Goal: Task Accomplishment & Management: Manage account settings

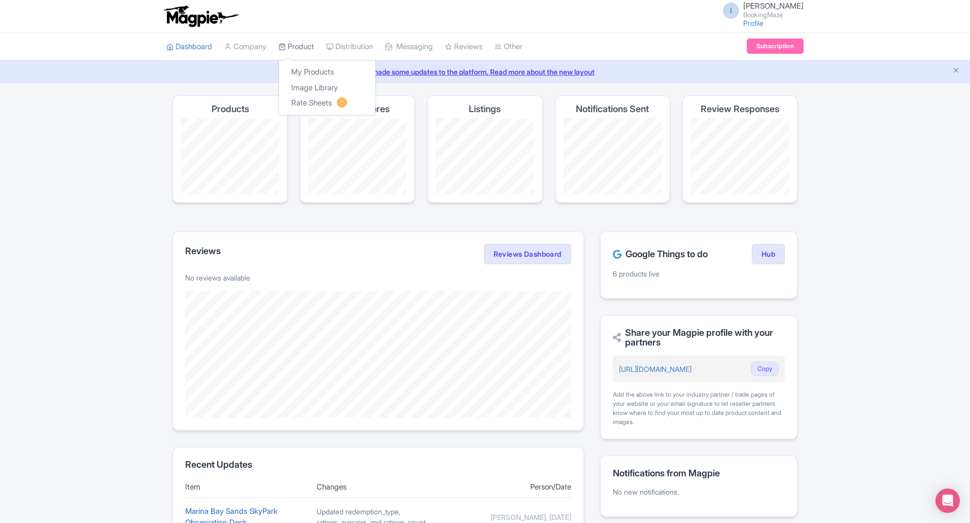
click at [304, 39] on link "Product" at bounding box center [297, 47] width 36 height 28
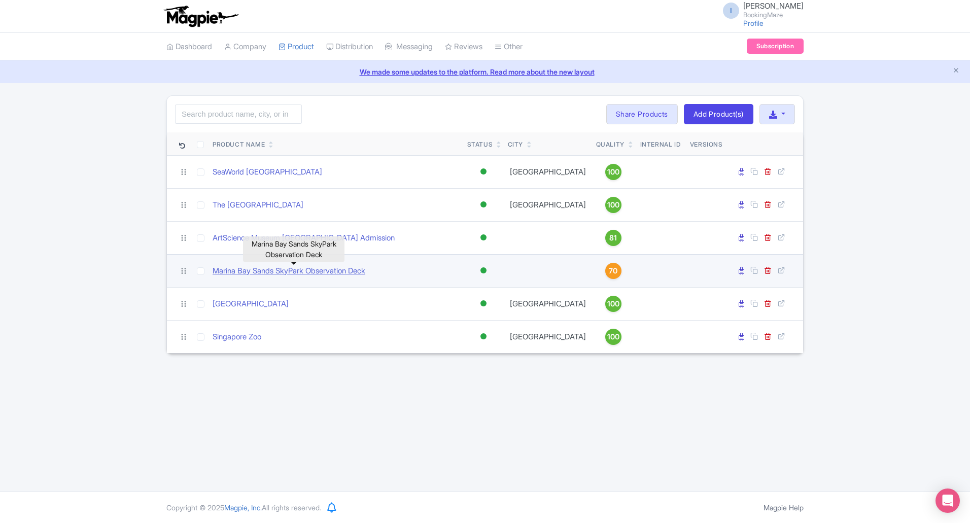
click at [350, 270] on link "Marina Bay Sands SkyPark Observation Deck" at bounding box center [289, 271] width 153 height 12
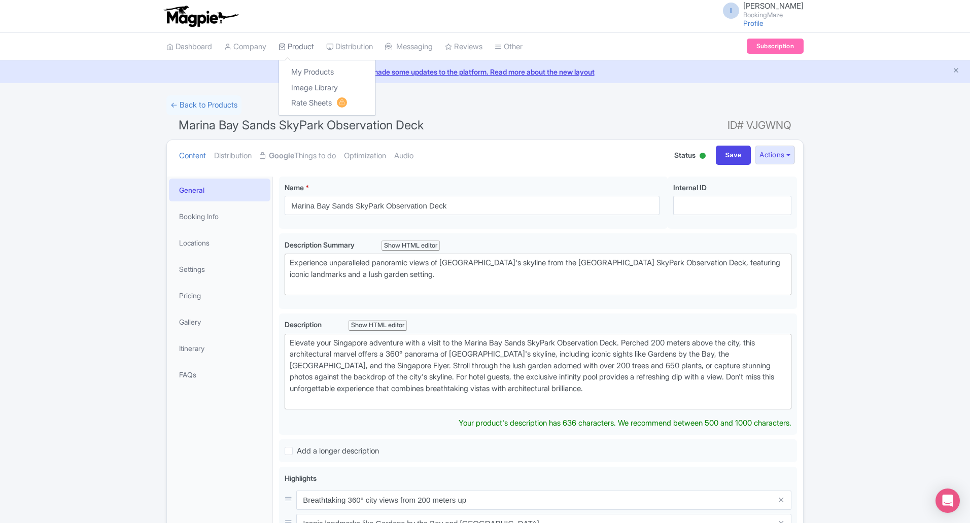
click at [310, 47] on link "Product" at bounding box center [297, 47] width 36 height 28
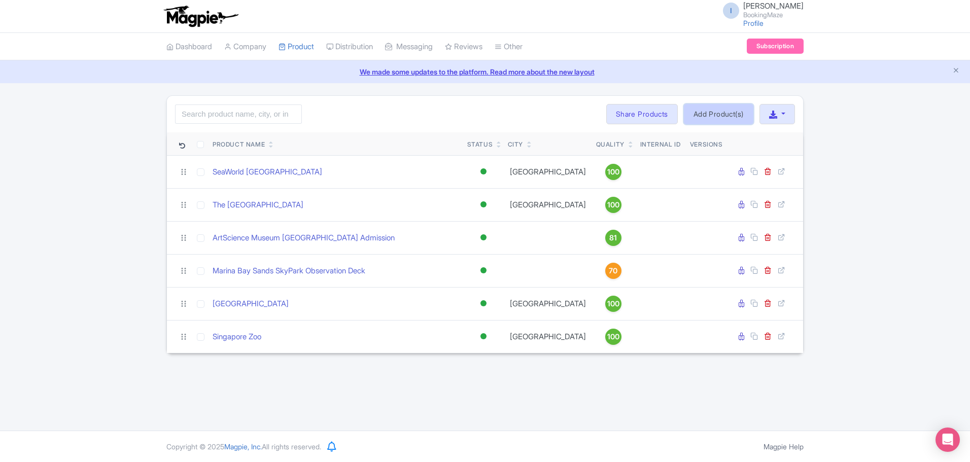
click at [721, 110] on link "Add Product(s)" at bounding box center [719, 114] width 70 height 20
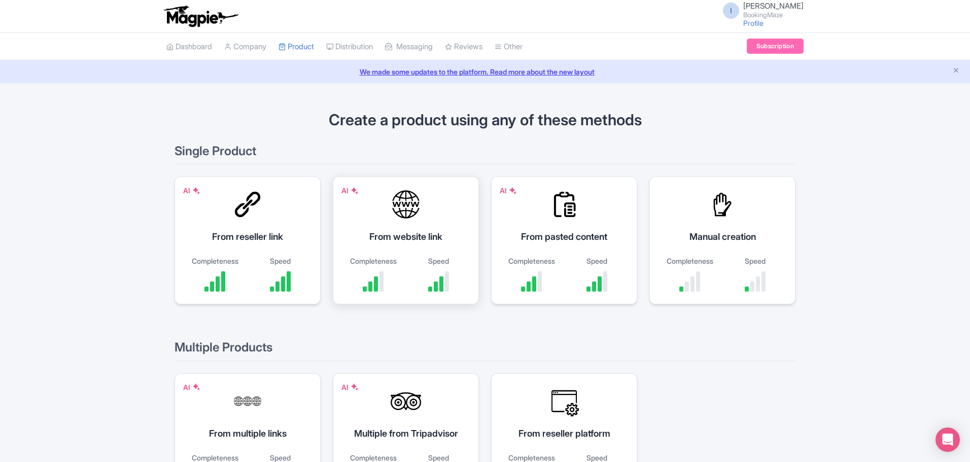
click at [407, 238] on div "From website link" at bounding box center [406, 237] width 121 height 14
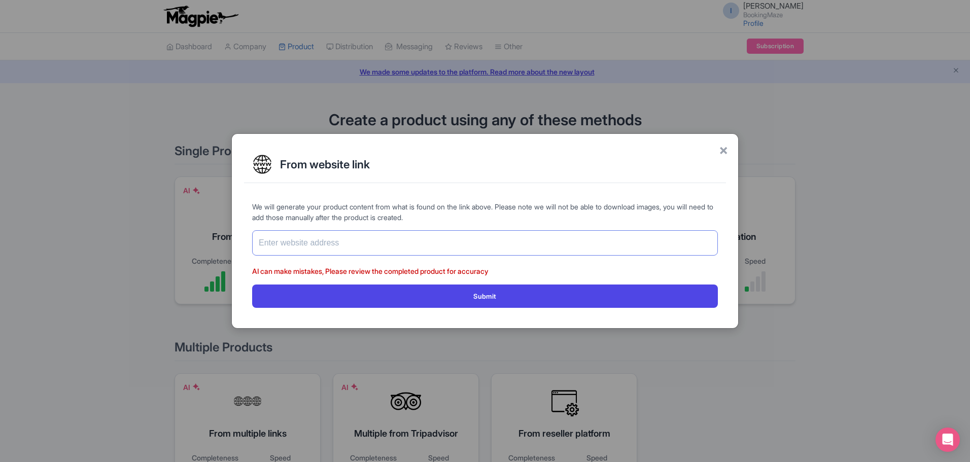
click at [411, 250] on input "text" at bounding box center [485, 242] width 466 height 25
click at [339, 238] on input "text" at bounding box center [485, 242] width 466 height 25
paste input "[URL][DOMAIN_NAME]"
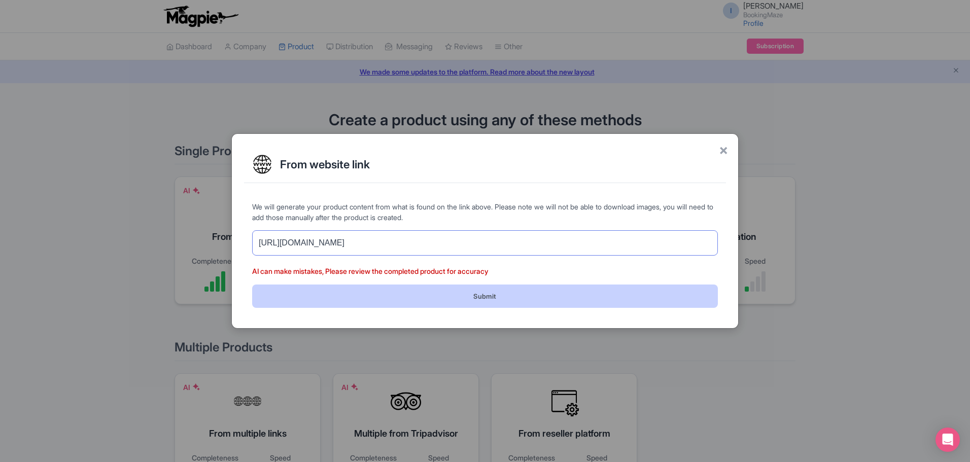
type input "[URL][DOMAIN_NAME]"
click at [318, 285] on button "Submit" at bounding box center [485, 296] width 466 height 23
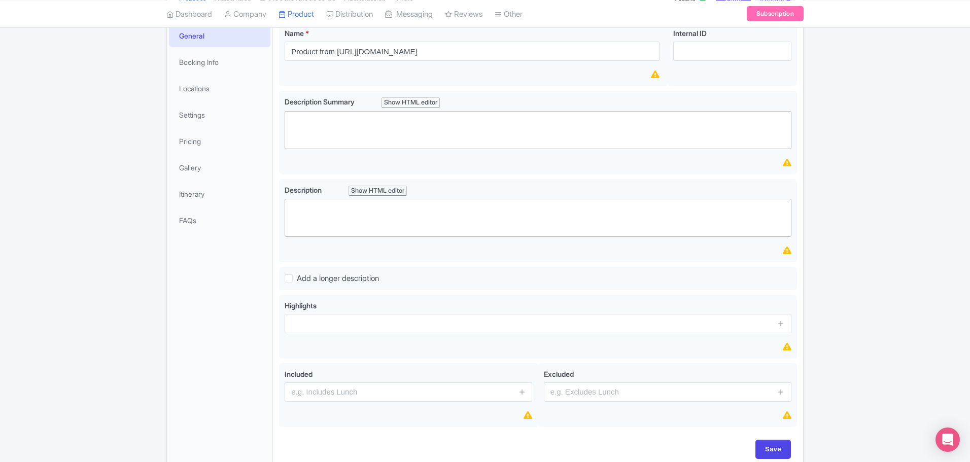
scroll to position [104, 0]
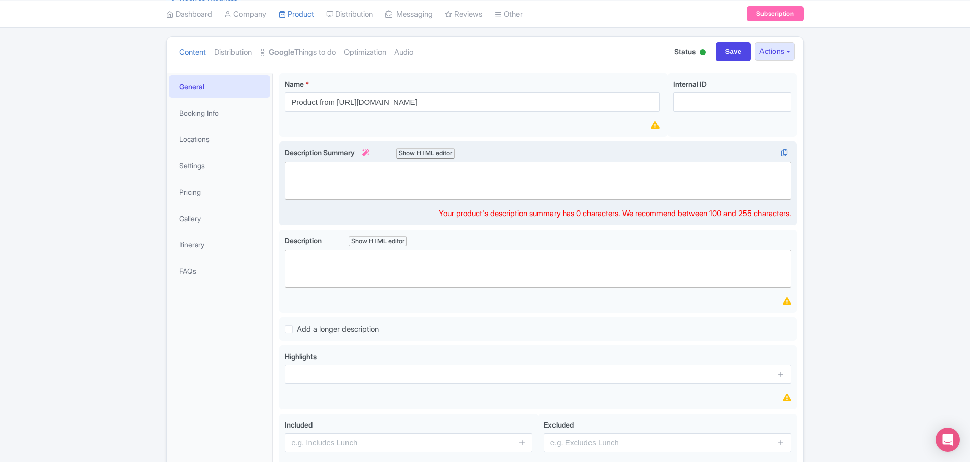
click at [311, 167] on trix-editor at bounding box center [538, 181] width 507 height 38
paste trix-editor "<div>Step into the fun at Sentosa 4D Adventure Land Singapore — Southeast Asia’…"
type trix-editor "<div>Step into the fun at Sentosa 4D Adventure Land Singapore — Southeast Asia’…"
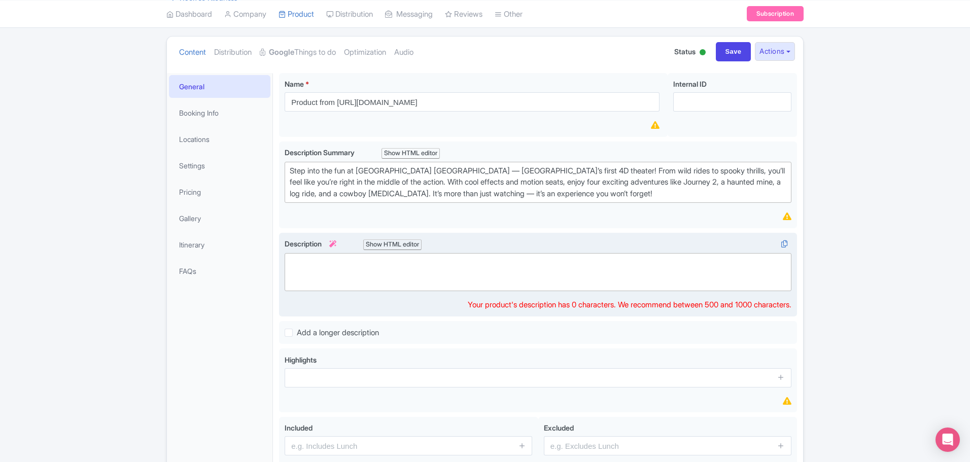
click at [358, 261] on trix-editor at bounding box center [538, 272] width 507 height 38
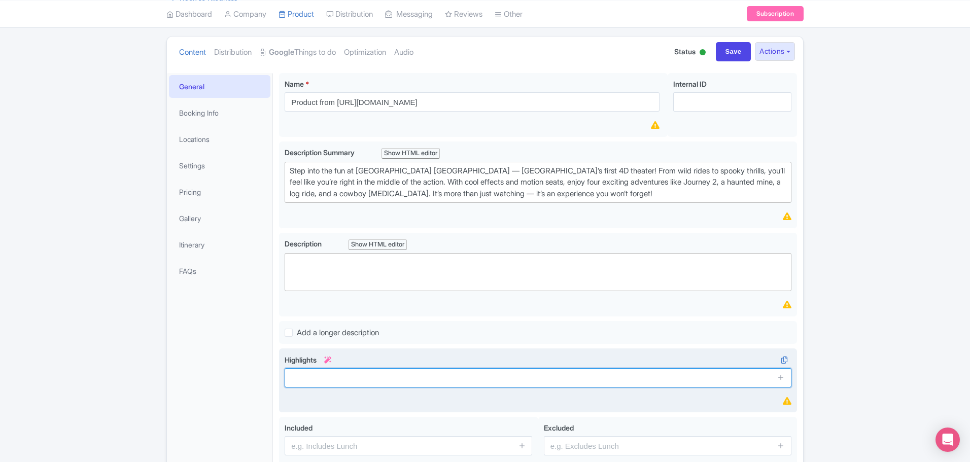
click at [382, 371] on input "text" at bounding box center [538, 377] width 507 height 19
paste input "Visit one of Singapore’s coolest attractions with exciting 4D shows and rides. …"
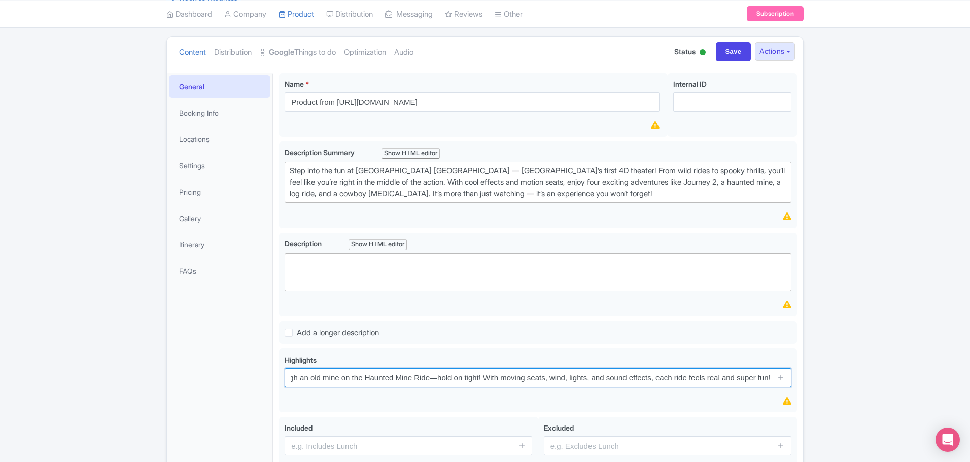
type input "Visit one of Singapore’s coolest attractions with exciting 4D shows and rides. …"
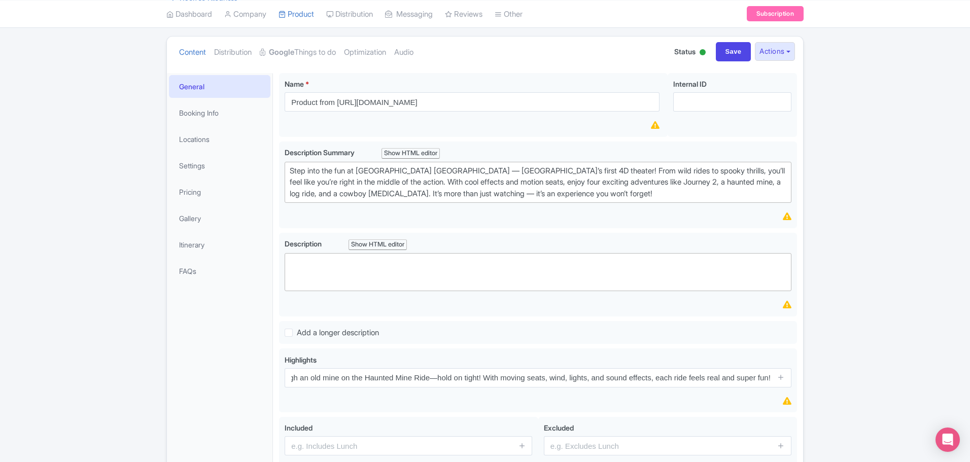
scroll to position [0, 0]
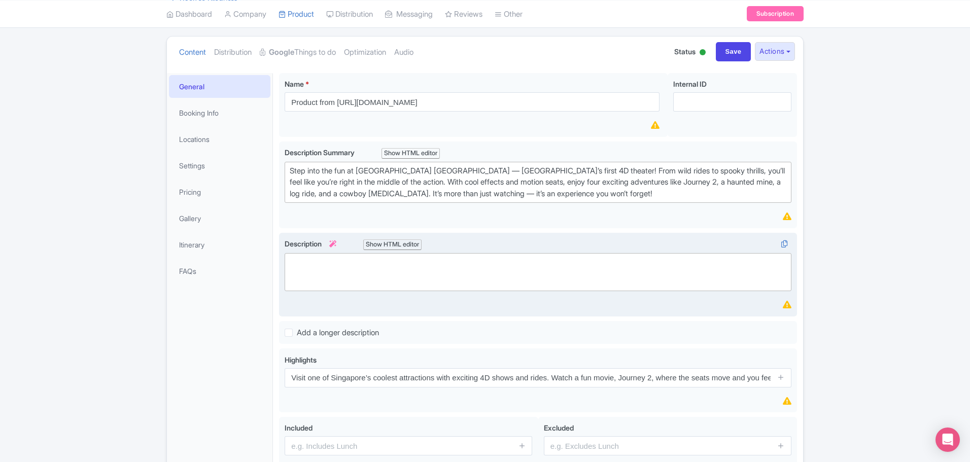
click at [415, 266] on trix-editor at bounding box center [538, 272] width 507 height 38
paste trix-editor "<ul><li>Experience Singapore’s first-ever 4D theater on Sentosa Island</li><li>…"
type trix-editor "<ul><li>Experience Singapore’s first-ever 4D theater on Sentosa Island</li><li>…"
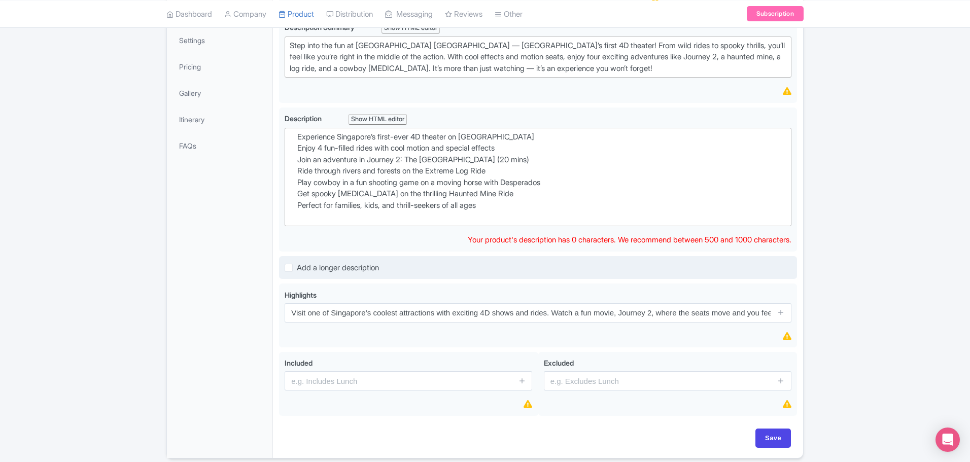
scroll to position [269, 0]
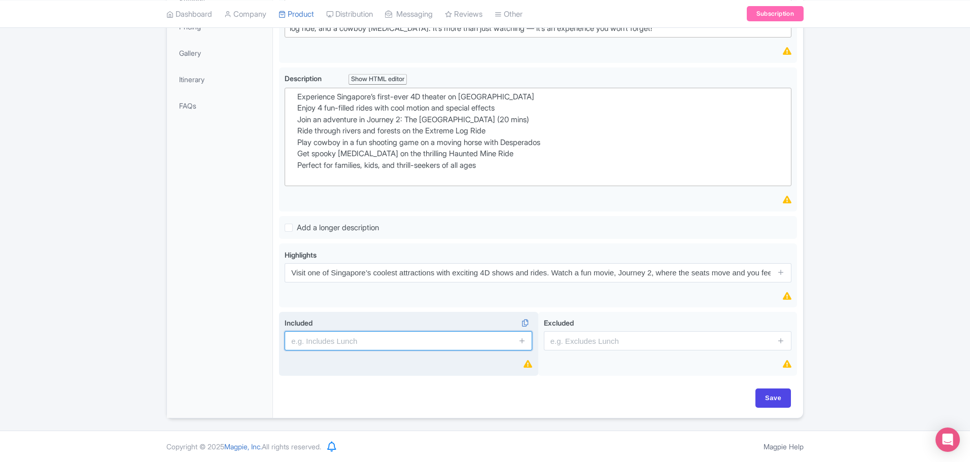
click at [423, 335] on input "text" at bounding box center [409, 340] width 248 height 19
click at [439, 336] on input "text" at bounding box center [409, 340] width 248 height 19
paste input "Entry ticket to Sentosa 4D AdventureLand"
type input "Entry ticket to Sentosa 4D AdventureLand"
click at [518, 342] on span at bounding box center [522, 340] width 20 height 19
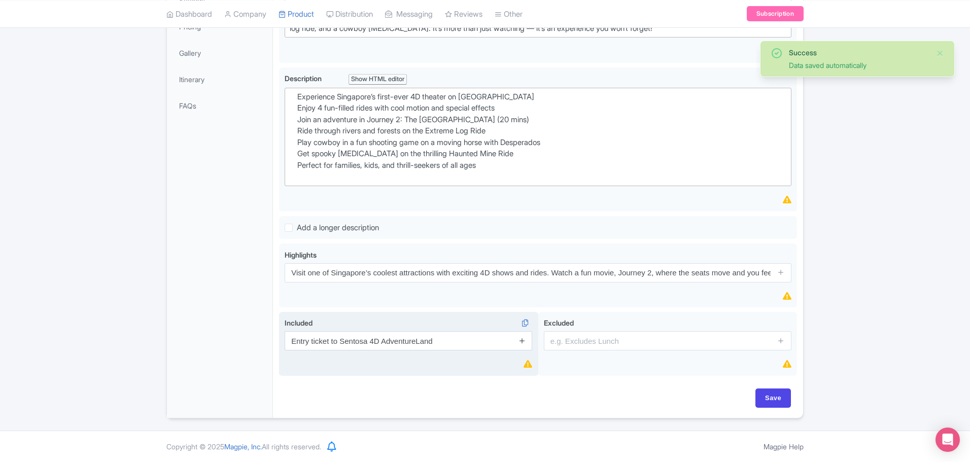
click at [523, 339] on icon at bounding box center [523, 341] width 8 height 8
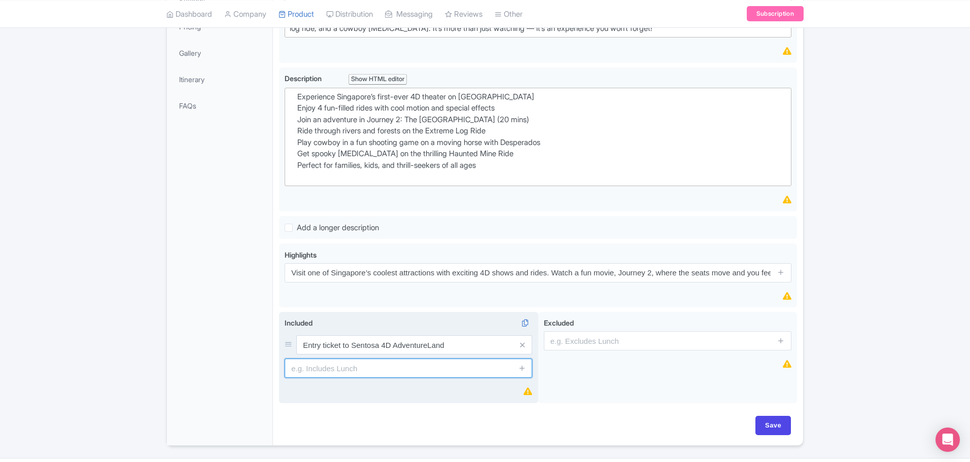
click at [490, 366] on input "text" at bounding box center [409, 368] width 248 height 19
paste input "Access to all 4 fun rides and experiences"
type input "Access to all 4 fun rides and experiences"
click at [523, 370] on icon at bounding box center [523, 368] width 8 height 8
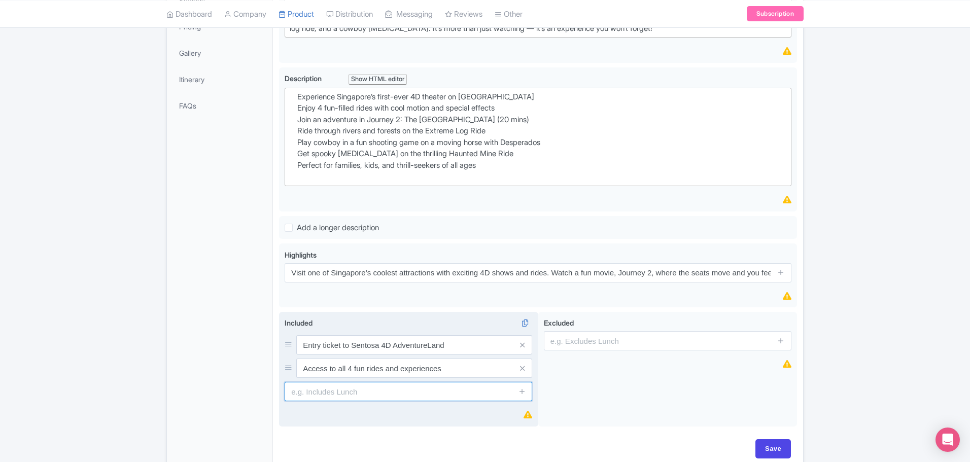
click at [347, 397] on input "text" at bounding box center [409, 391] width 248 height 19
paste input "Pickup and drop-off from your hotel (if selected during booking)"
type input "Pickup and drop-off from your hotel (if selected during booking)"
click at [522, 389] on icon at bounding box center [523, 392] width 8 height 8
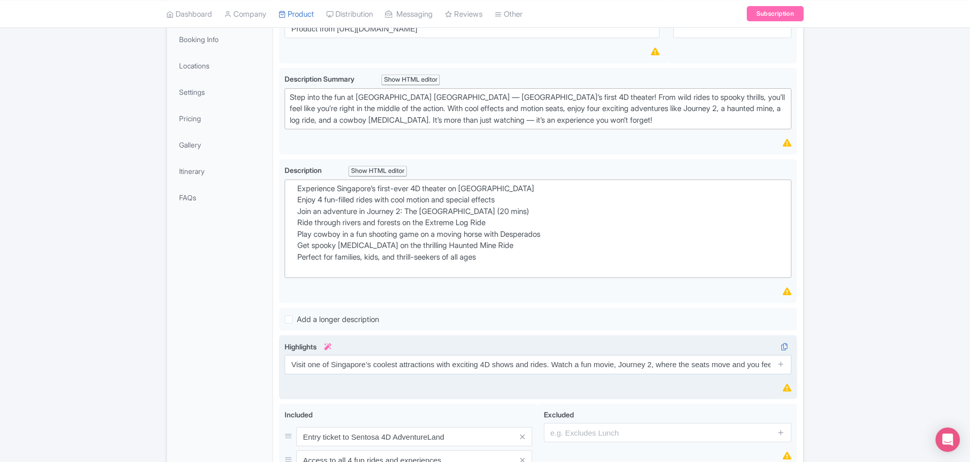
scroll to position [167, 0]
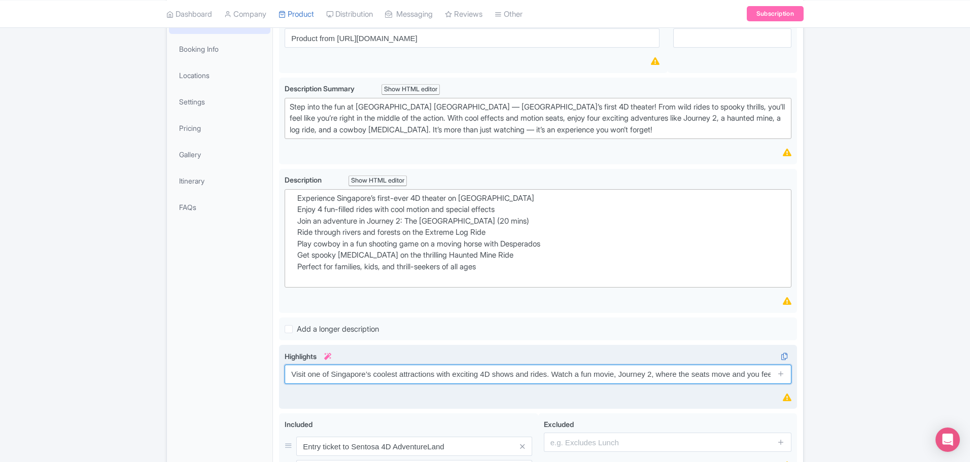
click at [470, 368] on input "Visit one of Singapore’s coolest attractions with exciting 4D shows and rides. …" at bounding box center [538, 374] width 507 height 19
click at [412, 373] on input "text" at bounding box center [538, 374] width 507 height 19
paste input "Visit one of Singapore’s coolest attractions with exciting 4D shows and rides."
type input "Visit one of Singapore’s coolest attractions with exciting 4D shows and rides."
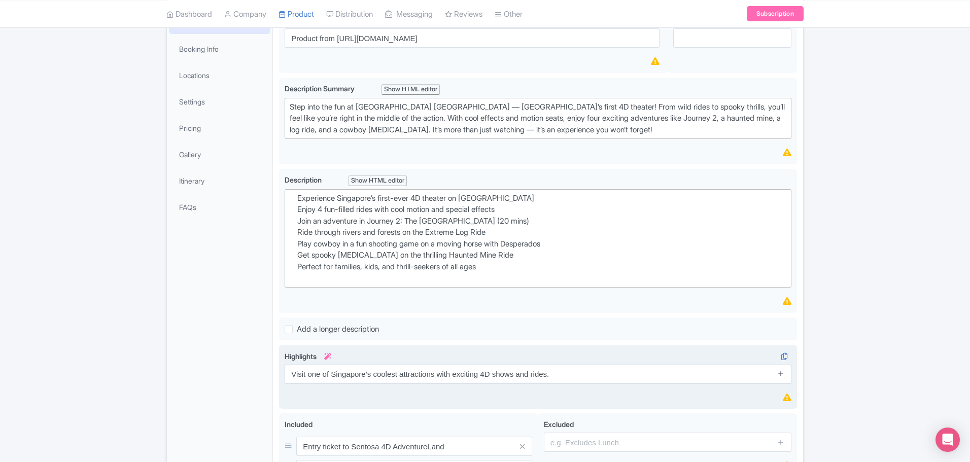
click at [785, 377] on icon at bounding box center [781, 374] width 8 height 8
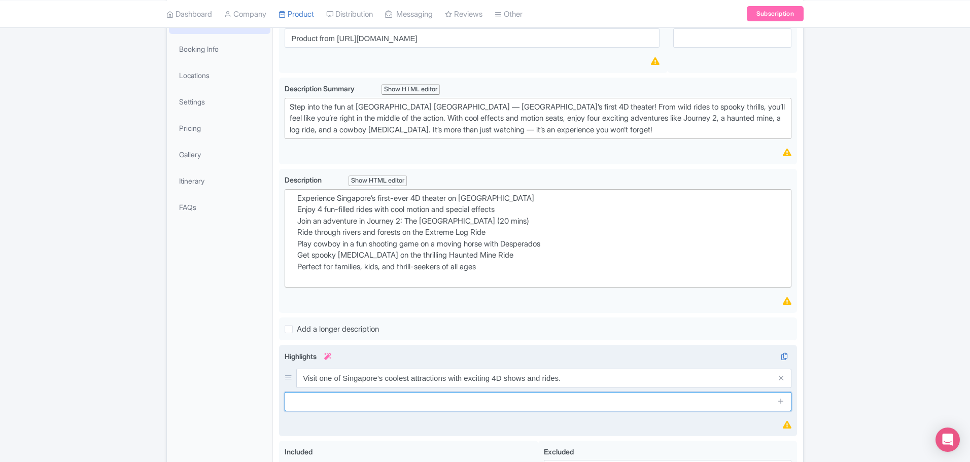
click at [374, 407] on input "text" at bounding box center [538, 401] width 507 height 19
paste input "Watch a fun movie, Journey 2, where the seats move and you feel like you’re in …"
type input "Watch a fun movie, Journey 2, where the seats move and you feel like you’re in …"
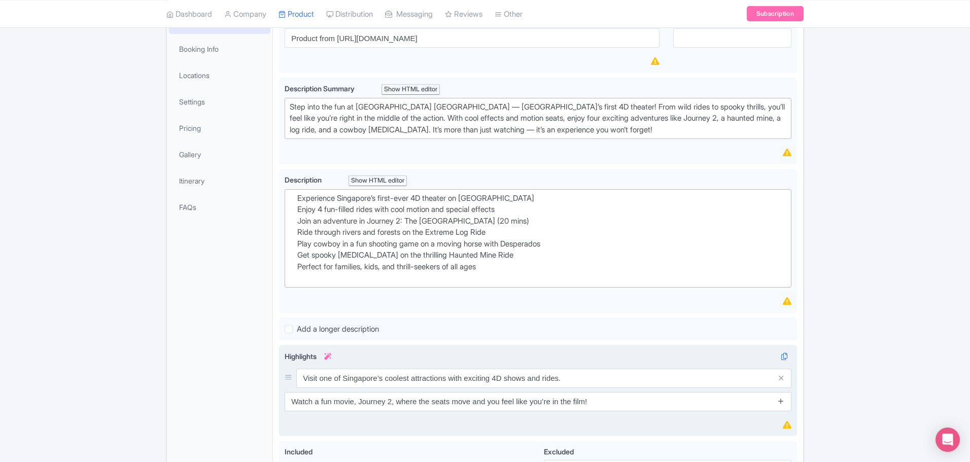
click at [781, 399] on icon at bounding box center [781, 401] width 8 height 8
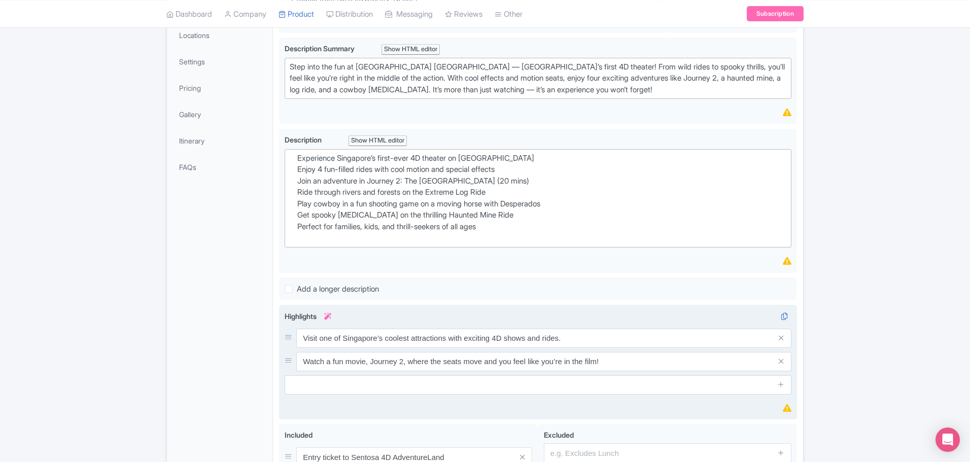
scroll to position [269, 0]
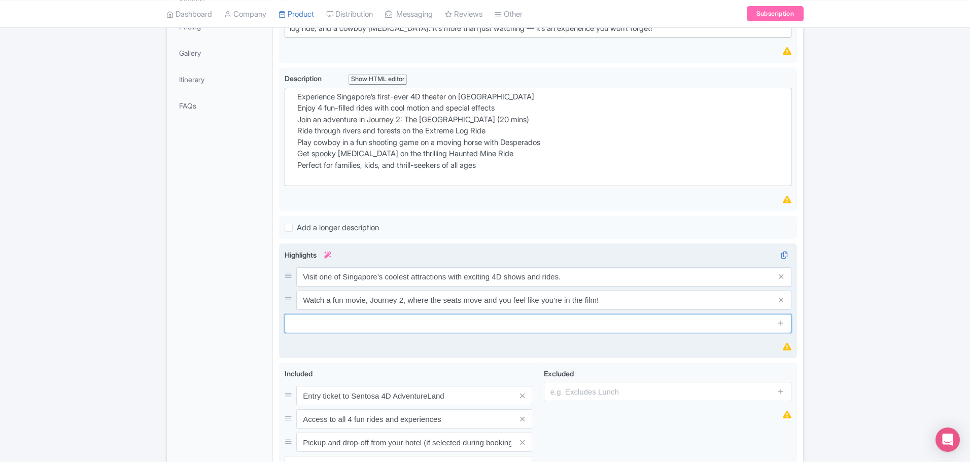
click at [723, 320] on input "text" at bounding box center [538, 323] width 507 height 19
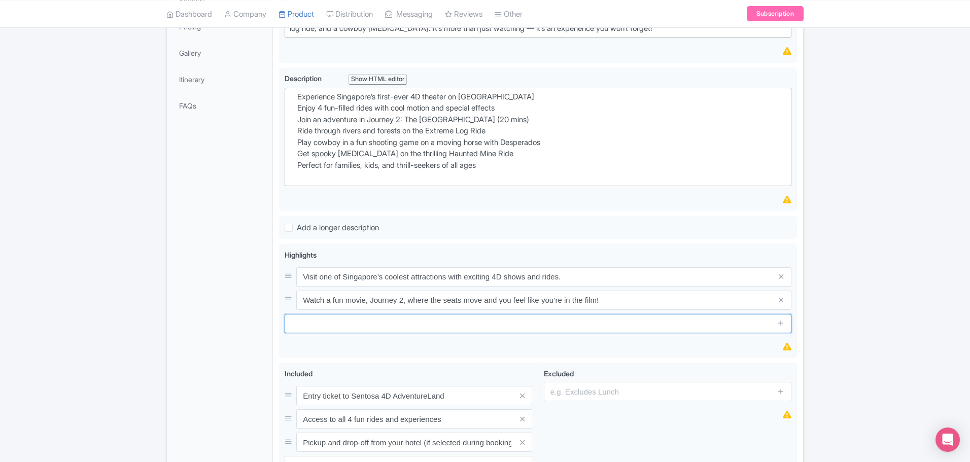
paste input "Go on a wild river ride through a make-believe jungle in the Extreme Log Ride."
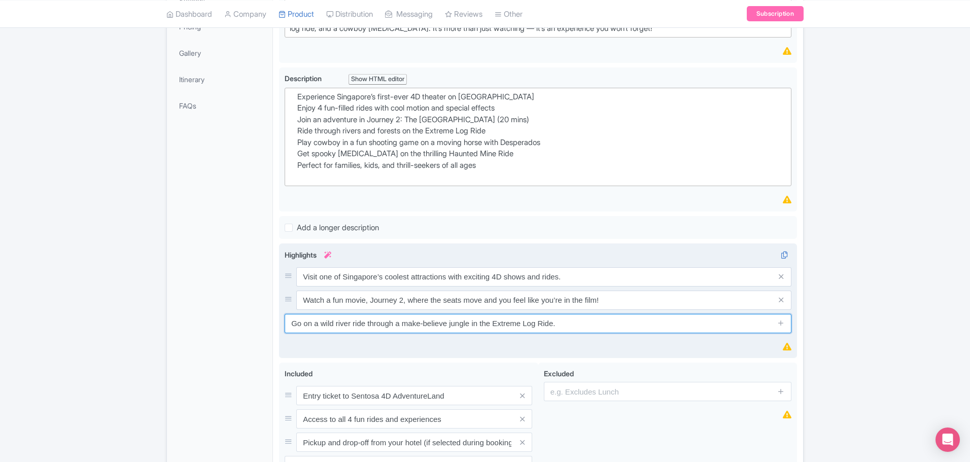
drag, startPoint x: 774, startPoint y: 325, endPoint x: 794, endPoint y: 331, distance: 21.2
click at [799, 330] on div "Product from https://bookingmaze.com/product/sentosa-4d-adventure-land-singapor…" at bounding box center [538, 222] width 530 height 641
type input "Go on a wild river ride through a make-believe jungle in the Extreme Log Ride."
click at [781, 322] on icon at bounding box center [781, 323] width 8 height 8
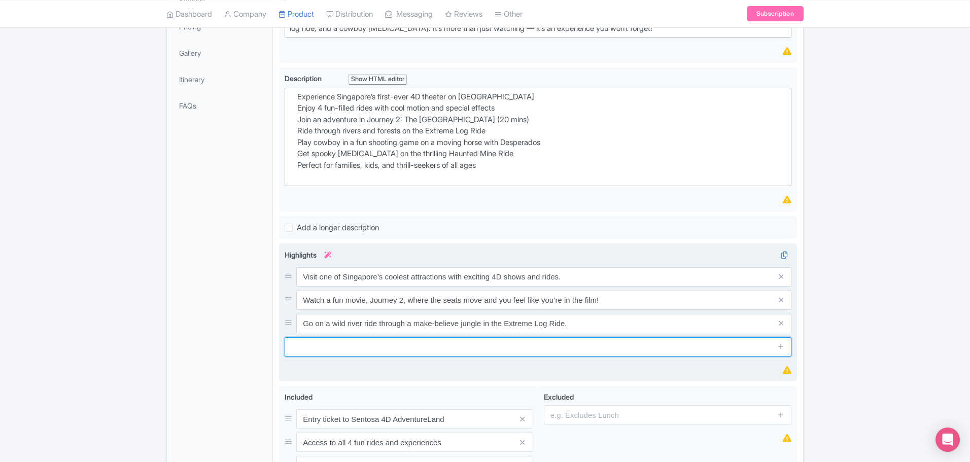
click at [647, 345] on input "text" at bounding box center [538, 346] width 507 height 19
paste input "ecome a cowboy in Desperados and have a blast in a virtual shooting game."
type input "ecome a cowboy in Desperados and have a blast in a virtual shooting game."
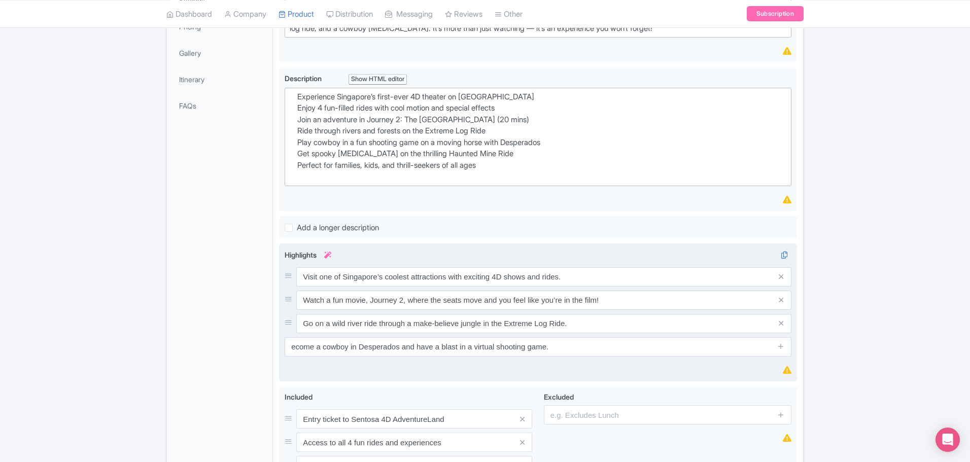
click at [775, 351] on span at bounding box center [781, 346] width 20 height 19
click at [778, 347] on icon at bounding box center [781, 347] width 8 height 8
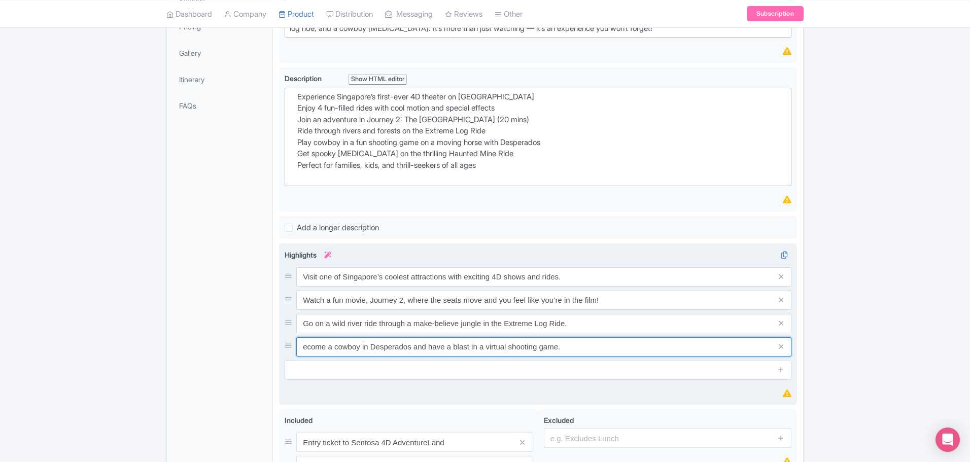
drag, startPoint x: 305, startPoint y: 344, endPoint x: 312, endPoint y: 348, distance: 8.2
click at [307, 346] on input "ecome a cowboy in Desperados and have a blast in a virtual shooting game." at bounding box center [543, 346] width 495 height 19
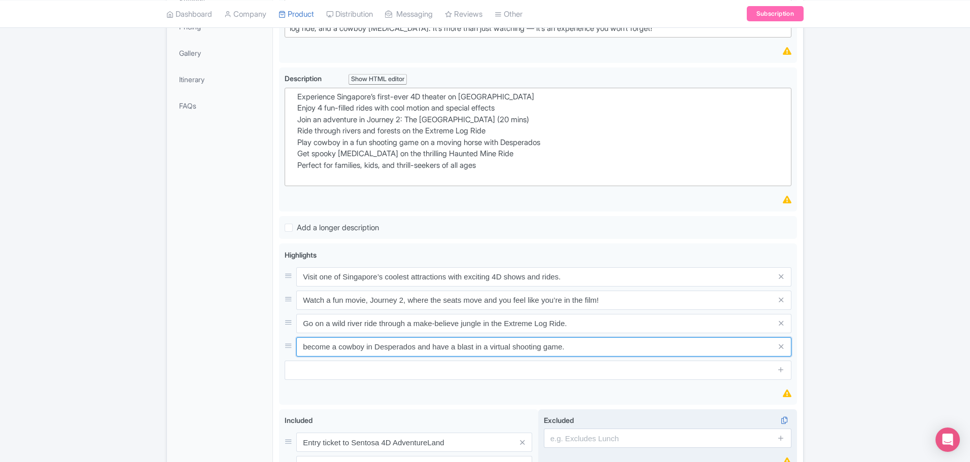
type input "become a cowboy in Desperados and have a blast in a virtual shooting game."
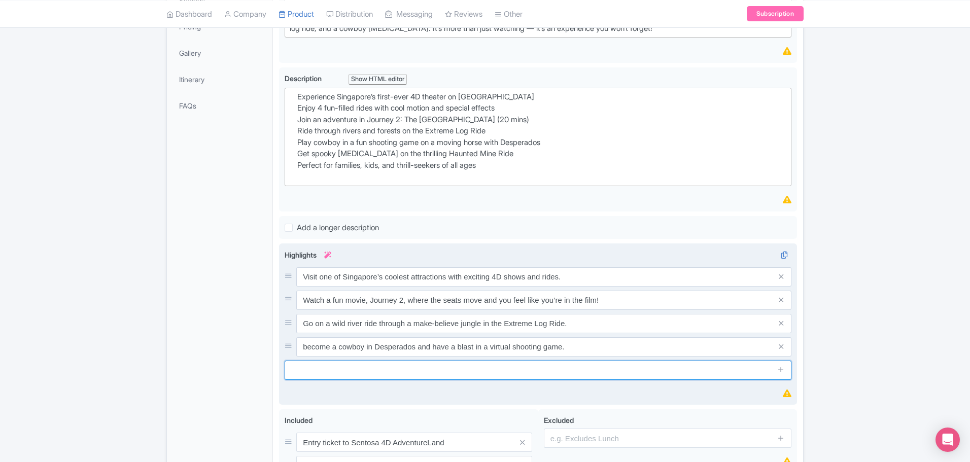
click at [483, 373] on input "text" at bounding box center [538, 370] width 507 height 19
paste input "Take a spooky trip through an old mine on the Haunted Mine Ride—hold on tight!"
type input "Take a spooky trip through an old mine on the Haunted Mine Ride—hold on tight!"
click at [781, 371] on icon at bounding box center [781, 370] width 8 height 8
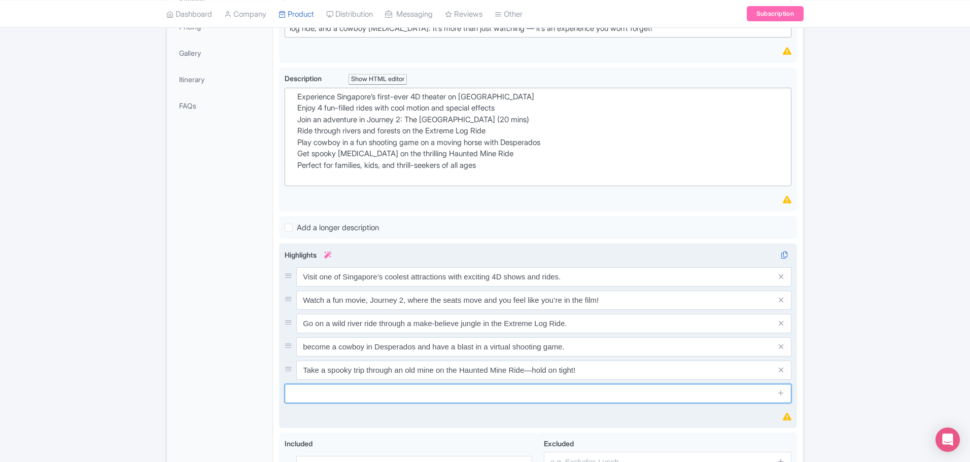
click at [572, 400] on input "text" at bounding box center [538, 393] width 507 height 19
paste input "With moving seats, wind, lights, and sound effects, each ride feels real and su…"
type input "With moving seats, wind, lights, and sound effects, each ride feels real and su…"
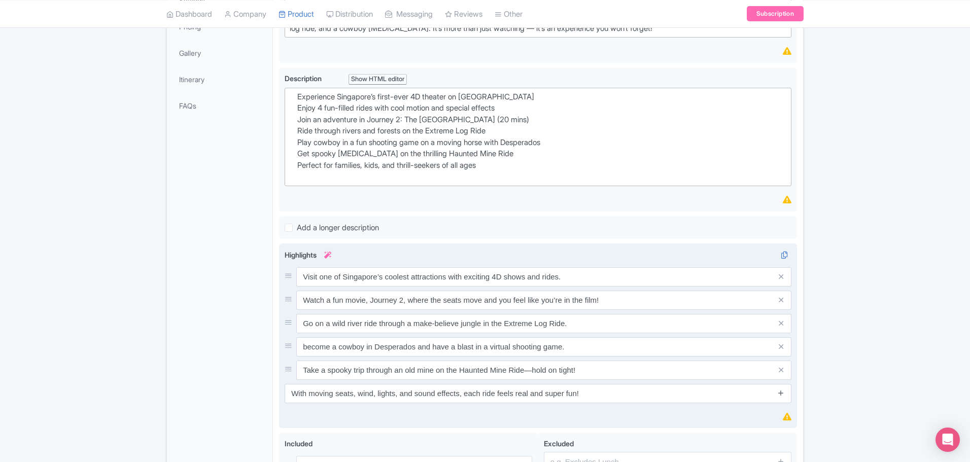
click at [781, 390] on icon at bounding box center [781, 393] width 8 height 8
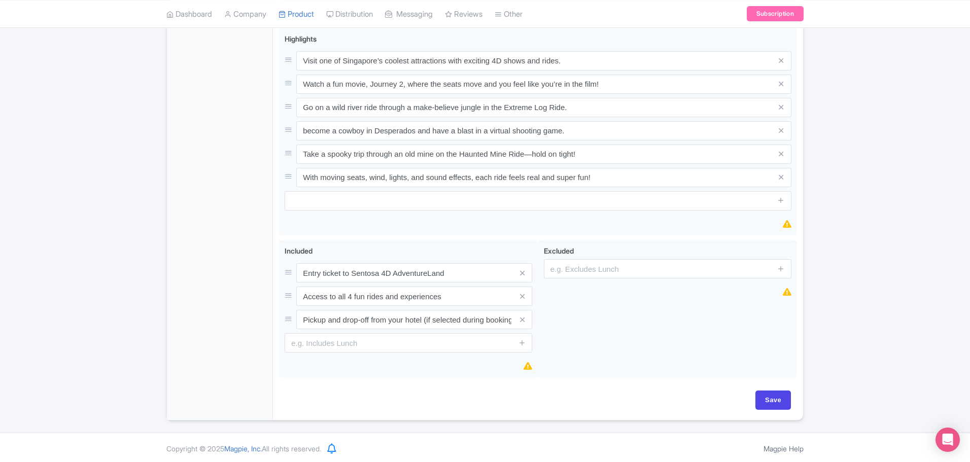
scroll to position [487, 0]
click at [786, 395] on input "Save" at bounding box center [774, 398] width 36 height 19
type input "Saving..."
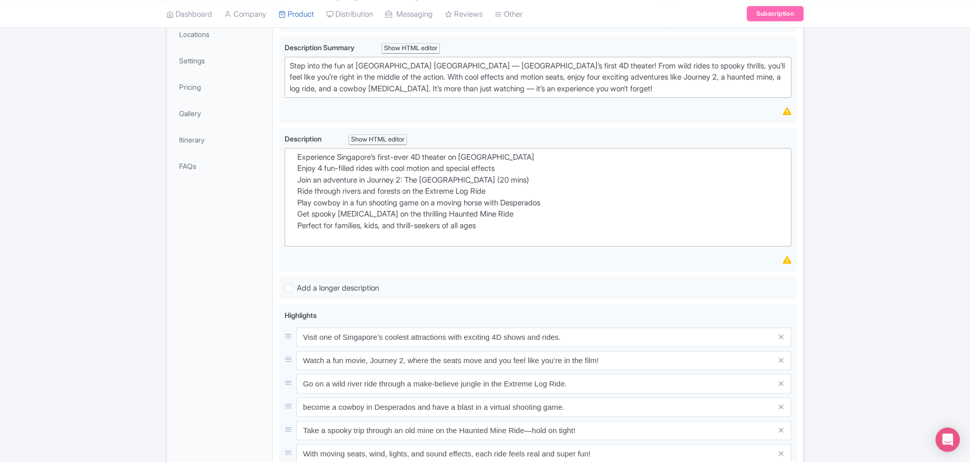
scroll to position [183, 0]
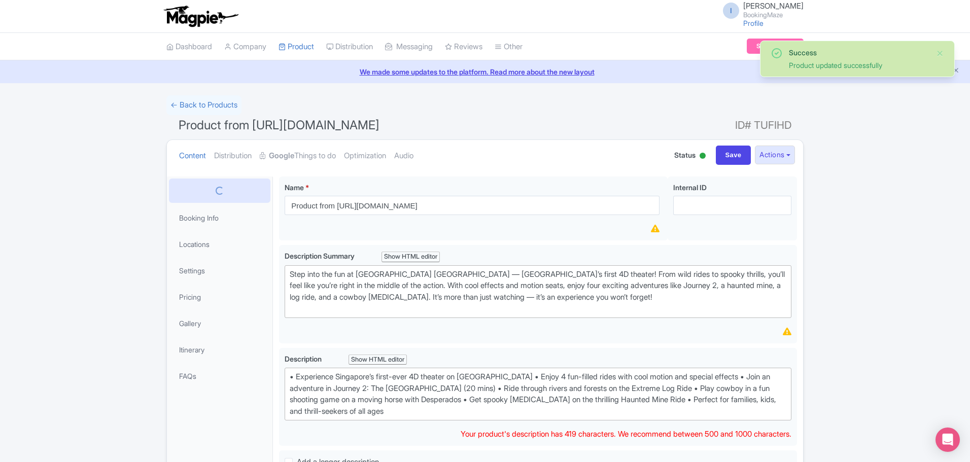
scroll to position [177, 0]
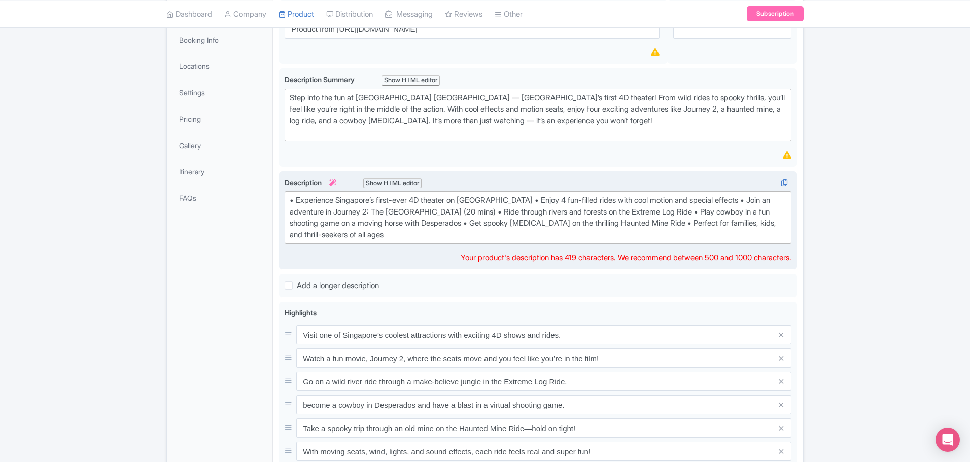
click at [401, 227] on div "• Experience Singapore’s first-ever 4D theater on Sentosa Island • Enjoy 4 fun-…" at bounding box center [538, 218] width 497 height 46
click at [392, 235] on div "• Experience Singapore’s first-ever 4D theater on Sentosa Island • Enjoy 4 fun-…" at bounding box center [538, 218] width 497 height 46
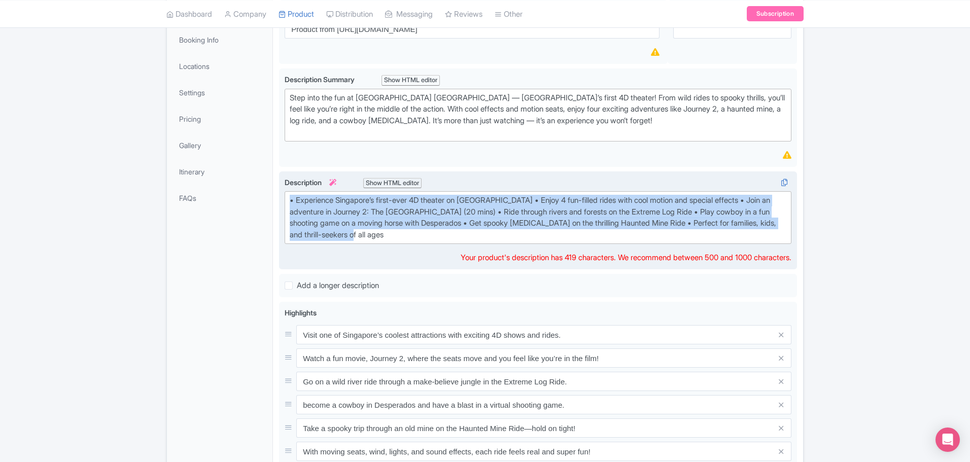
paste trix-editor "&nbsp;Sentosa 4D AdventureLand is one of Singapore’s most exciting immersive at…"
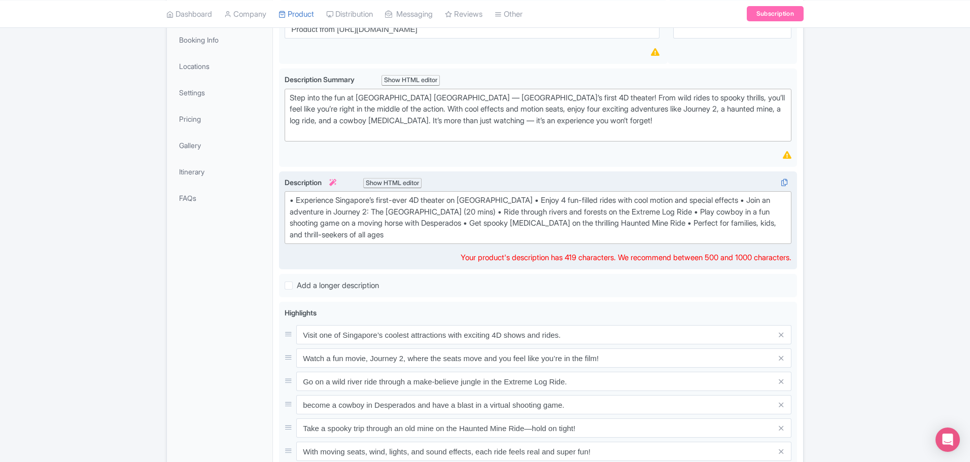
type trix-editor "<div>&nbsp;Sentosa 4D AdventureLand is one of Singapore’s most exciting immersi…"
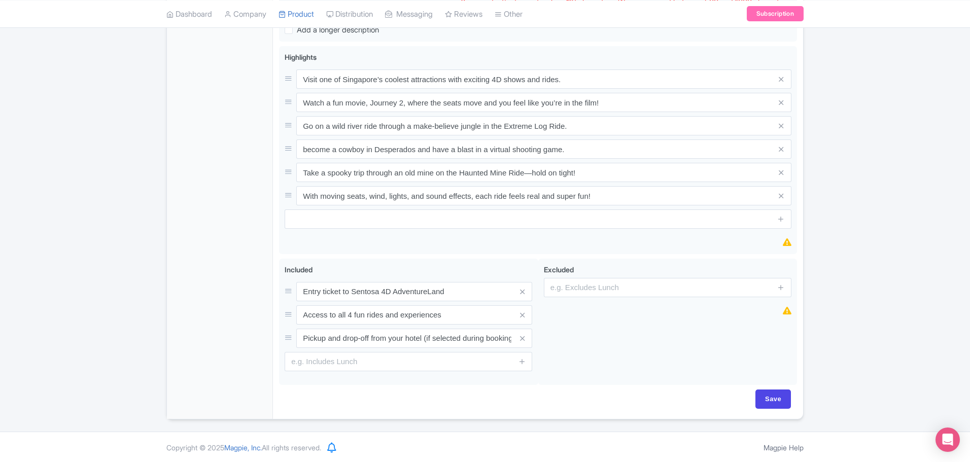
scroll to position [479, 0]
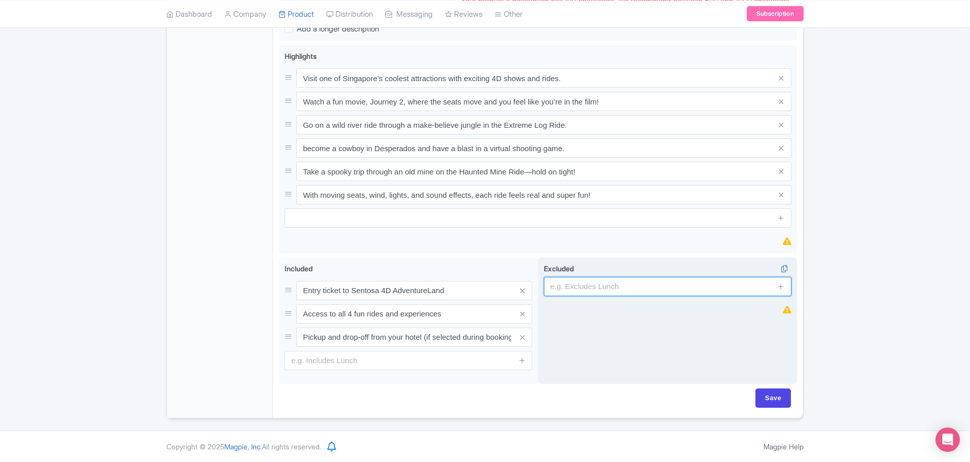
click at [611, 279] on input "text" at bounding box center [668, 286] width 248 height 19
paste input "Minimum height of 90 cm is required for certain rides: Journey 2, Extreme Log R…"
type input "Minimum height of 90 cm is required for certain rides: Journey 2, Extreme Log R…"
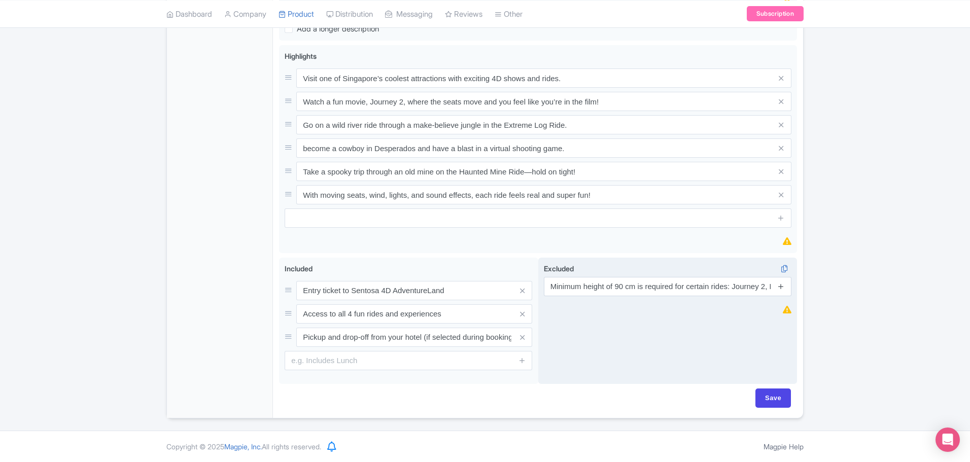
click at [780, 286] on icon at bounding box center [781, 287] width 8 height 8
click at [553, 317] on input "text" at bounding box center [668, 313] width 248 height 19
paste input "Desperados ride has a higher height requirement: 110 cm when seated alone."
type input "Desperados ride has a higher height requirement: 110 cm when seated alone."
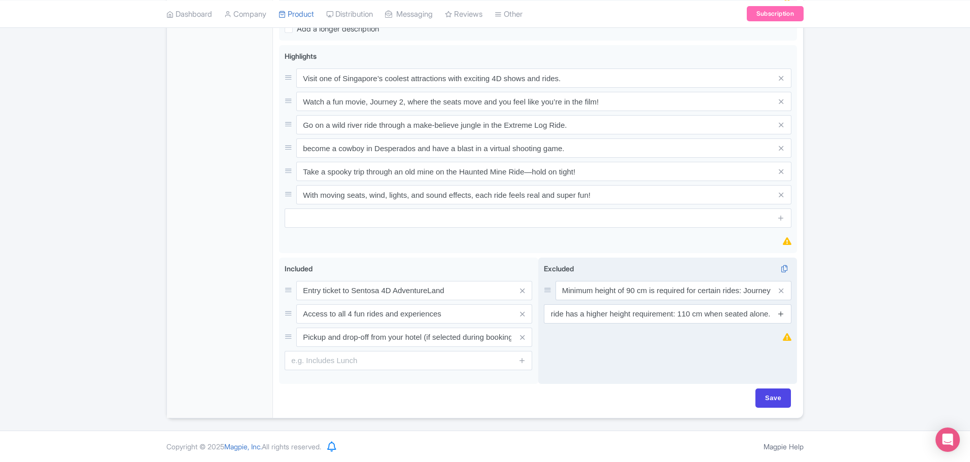
click at [779, 313] on icon at bounding box center [781, 314] width 8 height 8
click at [572, 333] on input "text" at bounding box center [668, 337] width 248 height 19
paste input "No food or drinks inside the theatres / show / ride areas. Any food & drinks mu…"
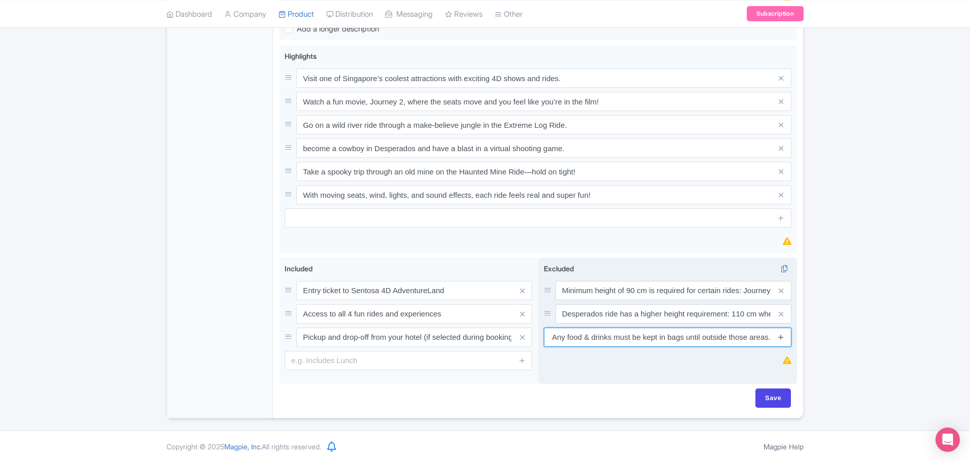
type input "No food or drinks inside the theatres / show / ride areas. Any food & drinks mu…"
drag, startPoint x: 781, startPoint y: 335, endPoint x: 769, endPoint y: 376, distance: 42.4
click at [780, 335] on icon at bounding box center [781, 337] width 8 height 8
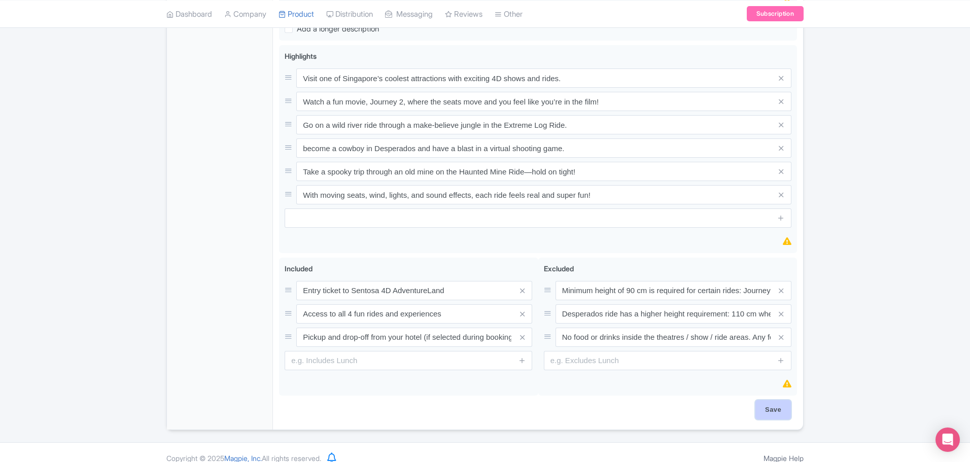
click at [778, 409] on input "Save" at bounding box center [774, 409] width 36 height 19
type input "Saving..."
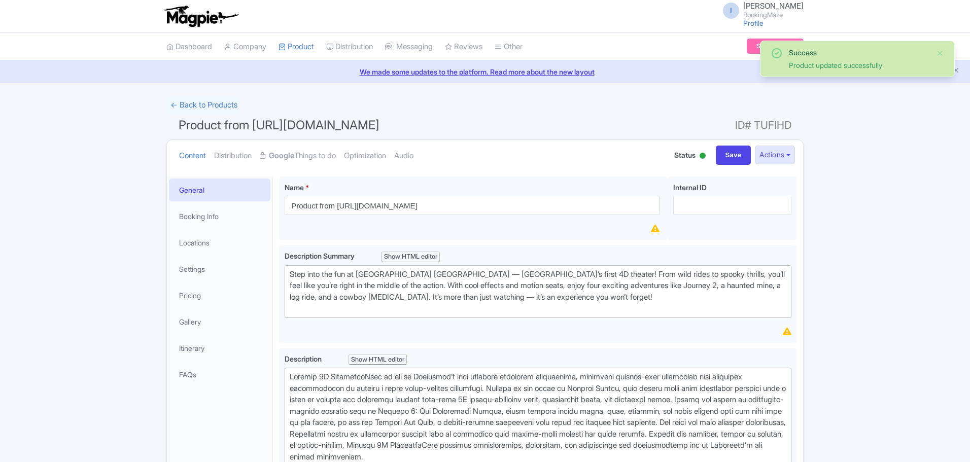
scroll to position [177, 0]
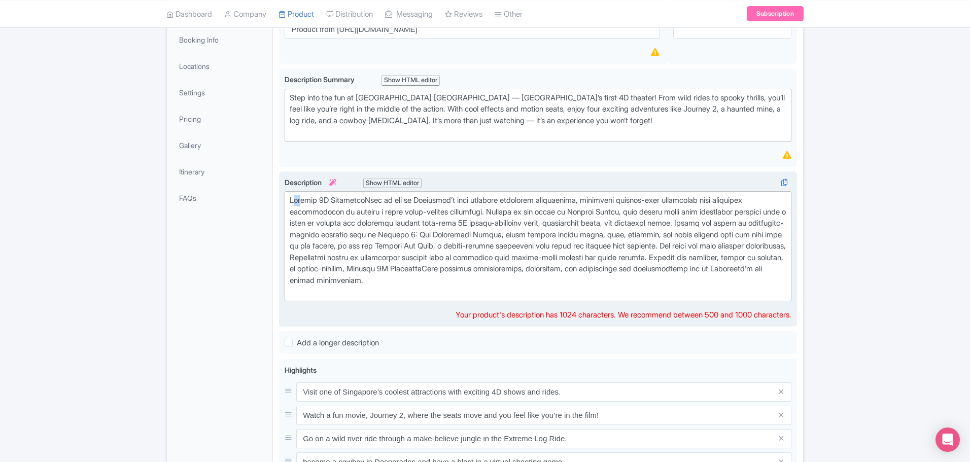
drag, startPoint x: 292, startPoint y: 199, endPoint x: 300, endPoint y: 194, distance: 9.6
click at [300, 194] on trix-editor at bounding box center [538, 246] width 507 height 110
click at [564, 290] on div at bounding box center [538, 246] width 497 height 103
click at [474, 271] on div at bounding box center [538, 246] width 497 height 103
drag, startPoint x: 408, startPoint y: 282, endPoint x: 554, endPoint y: 289, distance: 145.8
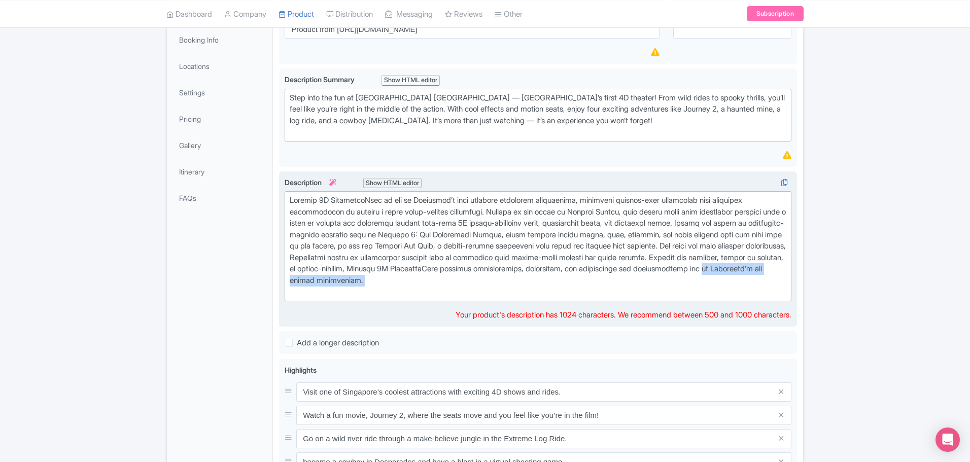
click at [554, 289] on div at bounding box center [538, 246] width 497 height 103
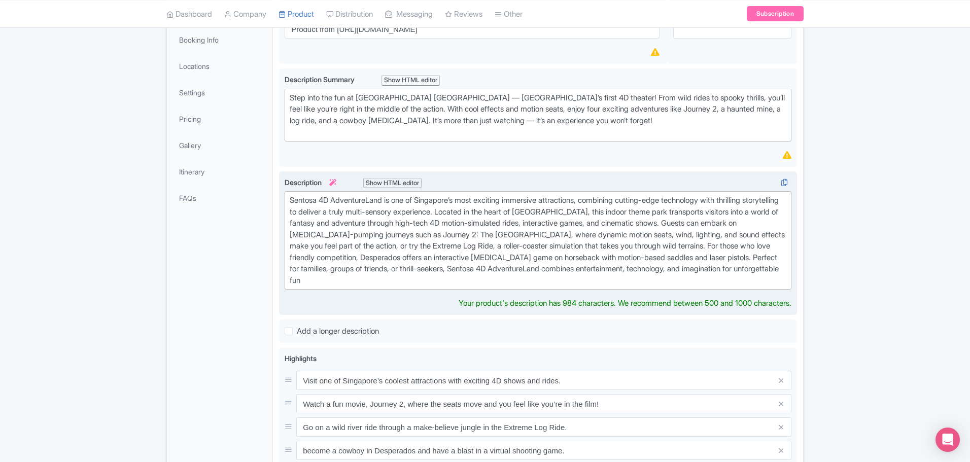
type trix-editor "<div>&nbsp;Sentosa 4D AdventureLand is one of Singapore’s most exciting immersi…"
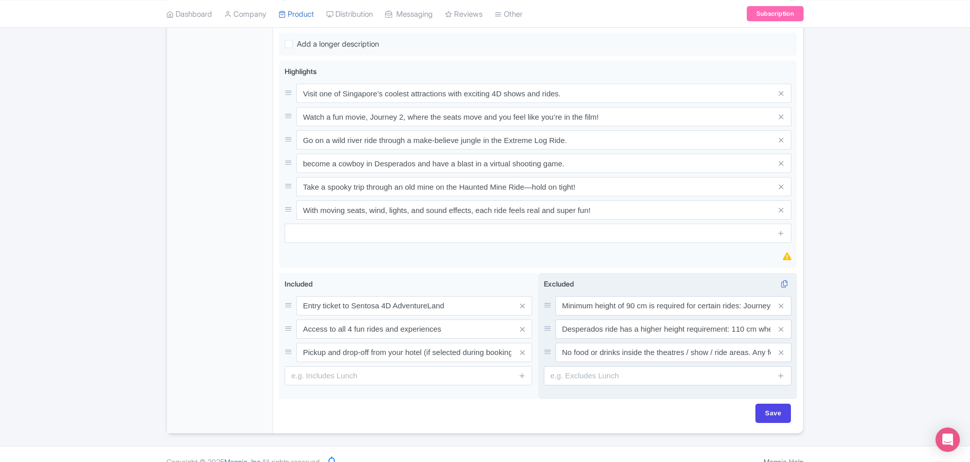
scroll to position [479, 0]
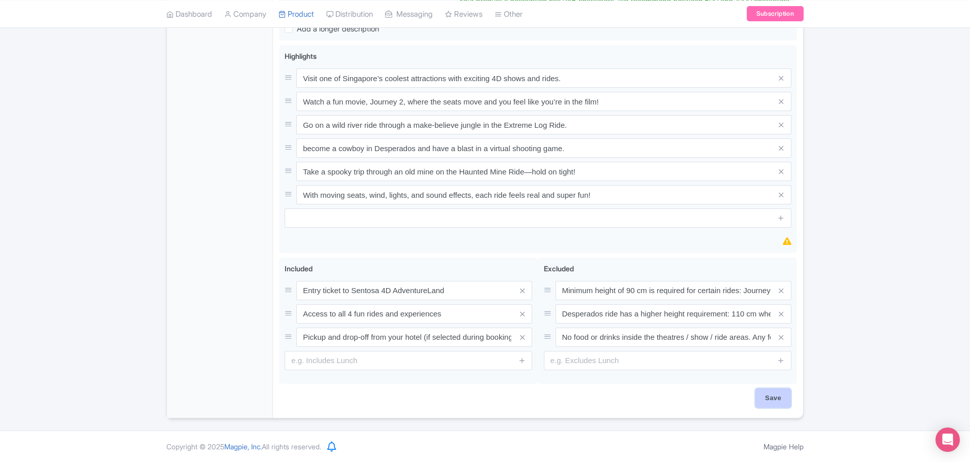
click at [760, 396] on input "Save" at bounding box center [774, 398] width 36 height 19
type input "Saving..."
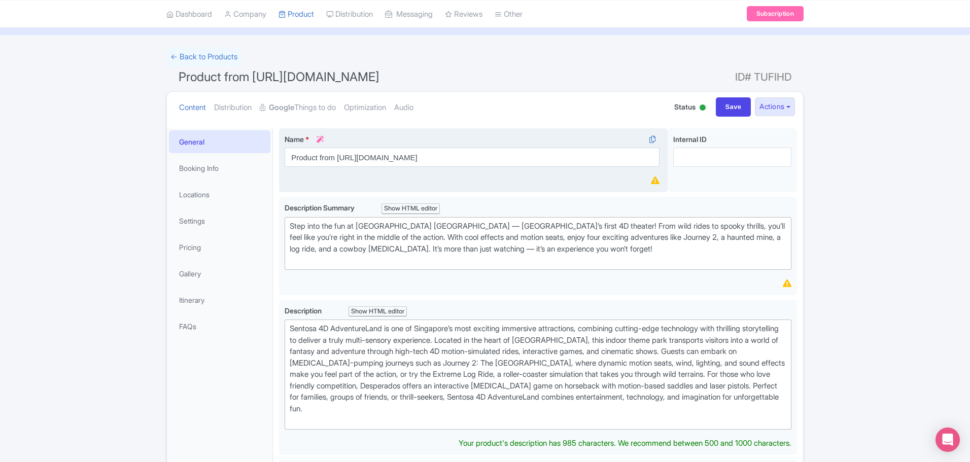
scroll to position [51, 0]
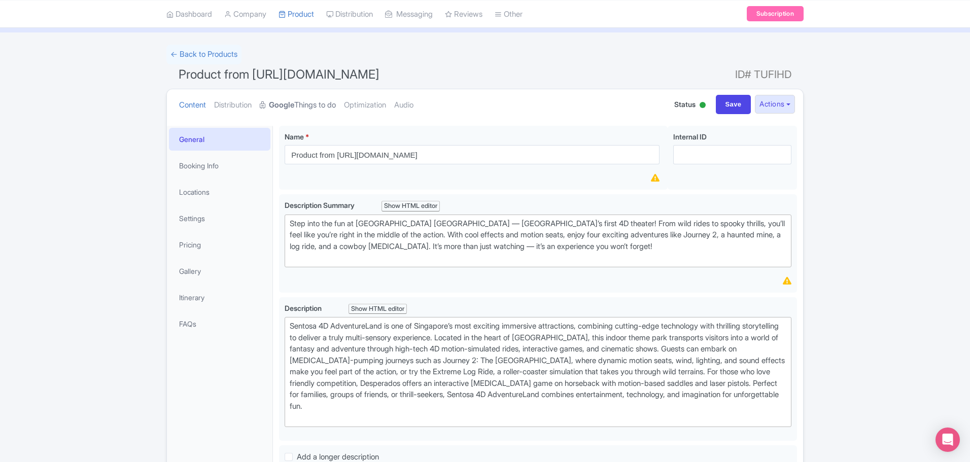
click at [308, 107] on link "Google Things to do" at bounding box center [298, 105] width 76 height 32
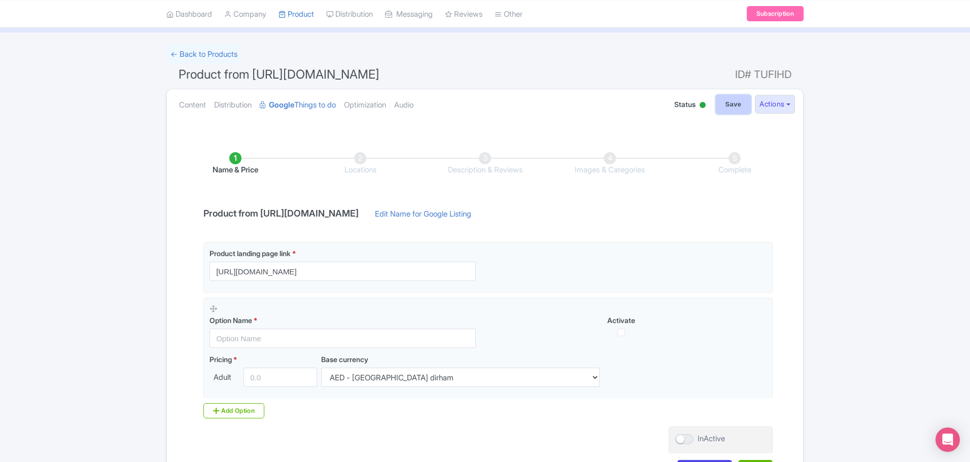
click at [744, 105] on input "Save" at bounding box center [734, 104] width 36 height 19
type input "Saving..."
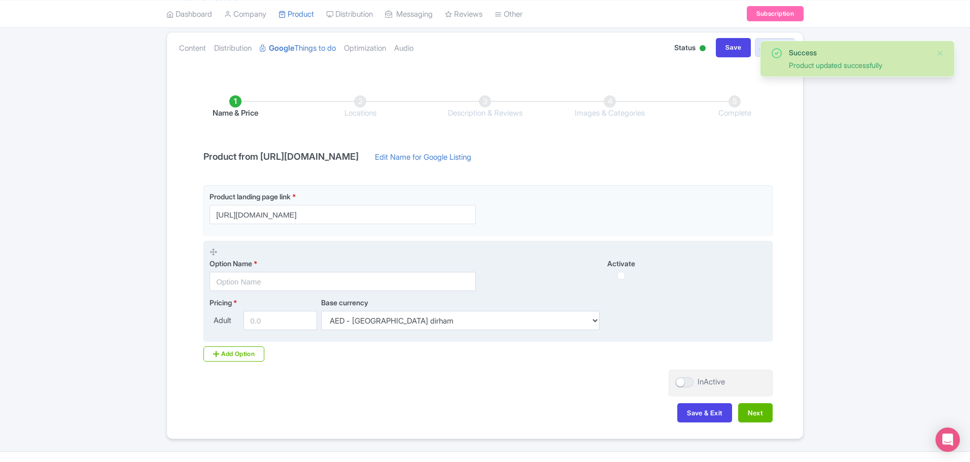
scroll to position [128, 0]
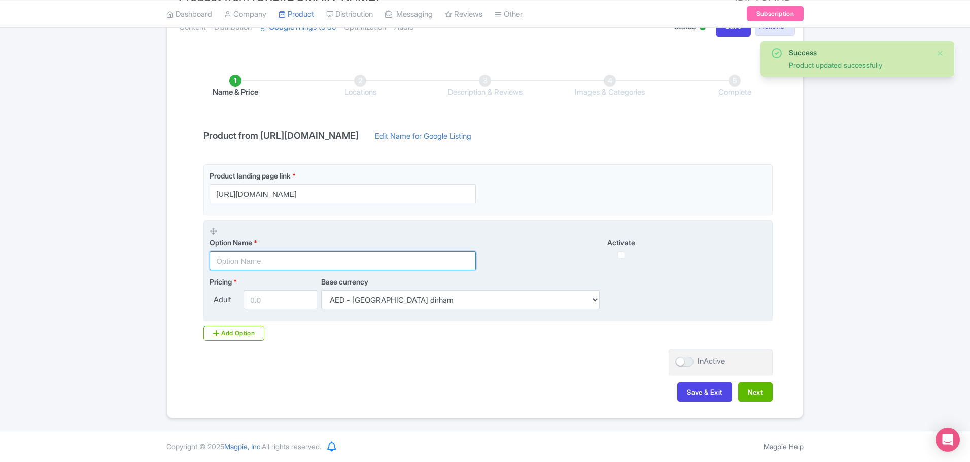
click at [294, 259] on input "text" at bounding box center [343, 260] width 266 height 19
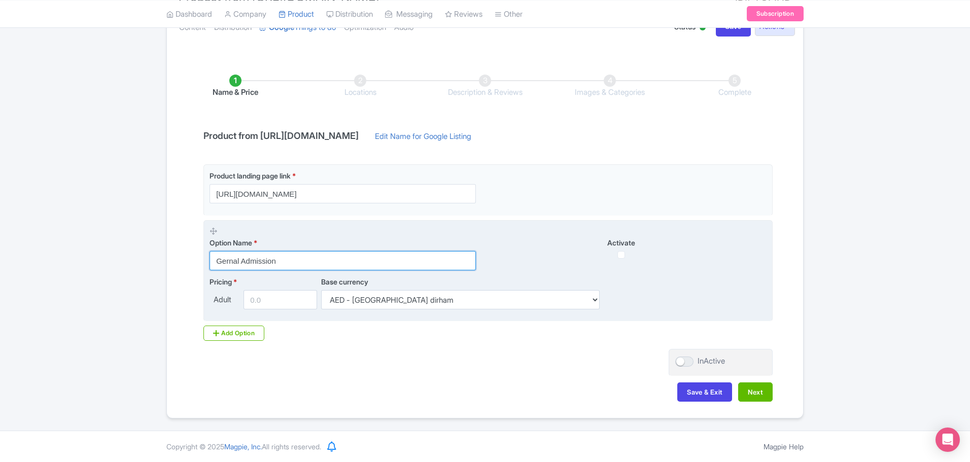
type input "Gernal Admission"
click at [276, 303] on input "number" at bounding box center [281, 299] width 74 height 19
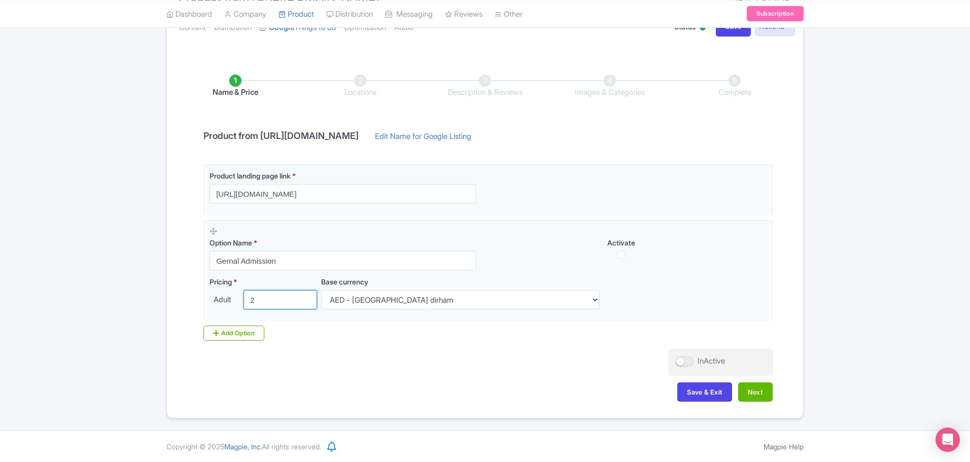
type input "23"
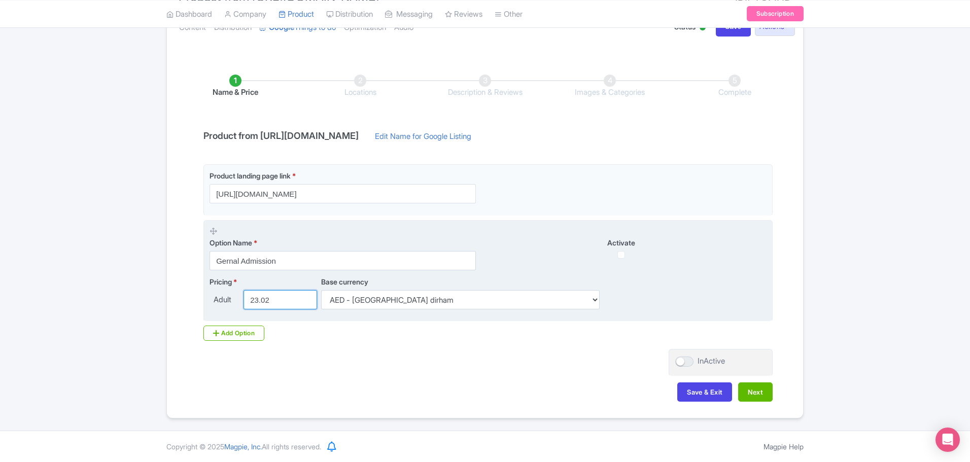
type input "23.02"
click at [431, 298] on select "AED - [GEOGRAPHIC_DATA] dirham AFN - Afghan afghani ALL - Albanian lek AMD - Ar…" at bounding box center [460, 299] width 279 height 19
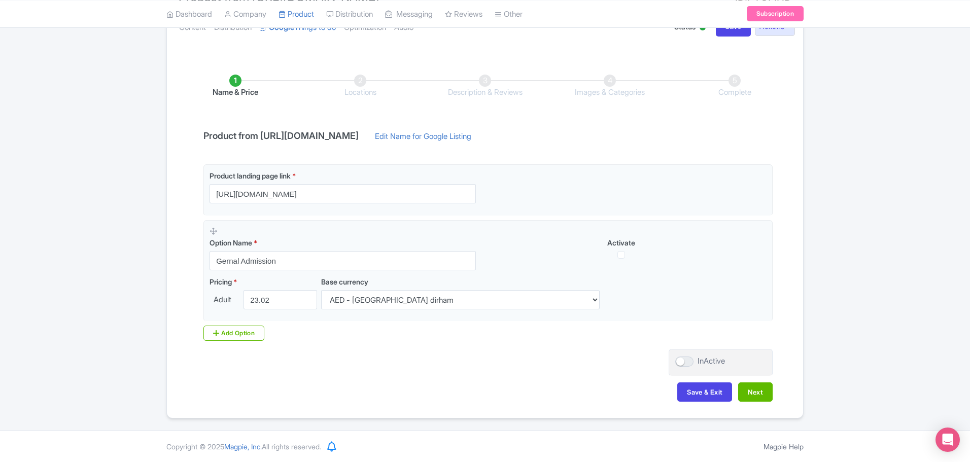
click at [405, 367] on div "Name & Price Locations Description & Reviews Images & Categories Complete Produ…" at bounding box center [485, 233] width 624 height 358
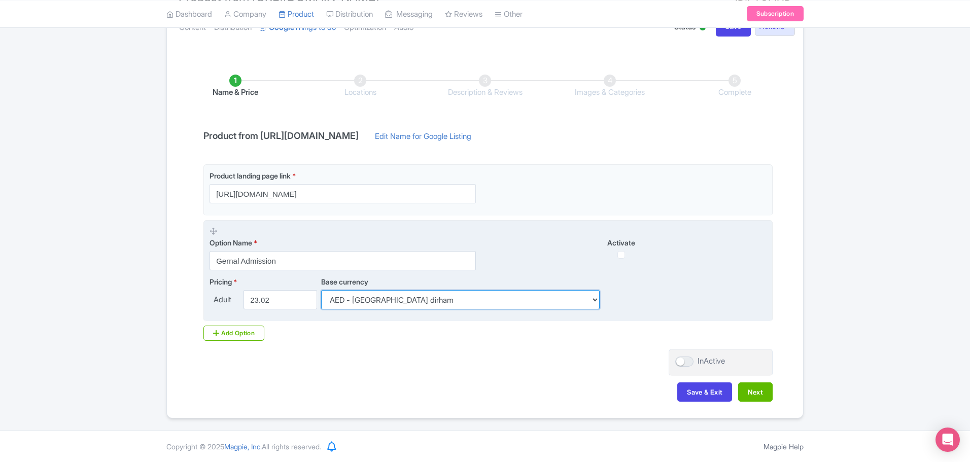
click at [416, 304] on select "AED - [GEOGRAPHIC_DATA] dirham AFN - Afghan afghani ALL - Albanian lek AMD - Ar…" at bounding box center [460, 299] width 279 height 19
click at [361, 300] on select "AED - [GEOGRAPHIC_DATA] dirham AFN - Afghan afghani ALL - Albanian lek AMD - Ar…" at bounding box center [460, 299] width 279 height 19
select select "SGD"
click at [321, 290] on select "AED - [GEOGRAPHIC_DATA] dirham AFN - Afghan afghani ALL - Albanian lek AMD - Ar…" at bounding box center [460, 299] width 279 height 19
click at [296, 295] on input "23.02" at bounding box center [281, 299] width 74 height 19
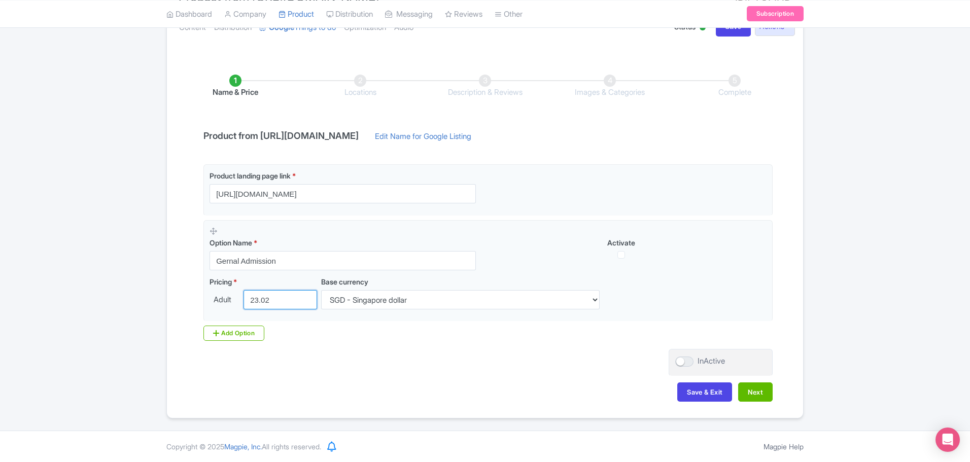
drag, startPoint x: 296, startPoint y: 295, endPoint x: 195, endPoint y: 297, distance: 100.5
click at [195, 297] on div "Name & Price Locations Description & Reviews Images & Categories Complete Produ…" at bounding box center [485, 233] width 624 height 358
type input "29"
type input "29.57"
click at [685, 357] on div at bounding box center [684, 362] width 18 height 10
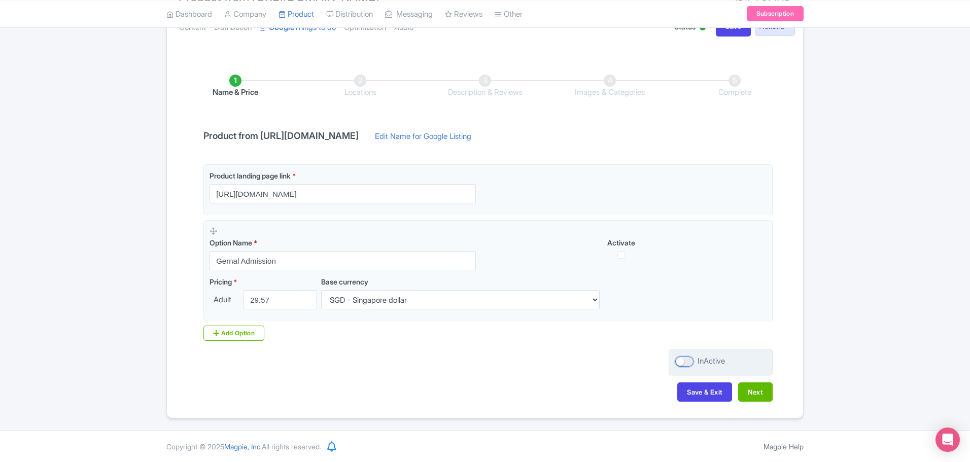
click at [682, 358] on input "InActive" at bounding box center [678, 361] width 7 height 7
checkbox input "true"
click at [704, 391] on button "Save & Exit" at bounding box center [704, 392] width 55 height 19
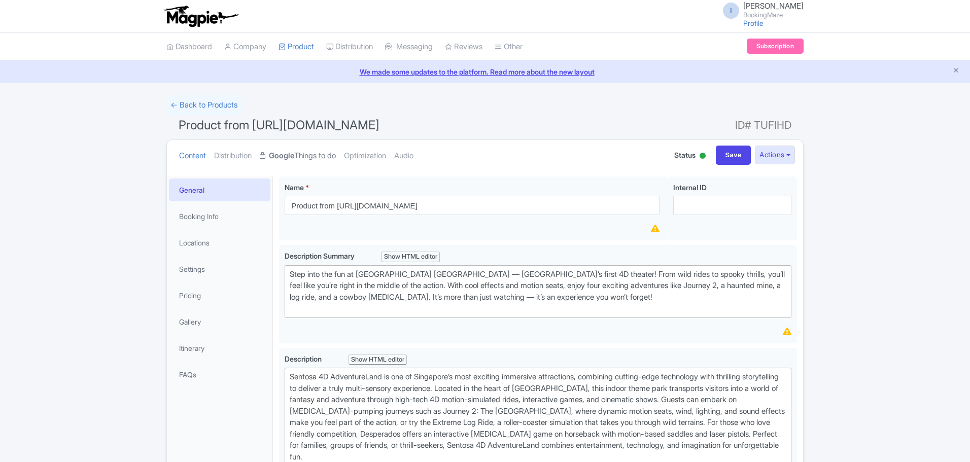
drag, startPoint x: 0, startPoint y: 0, endPoint x: 303, endPoint y: 156, distance: 341.1
click at [303, 156] on link "Google Things to do" at bounding box center [298, 156] width 76 height 32
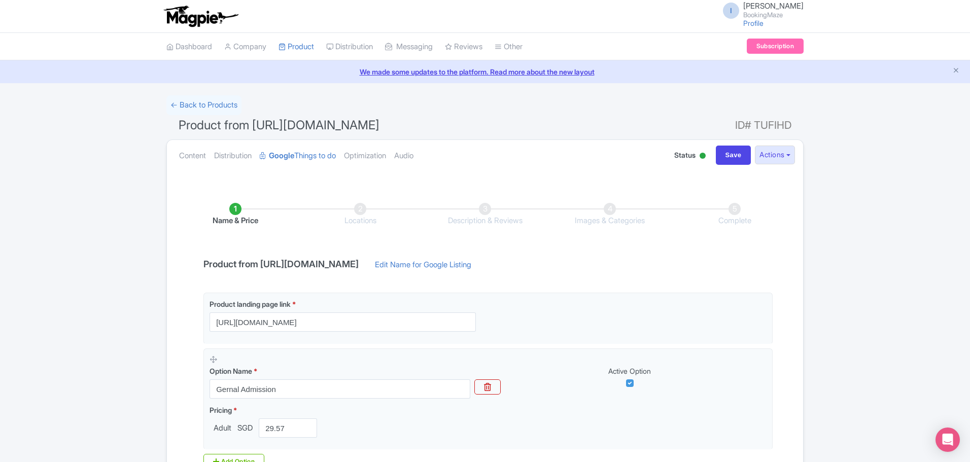
click at [364, 209] on li "Locations" at bounding box center [360, 215] width 125 height 24
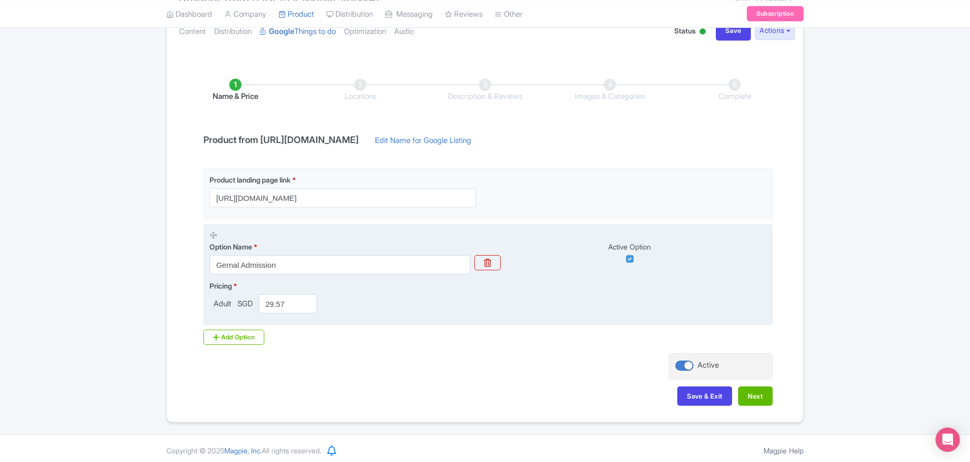
scroll to position [128, 0]
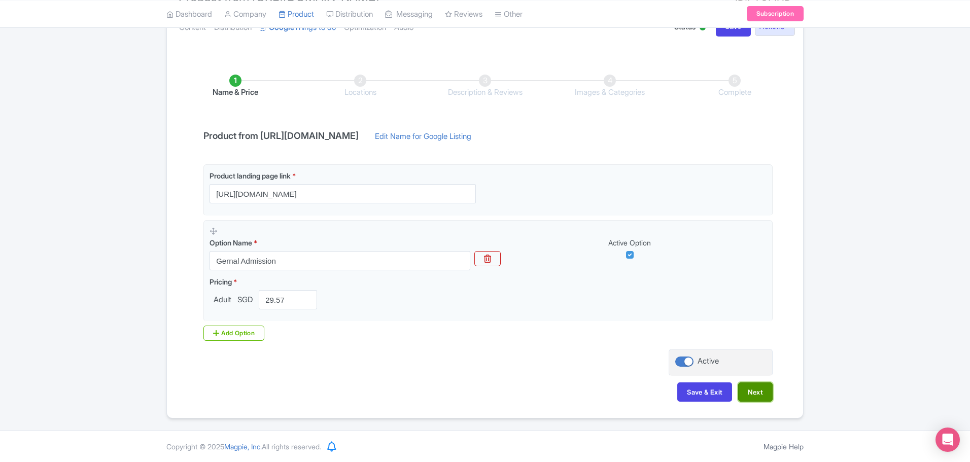
click at [756, 395] on button "Next" at bounding box center [755, 392] width 35 height 19
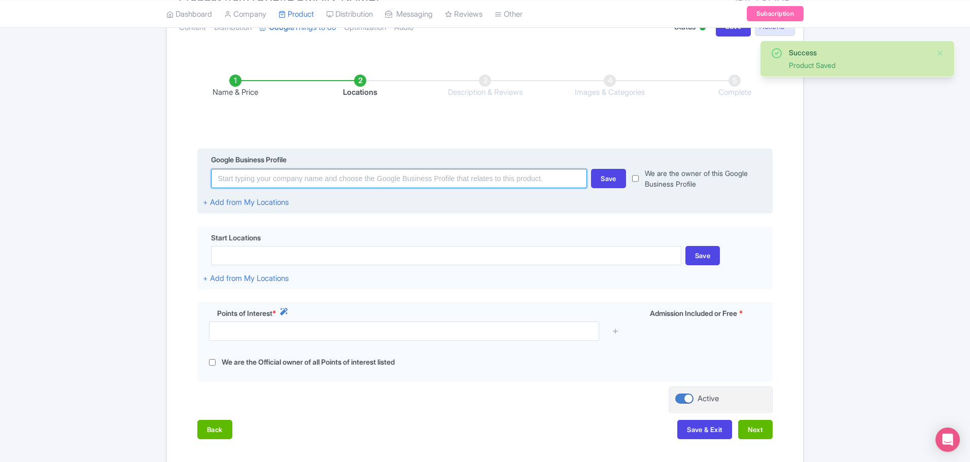
click at [336, 179] on input at bounding box center [399, 178] width 376 height 19
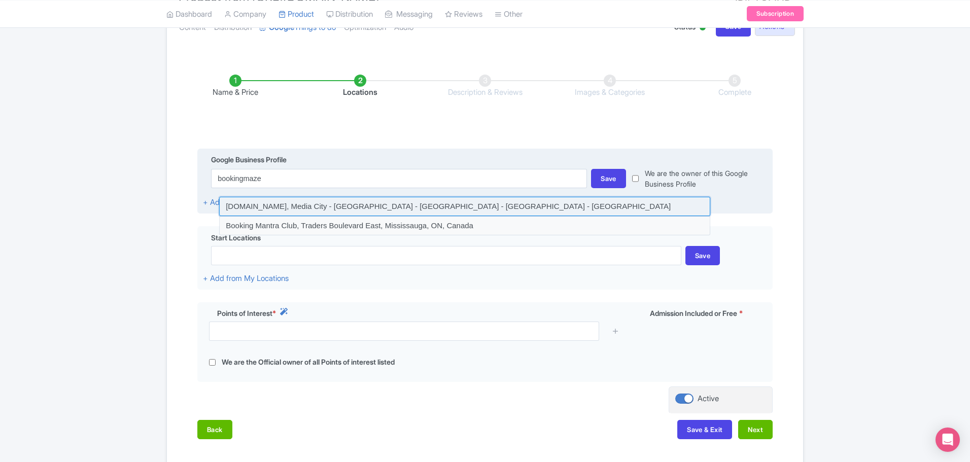
click at [342, 202] on input at bounding box center [464, 206] width 491 height 19
type input "[DOMAIN_NAME], Media City - [GEOGRAPHIC_DATA] - [GEOGRAPHIC_DATA] - [GEOGRAPHIC…"
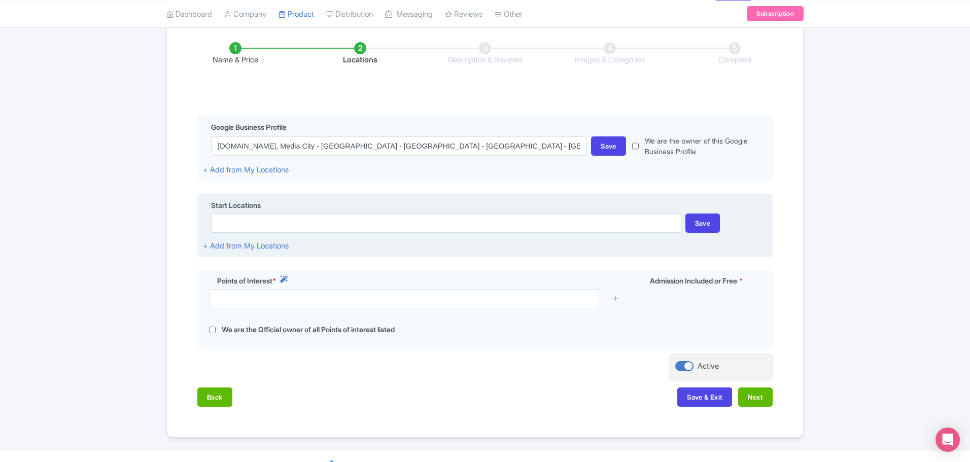
scroll to position [180, 0]
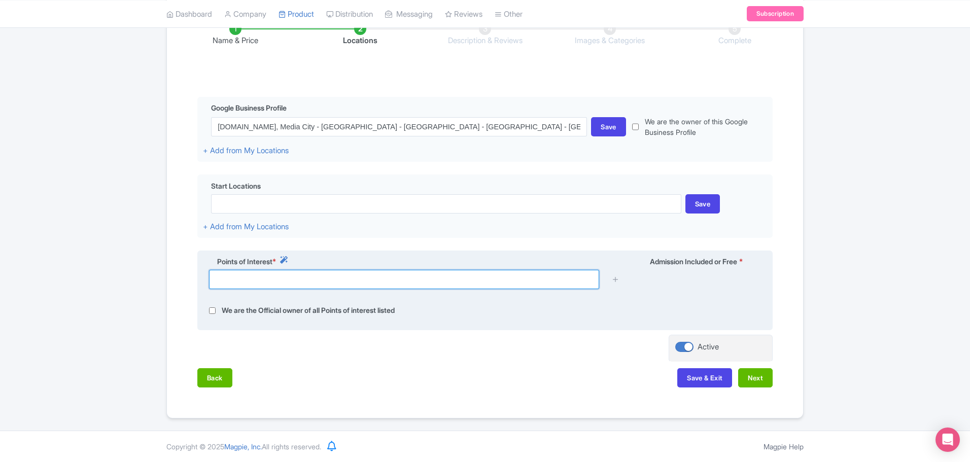
click at [312, 280] on input "text" at bounding box center [404, 279] width 390 height 19
click at [255, 292] on div at bounding box center [485, 283] width 564 height 27
click at [252, 285] on input "text" at bounding box center [404, 279] width 390 height 19
paste input "Sentosa 4D Adventure Land [GEOGRAPHIC_DATA]"
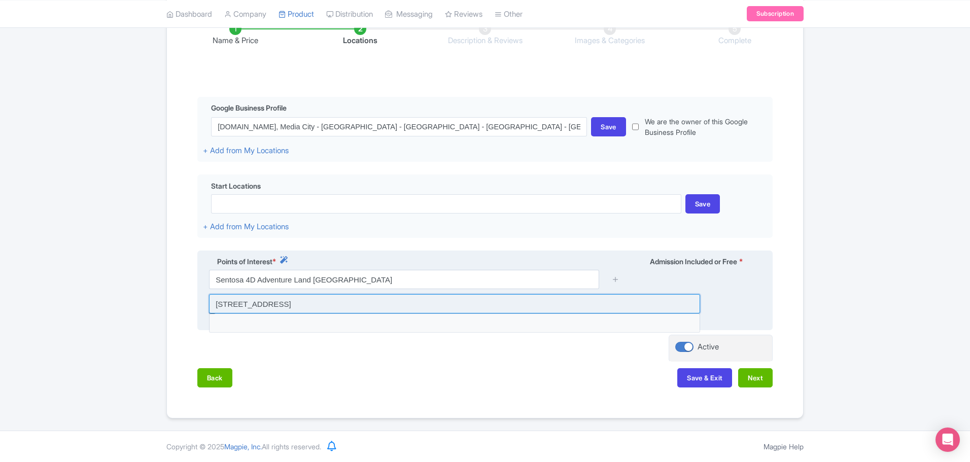
click at [270, 302] on input at bounding box center [454, 303] width 491 height 19
type input "[STREET_ADDRESS]"
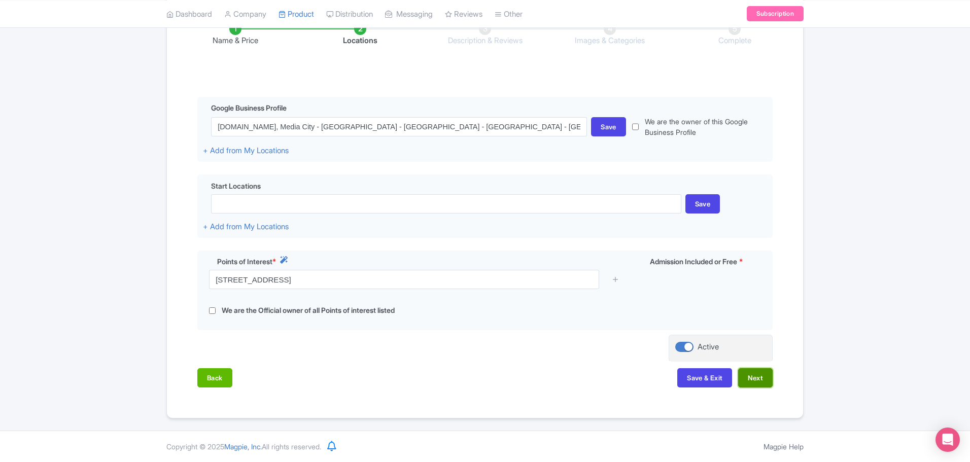
click at [745, 378] on button "Next" at bounding box center [755, 377] width 35 height 19
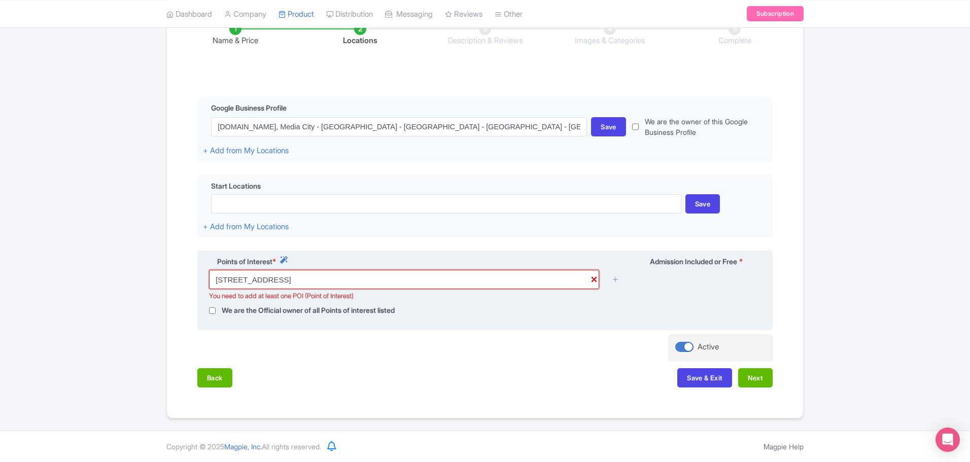
click at [427, 277] on input "Imbiah Road, Sentosa 4D AdventureLand, Singapore" at bounding box center [404, 279] width 390 height 19
click at [611, 276] on div at bounding box center [616, 279] width 20 height 19
click at [616, 279] on icon at bounding box center [616, 280] width 8 height 8
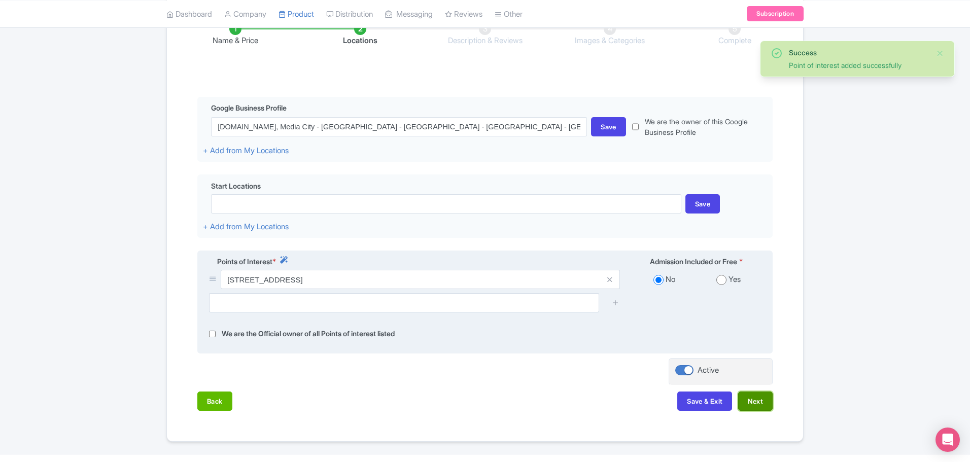
click at [759, 405] on button "Next" at bounding box center [755, 401] width 35 height 19
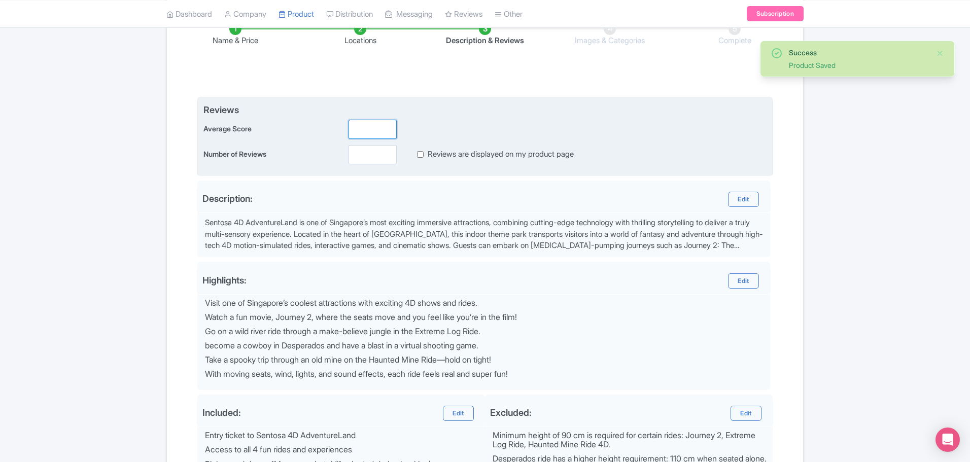
click at [366, 132] on input "number" at bounding box center [373, 129] width 48 height 19
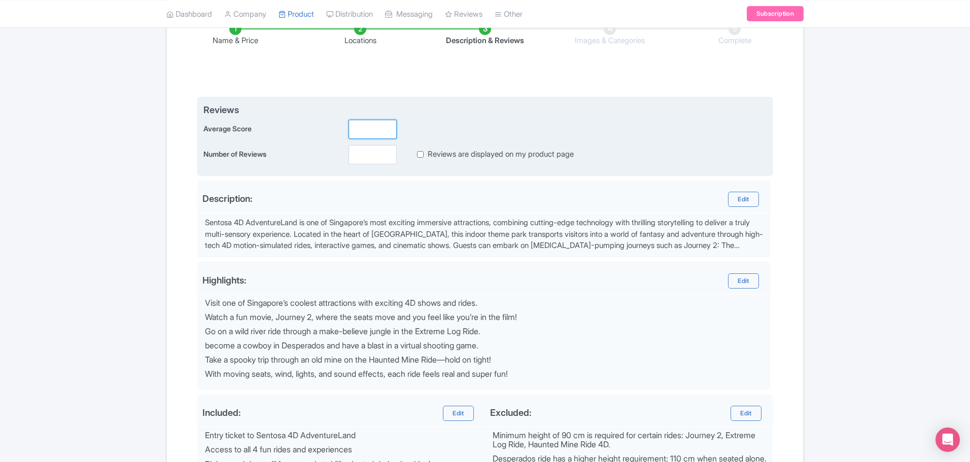
click at [374, 130] on input "number" at bounding box center [373, 129] width 48 height 19
type input "4.0"
click at [369, 155] on input "number" at bounding box center [373, 154] width 48 height 19
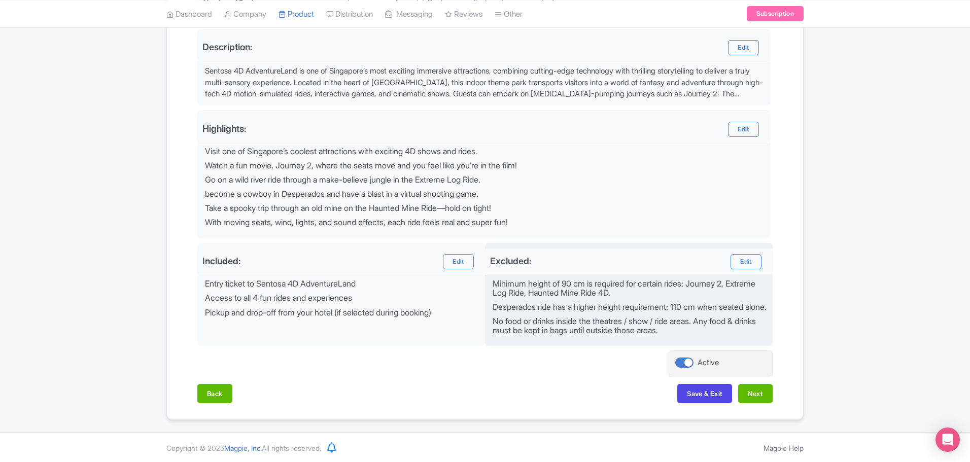
scroll to position [332, 0]
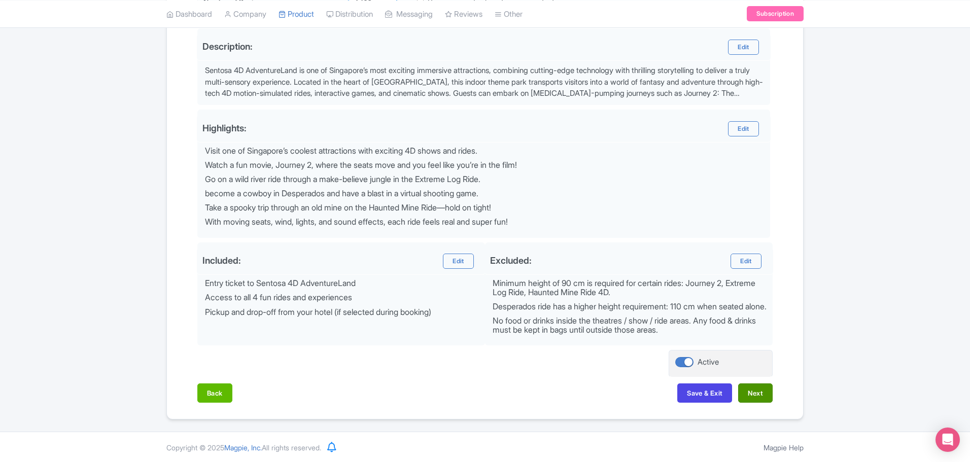
type input "1428"
click at [766, 403] on button "Next" at bounding box center [755, 393] width 35 height 19
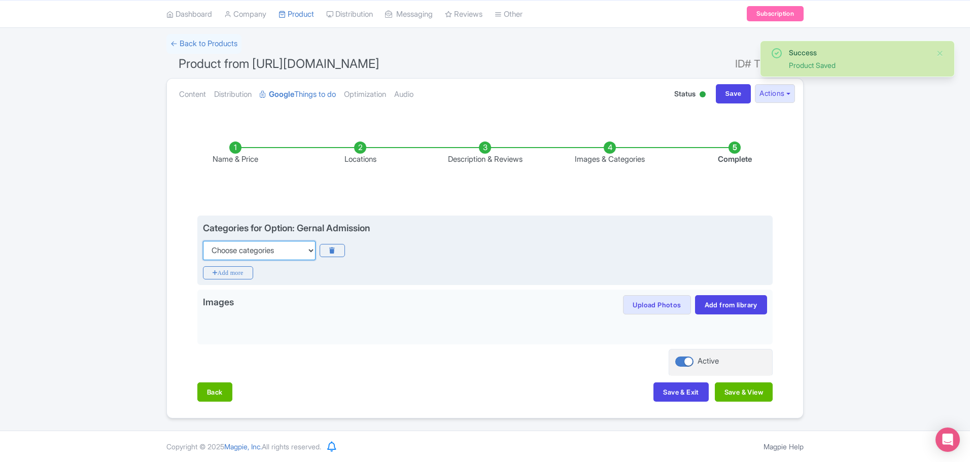
click at [299, 250] on select "Choose categories Adults Only Animals Audio Guide Beaches Bike Tours Boat Tours…" at bounding box center [259, 250] width 113 height 19
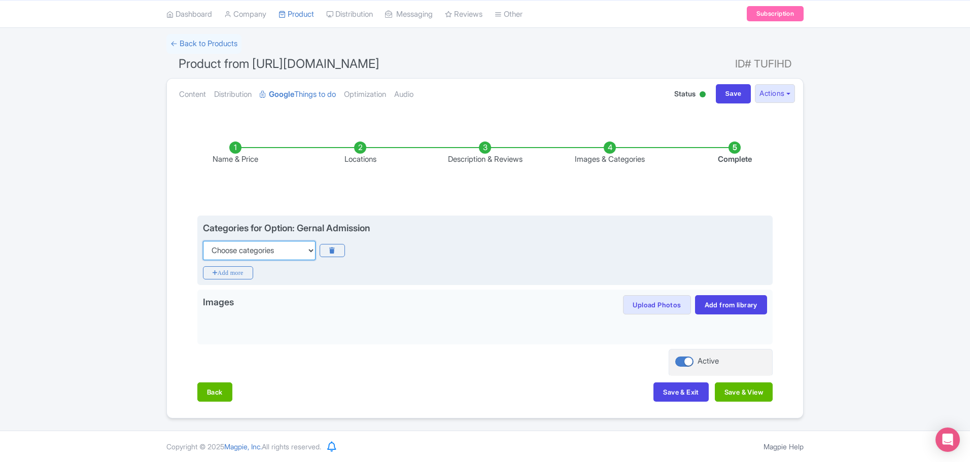
select select "family-friendly"
click at [203, 241] on select "Choose categories Adults Only Animals Audio Guide Beaches Bike Tours Boat Tours…" at bounding box center [259, 250] width 113 height 19
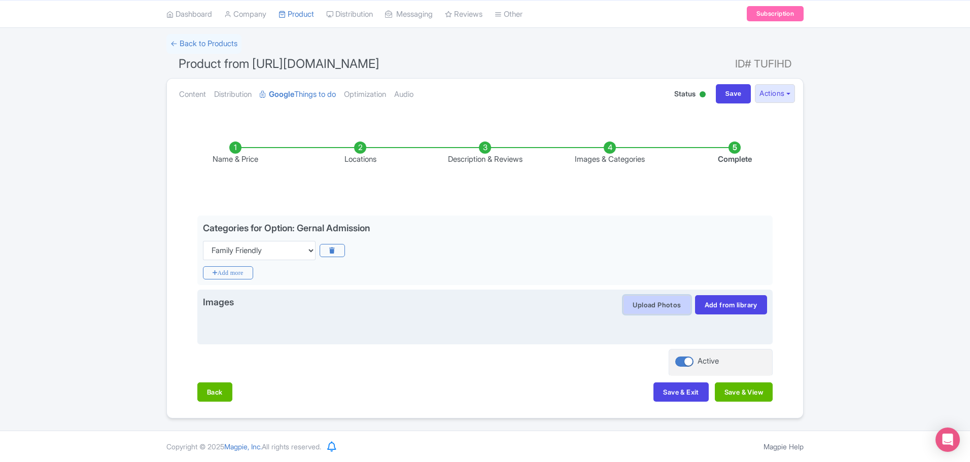
click at [663, 306] on button "Upload Photos" at bounding box center [656, 304] width 67 height 19
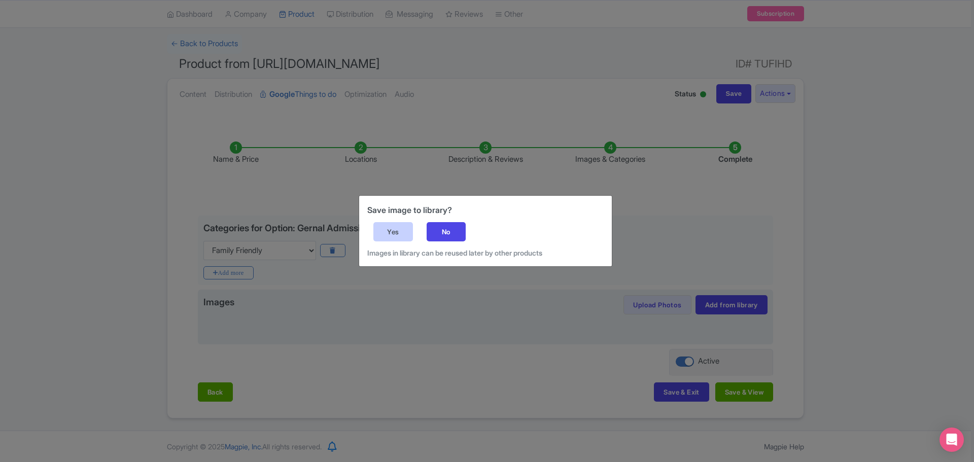
click at [381, 235] on div "Yes" at bounding box center [393, 231] width 40 height 19
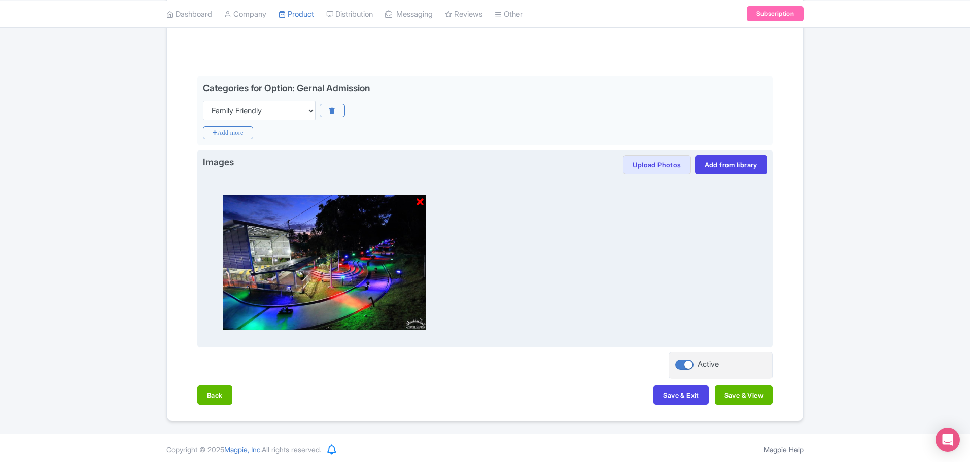
scroll to position [204, 0]
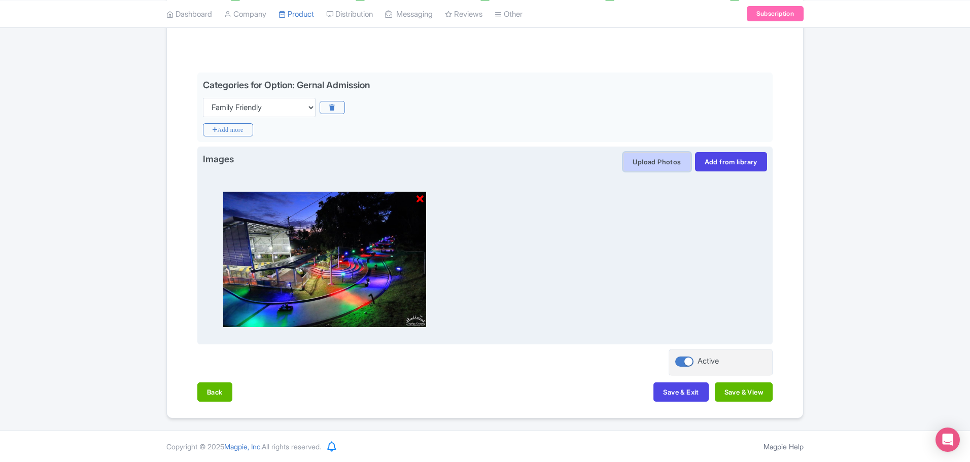
click at [647, 167] on button "Upload Photos" at bounding box center [656, 161] width 67 height 19
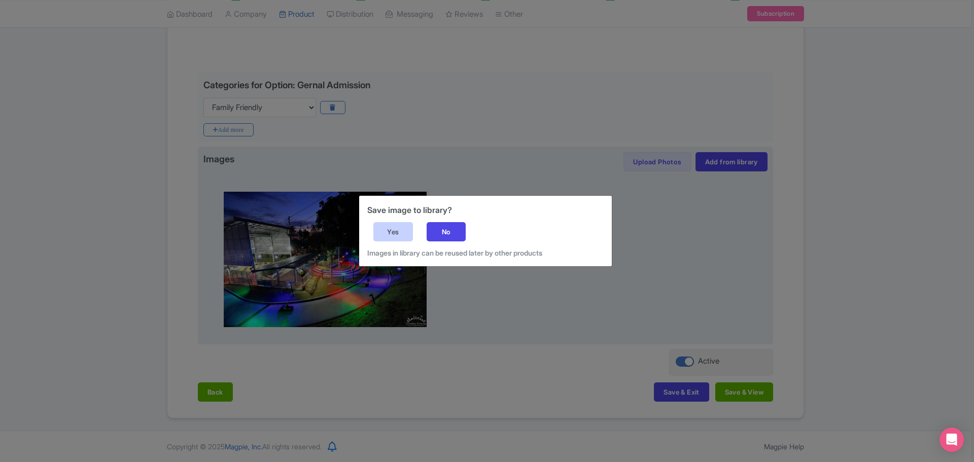
click at [400, 235] on div "Yes" at bounding box center [393, 231] width 40 height 19
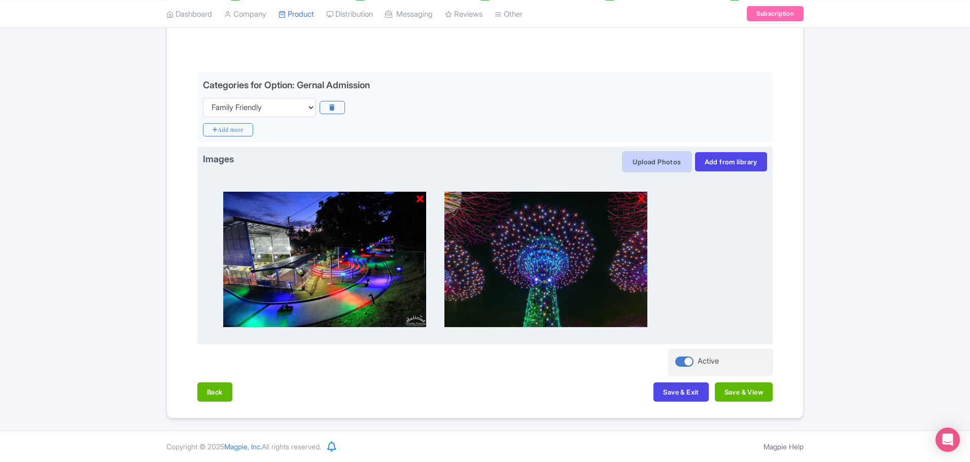
click at [662, 165] on button "Upload Photos" at bounding box center [656, 161] width 67 height 19
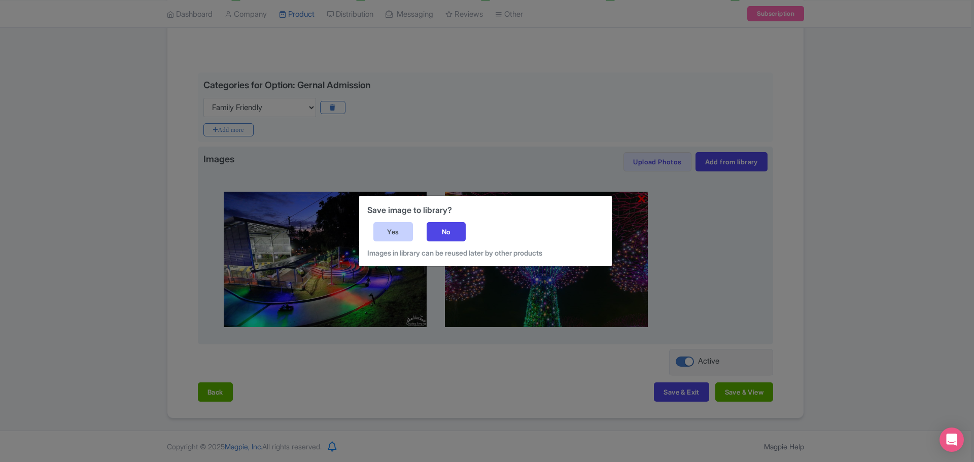
click at [384, 231] on div "Yes" at bounding box center [393, 231] width 40 height 19
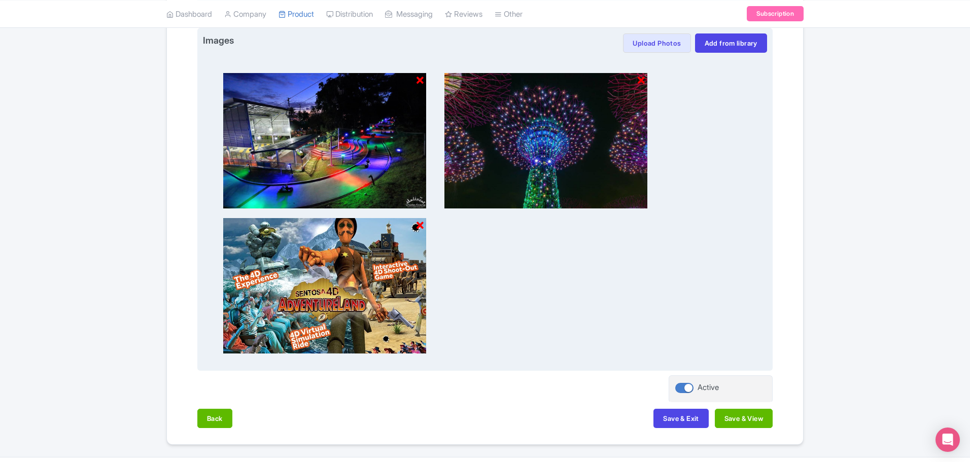
scroll to position [350, 0]
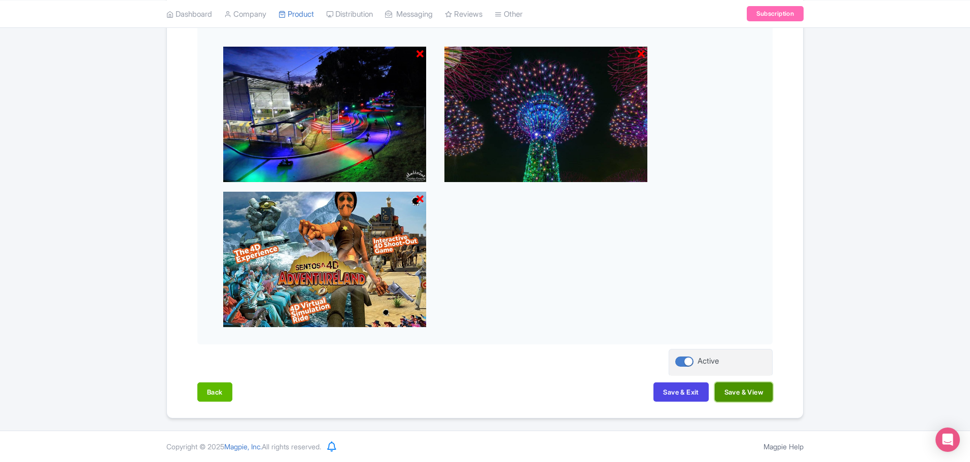
click at [733, 392] on button "Save & View" at bounding box center [744, 392] width 58 height 19
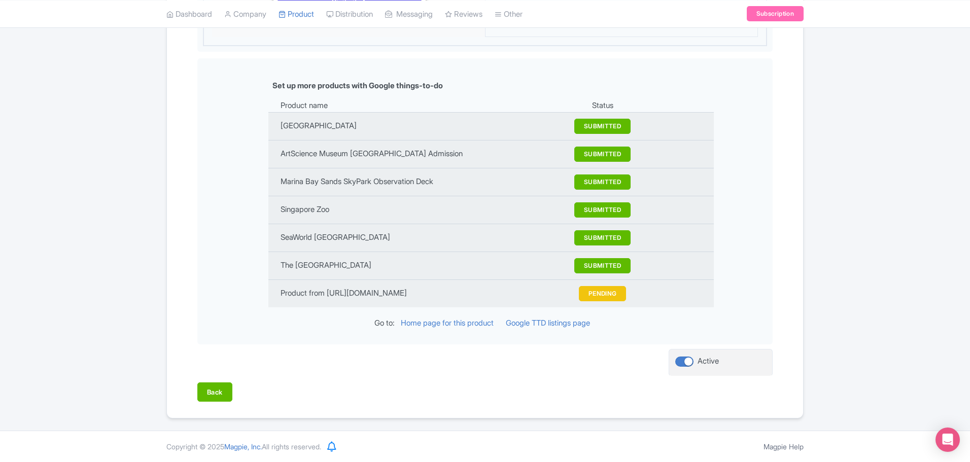
scroll to position [1212, 0]
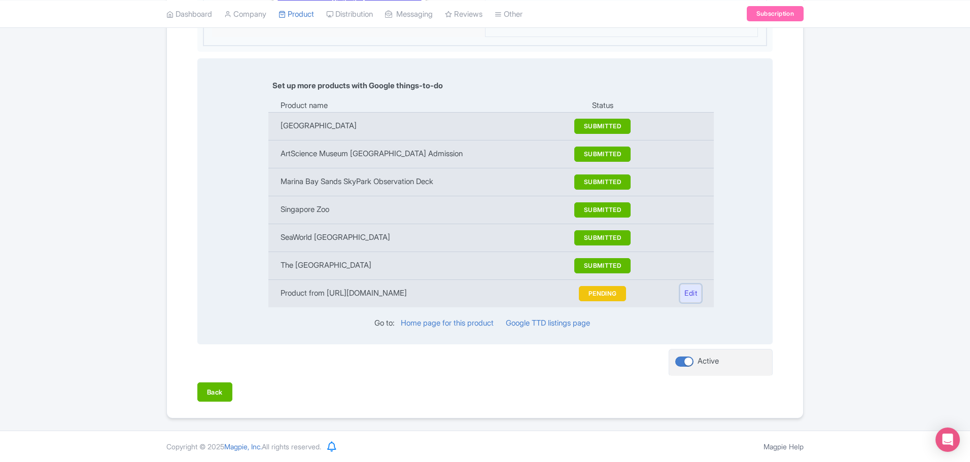
click at [690, 296] on link "Edit" at bounding box center [691, 293] width 22 height 19
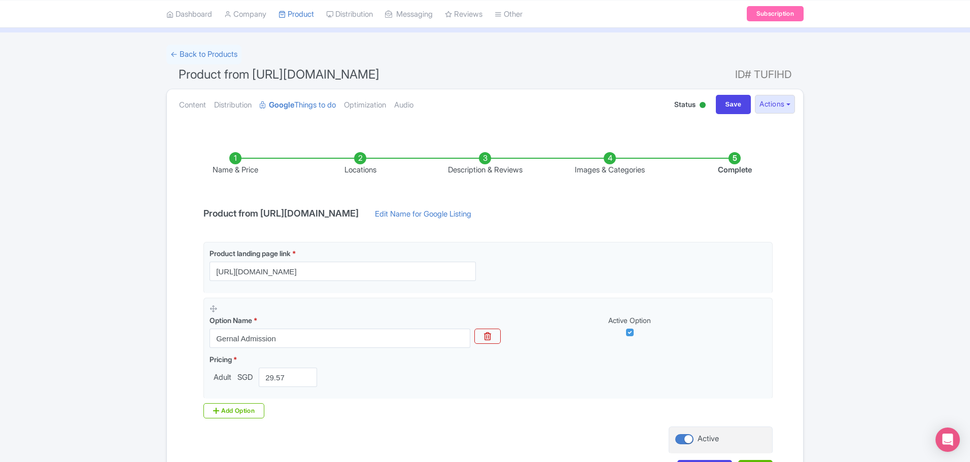
scroll to position [128, 0]
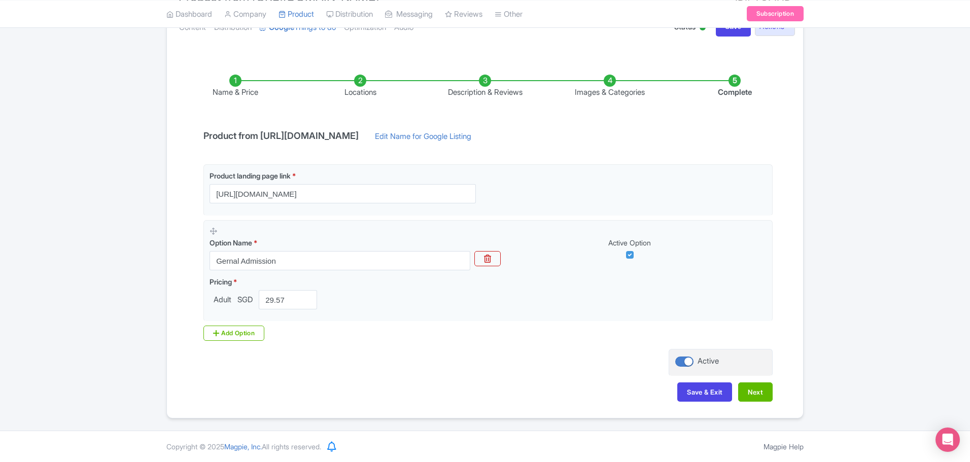
click at [234, 85] on li "Name & Price" at bounding box center [235, 87] width 125 height 24
click at [237, 75] on li "Name & Price" at bounding box center [235, 87] width 125 height 24
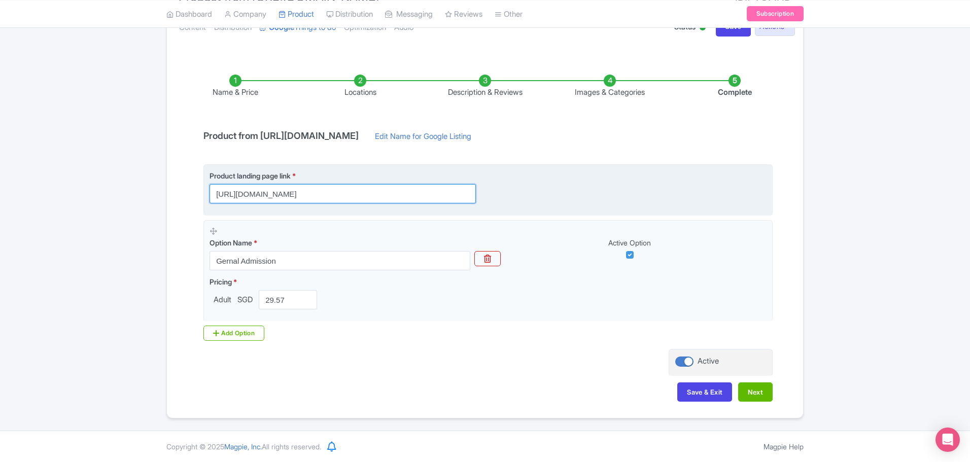
click at [287, 187] on input "[URL][DOMAIN_NAME]" at bounding box center [343, 193] width 266 height 19
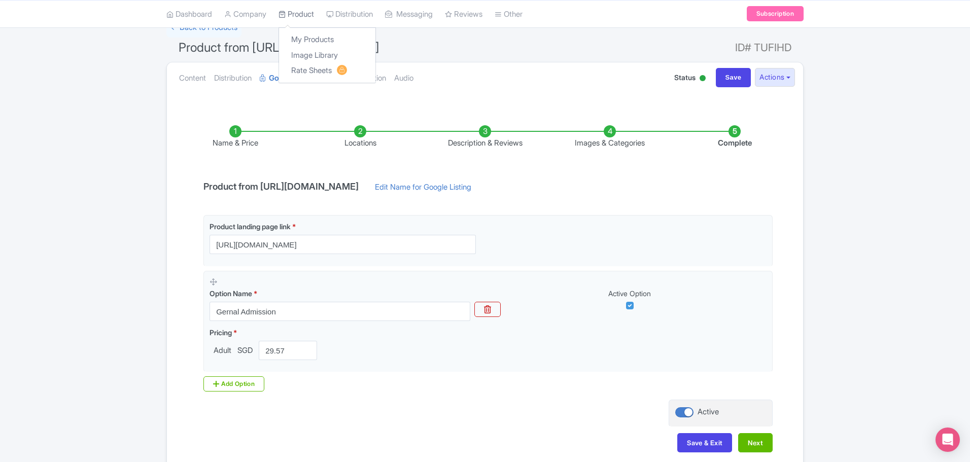
click at [300, 7] on link "Product" at bounding box center [297, 14] width 36 height 28
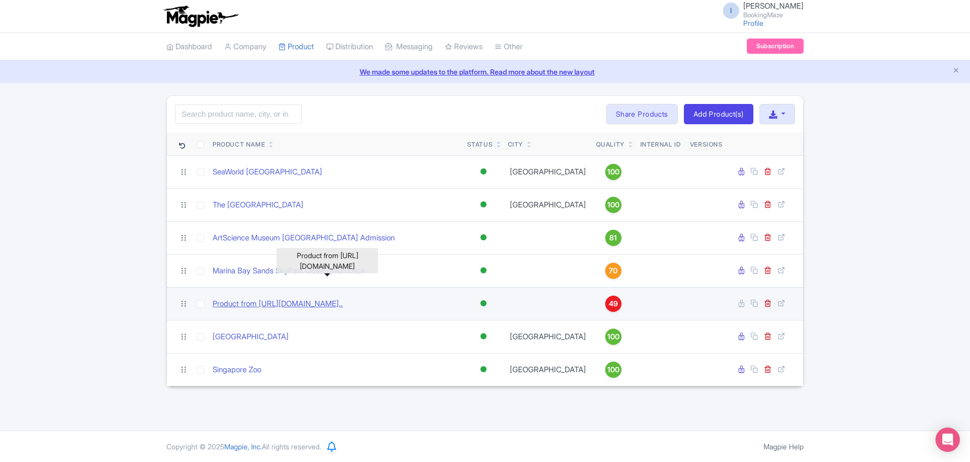
click at [343, 306] on link "Product from https://bookingmaze.com/product/sentosa-4d-a..." at bounding box center [278, 304] width 130 height 12
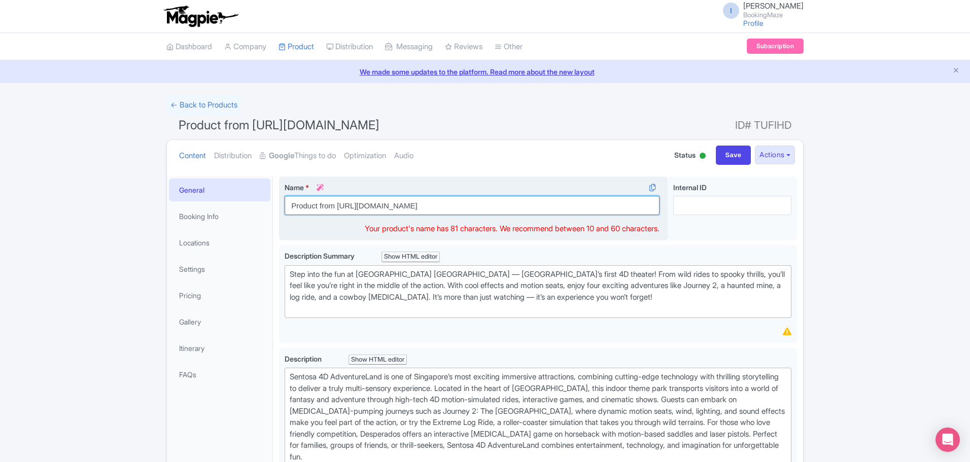
click at [625, 200] on input "Product from [URL][DOMAIN_NAME]" at bounding box center [472, 205] width 375 height 19
click at [626, 200] on input "Product from [URL][DOMAIN_NAME]" at bounding box center [472, 205] width 375 height 19
paste input "Sentosa 4D Adventure Land [GEOGRAPHIC_DATA]"
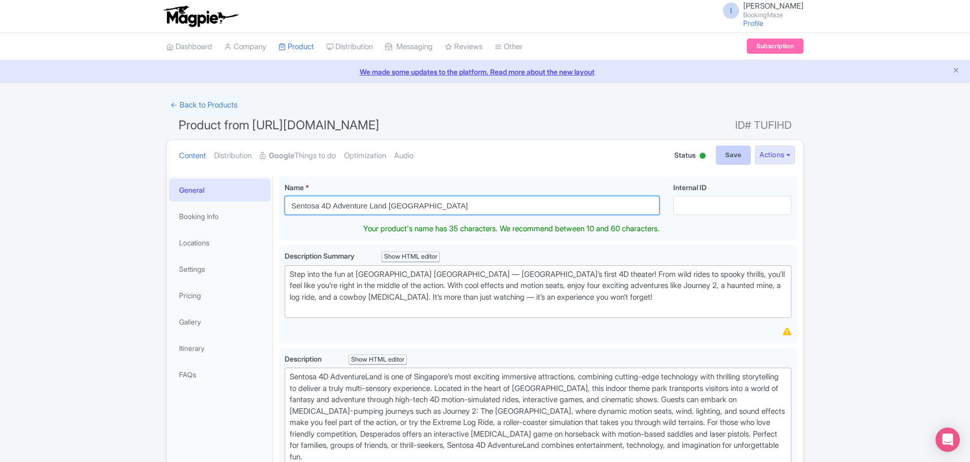
type input "Sentosa 4D Adventure Land [GEOGRAPHIC_DATA]"
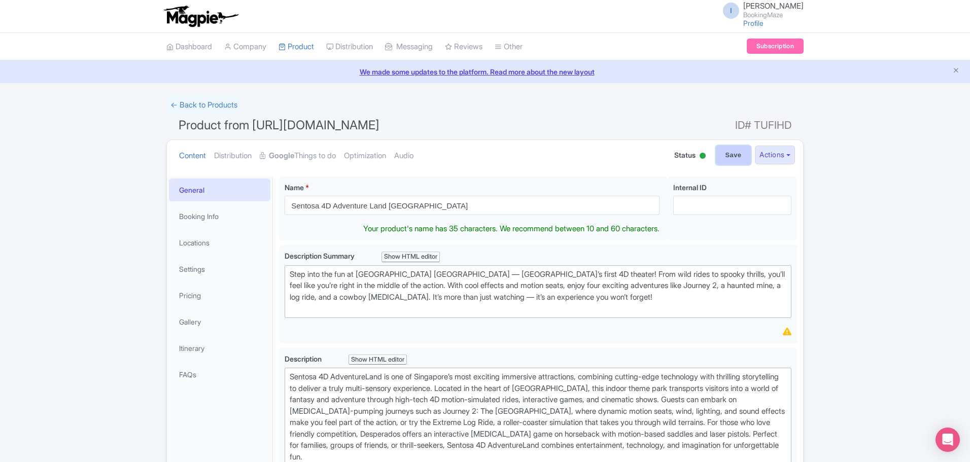
click at [722, 156] on input "Save" at bounding box center [734, 155] width 36 height 19
type input "Saving..."
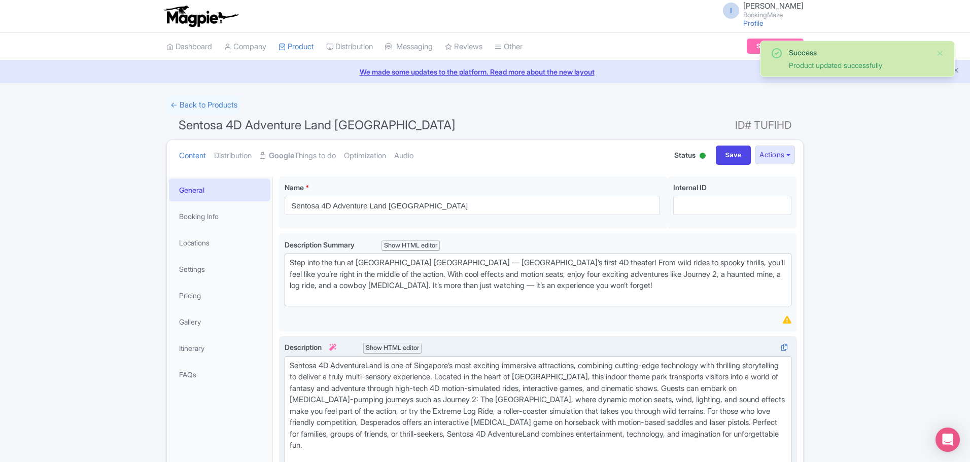
scroll to position [177, 0]
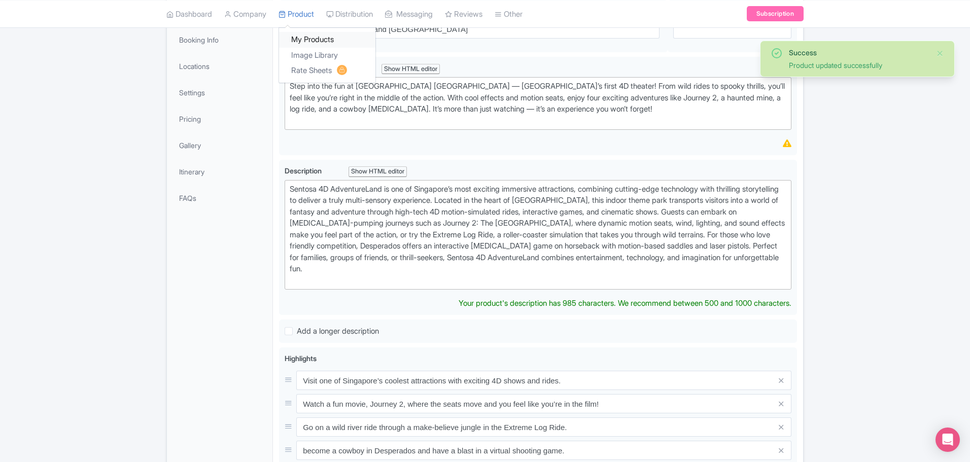
click at [314, 38] on link "My Products" at bounding box center [327, 40] width 96 height 16
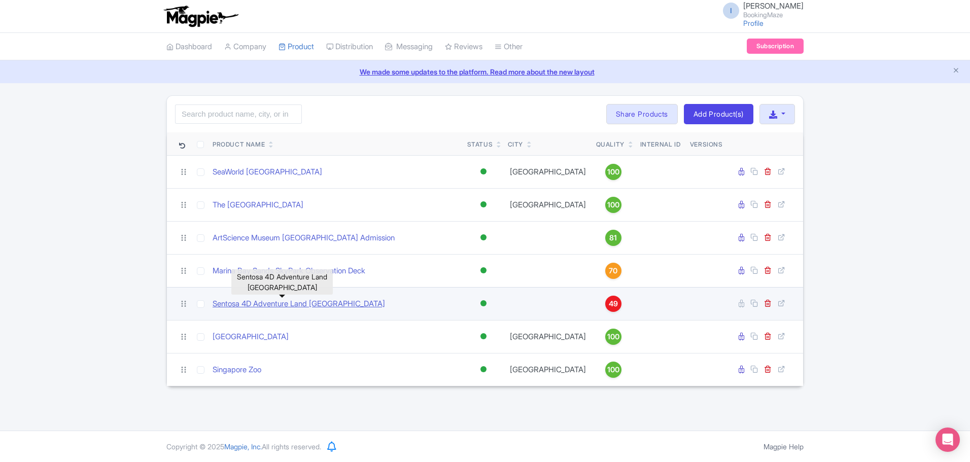
click at [277, 299] on link "Sentosa 4D Adventure Land [GEOGRAPHIC_DATA]" at bounding box center [299, 304] width 173 height 12
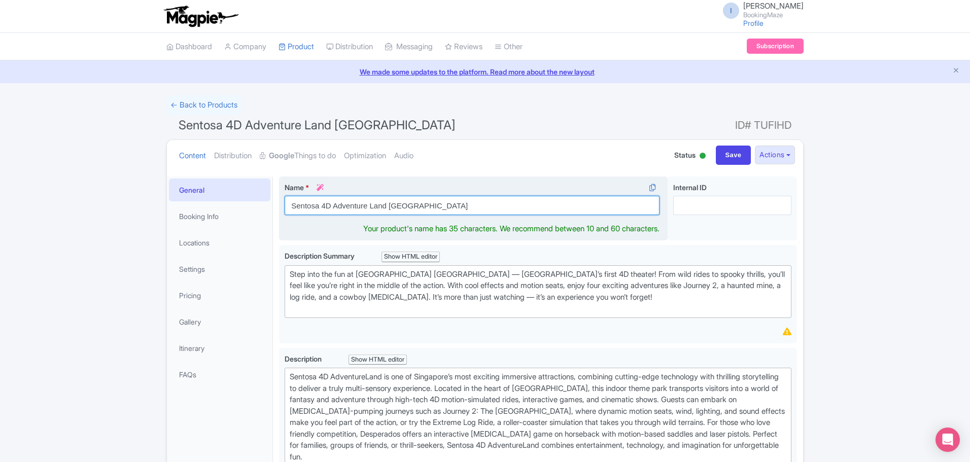
click at [291, 208] on input "Sentosa 4D Adventure Land [GEOGRAPHIC_DATA]" at bounding box center [472, 205] width 375 height 19
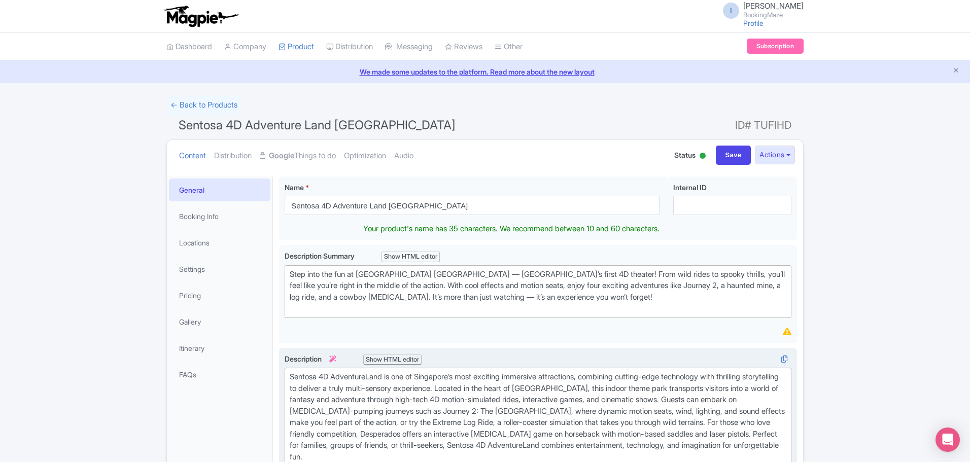
click at [293, 375] on div "Sentosa 4D AdventureLand is one of Singapore’s most exciting immersive attracti…" at bounding box center [538, 422] width 497 height 103
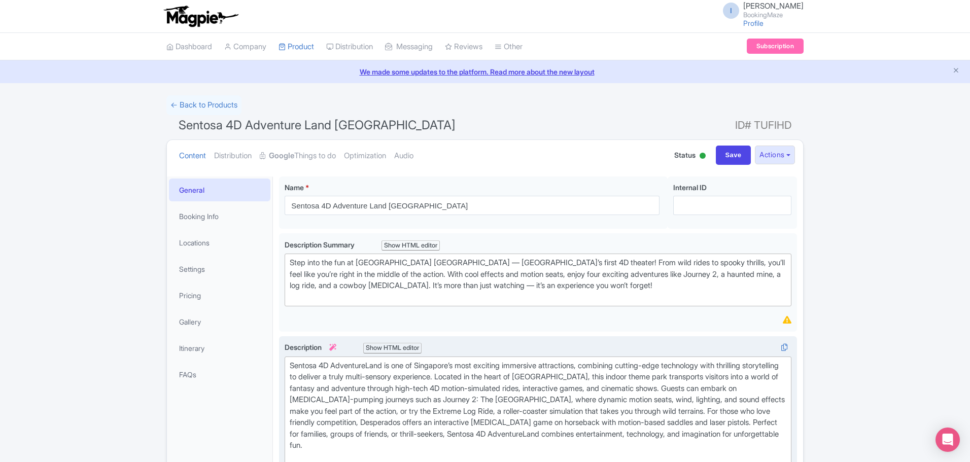
type trix-editor "<div>Sentosa 4D AdventureLand is one of Singapore’s most exciting immersive att…"
click at [735, 152] on input "Save" at bounding box center [734, 155] width 36 height 19
type input "Saving..."
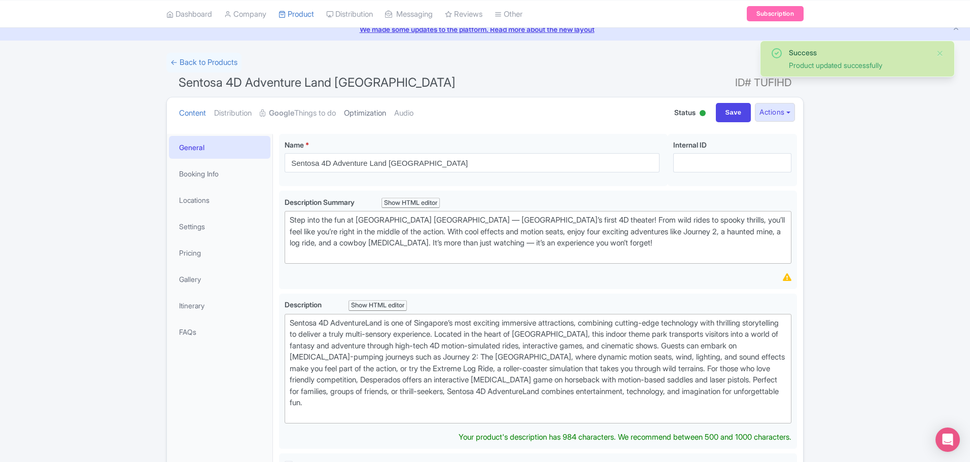
scroll to position [24, 0]
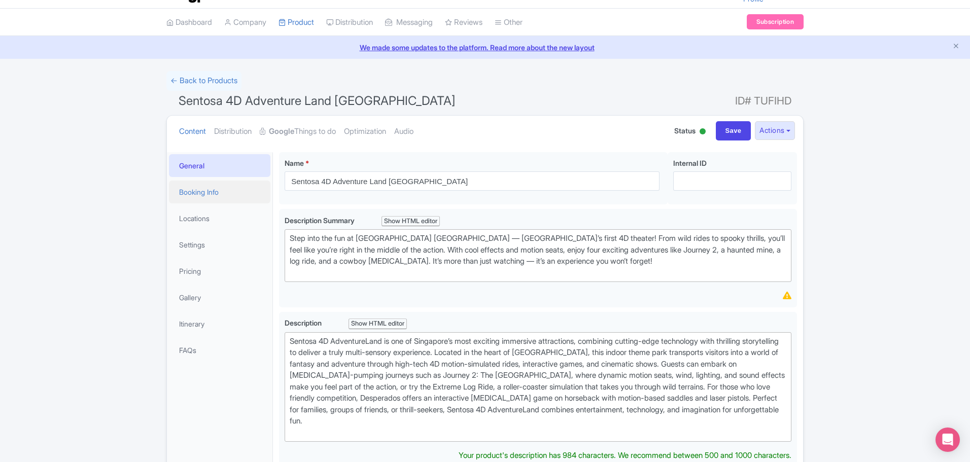
click at [209, 192] on link "Booking Info" at bounding box center [219, 192] width 101 height 23
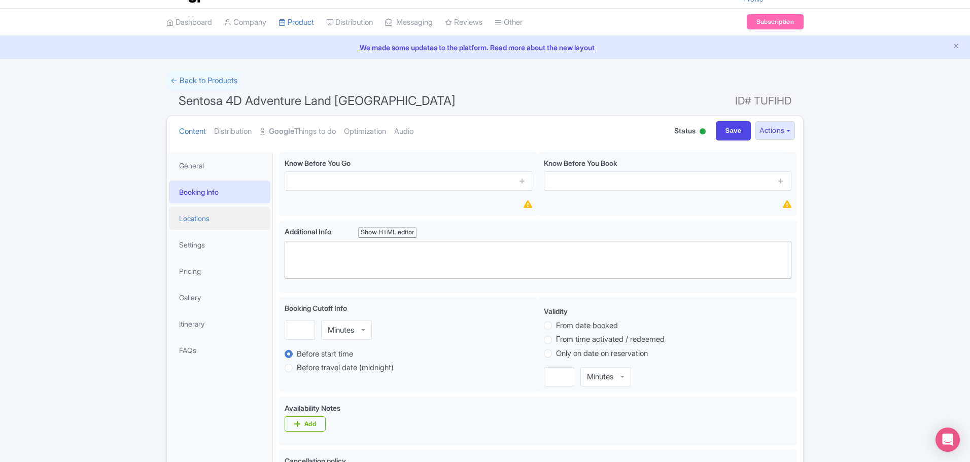
click at [218, 219] on link "Locations" at bounding box center [219, 218] width 101 height 23
click at [203, 170] on link "General" at bounding box center [219, 165] width 101 height 23
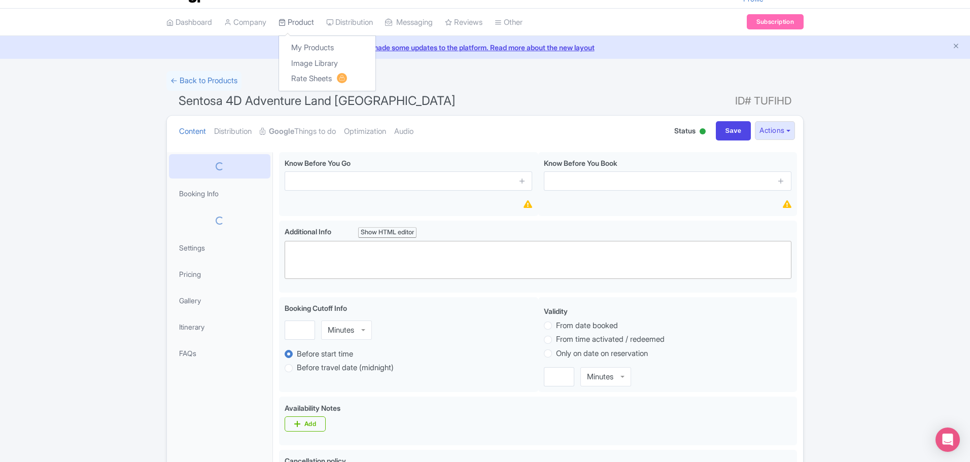
click at [294, 21] on link "Product" at bounding box center [297, 23] width 36 height 28
click at [298, 47] on link "My Products" at bounding box center [327, 48] width 96 height 16
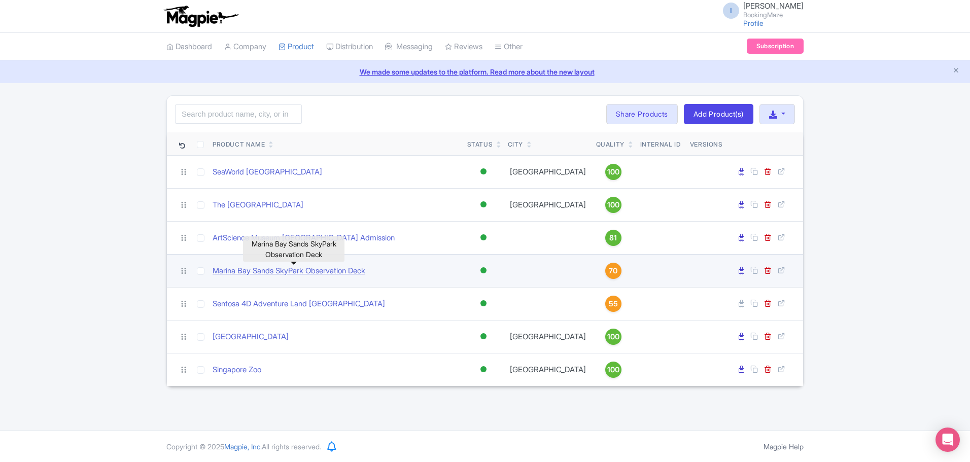
click at [313, 265] on link "Marina Bay Sands SkyPark Observation Deck" at bounding box center [289, 271] width 153 height 12
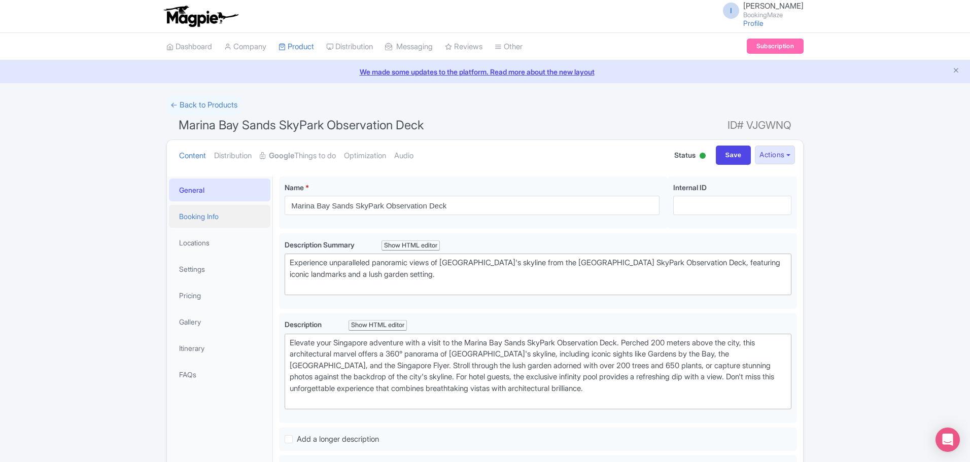
click at [210, 212] on link "Booking Info" at bounding box center [219, 216] width 101 height 23
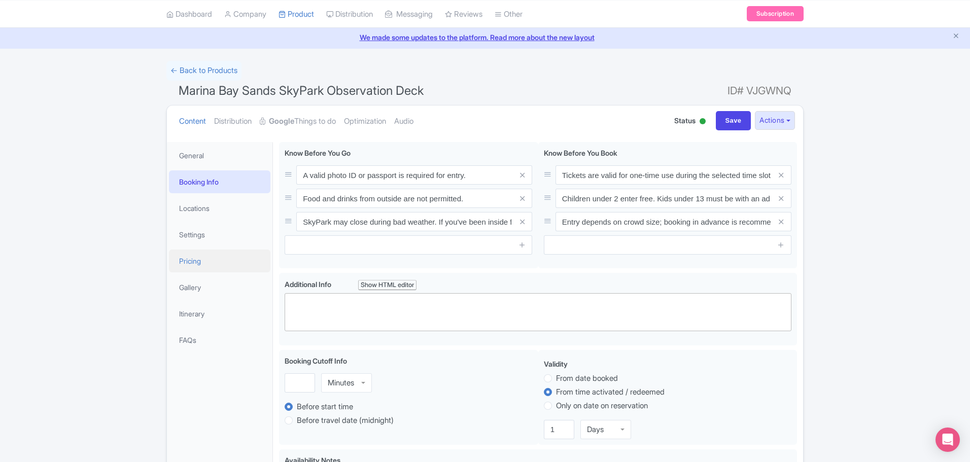
scroll to position [51, 0]
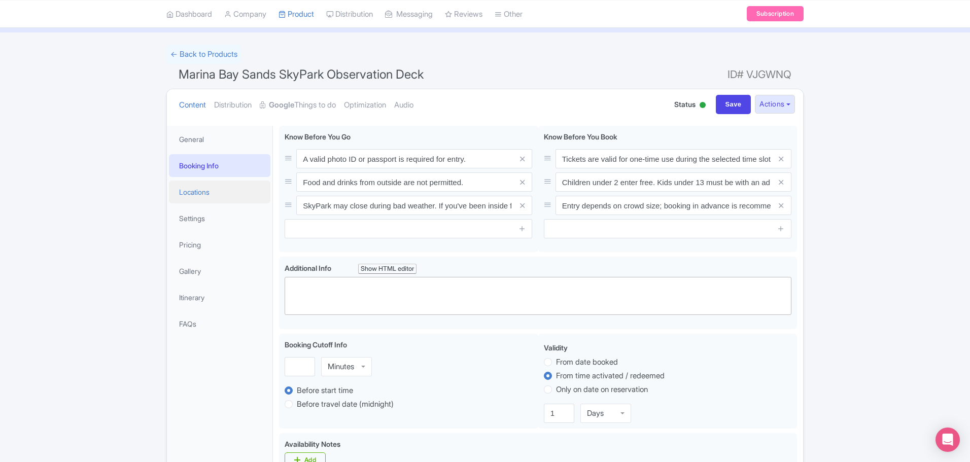
click at [197, 196] on link "Locations" at bounding box center [219, 192] width 101 height 23
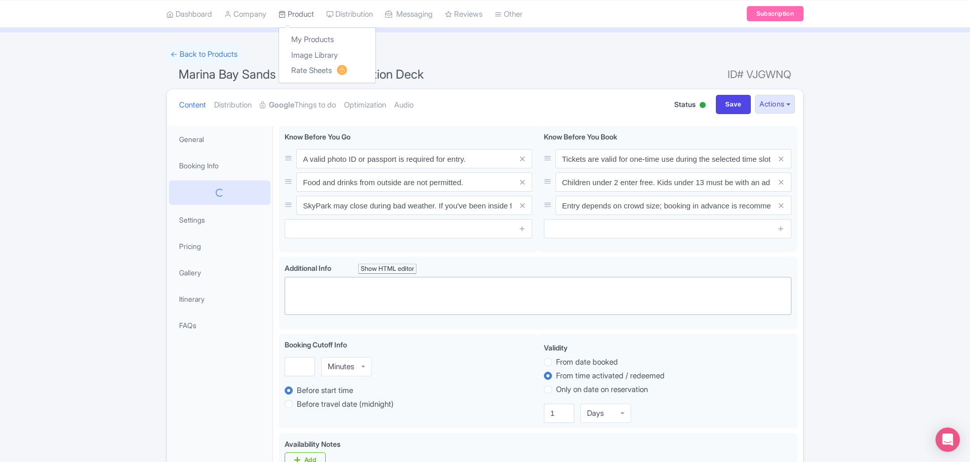
click at [298, 17] on link "Product" at bounding box center [297, 14] width 36 height 28
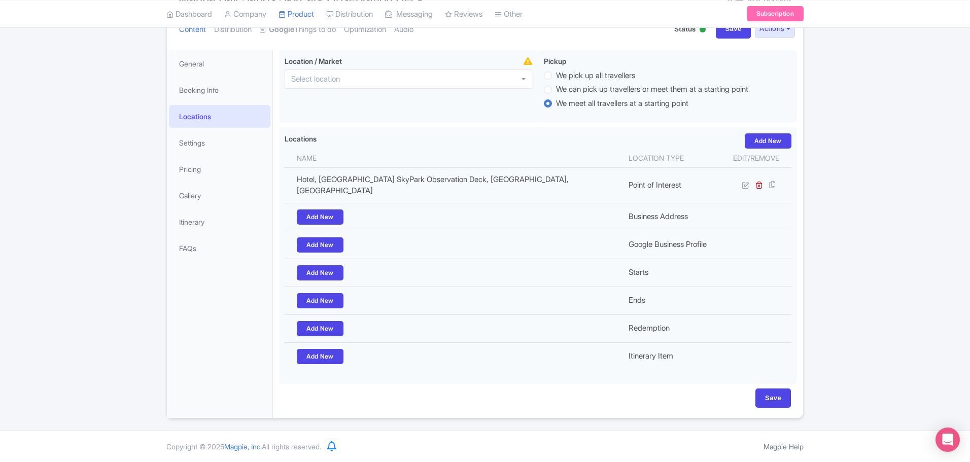
scroll to position [115, 0]
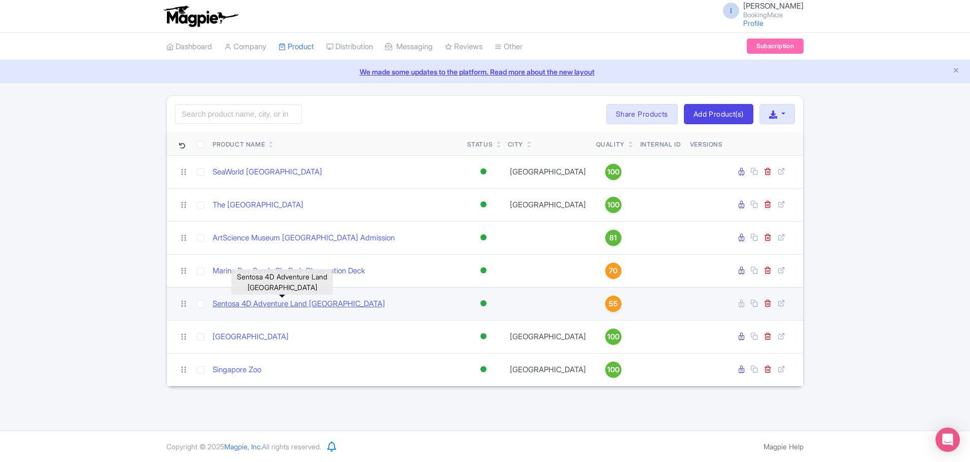
click at [272, 303] on link "Sentosa 4D Adventure Land [GEOGRAPHIC_DATA]" at bounding box center [299, 304] width 173 height 12
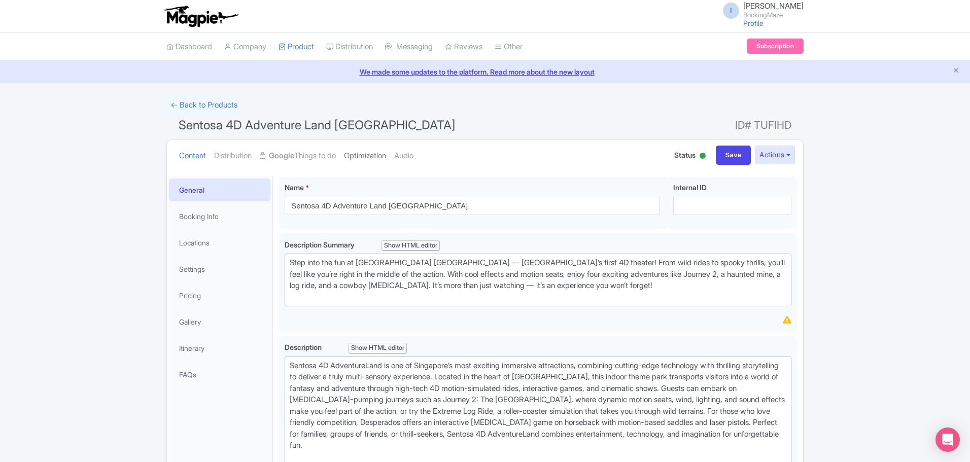
click at [368, 159] on link "Optimization" at bounding box center [365, 156] width 42 height 32
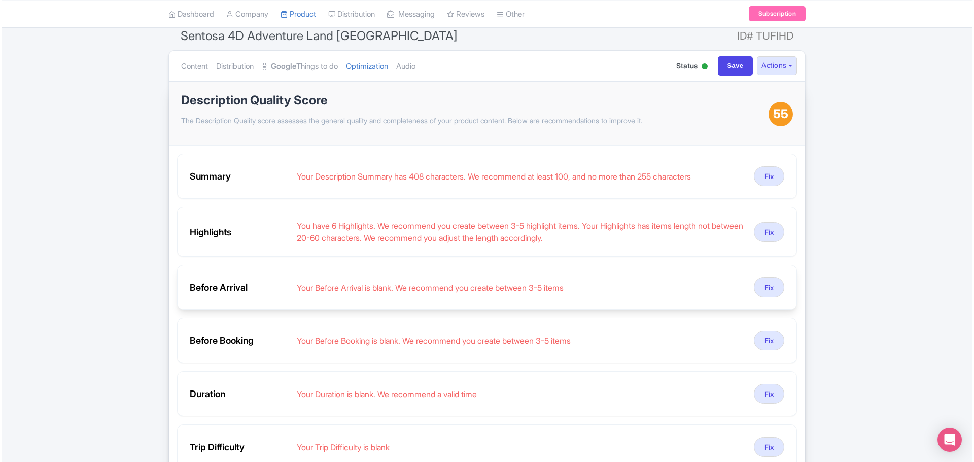
scroll to position [101, 0]
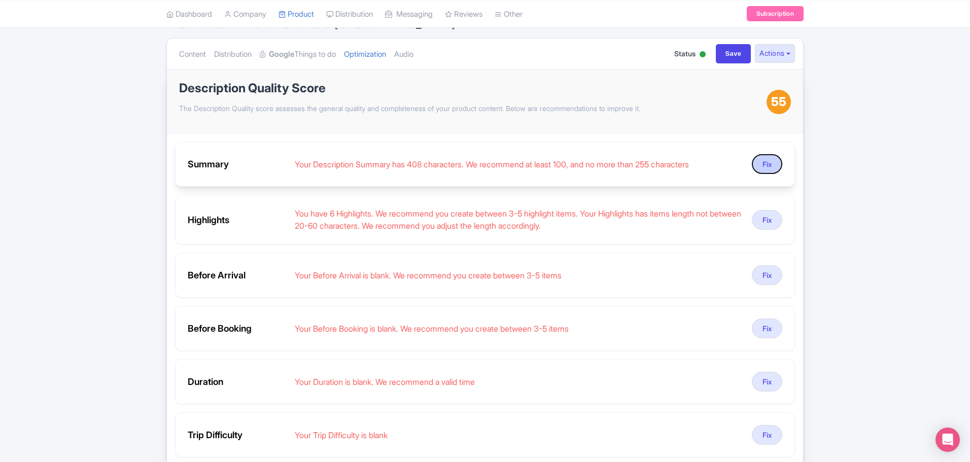
click at [769, 161] on button "Fix" at bounding box center [767, 164] width 30 height 20
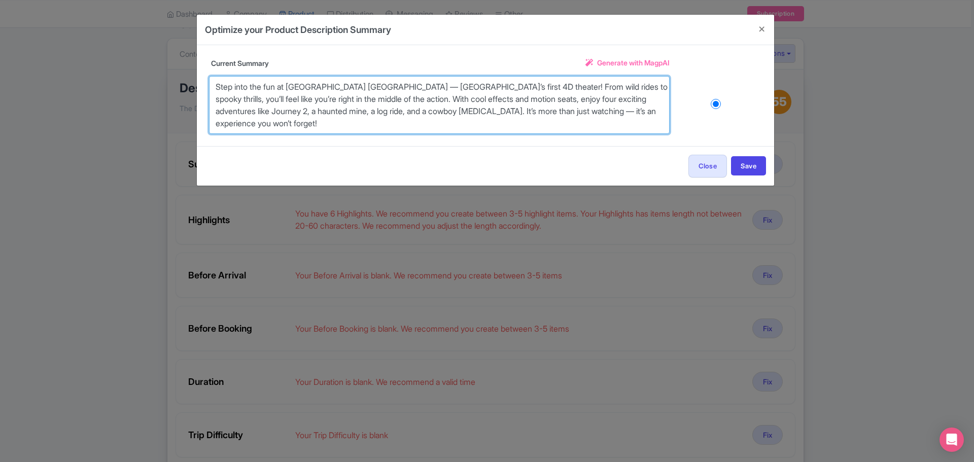
drag, startPoint x: 359, startPoint y: 127, endPoint x: 173, endPoint y: 89, distance: 190.0
click at [173, 89] on div "Optimize your Product Description Summary Title Sentosa 4D Adventure Land Singa…" at bounding box center [487, 231] width 974 height 462
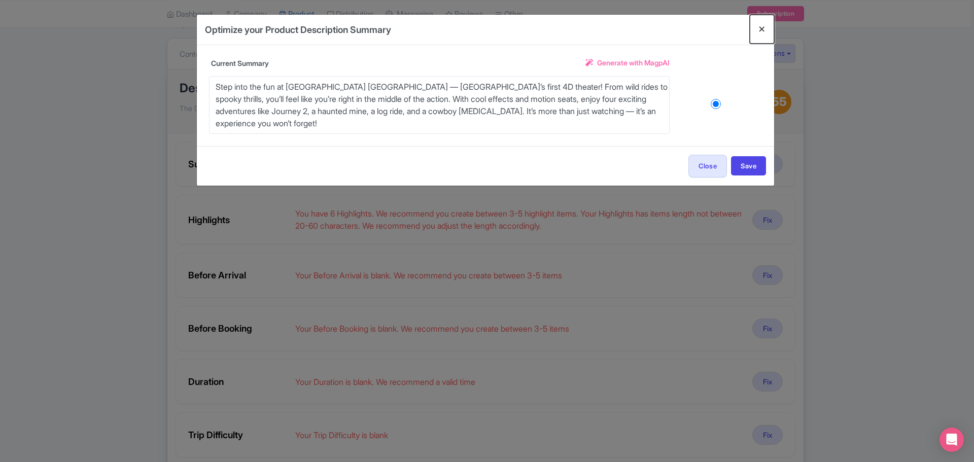
click at [765, 24] on button "Close" at bounding box center [762, 29] width 24 height 29
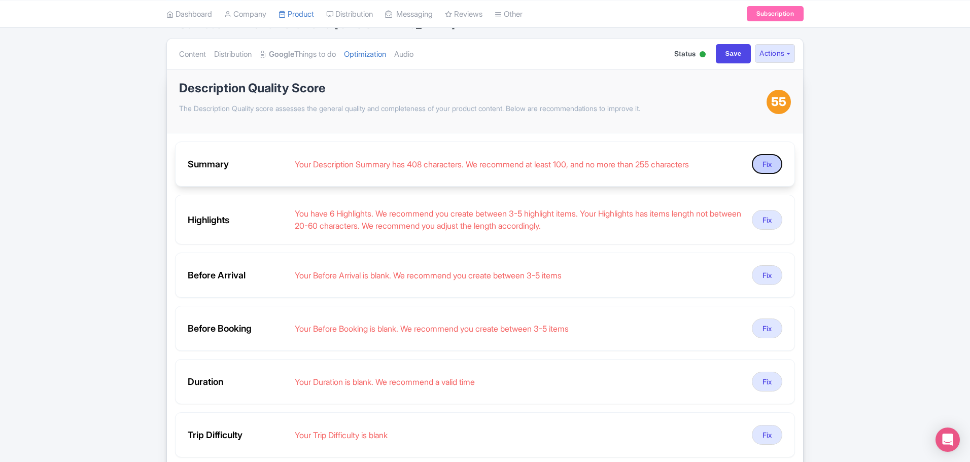
click at [771, 160] on button "Fix" at bounding box center [767, 164] width 30 height 20
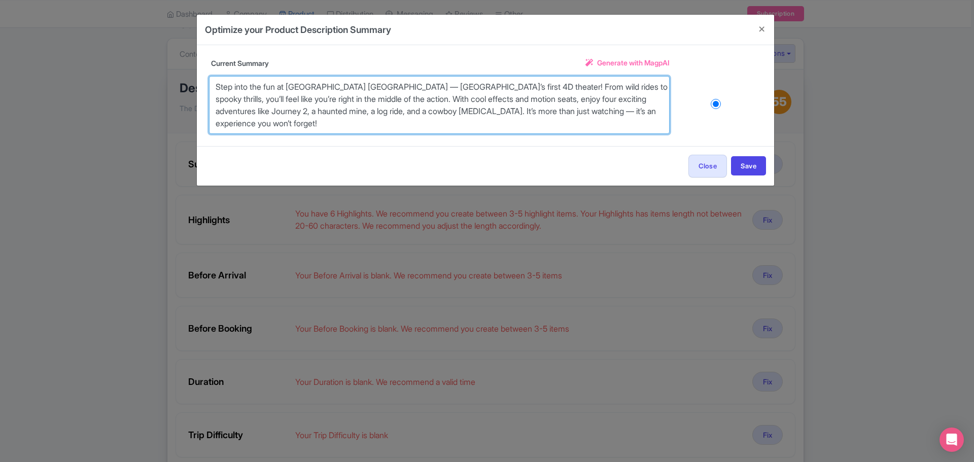
click at [612, 126] on textarea "Step into the fun at Sentosa 4D Adventure Land Singapore — Southeast Asia’s fir…" at bounding box center [439, 105] width 461 height 58
paste textarea "entosa 4D AdventureLand Singapore, Southeast Asia’s first 4D theater, offers th…"
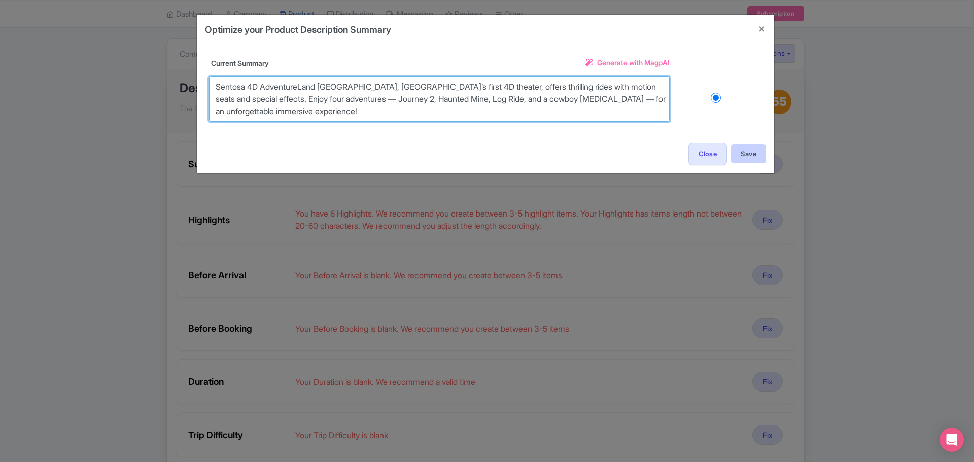
type textarea "Sentosa 4D AdventureLand Singapore, Southeast Asia’s first 4D theater, offers t…"
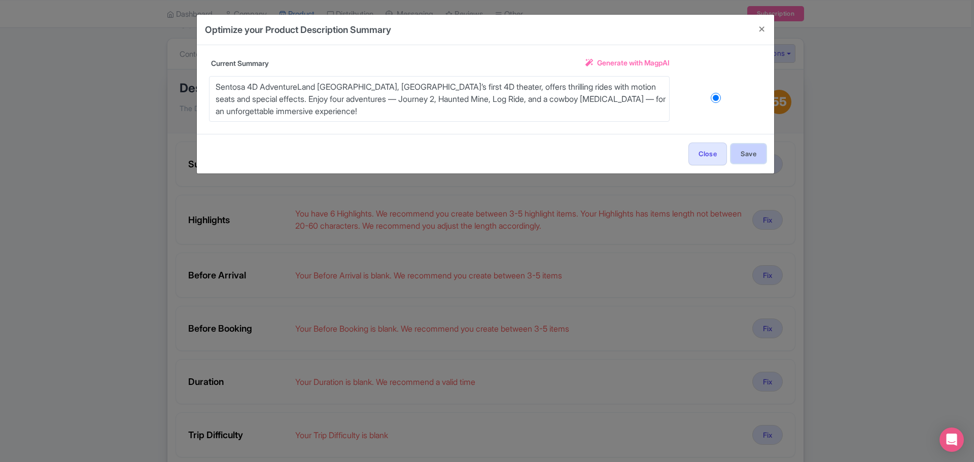
click at [741, 159] on button "Save" at bounding box center [748, 153] width 35 height 19
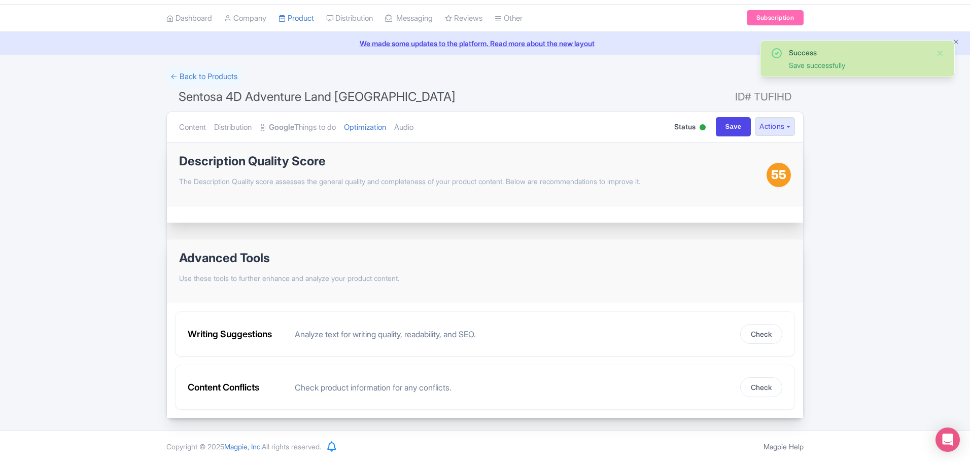
scroll to position [28, 0]
click at [361, 124] on link "Optimization" at bounding box center [365, 128] width 42 height 32
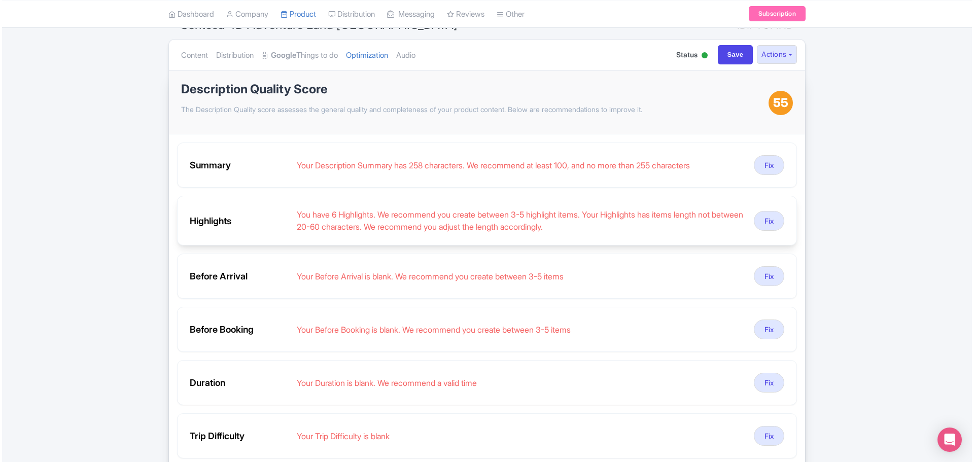
scroll to position [101, 0]
click at [762, 162] on button "Fix" at bounding box center [767, 164] width 30 height 20
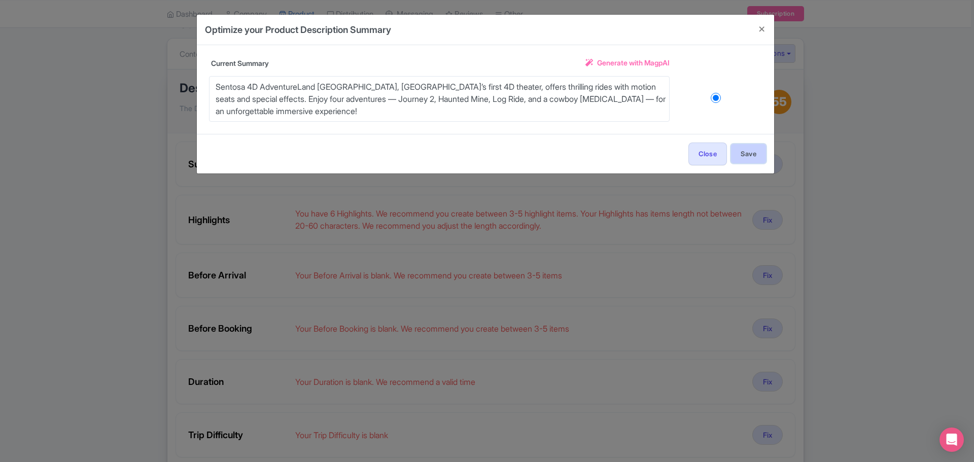
click at [751, 157] on button "Save" at bounding box center [748, 153] width 35 height 19
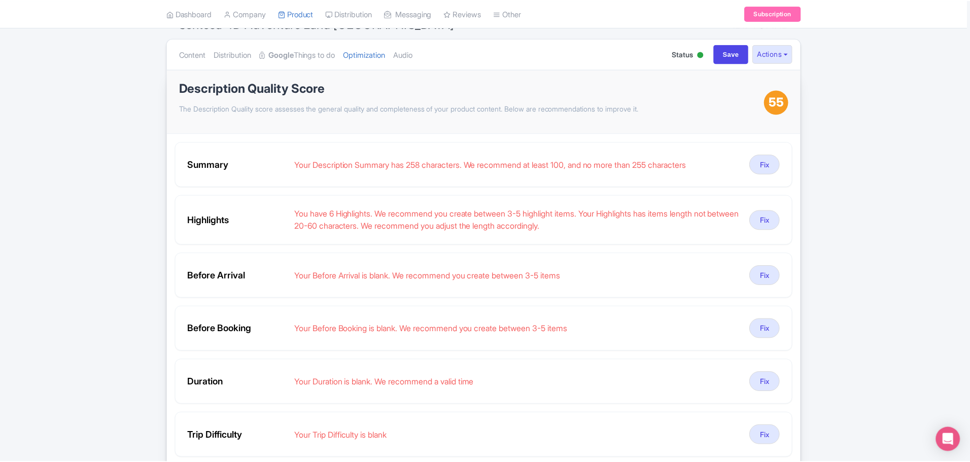
scroll to position [28, 0]
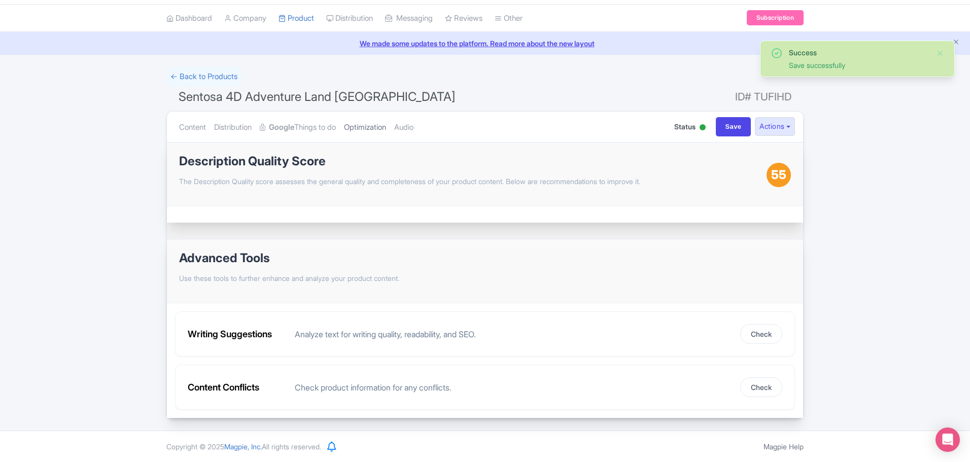
click at [375, 122] on link "Optimization" at bounding box center [365, 128] width 42 height 32
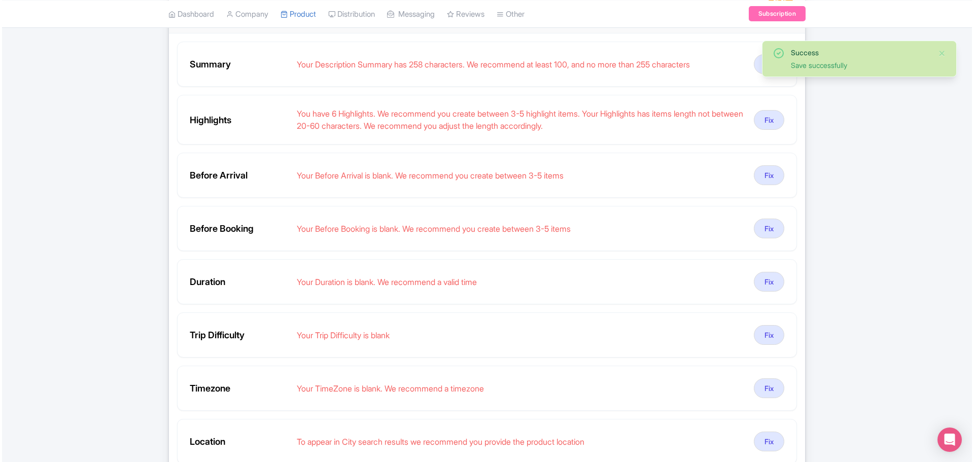
scroll to position [203, 0]
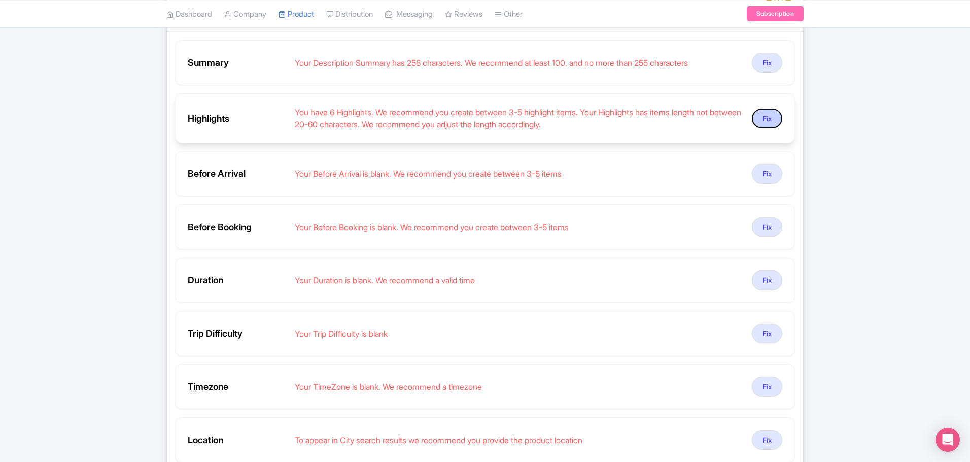
click at [769, 115] on button "Fix" at bounding box center [767, 119] width 30 height 20
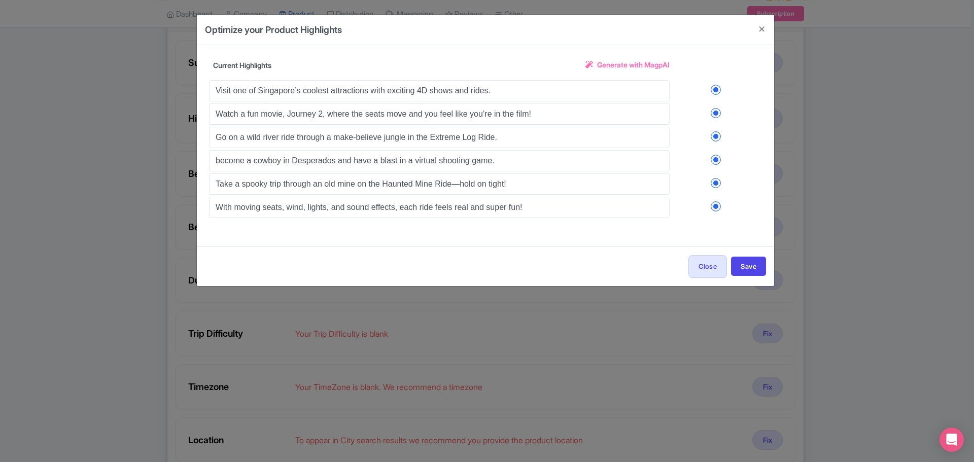
click at [718, 206] on label at bounding box center [716, 206] width 92 height 10
click at [0, 0] on input "checkbox" at bounding box center [0, 0] width 0 height 0
click at [746, 269] on button "Save" at bounding box center [748, 266] width 35 height 19
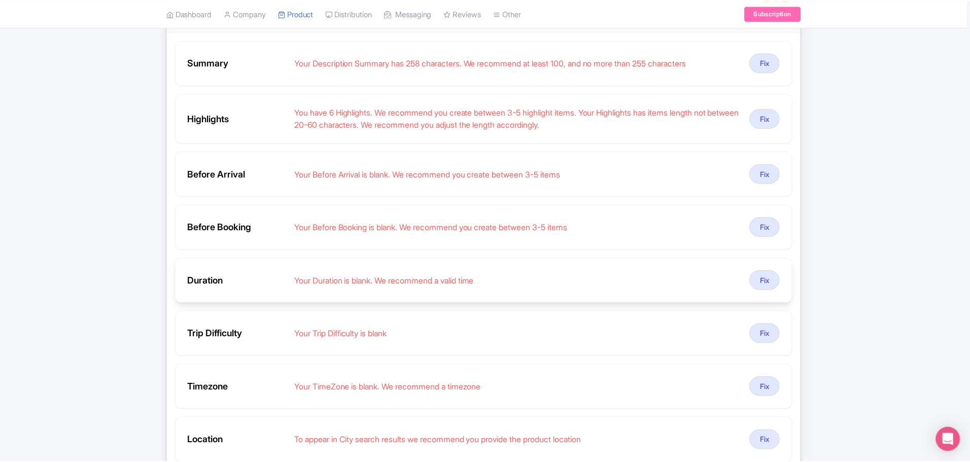
scroll to position [28, 0]
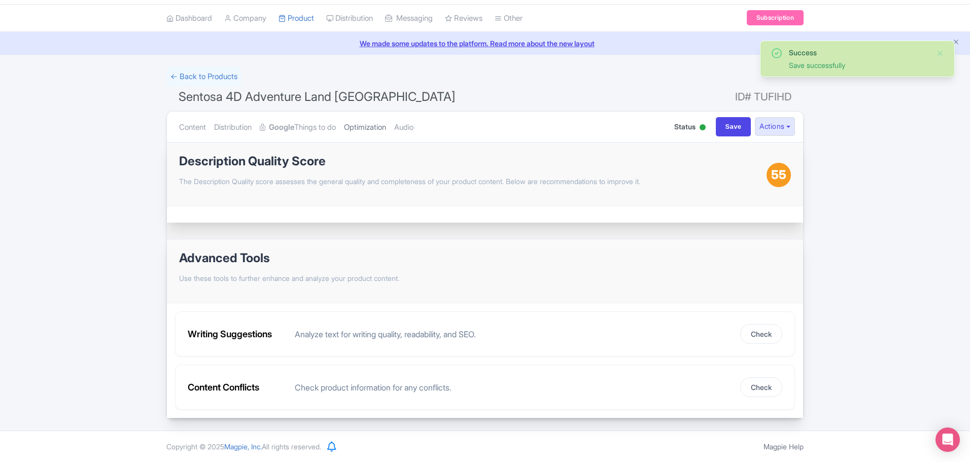
click at [360, 124] on link "Optimization" at bounding box center [365, 128] width 42 height 32
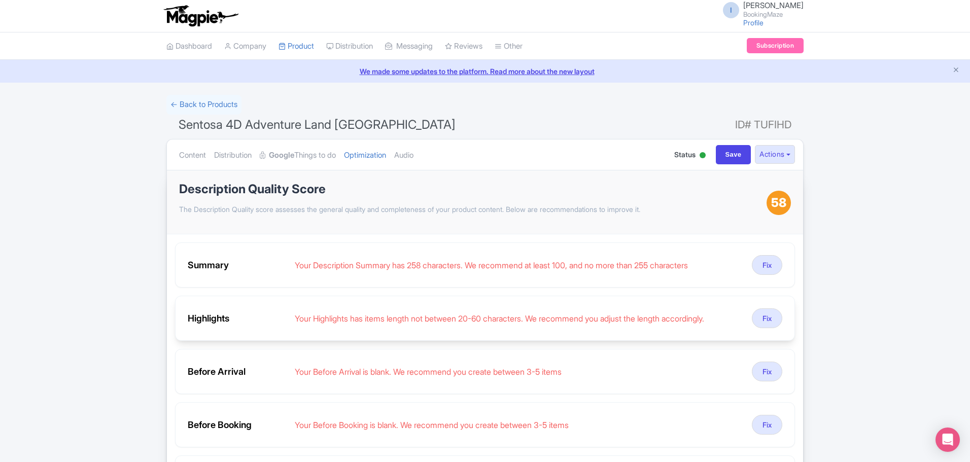
scroll to position [0, 0]
click at [720, 157] on input "Save" at bounding box center [734, 155] width 36 height 19
type input "Saving..."
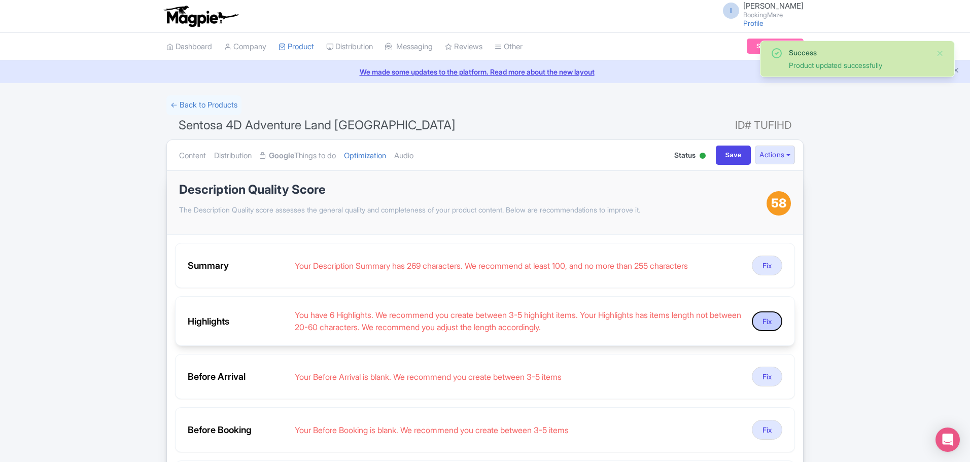
click at [768, 325] on button "Fix" at bounding box center [767, 322] width 30 height 20
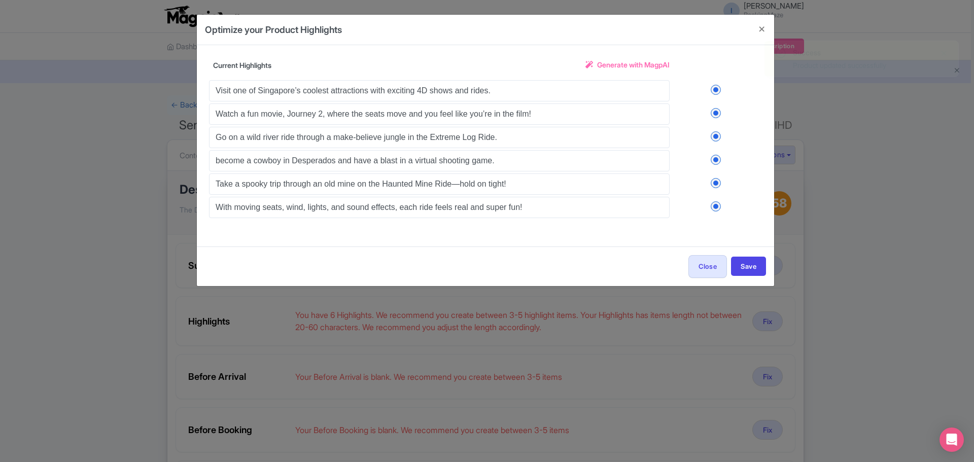
click at [635, 64] on span "Generate with MagpAI" at bounding box center [633, 64] width 73 height 11
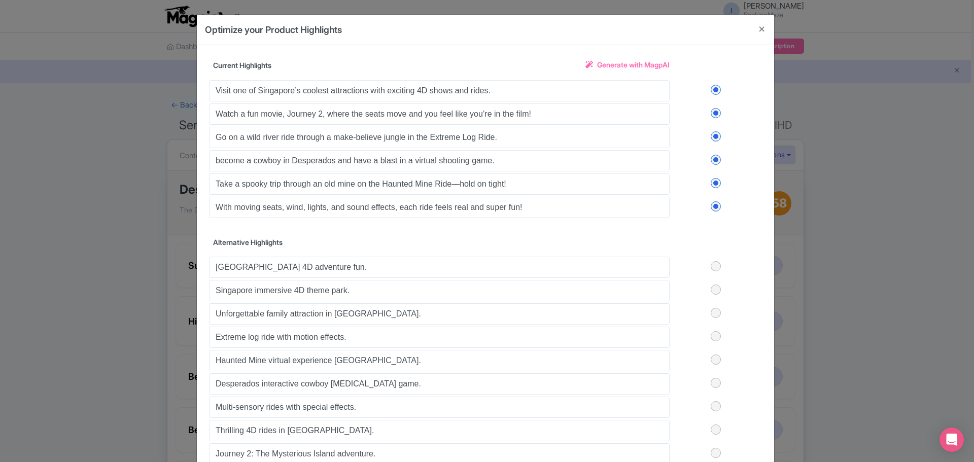
click at [716, 91] on label at bounding box center [716, 90] width 92 height 10
click at [0, 0] on input "checkbox" at bounding box center [0, 0] width 0 height 0
drag, startPoint x: 714, startPoint y: 112, endPoint x: 717, endPoint y: 125, distance: 13.3
click at [714, 114] on label at bounding box center [716, 113] width 92 height 10
click at [0, 0] on input "checkbox" at bounding box center [0, 0] width 0 height 0
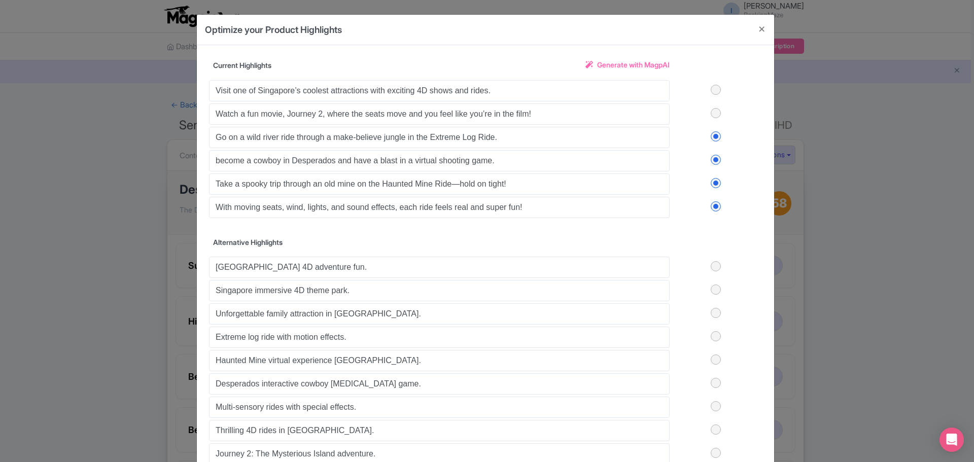
drag, startPoint x: 719, startPoint y: 140, endPoint x: 713, endPoint y: 153, distance: 14.6
click at [718, 140] on label at bounding box center [716, 136] width 92 height 10
click at [0, 0] on input "checkbox" at bounding box center [0, 0] width 0 height 0
click at [713, 160] on label at bounding box center [716, 160] width 92 height 10
click at [0, 0] on input "checkbox" at bounding box center [0, 0] width 0 height 0
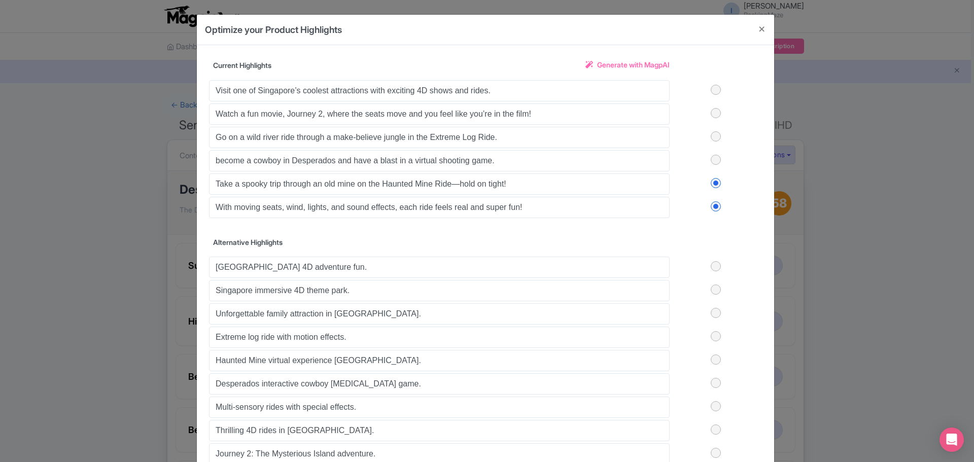
click at [713, 183] on label at bounding box center [716, 183] width 92 height 10
click at [0, 0] on input "checkbox" at bounding box center [0, 0] width 0 height 0
click at [711, 210] on label at bounding box center [716, 206] width 92 height 10
click at [0, 0] on input "checkbox" at bounding box center [0, 0] width 0 height 0
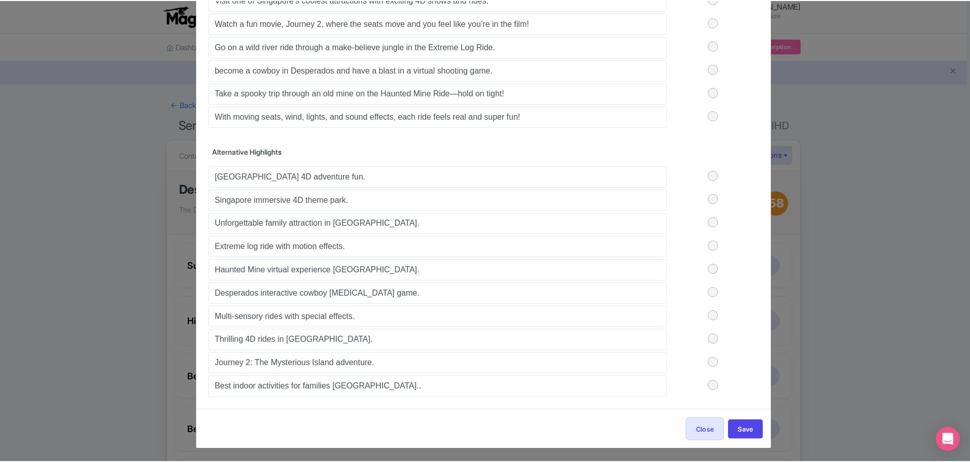
scroll to position [92, 0]
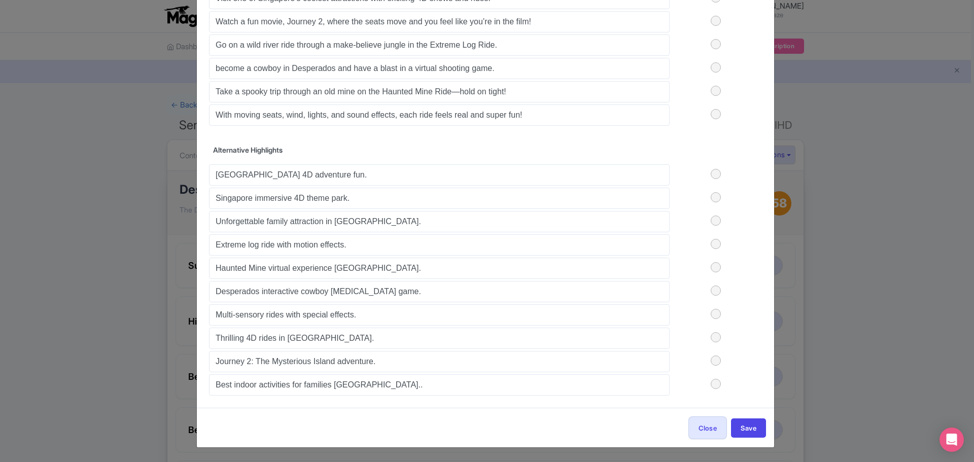
click at [714, 221] on label at bounding box center [716, 221] width 92 height 10
click at [0, 0] on input "checkbox" at bounding box center [0, 0] width 0 height 0
click at [716, 293] on label at bounding box center [716, 291] width 92 height 10
click at [0, 0] on input "checkbox" at bounding box center [0, 0] width 0 height 0
click at [710, 315] on label at bounding box center [716, 314] width 92 height 10
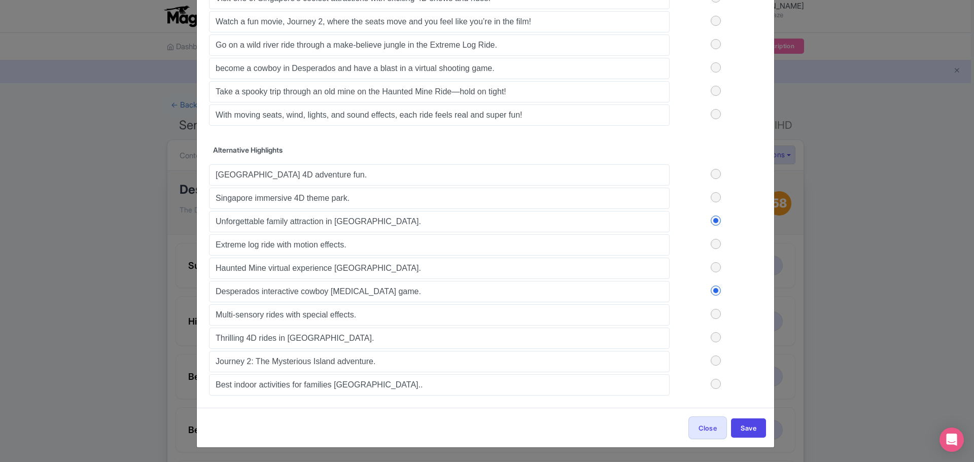
click at [0, 0] on input "checkbox" at bounding box center [0, 0] width 0 height 0
click at [713, 336] on label at bounding box center [716, 337] width 92 height 10
click at [0, 0] on input "checkbox" at bounding box center [0, 0] width 0 height 0
drag, startPoint x: 712, startPoint y: 358, endPoint x: 733, endPoint y: 411, distance: 56.9
click at [714, 364] on label at bounding box center [716, 361] width 92 height 10
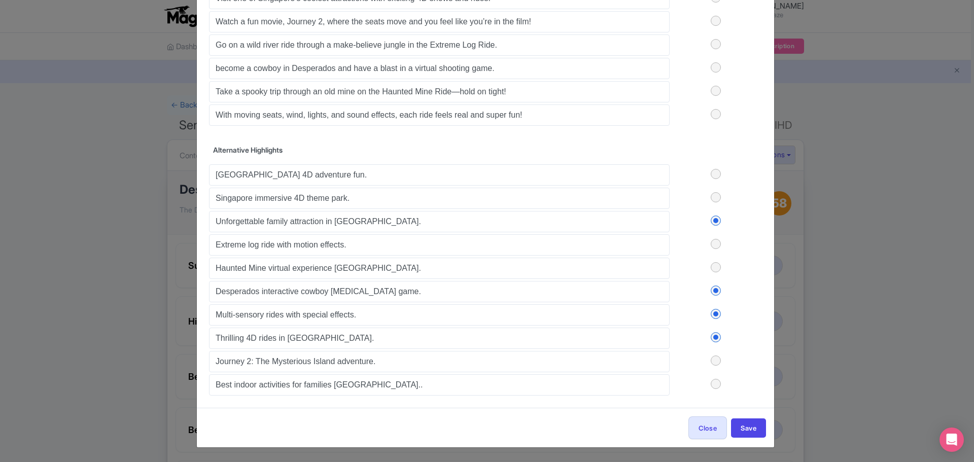
click at [0, 0] on input "checkbox" at bounding box center [0, 0] width 0 height 0
drag, startPoint x: 742, startPoint y: 424, endPoint x: 712, endPoint y: 430, distance: 30.1
click at [741, 424] on button "Save" at bounding box center [748, 428] width 35 height 19
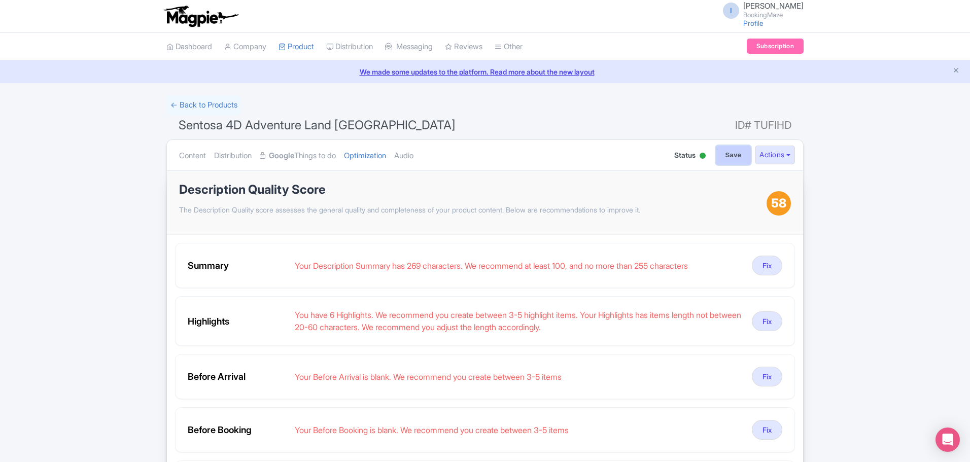
click at [733, 151] on input "Save" at bounding box center [734, 155] width 36 height 19
type input "Saving..."
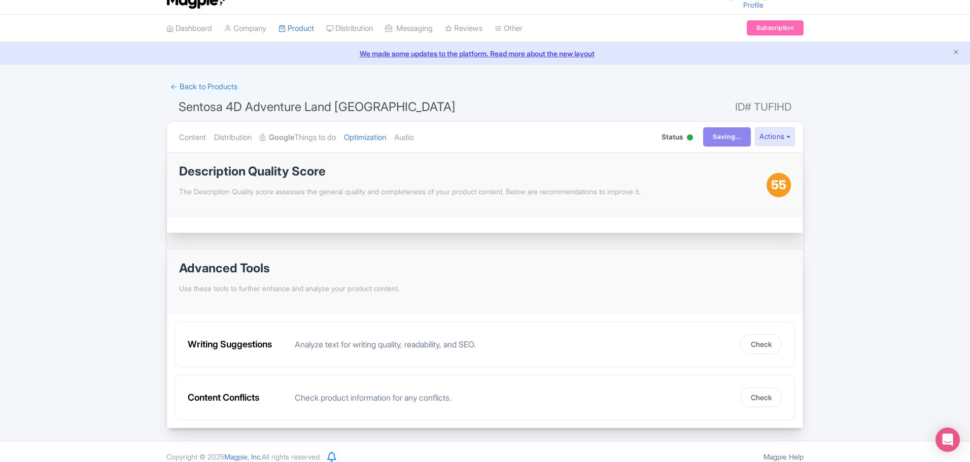
scroll to position [28, 0]
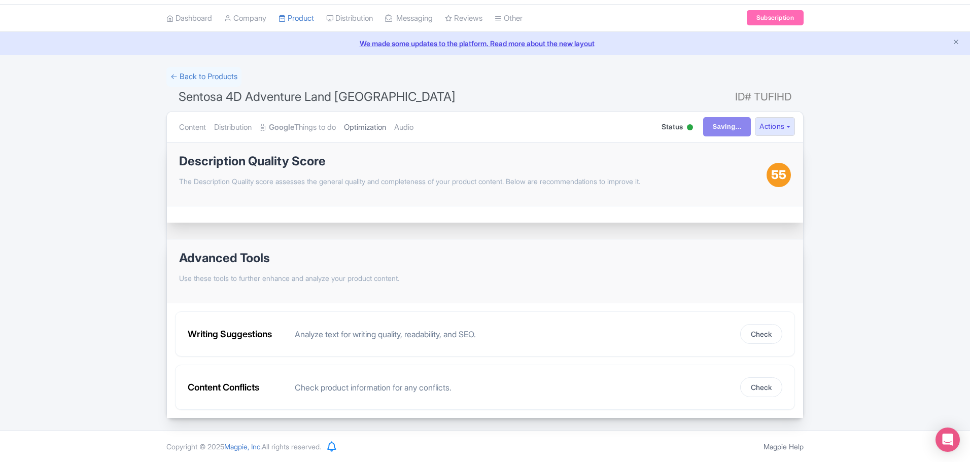
click at [365, 124] on link "Optimization" at bounding box center [365, 128] width 42 height 32
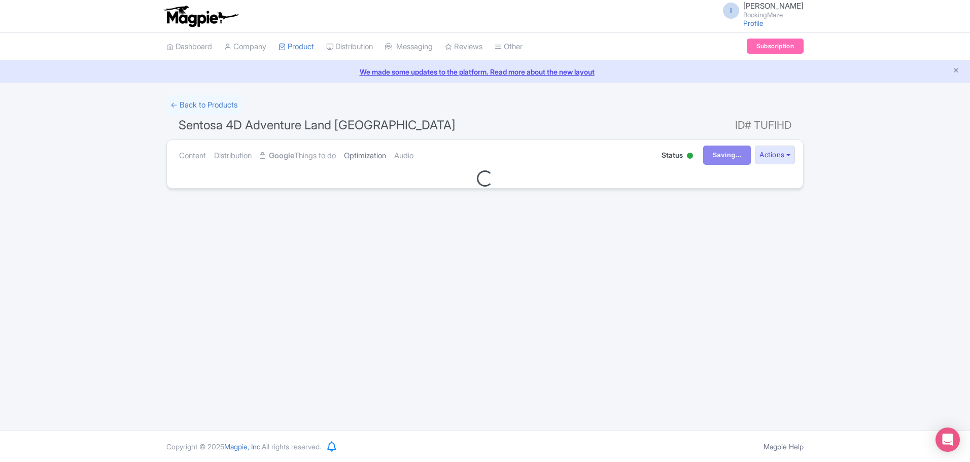
scroll to position [0, 0]
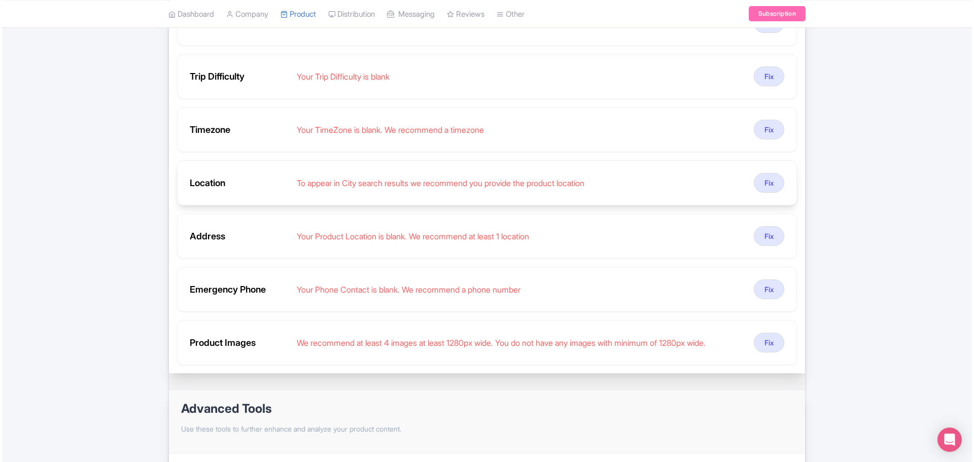
scroll to position [457, 0]
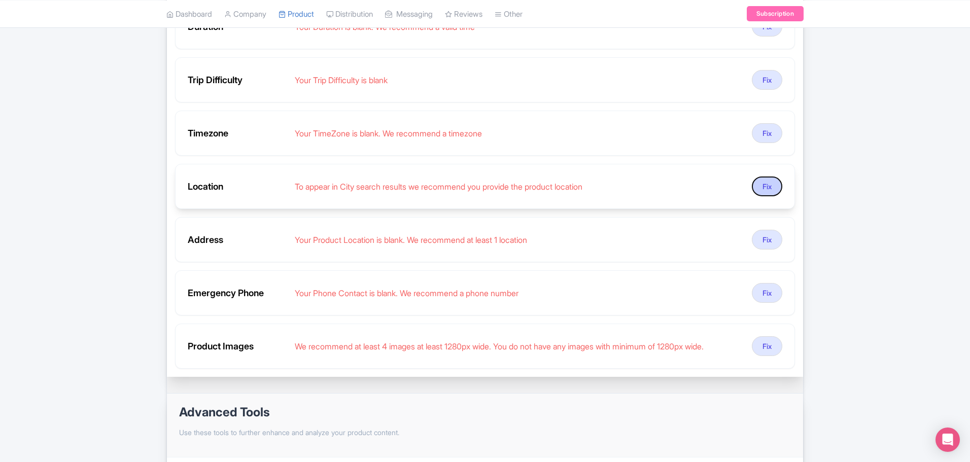
click at [764, 186] on button "Fix" at bounding box center [767, 187] width 30 height 20
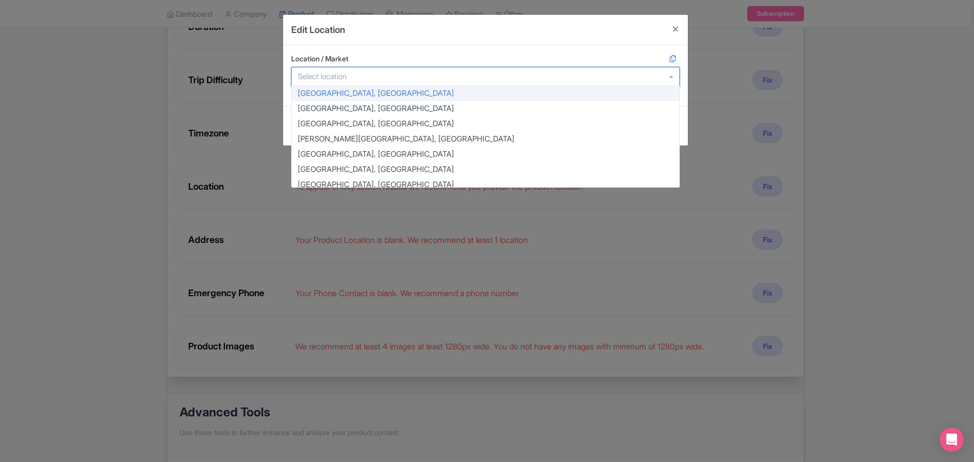
click at [306, 78] on input "Location / Market" at bounding box center [325, 76] width 55 height 9
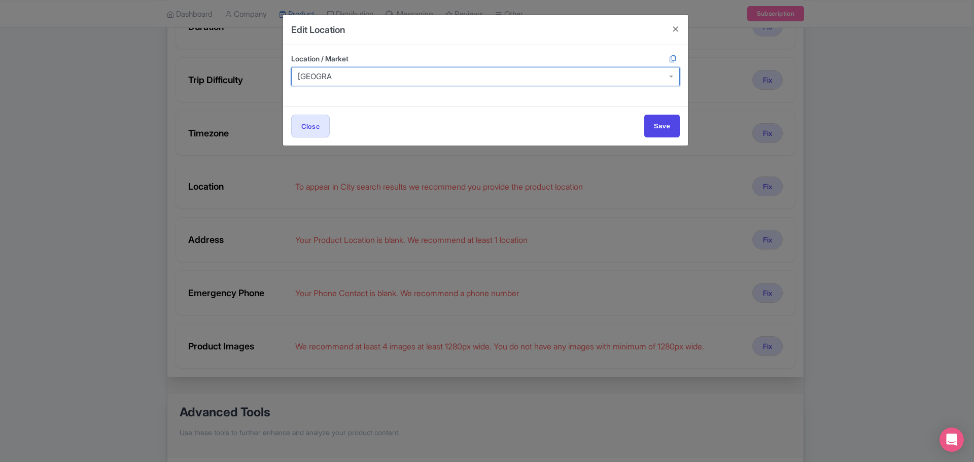
type input "Singapur"
click at [644, 115] on input "Save" at bounding box center [662, 126] width 36 height 23
type input "Saving..."
type input "Singap"
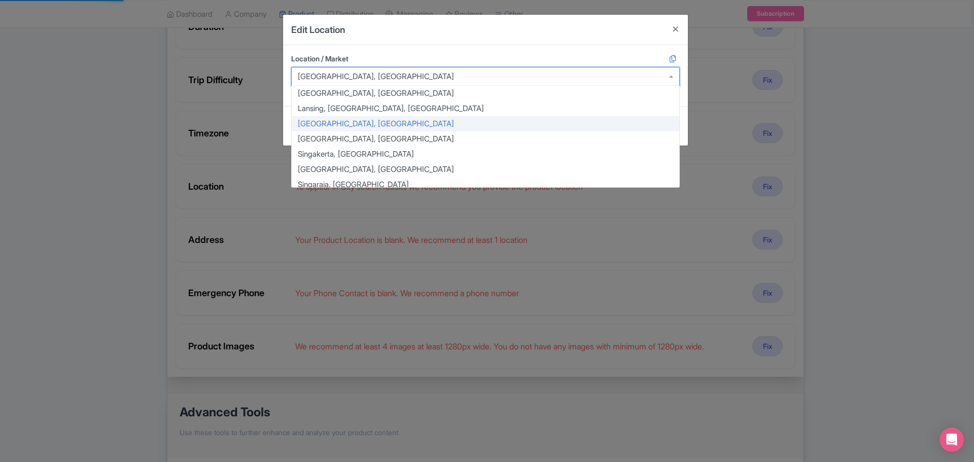
type input "Save"
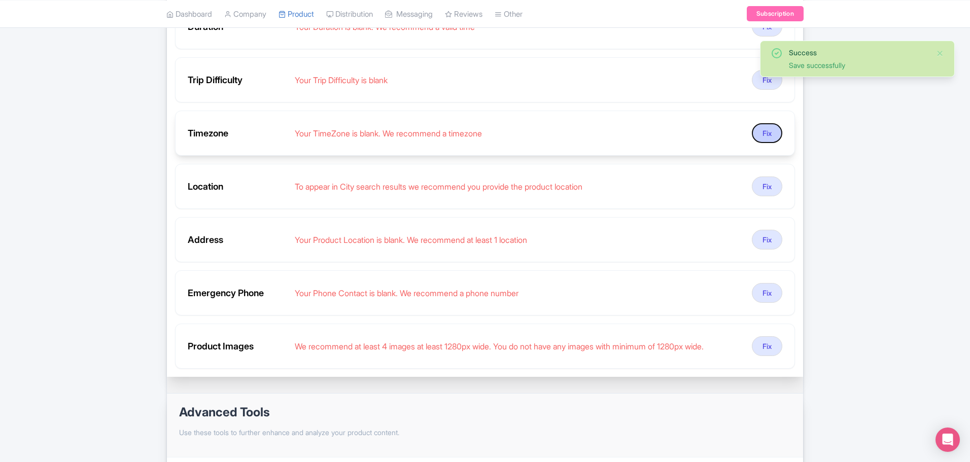
click at [779, 134] on button "Fix" at bounding box center [767, 133] width 30 height 20
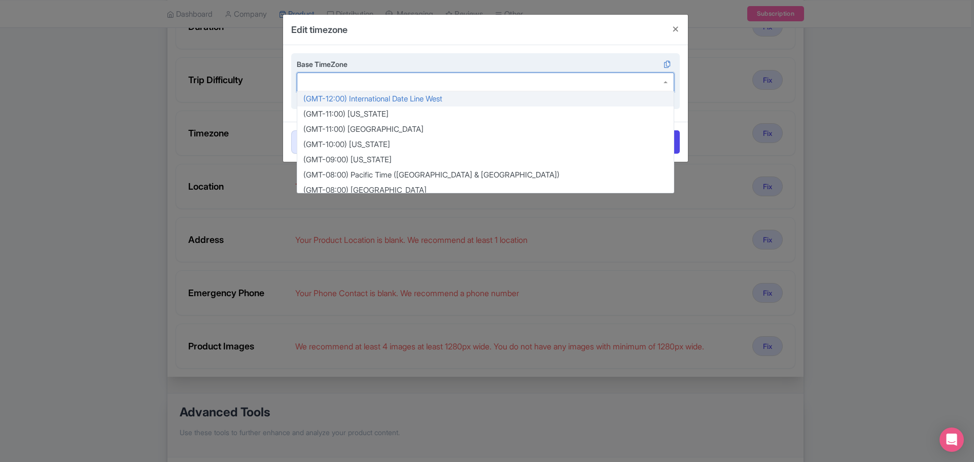
click at [322, 87] on div at bounding box center [486, 82] width 378 height 19
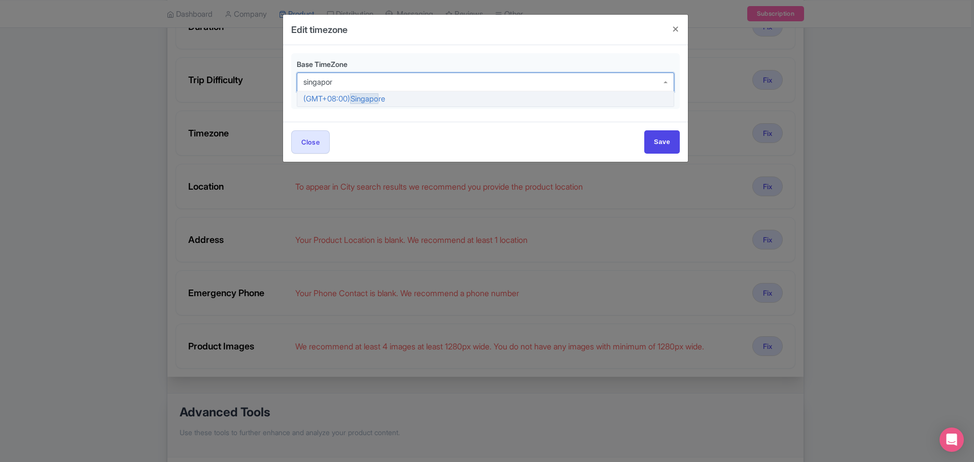
type input "singapore"
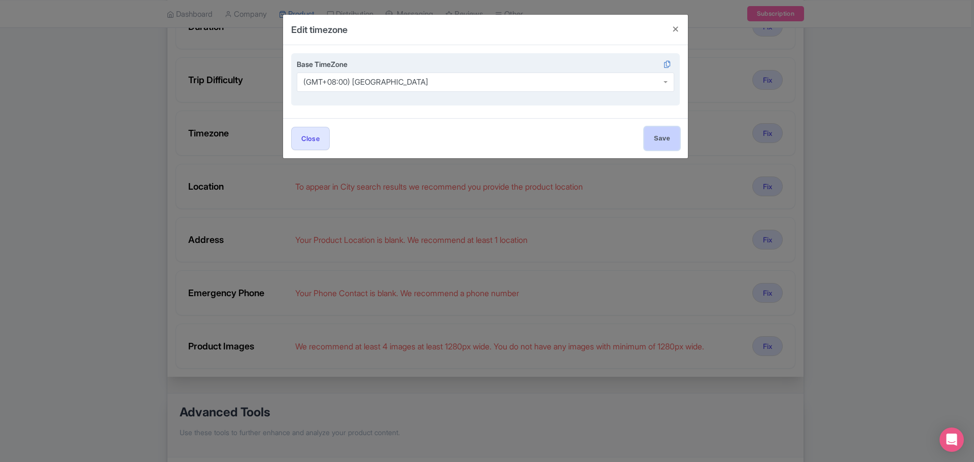
click at [670, 137] on input "Save" at bounding box center [662, 138] width 36 height 23
type input "Save"
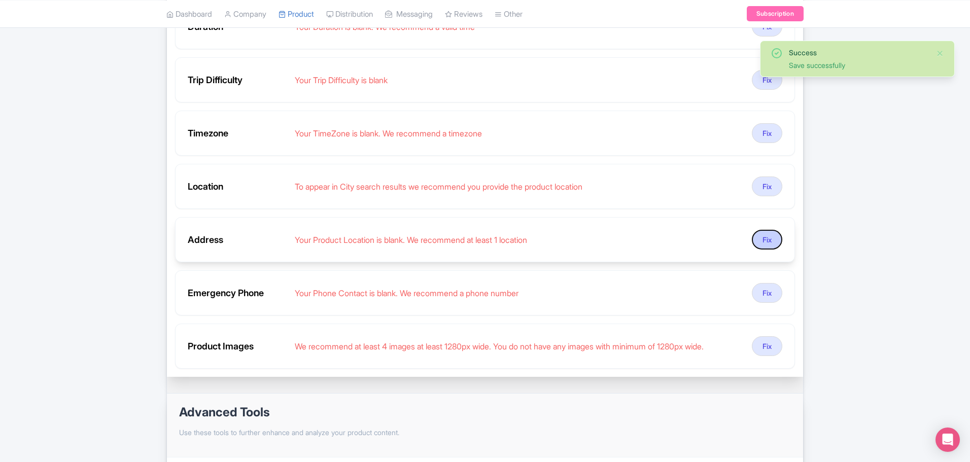
click at [765, 234] on button "Fix" at bounding box center [767, 240] width 30 height 20
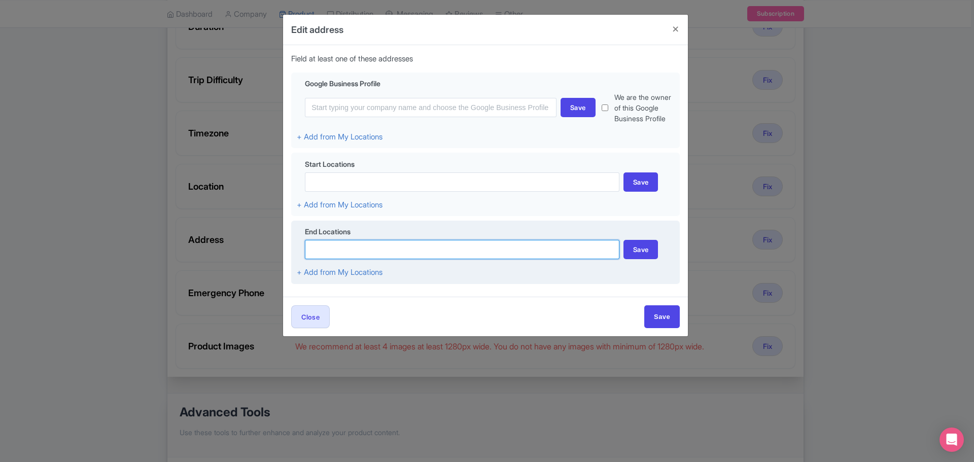
click at [395, 258] on input at bounding box center [462, 249] width 315 height 19
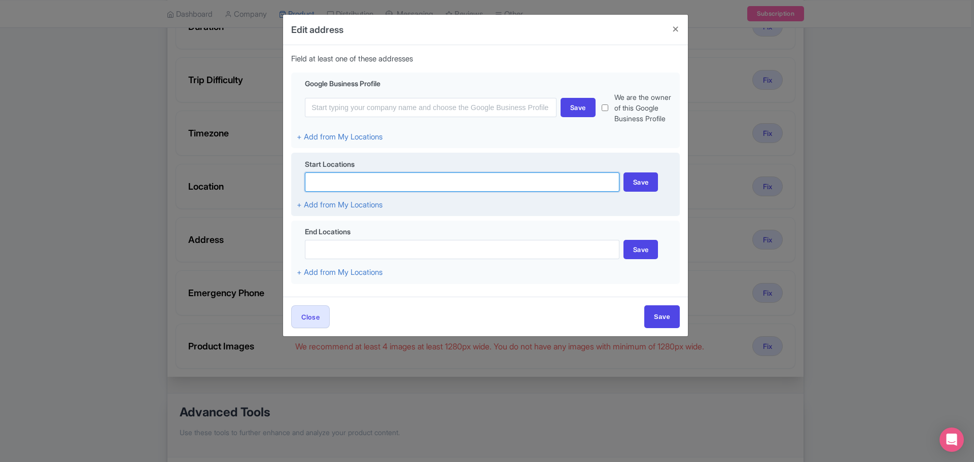
click at [369, 188] on input at bounding box center [462, 182] width 315 height 19
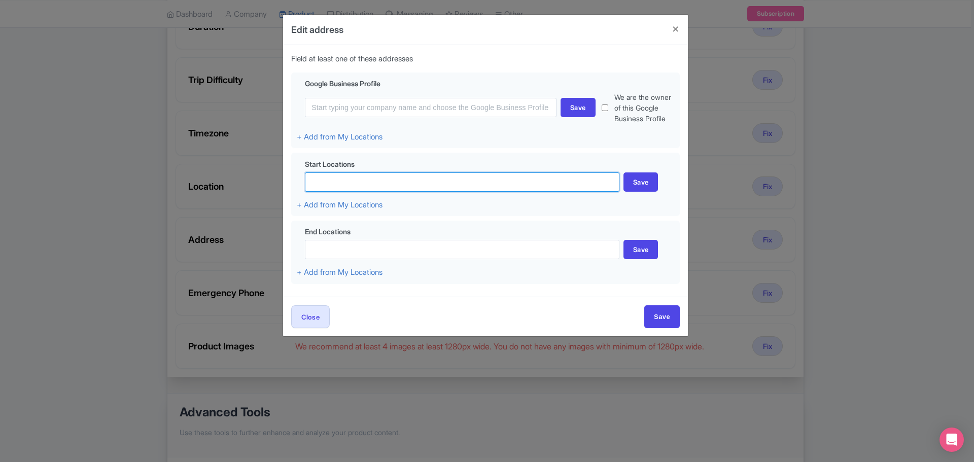
paste input "Sentosa 4D AdventureLand [GEOGRAPHIC_DATA], [GEOGRAPHIC_DATA]’s first 4D theate…"
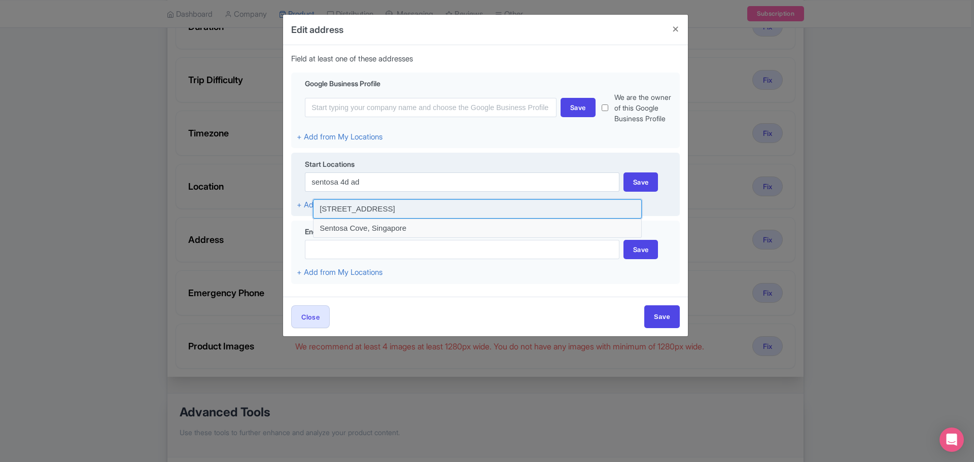
click at [366, 206] on input at bounding box center [477, 208] width 329 height 19
type input "Imbiah Road, Sentosa 4D AdventureLand, Singapore"
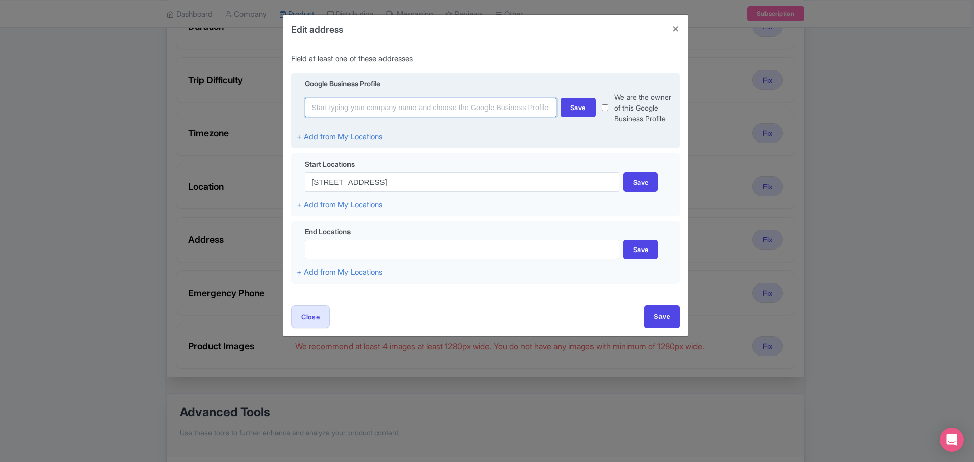
click at [441, 105] on input at bounding box center [431, 107] width 252 height 19
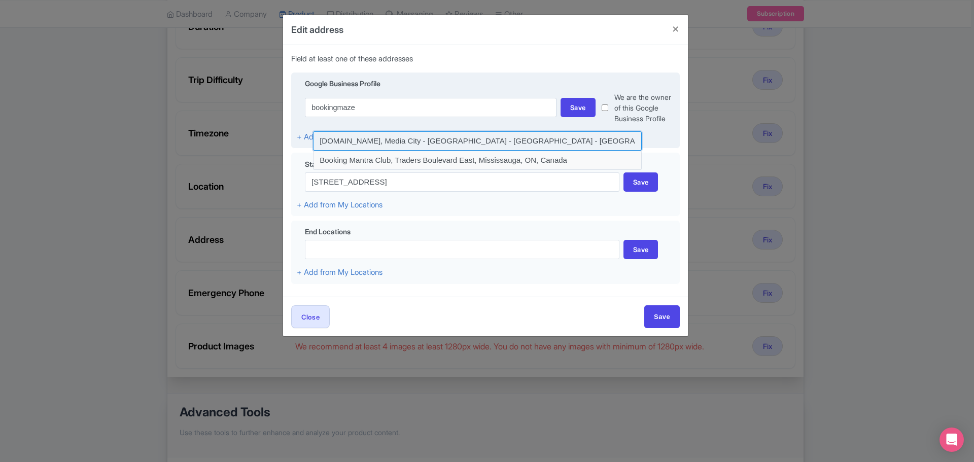
click at [422, 146] on input at bounding box center [477, 140] width 329 height 19
type input "[DOMAIN_NAME], Media City - [GEOGRAPHIC_DATA] - [GEOGRAPHIC_DATA] - [GEOGRAPHIC…"
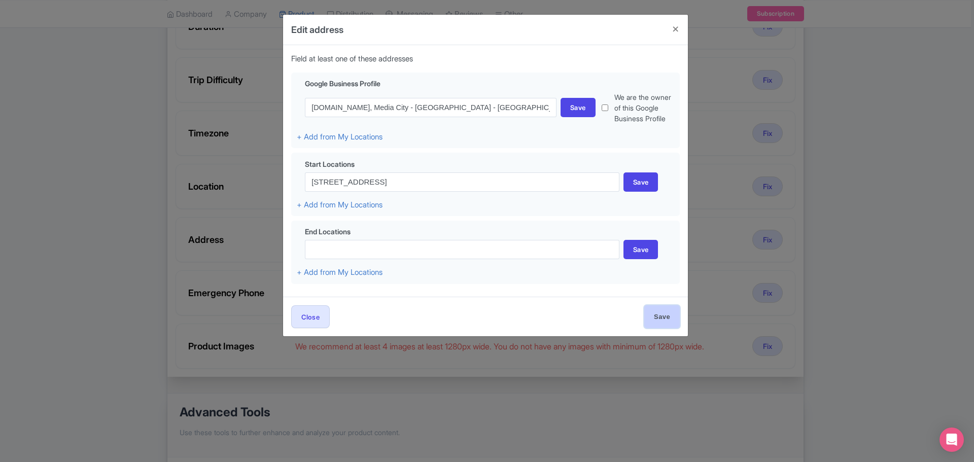
click at [659, 310] on input "Save" at bounding box center [662, 316] width 36 height 23
type input "Save"
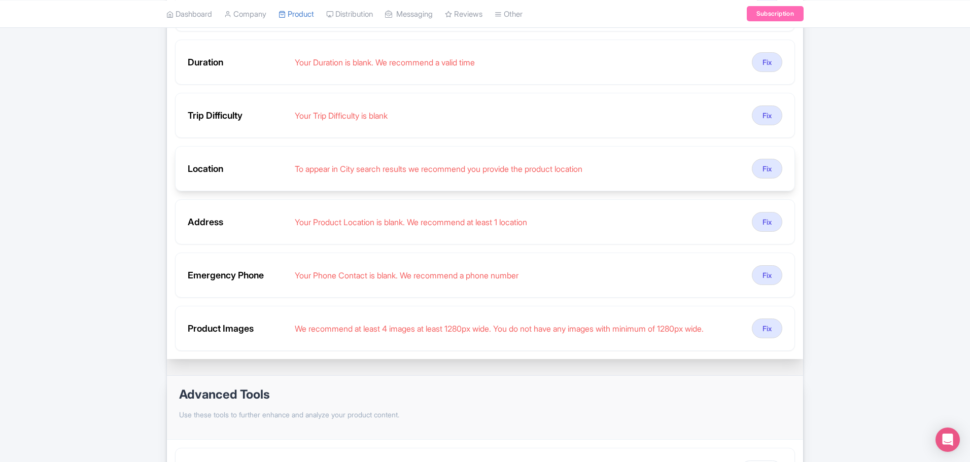
scroll to position [355, 0]
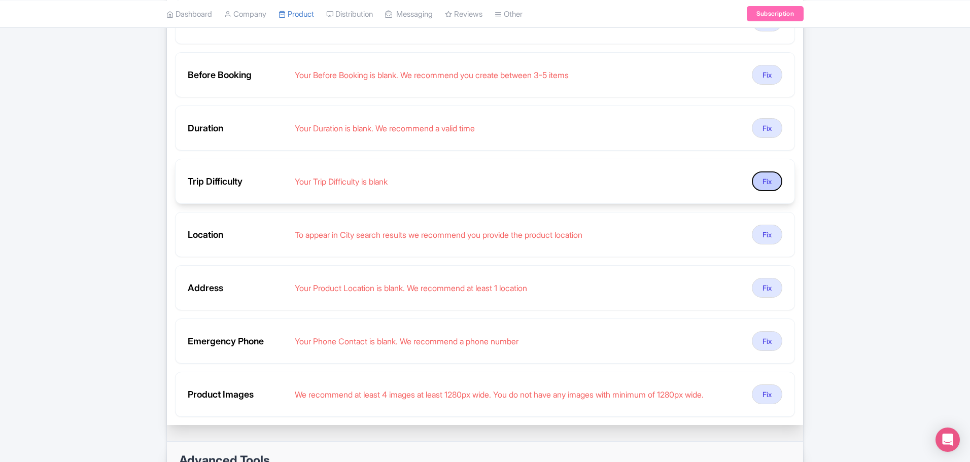
click at [773, 179] on button "Fix" at bounding box center [767, 182] width 30 height 20
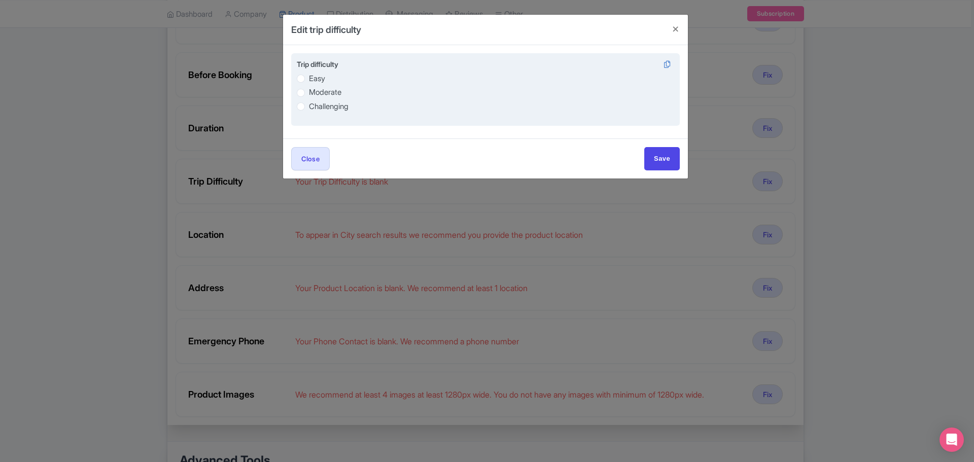
click at [320, 78] on label "Easy" at bounding box center [317, 79] width 16 height 12
radio input "true"
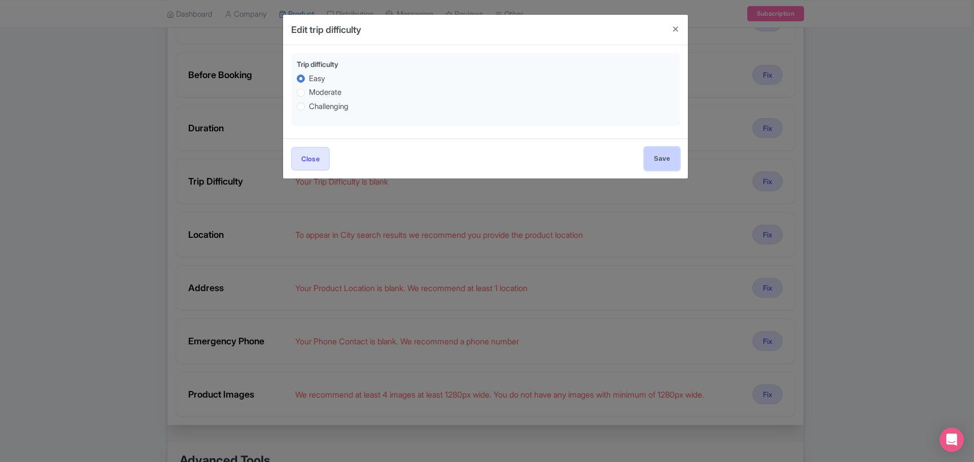
click at [670, 158] on input "Save" at bounding box center [662, 158] width 36 height 23
type input "Save"
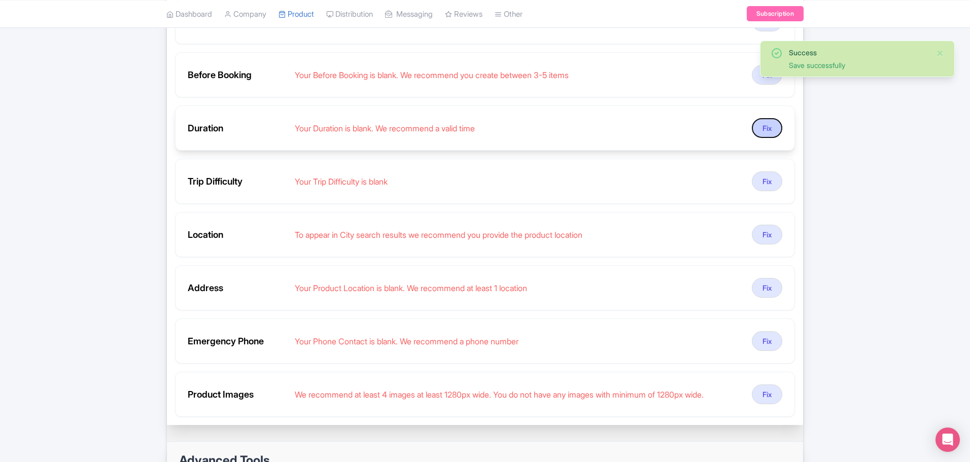
click at [778, 123] on button "Fix" at bounding box center [767, 128] width 30 height 20
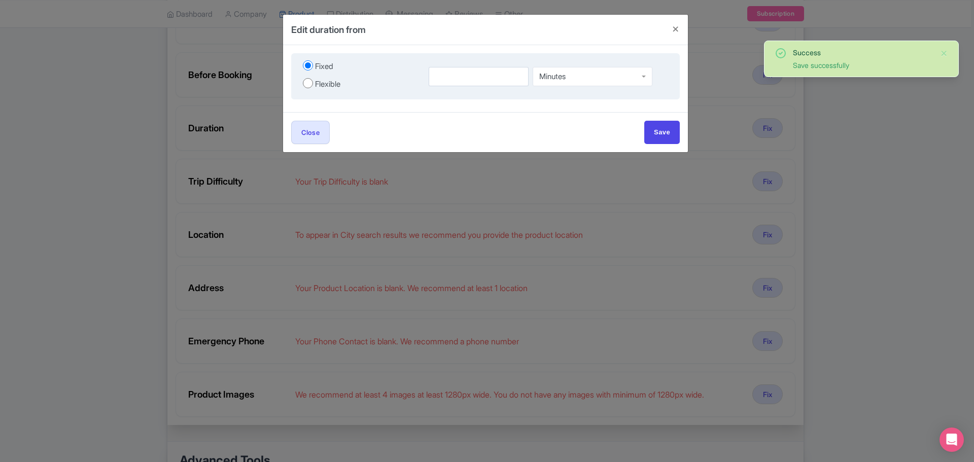
click at [334, 84] on div "Flexible" at bounding box center [327, 85] width 25 height 12
click at [313, 84] on input "Flexible" at bounding box center [308, 83] width 10 height 10
radio input "true"
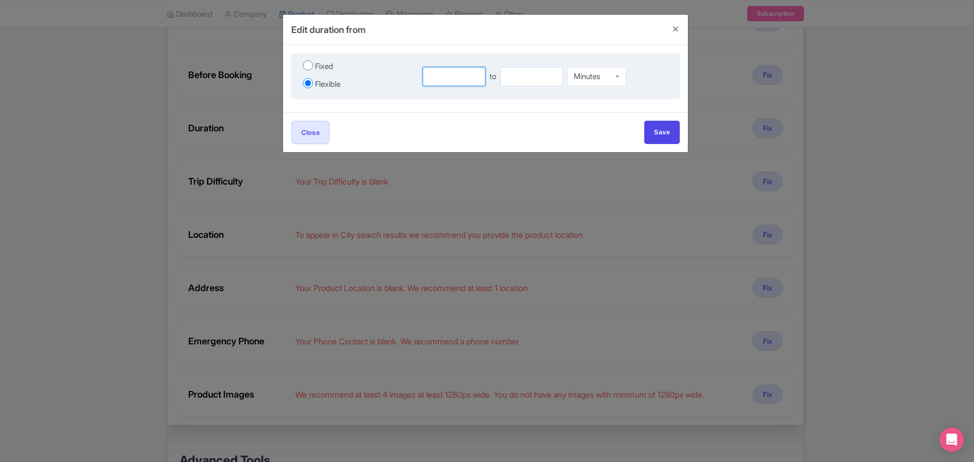
click at [442, 73] on input "number" at bounding box center [454, 76] width 63 height 19
type input "6"
type input "60"
click at [508, 70] on input "number" at bounding box center [531, 76] width 63 height 19
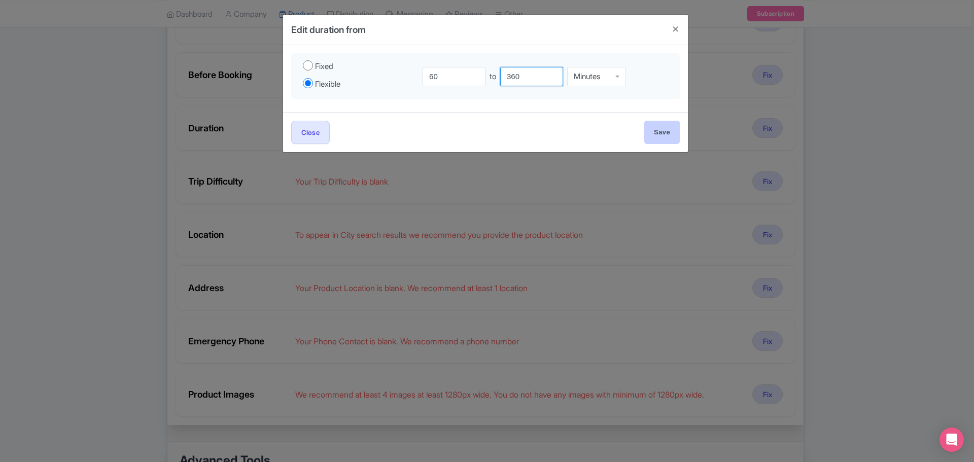
type input "360"
click at [663, 131] on input "Save" at bounding box center [662, 132] width 36 height 23
type input "Save"
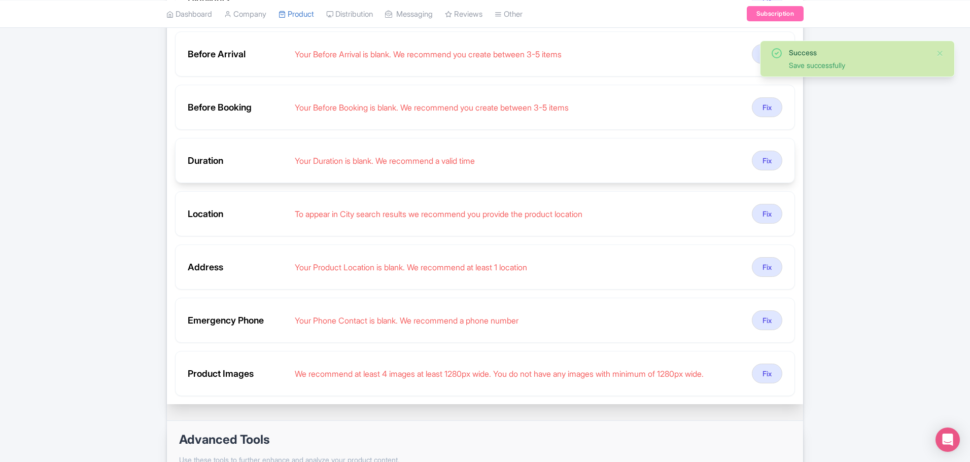
scroll to position [304, 0]
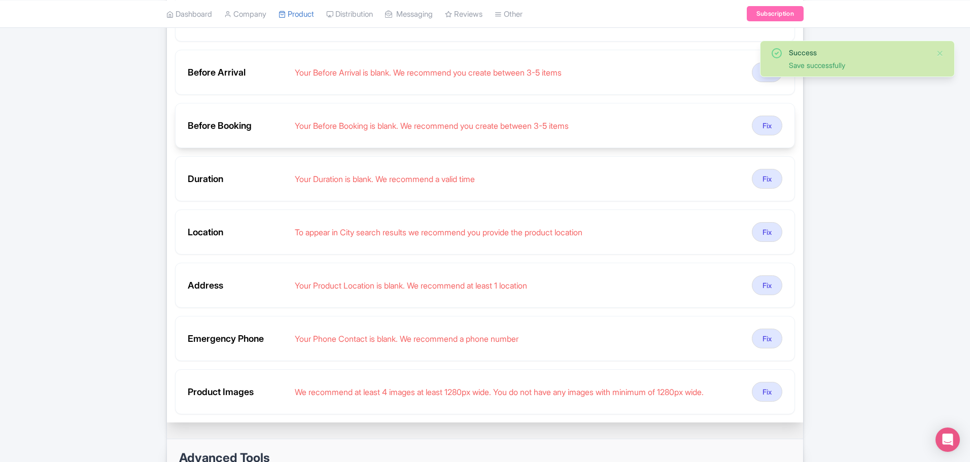
click at [455, 125] on div "Your Before Booking is blank. We recommend you create between 3-5 items" at bounding box center [519, 126] width 449 height 12
click at [759, 124] on button "Fix" at bounding box center [767, 126] width 30 height 20
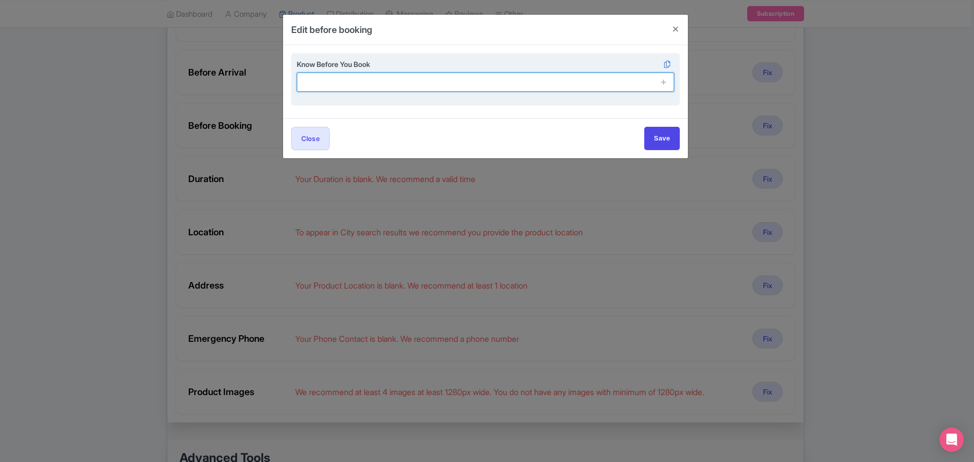
click at [454, 90] on input "text" at bounding box center [486, 82] width 378 height 19
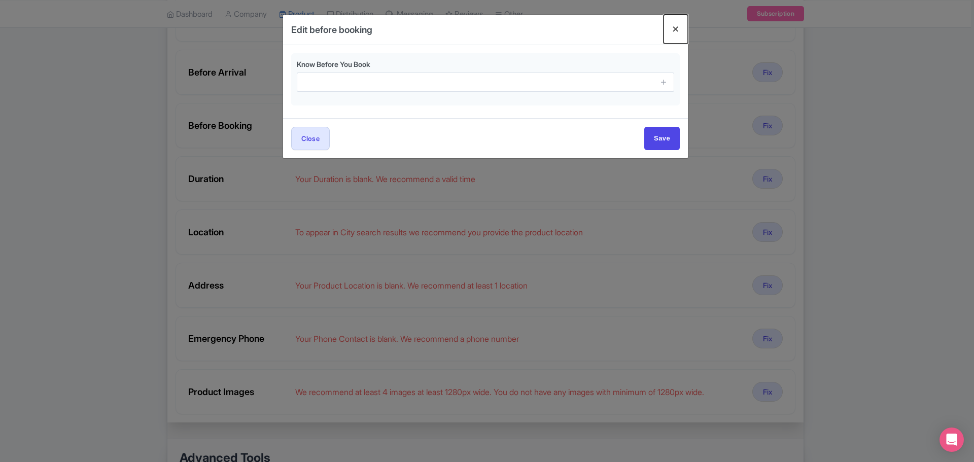
click at [681, 26] on button "Close" at bounding box center [676, 29] width 24 height 29
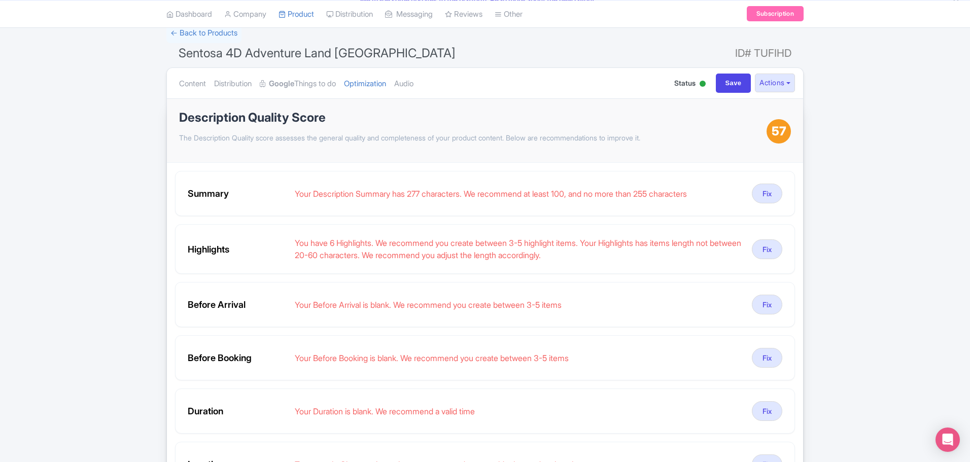
scroll to position [0, 0]
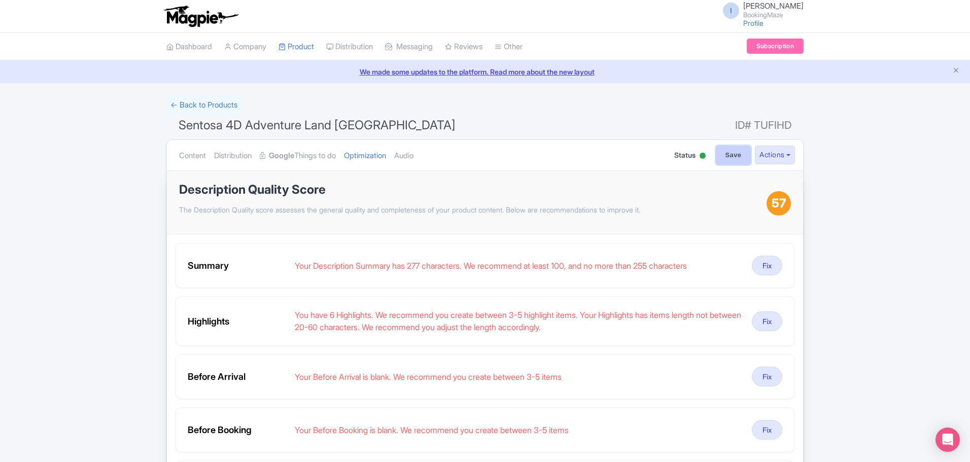
click at [724, 164] on input "Save" at bounding box center [734, 155] width 36 height 19
type input "Saving..."
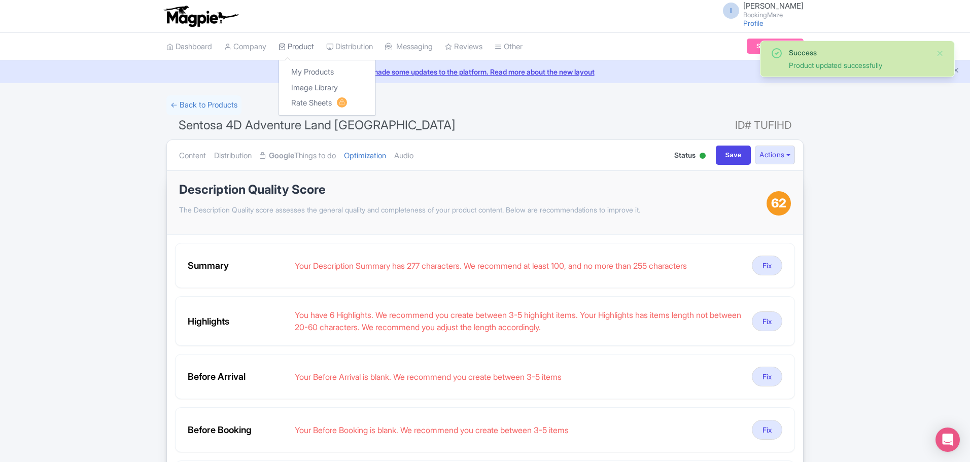
click at [284, 48] on icon at bounding box center [282, 46] width 7 height 7
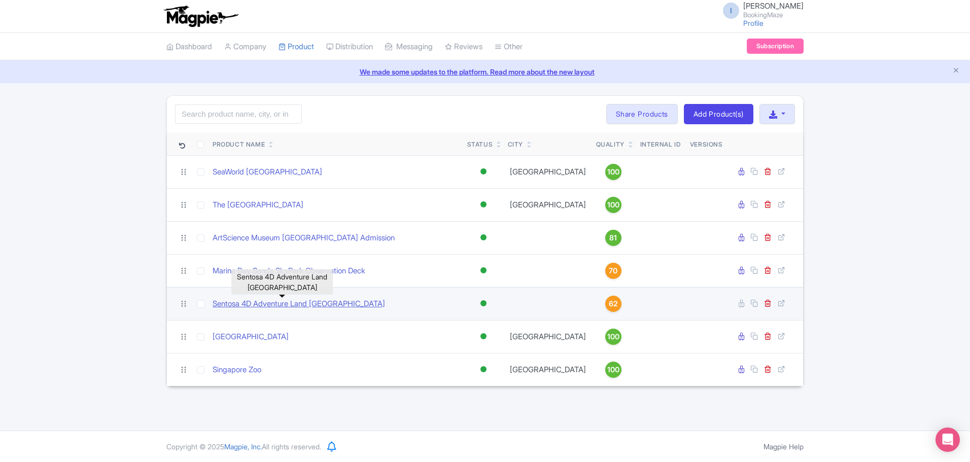
click at [310, 301] on link "Sentosa 4D Adventure Land [GEOGRAPHIC_DATA]" at bounding box center [299, 304] width 173 height 12
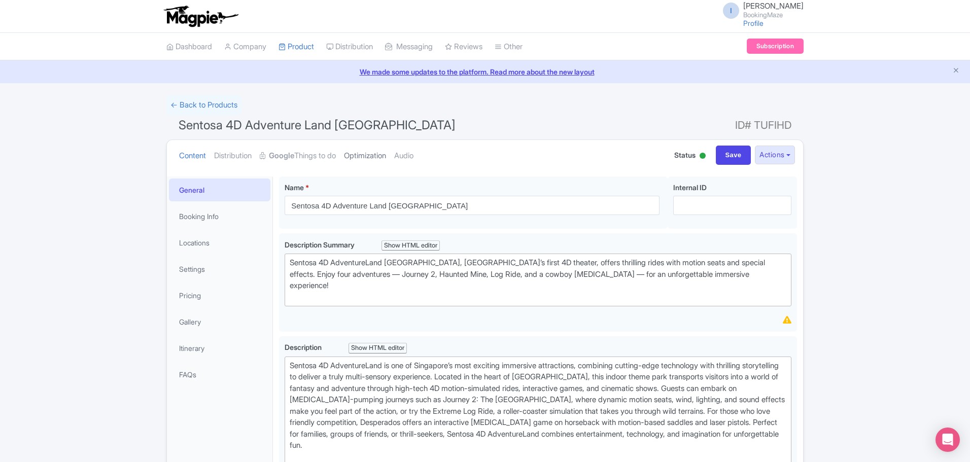
click at [367, 148] on link "Optimization" at bounding box center [365, 156] width 42 height 32
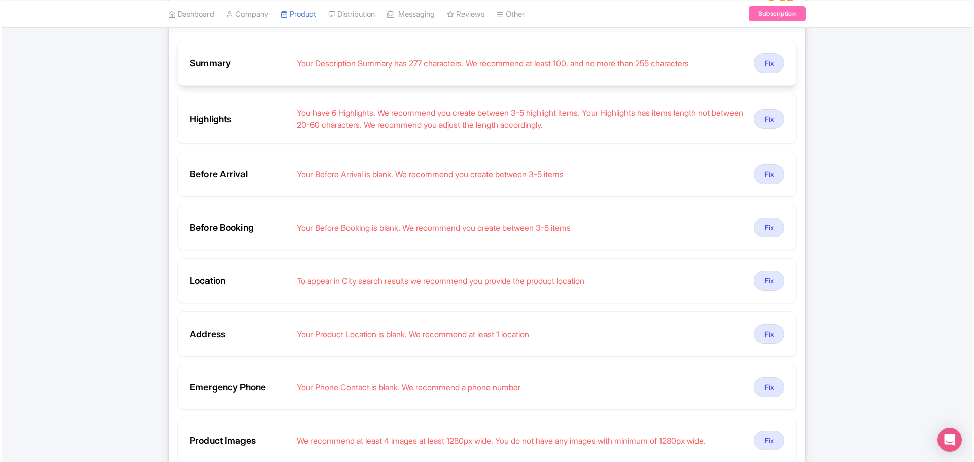
scroll to position [203, 0]
click at [763, 52] on div "Summary Your Description Summary has 277 characters. We recommend at least 100,…" at bounding box center [485, 62] width 620 height 45
click at [767, 59] on button "Fix" at bounding box center [767, 63] width 30 height 20
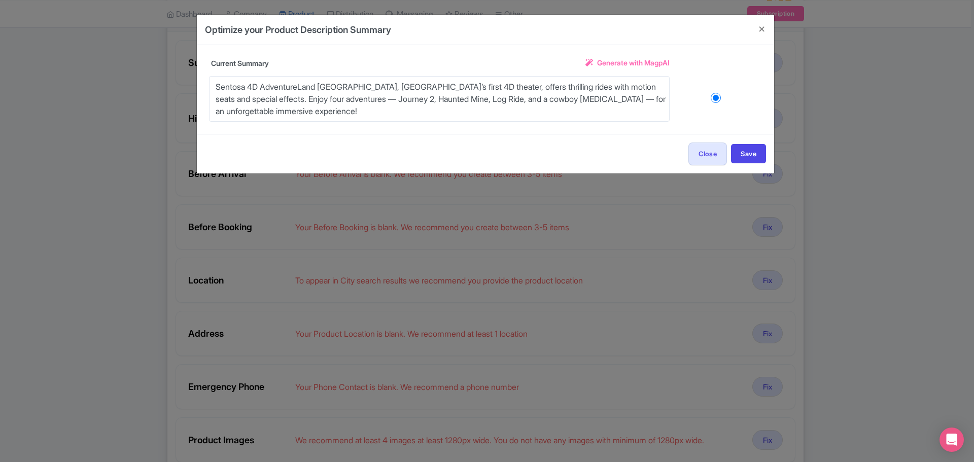
click at [667, 58] on span "Generate with MagpAI" at bounding box center [633, 62] width 73 height 11
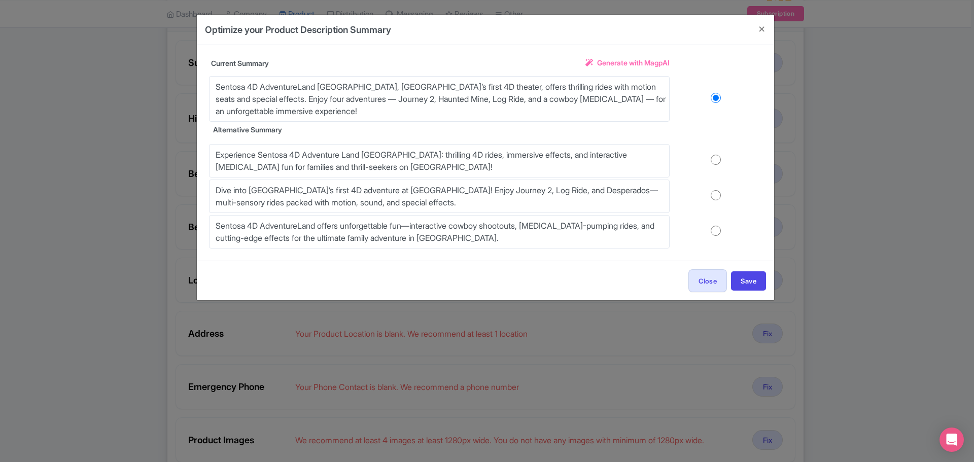
drag, startPoint x: 720, startPoint y: 157, endPoint x: 726, endPoint y: 177, distance: 20.7
click at [719, 157] on input "radio" at bounding box center [716, 160] width 92 height 10
radio input "true"
click at [747, 280] on button "Save" at bounding box center [748, 280] width 35 height 19
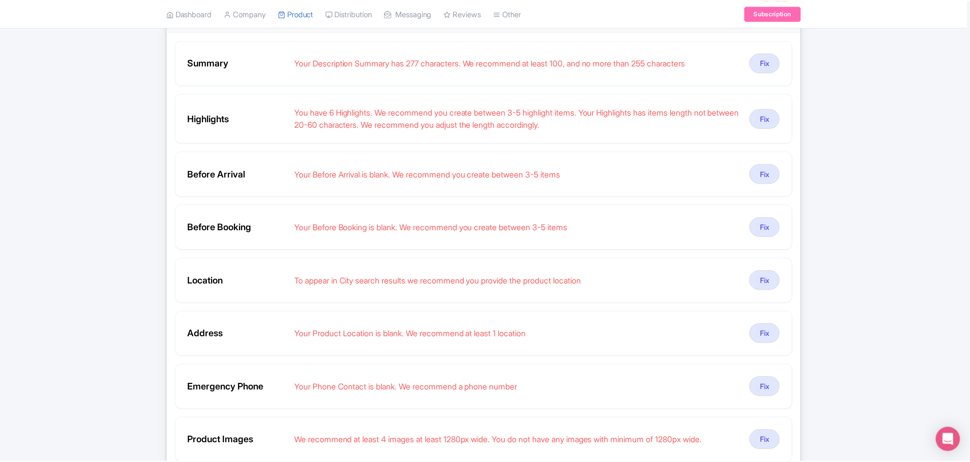
scroll to position [28, 0]
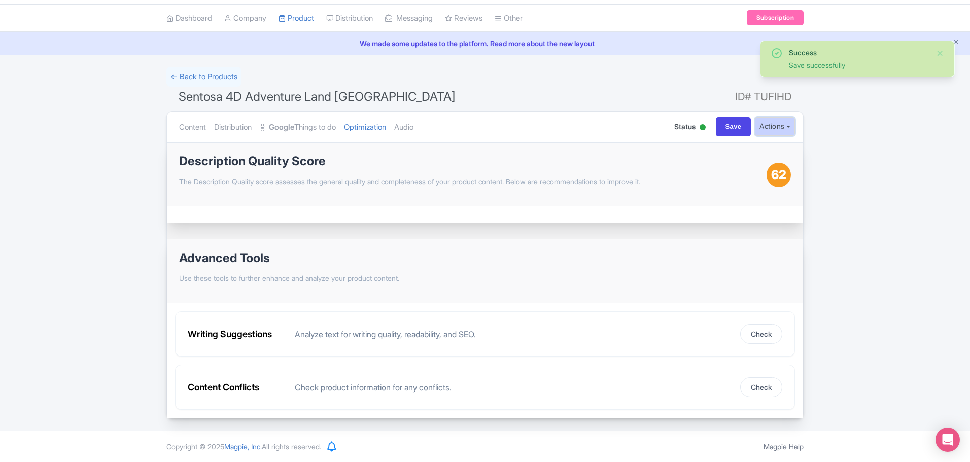
click at [764, 123] on button "Actions" at bounding box center [775, 126] width 40 height 19
click at [763, 122] on button "Actions" at bounding box center [775, 126] width 40 height 19
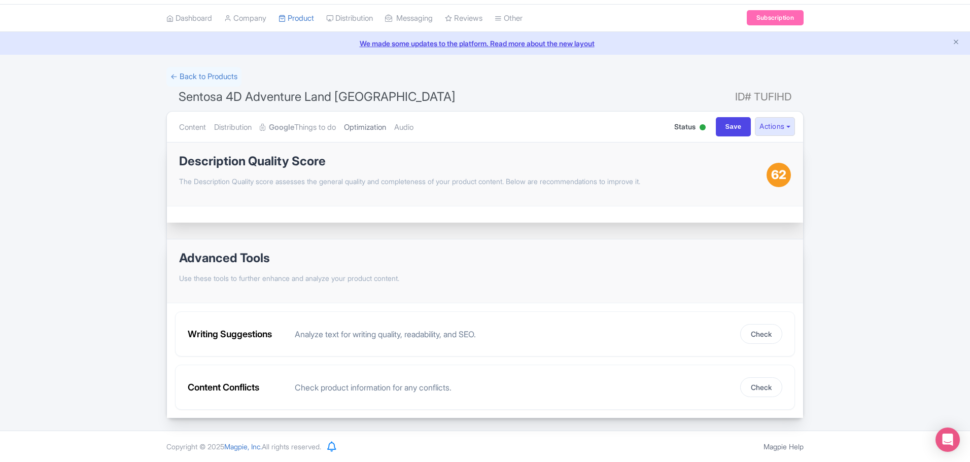
click at [382, 121] on link "Optimization" at bounding box center [365, 128] width 42 height 32
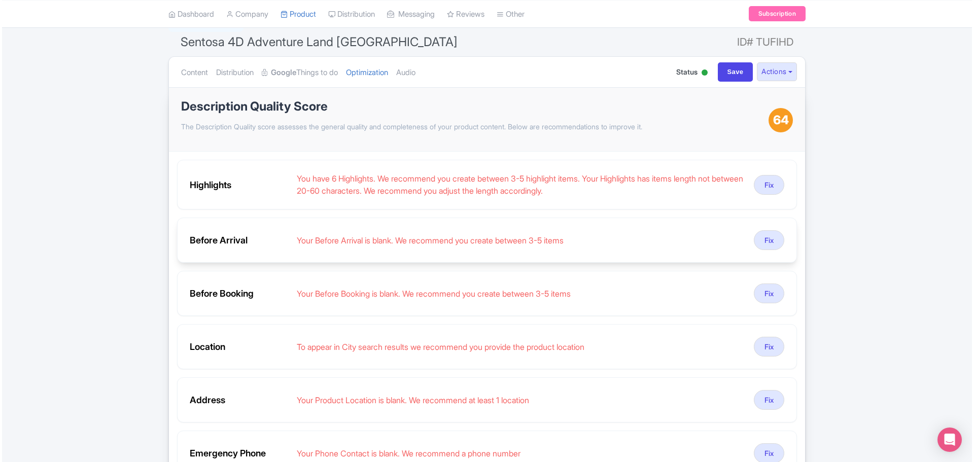
scroll to position [101, 0]
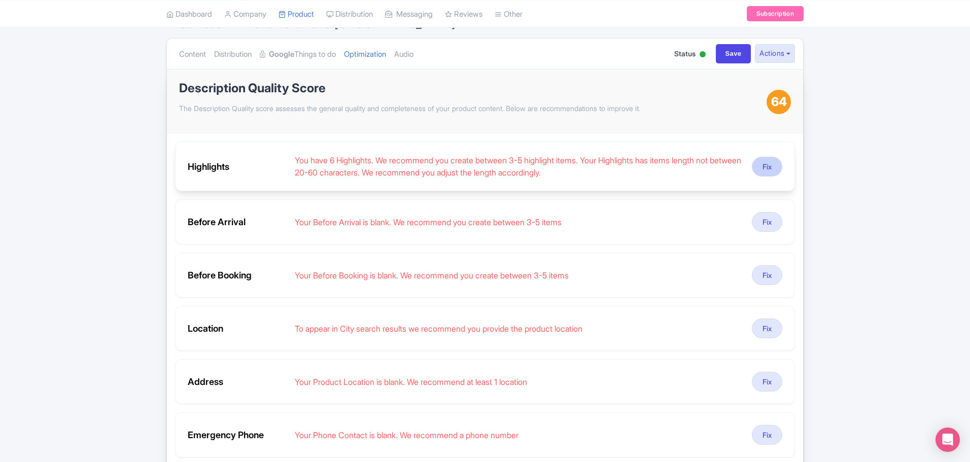
drag, startPoint x: 751, startPoint y: 173, endPoint x: 759, endPoint y: 170, distance: 8.4
click at [753, 173] on div "Highlights You have 6 Highlights. We recommend you create between 3-5 highlight…" at bounding box center [485, 167] width 620 height 50
click at [759, 170] on button "Fix" at bounding box center [767, 167] width 30 height 20
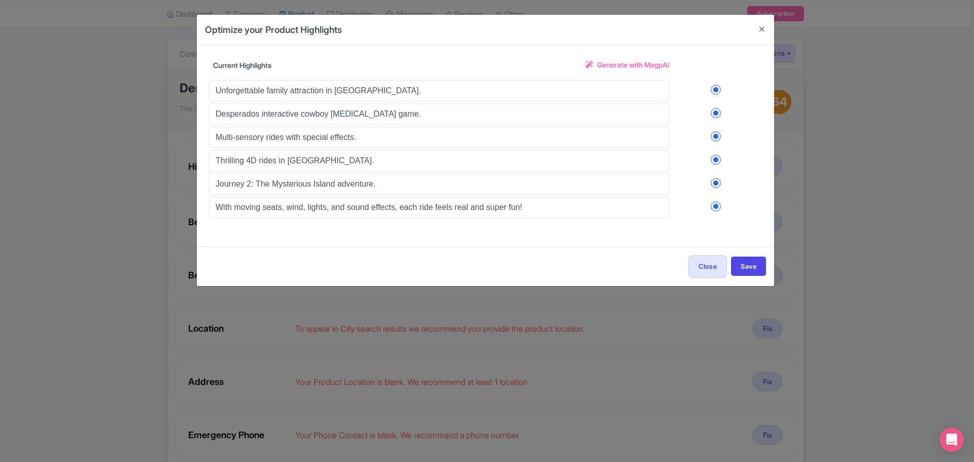
click at [714, 203] on label at bounding box center [716, 206] width 92 height 10
click at [0, 0] on input "checkbox" at bounding box center [0, 0] width 0 height 0
click at [742, 261] on button "Save" at bounding box center [748, 266] width 35 height 19
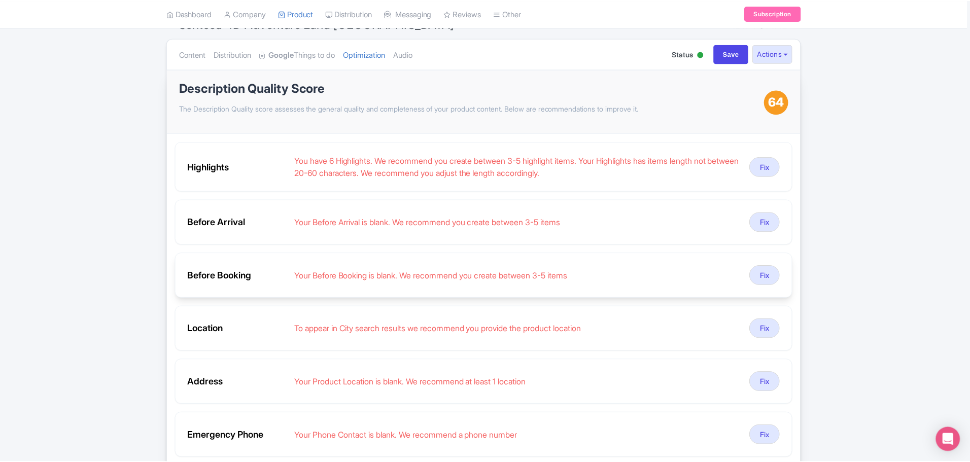
scroll to position [28, 0]
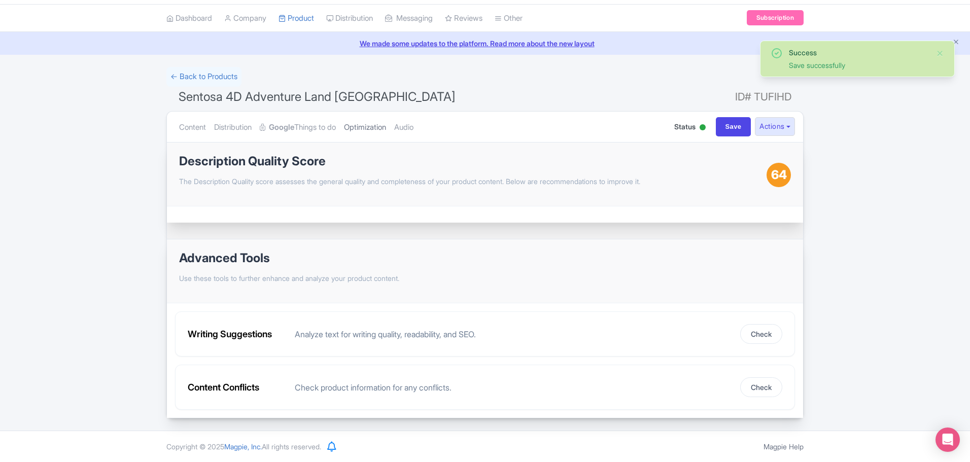
click at [373, 125] on link "Optimization" at bounding box center [365, 128] width 42 height 32
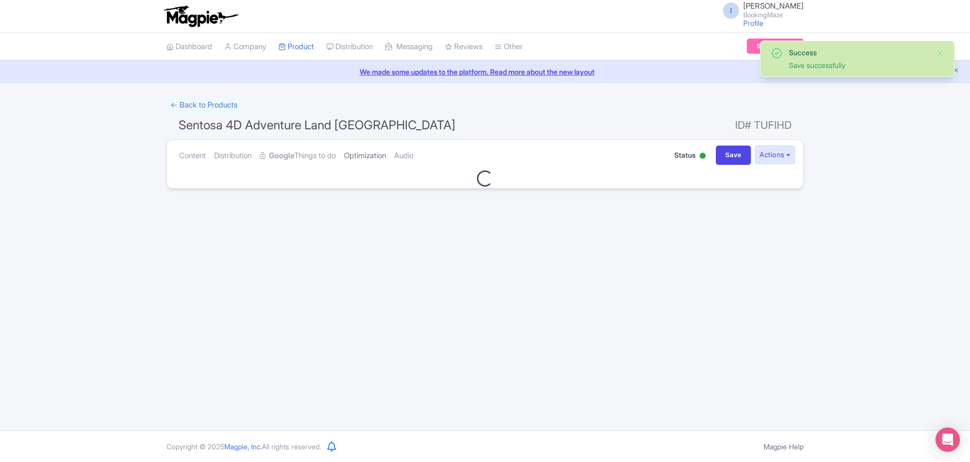
scroll to position [0, 0]
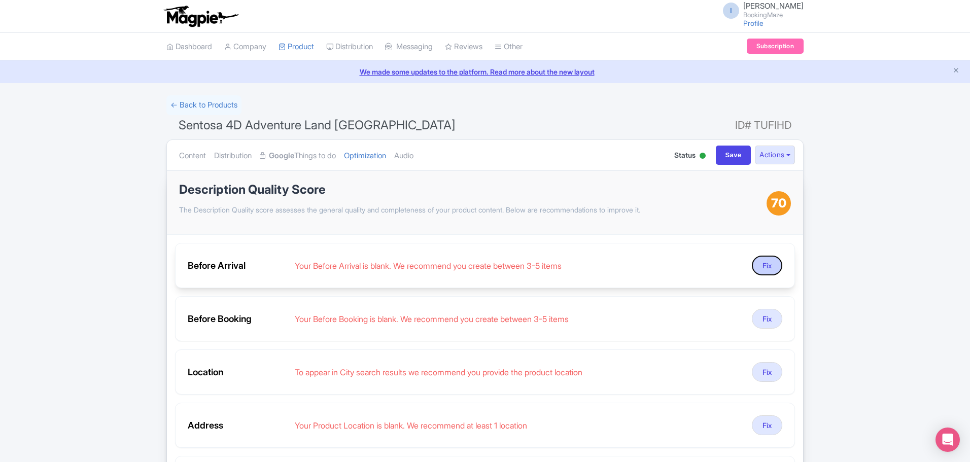
click at [773, 262] on button "Fix" at bounding box center [767, 266] width 30 height 20
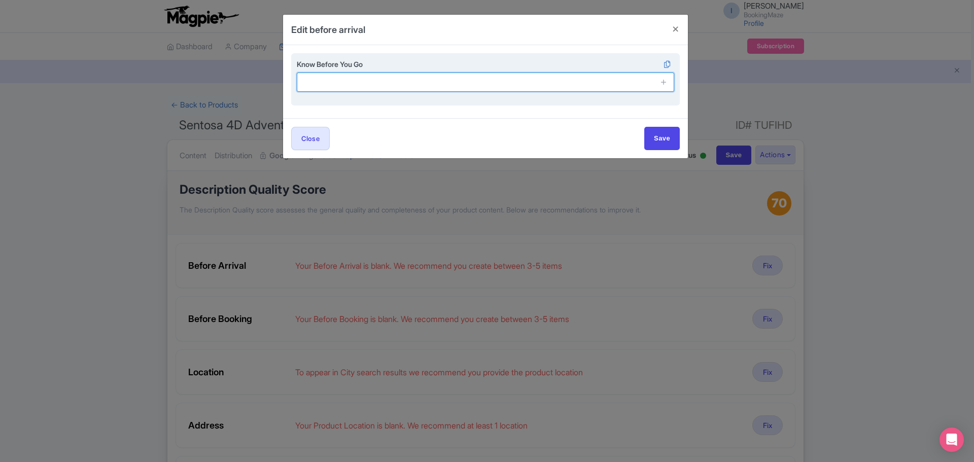
click at [415, 80] on input "text" at bounding box center [486, 82] width 378 height 19
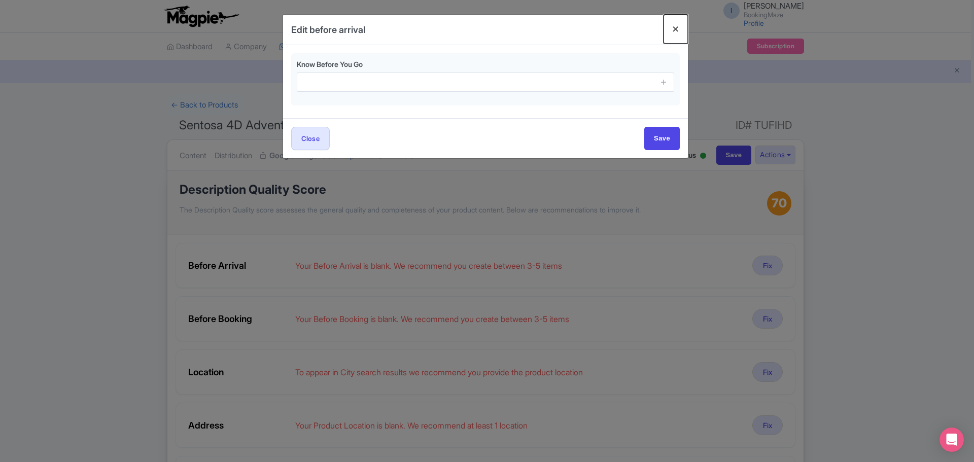
click at [678, 29] on button "Close" at bounding box center [676, 29] width 24 height 29
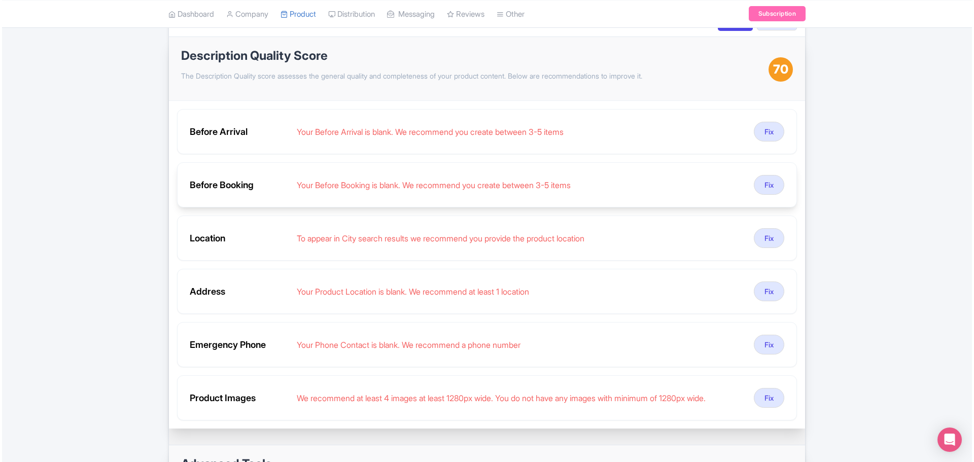
scroll to position [152, 0]
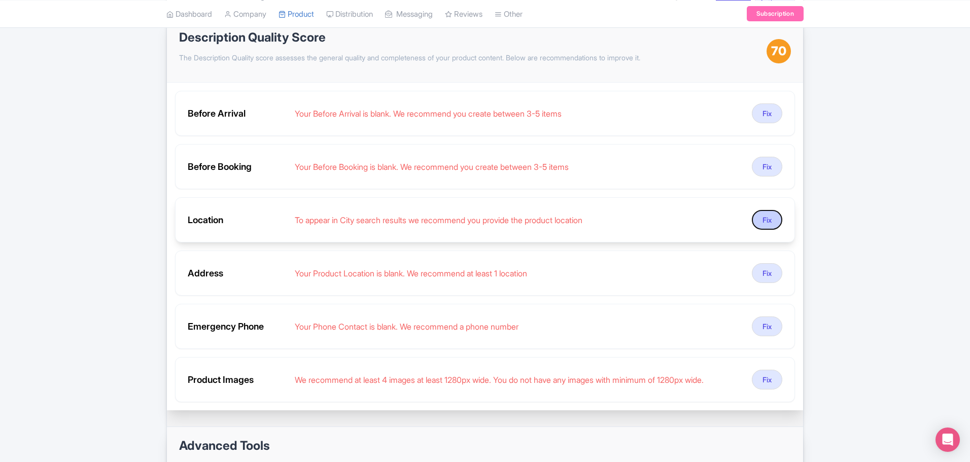
click at [755, 218] on button "Fix" at bounding box center [767, 220] width 30 height 20
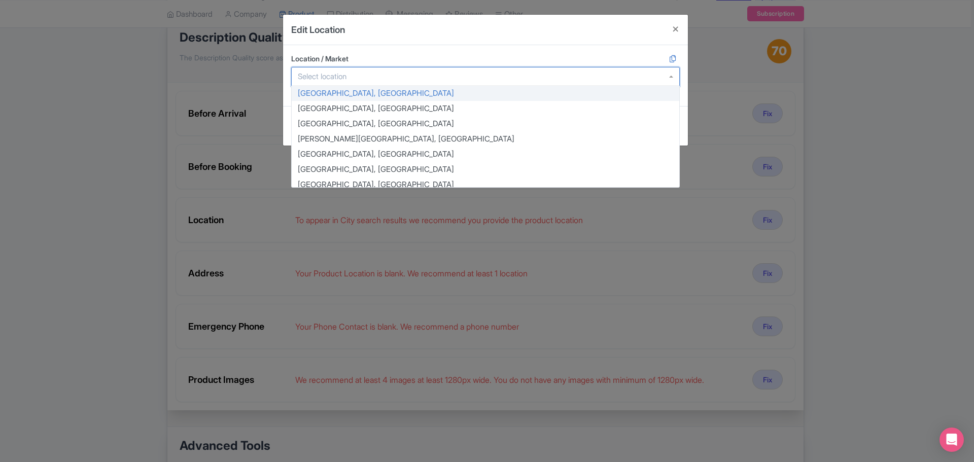
click at [404, 79] on div at bounding box center [485, 76] width 389 height 19
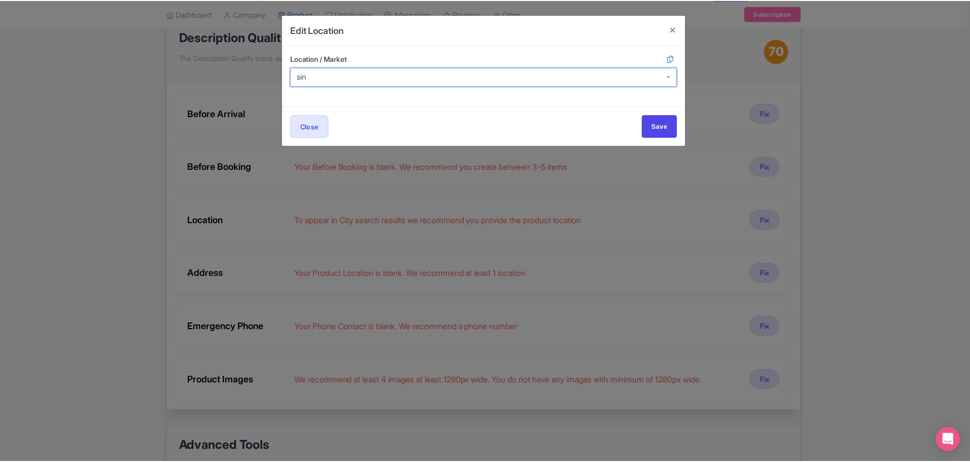
scroll to position [0, 0]
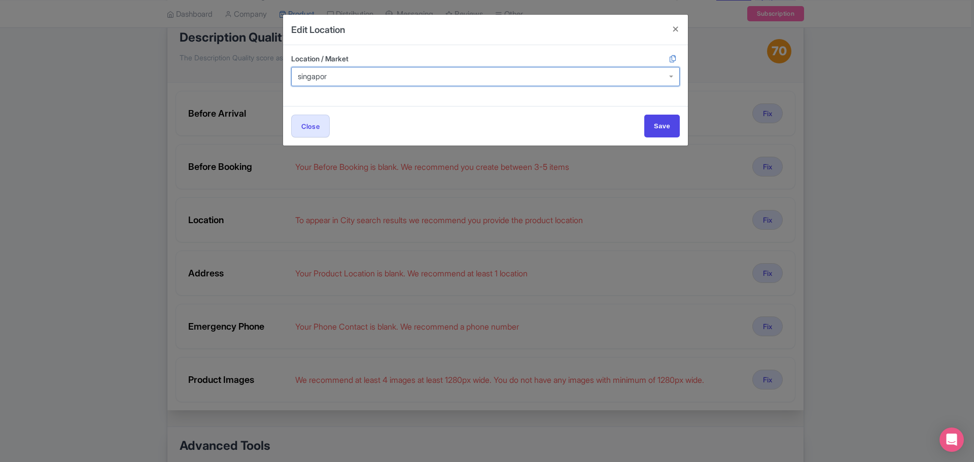
type input "[GEOGRAPHIC_DATA]"
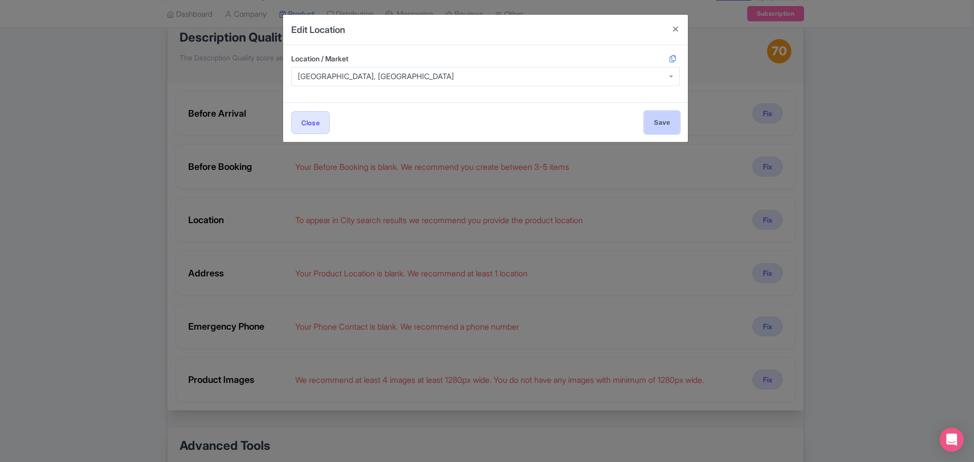
click at [658, 118] on input "Save" at bounding box center [662, 122] width 36 height 23
type input "Save"
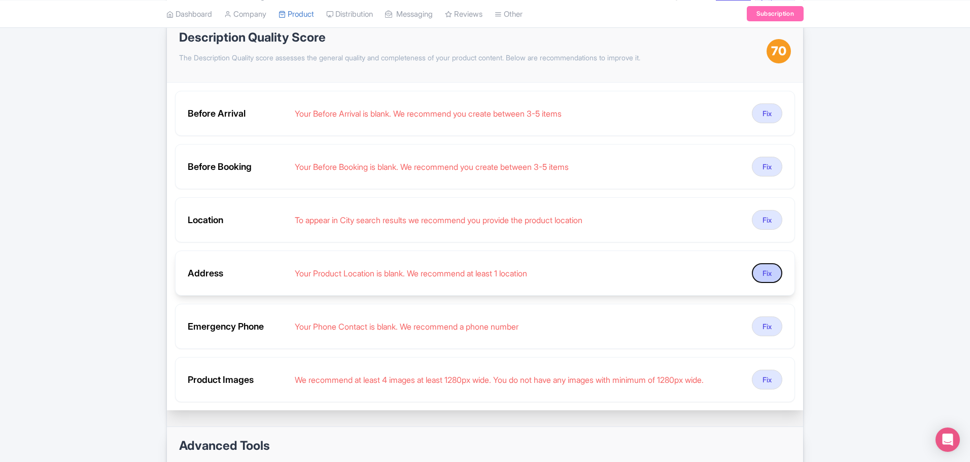
click at [767, 276] on button "Fix" at bounding box center [767, 273] width 30 height 20
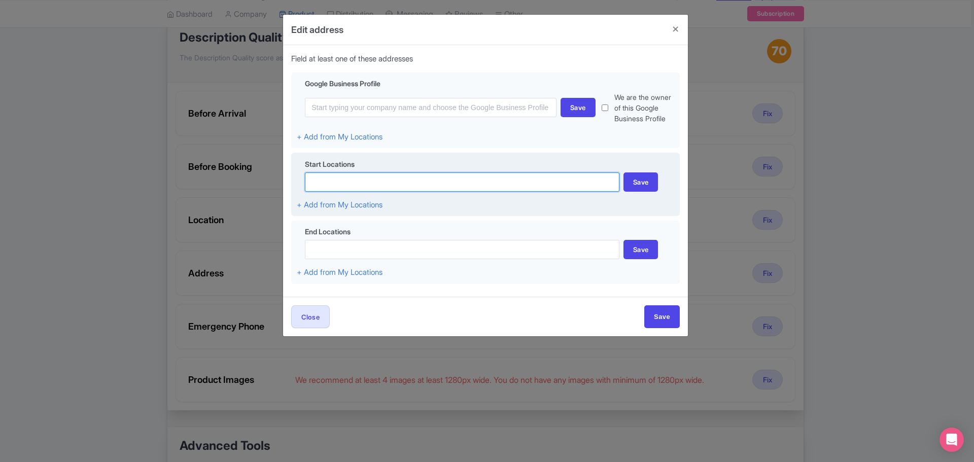
click at [368, 173] on input at bounding box center [462, 182] width 315 height 19
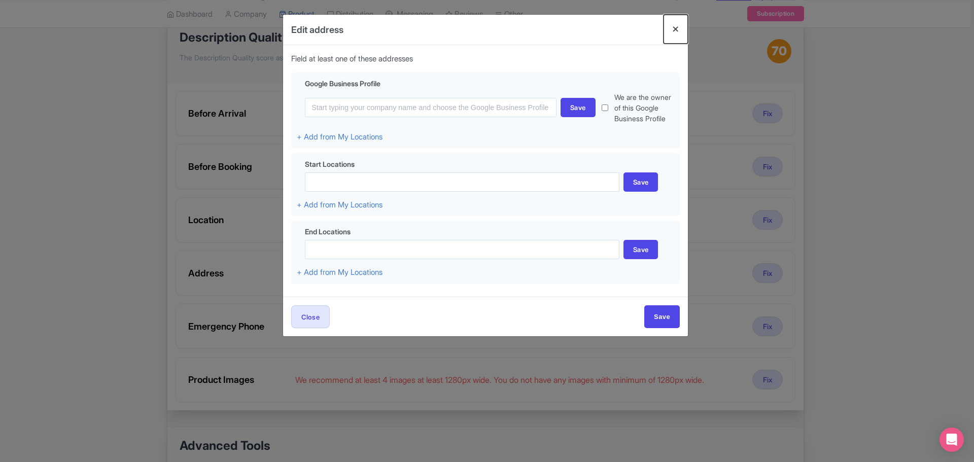
click at [674, 32] on button "Close" at bounding box center [676, 29] width 24 height 29
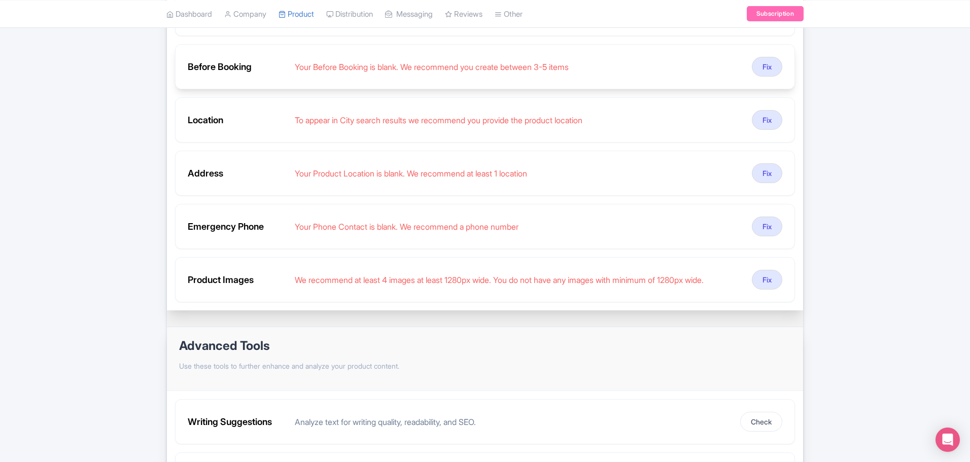
scroll to position [254, 0]
click at [766, 121] on button "Fix" at bounding box center [767, 119] width 30 height 20
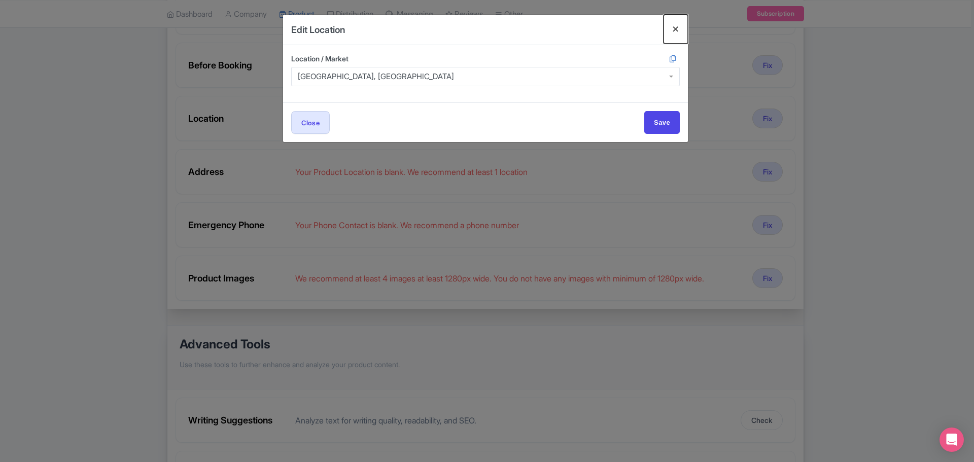
click at [680, 21] on button "Close" at bounding box center [676, 29] width 24 height 29
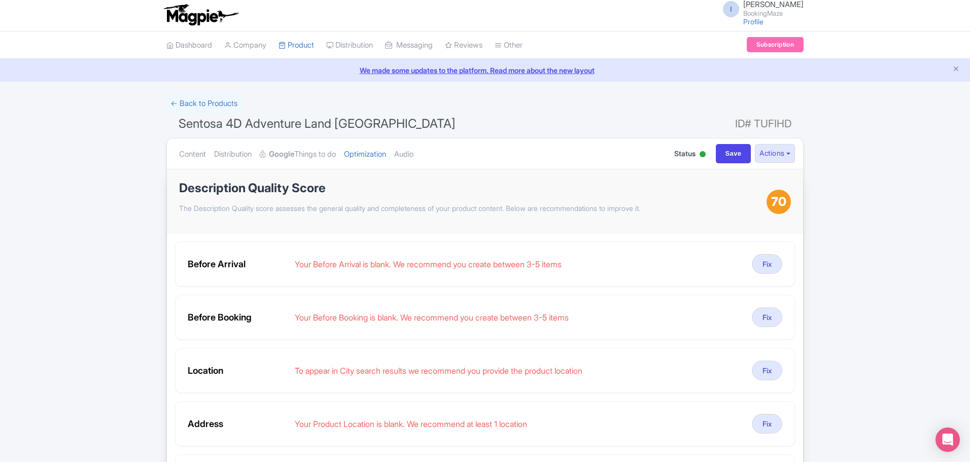
scroll to position [0, 0]
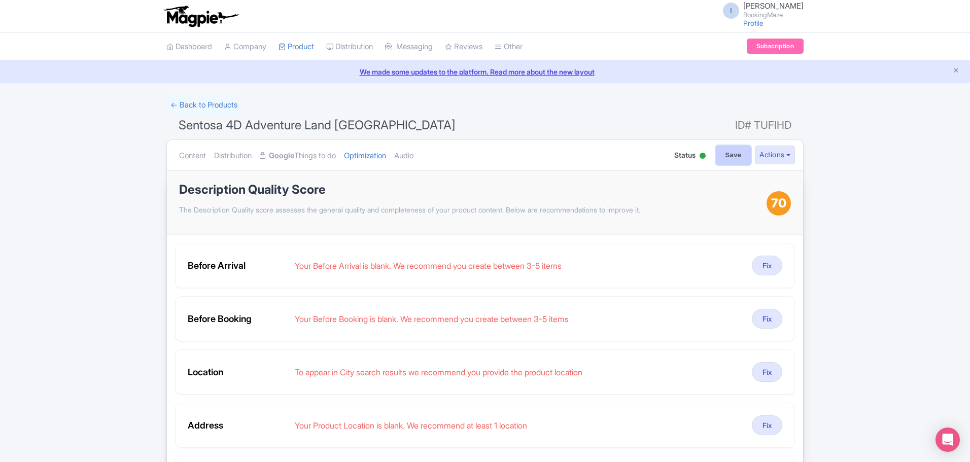
click at [735, 149] on input "Save" at bounding box center [734, 155] width 36 height 19
type input "Saving..."
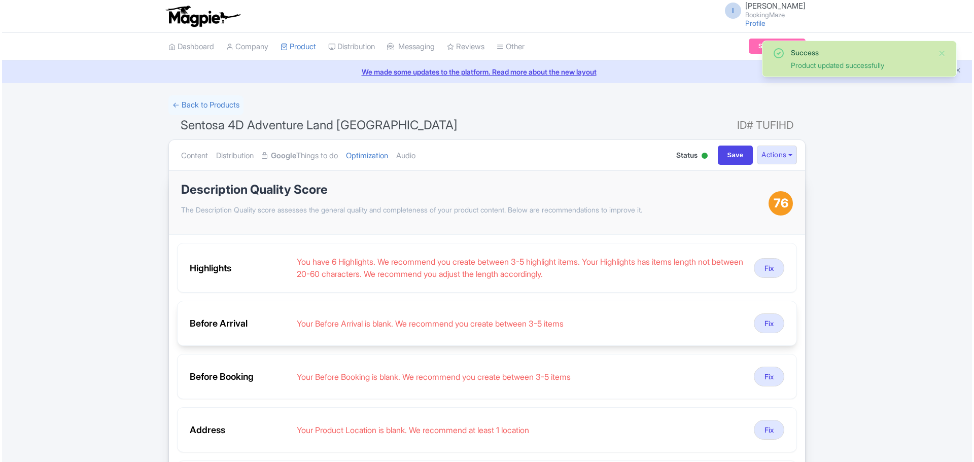
scroll to position [152, 0]
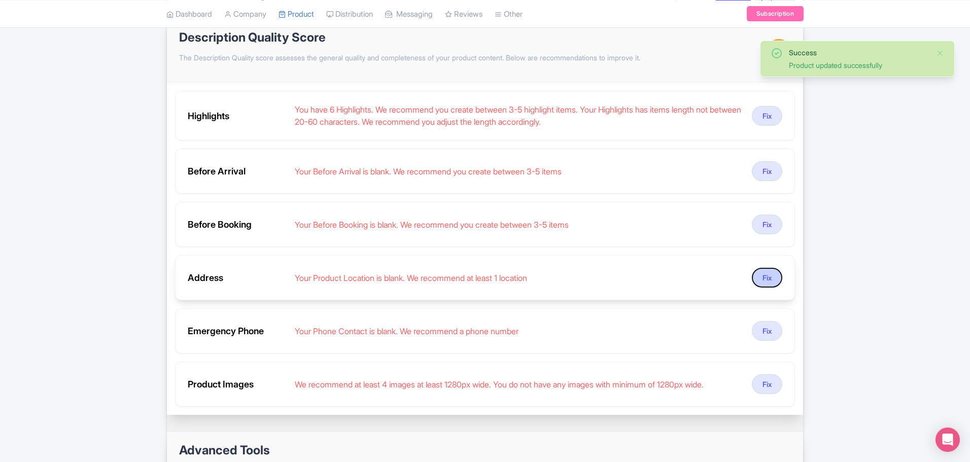
click at [761, 278] on button "Fix" at bounding box center [767, 278] width 30 height 20
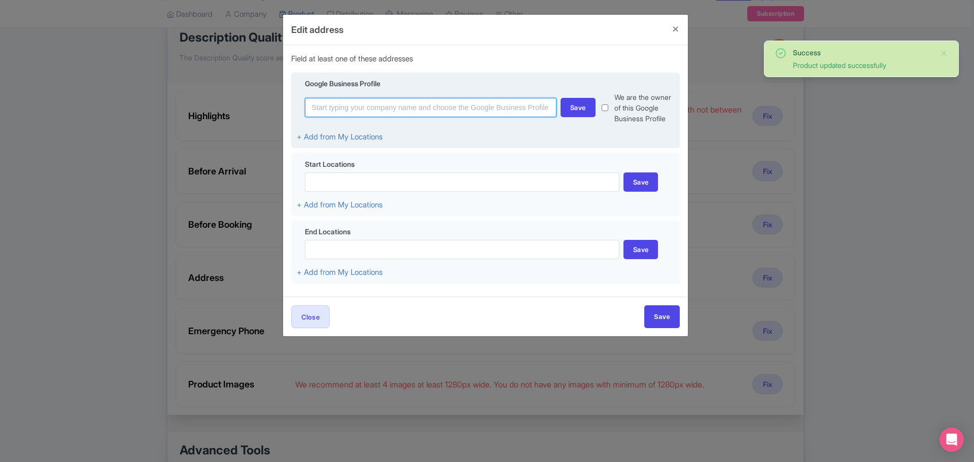
click at [393, 107] on input at bounding box center [431, 107] width 252 height 19
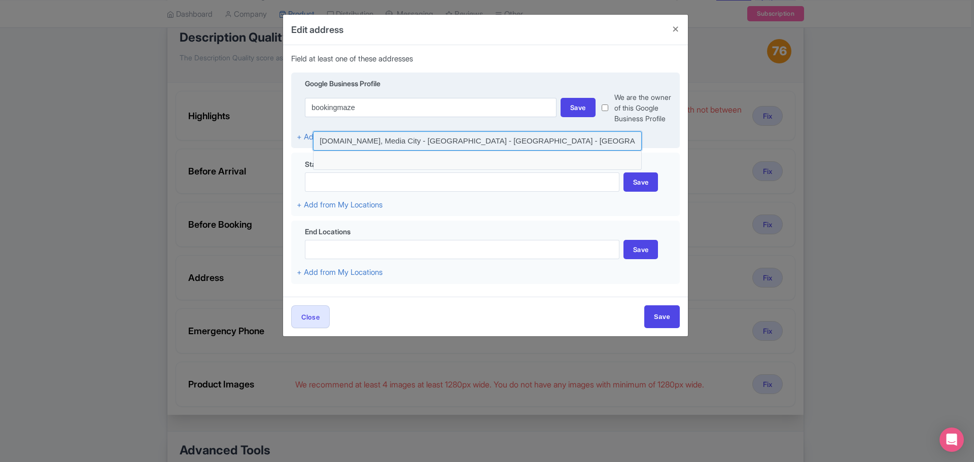
click at [383, 141] on input at bounding box center [477, 140] width 329 height 19
type input "BookingMaze.com, Media City - Sharjah - United Arab Emirates - Sharjah - United…"
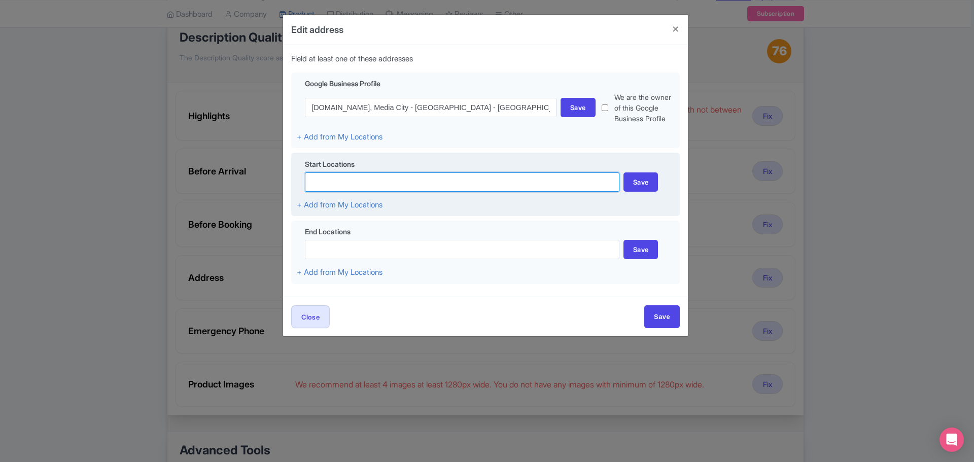
click at [375, 181] on input at bounding box center [462, 182] width 315 height 19
click at [395, 203] on input at bounding box center [477, 208] width 329 height 19
type input "Imbiah Road, Sentosa 4D AdventureLand, Singapore"
click at [644, 179] on div "Save" at bounding box center [641, 182] width 35 height 19
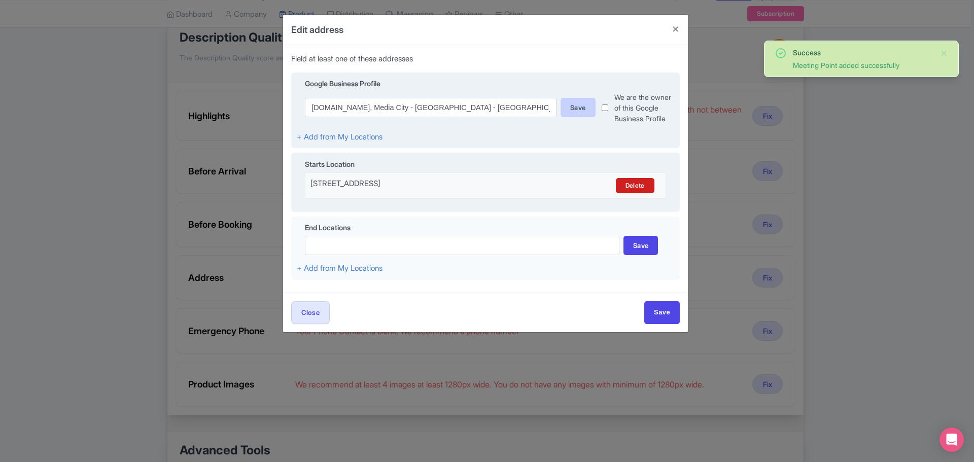
click at [575, 109] on div "Save" at bounding box center [578, 107] width 35 height 19
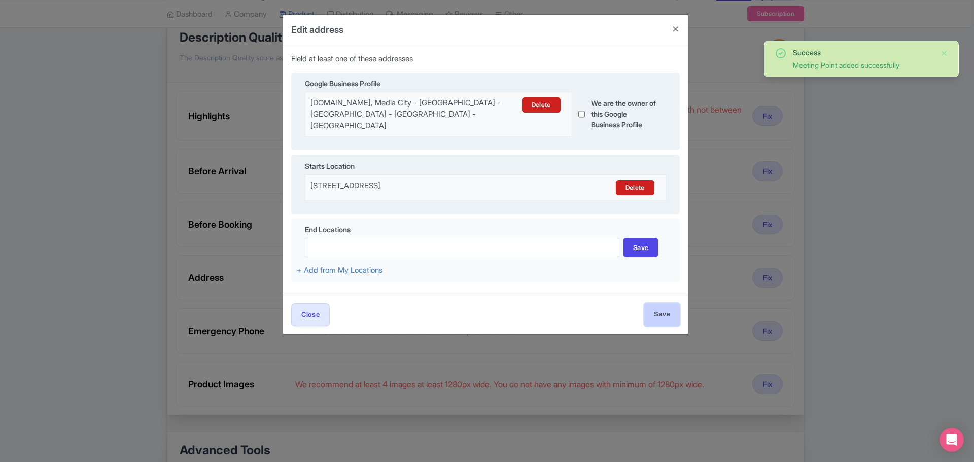
click at [660, 308] on input "Save" at bounding box center [662, 314] width 36 height 23
type input "Save"
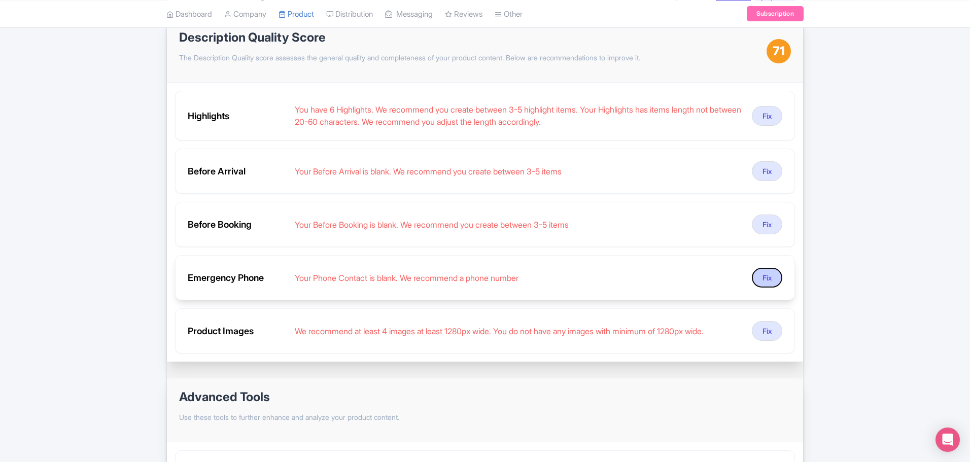
click at [759, 280] on button "Fix" at bounding box center [767, 278] width 30 height 20
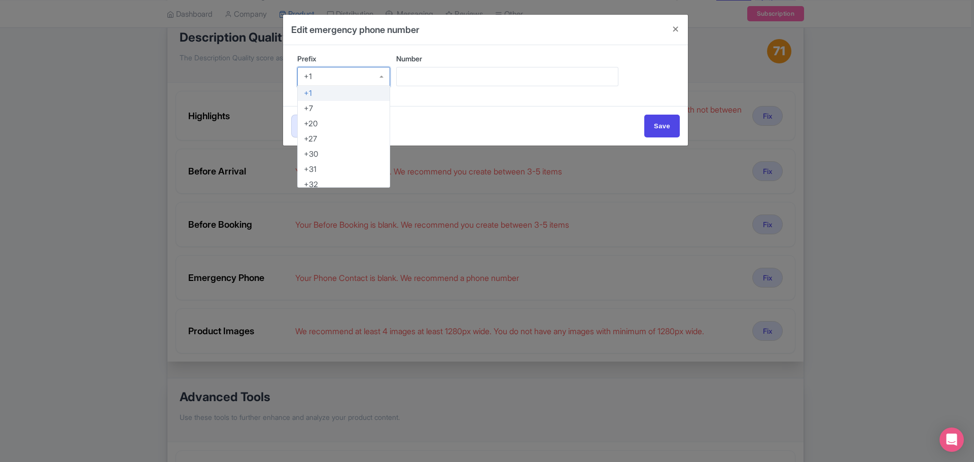
click at [379, 71] on div "+1" at bounding box center [343, 76] width 93 height 19
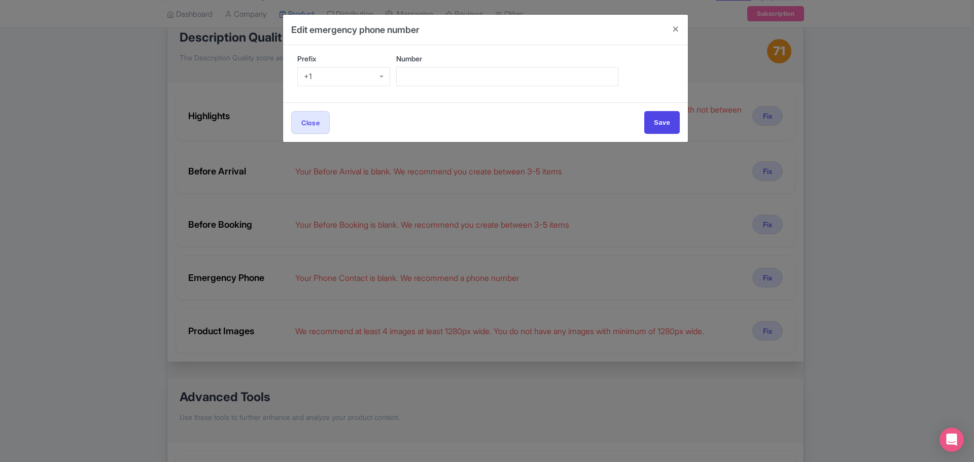
click at [334, 79] on div "+1" at bounding box center [343, 76] width 93 height 19
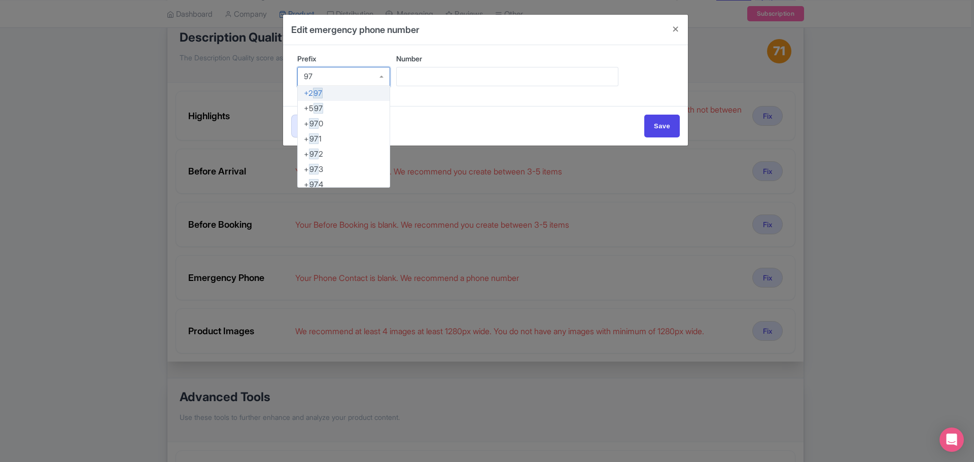
type input "97"
click at [408, 79] on input "Number" at bounding box center [507, 76] width 222 height 19
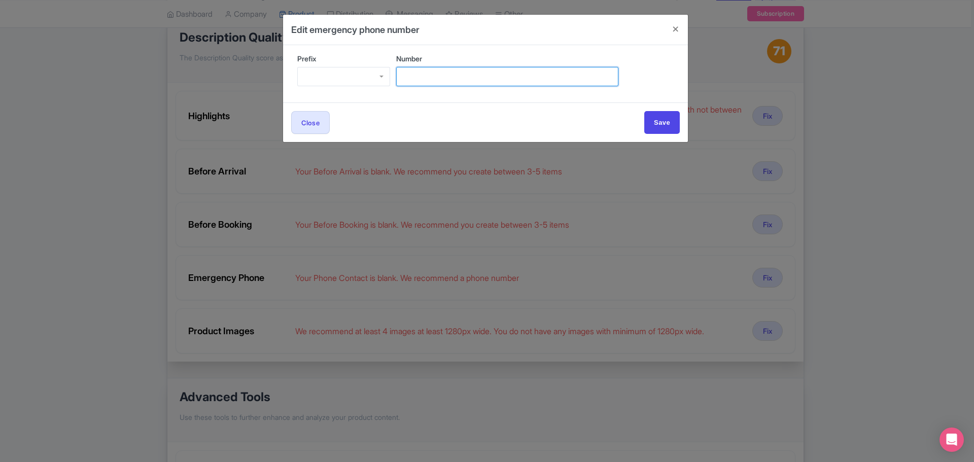
paste input "+971 4836 9585"
click at [415, 78] on input "+971 4836 9585" at bounding box center [507, 76] width 222 height 19
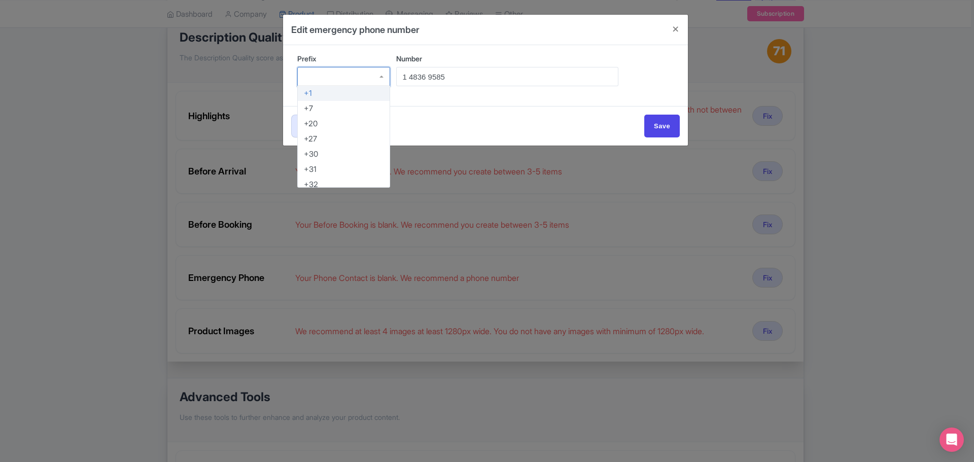
click at [387, 77] on div at bounding box center [343, 76] width 93 height 19
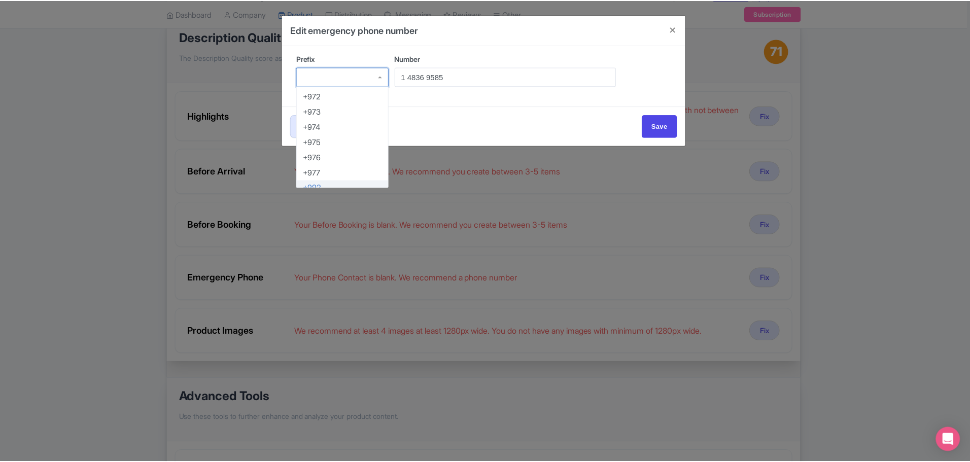
scroll to position [2903, 0]
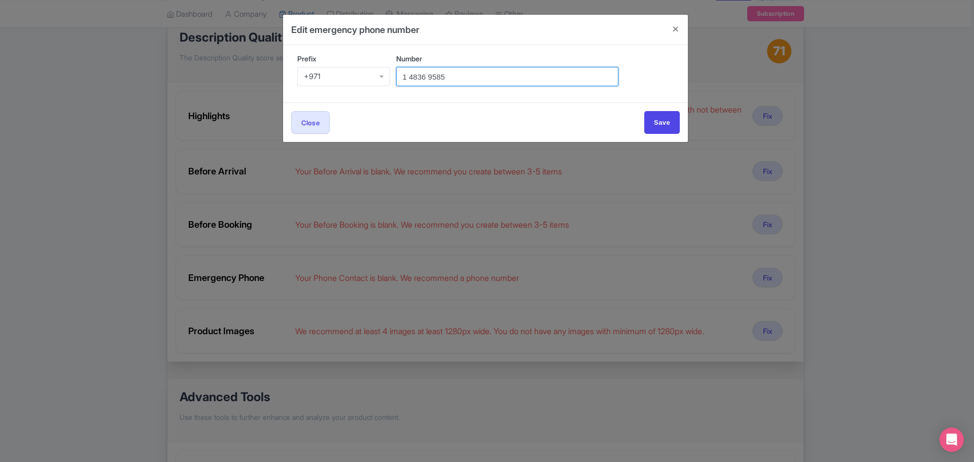
click at [404, 78] on input "1 4836 9585" at bounding box center [507, 76] width 222 height 19
type input "4836 9585"
click at [664, 114] on input "Save" at bounding box center [662, 122] width 36 height 23
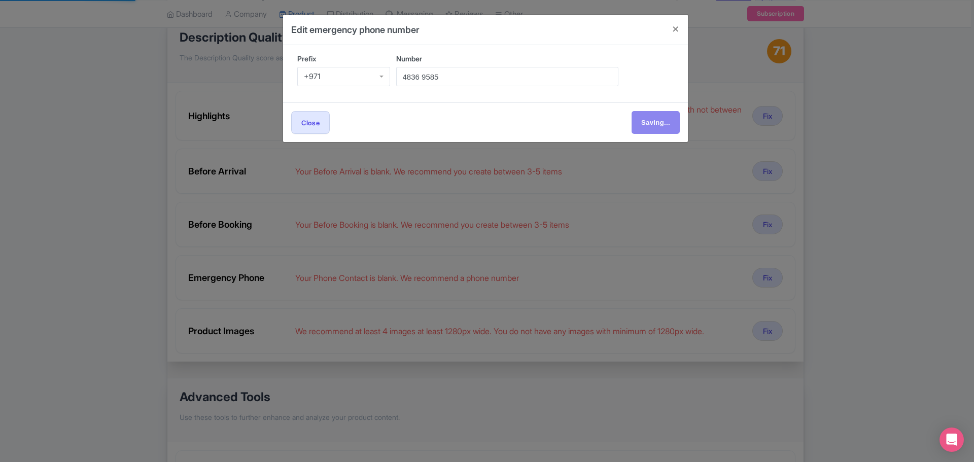
type input "Save"
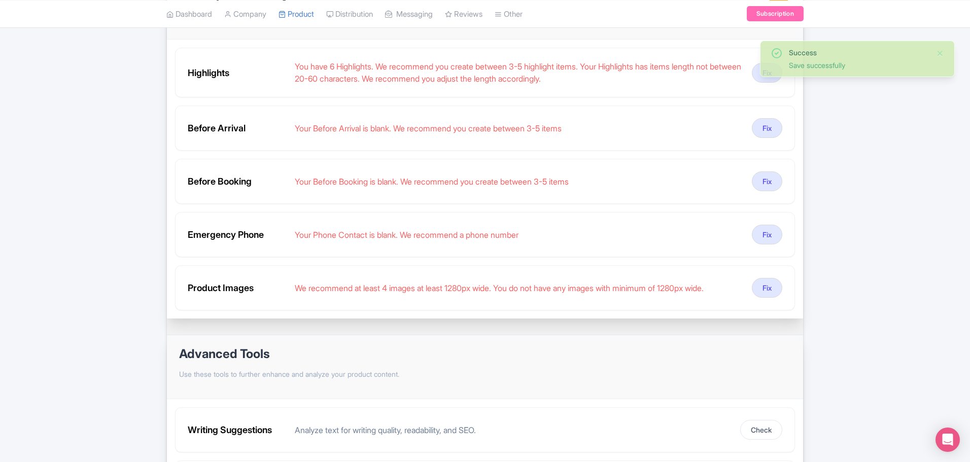
scroll to position [203, 0]
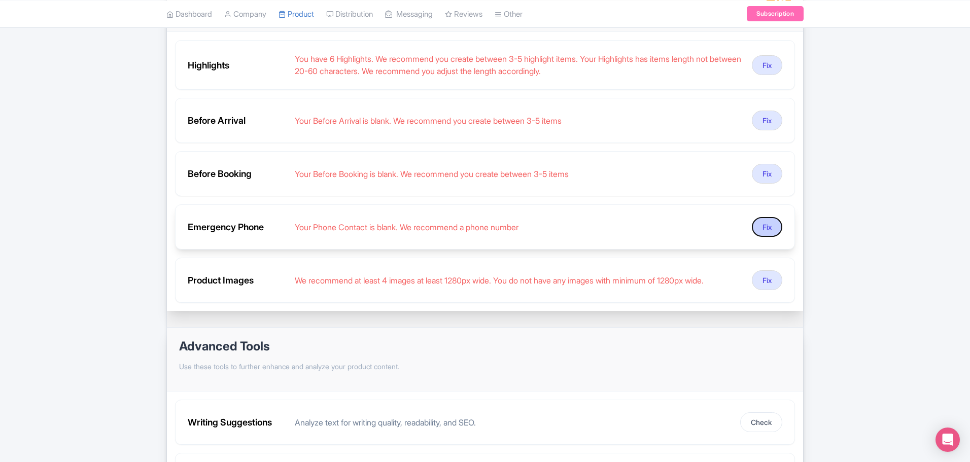
click at [770, 233] on button "Fix" at bounding box center [767, 227] width 30 height 20
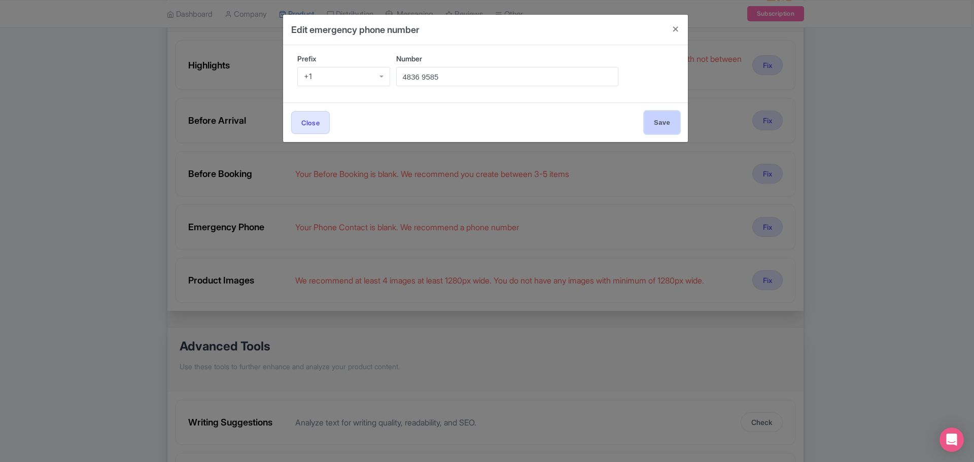
click at [660, 112] on input "Save" at bounding box center [662, 122] width 36 height 23
type input "Save"
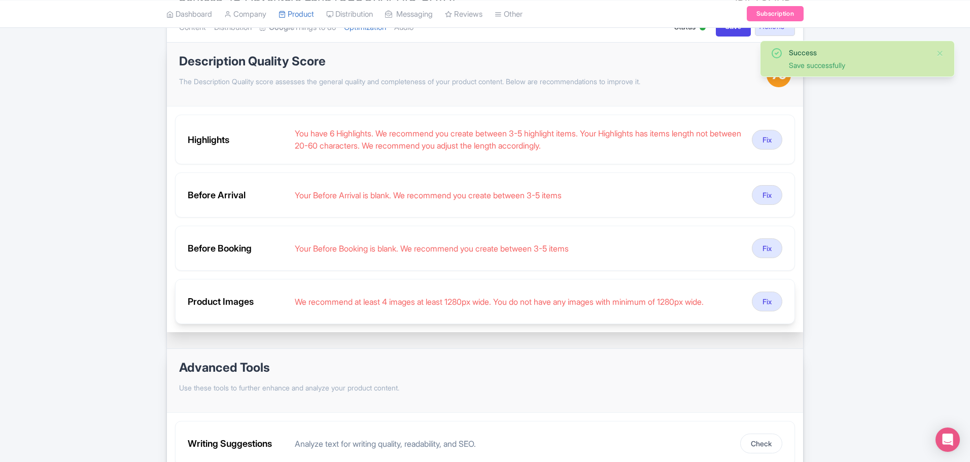
scroll to position [101, 0]
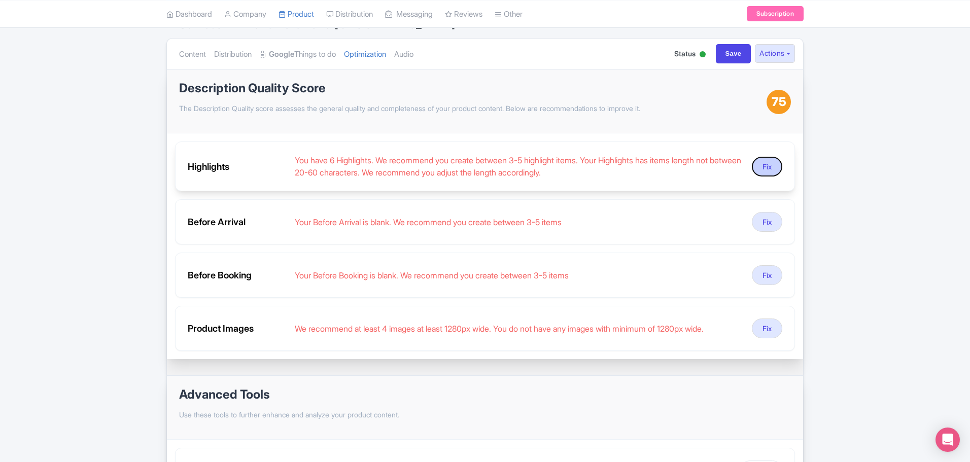
click at [770, 166] on button "Fix" at bounding box center [767, 167] width 30 height 20
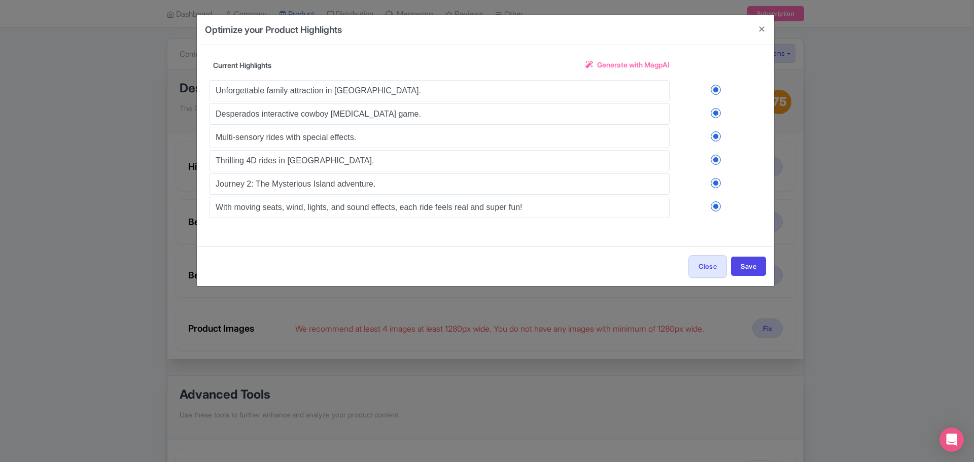
click at [713, 206] on label at bounding box center [716, 206] width 92 height 10
click at [0, 0] on input "checkbox" at bounding box center [0, 0] width 0 height 0
click at [747, 267] on button "Save" at bounding box center [748, 266] width 35 height 19
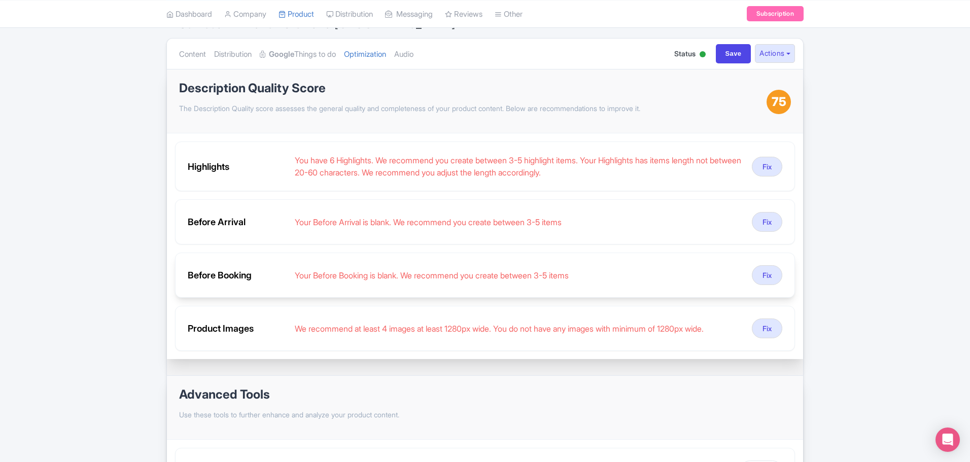
scroll to position [28, 0]
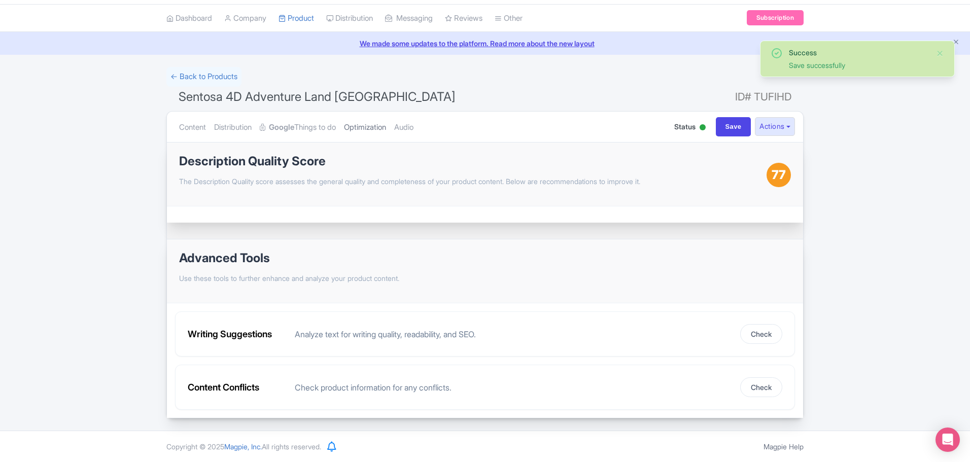
click at [386, 126] on link "Optimization" at bounding box center [365, 128] width 42 height 32
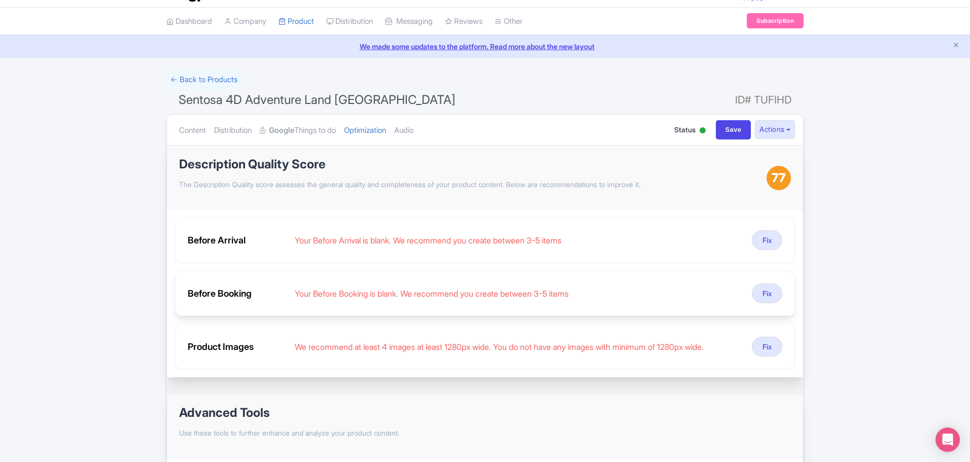
scroll to position [0, 0]
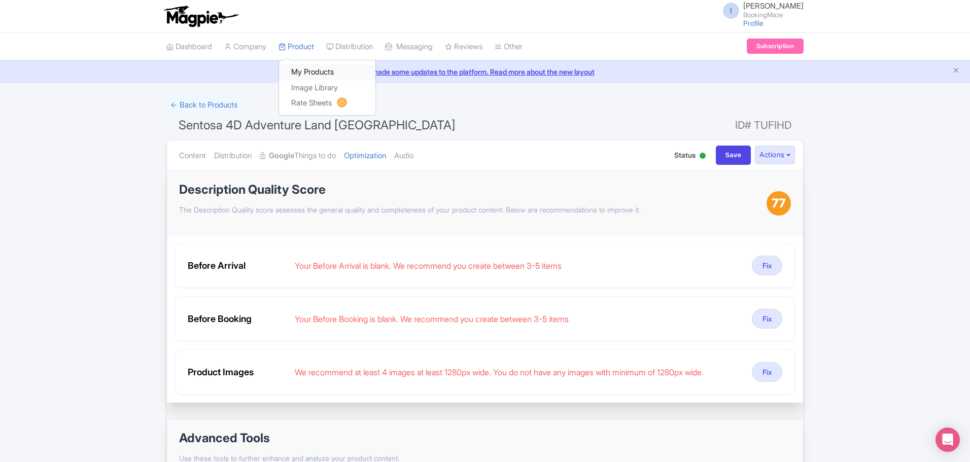
click at [305, 69] on link "My Products" at bounding box center [327, 72] width 96 height 16
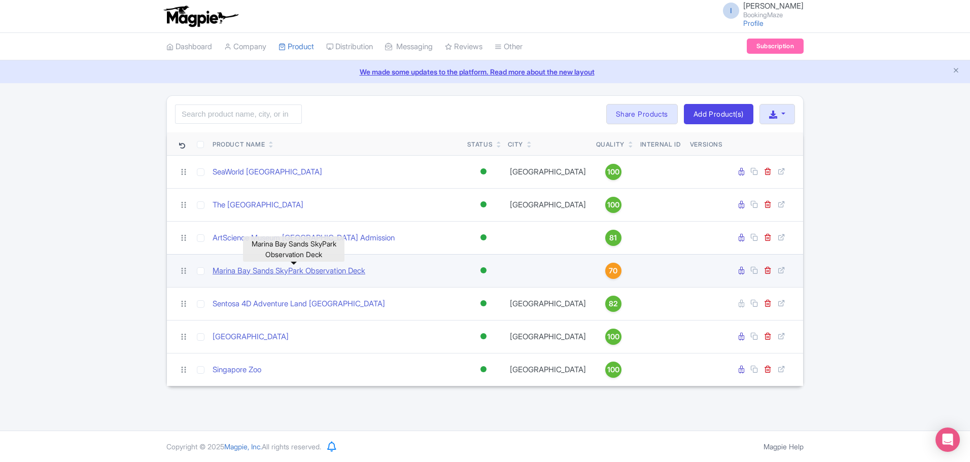
click at [332, 270] on link "Marina Bay Sands SkyPark Observation Deck" at bounding box center [289, 271] width 153 height 12
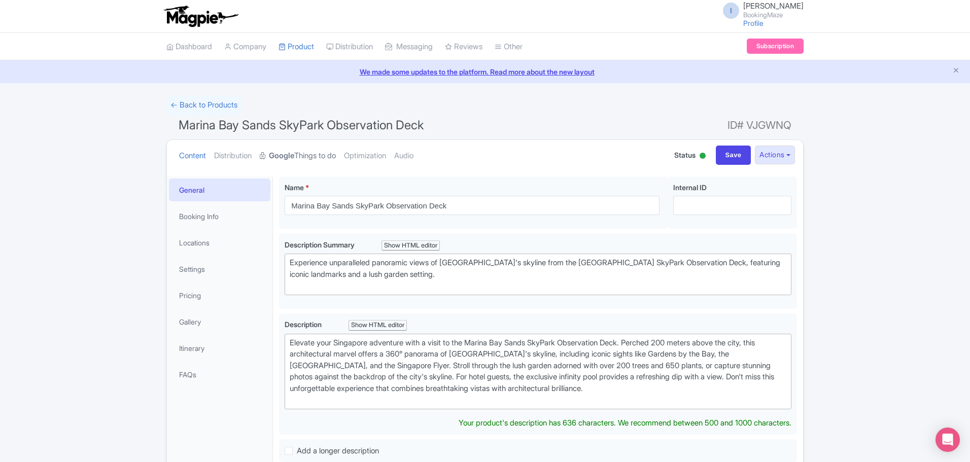
click at [327, 159] on link "Google Things to do" at bounding box center [298, 156] width 76 height 32
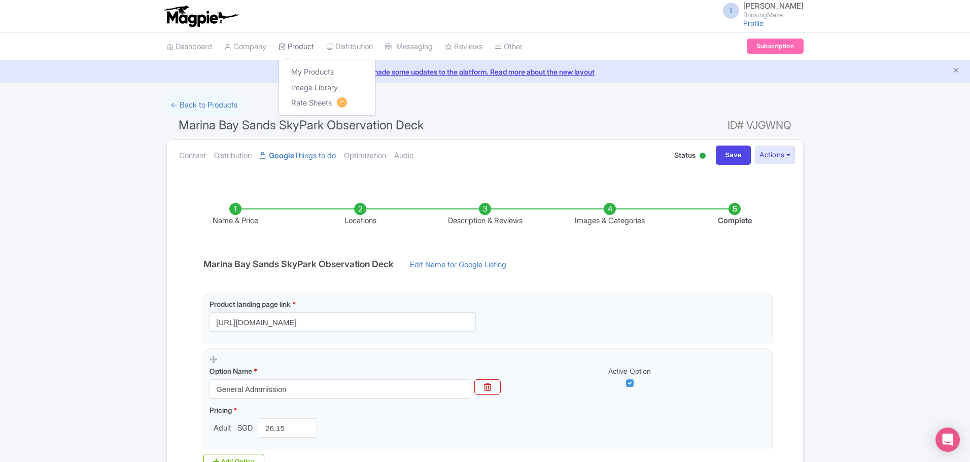
click at [314, 50] on link "Product" at bounding box center [297, 47] width 36 height 28
click at [319, 66] on link "My Products" at bounding box center [327, 72] width 96 height 16
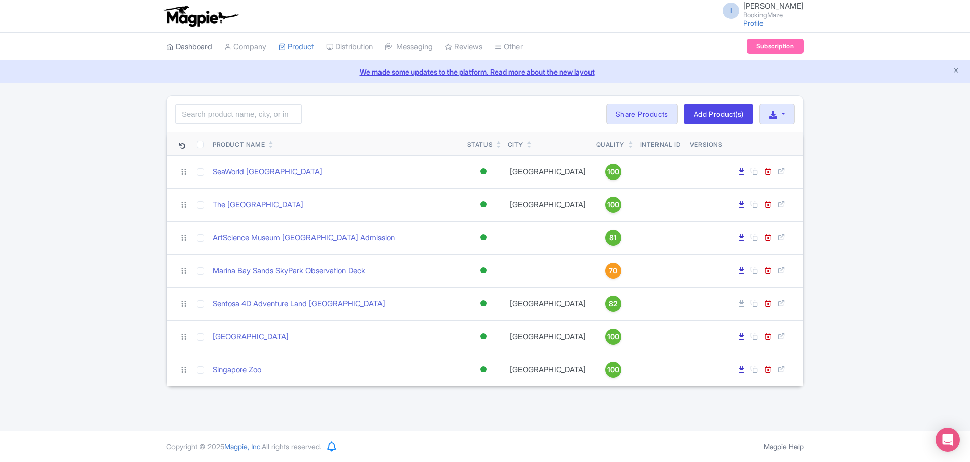
click at [180, 49] on link "Dashboard" at bounding box center [189, 47] width 46 height 28
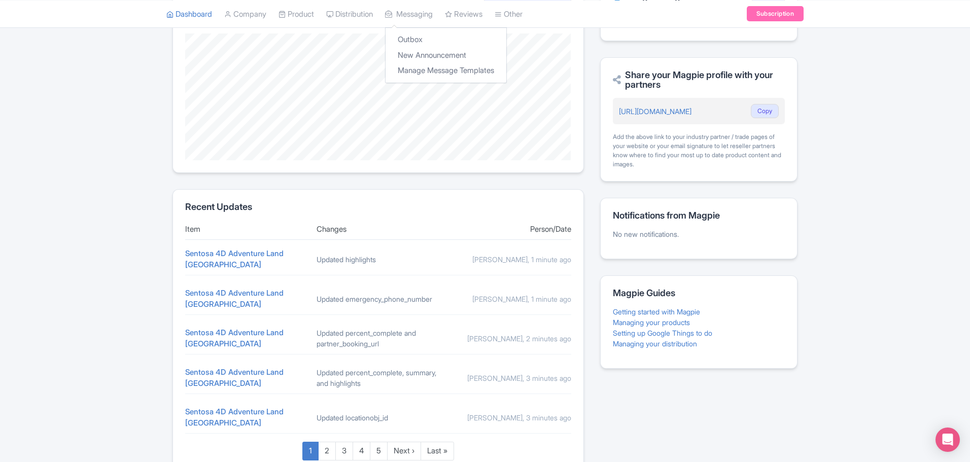
scroll to position [203, 0]
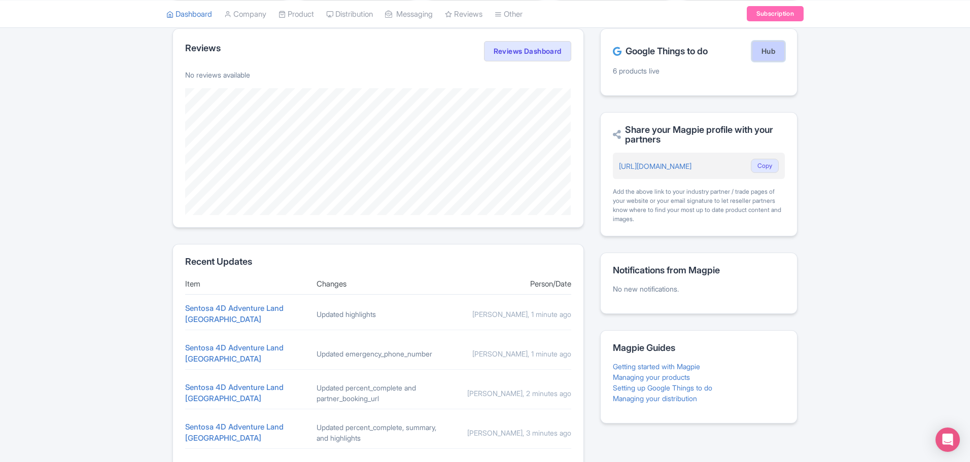
click at [760, 53] on link "Hub" at bounding box center [768, 51] width 33 height 20
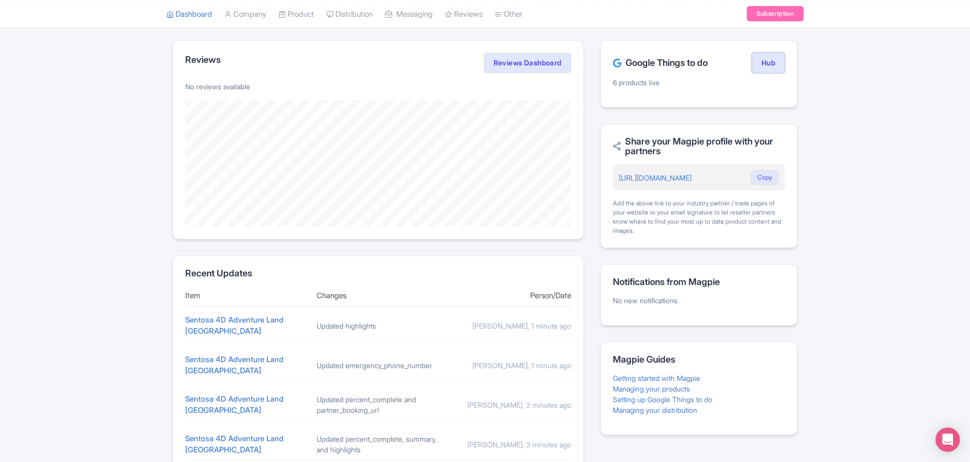
scroll to position [0, 0]
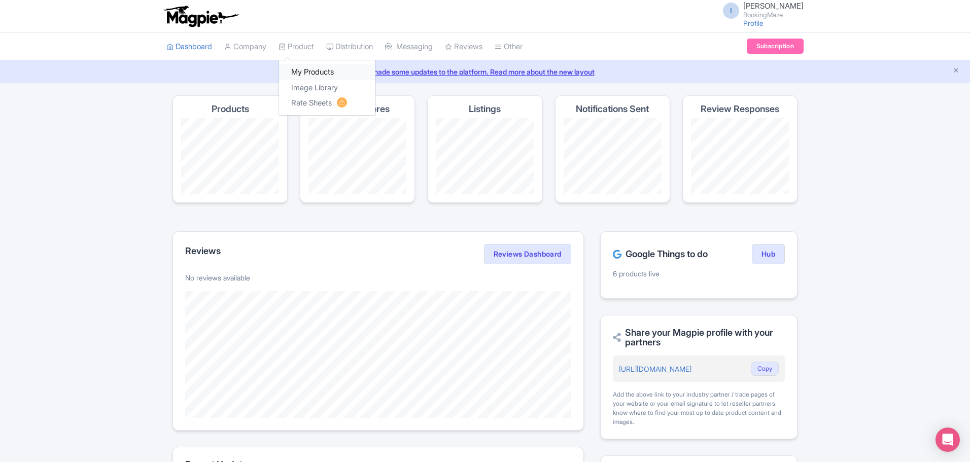
click at [314, 70] on link "My Products" at bounding box center [327, 72] width 96 height 16
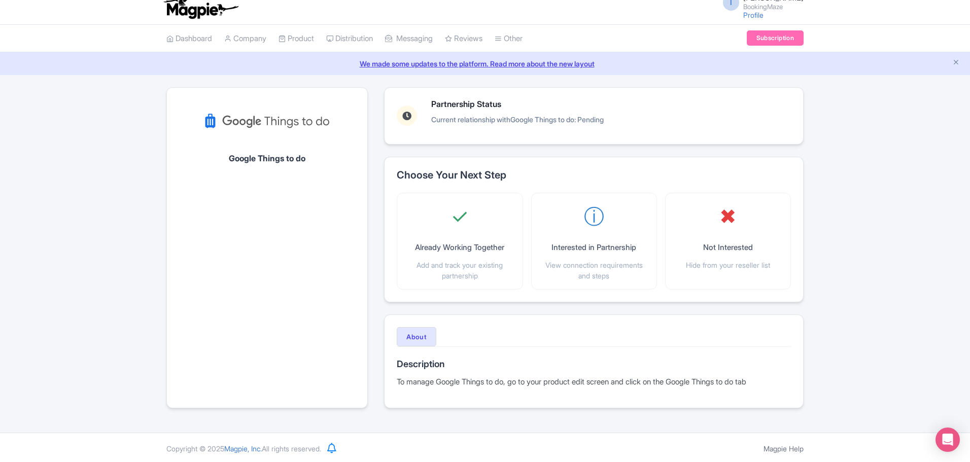
scroll to position [10, 0]
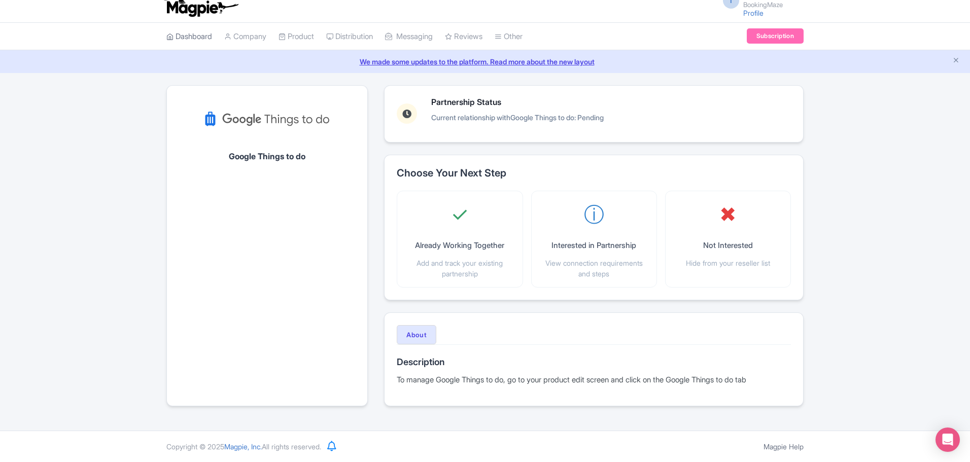
click at [195, 32] on link "Dashboard" at bounding box center [189, 37] width 46 height 28
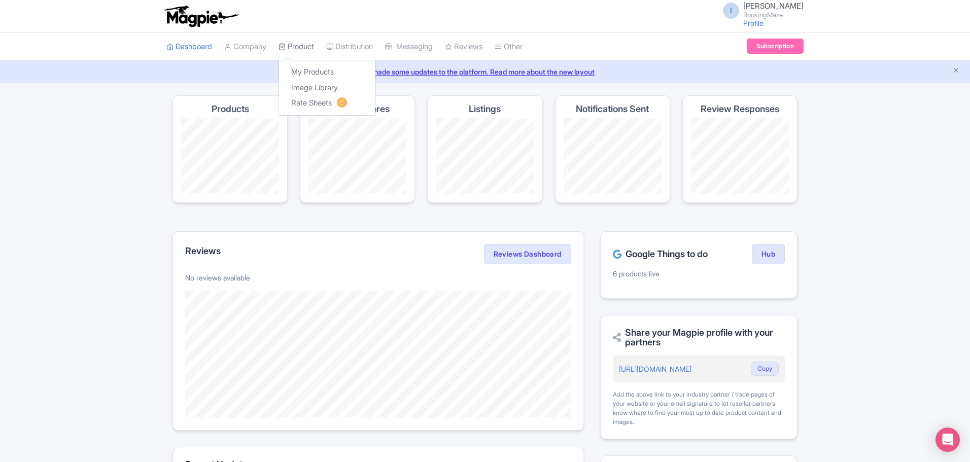
click at [294, 42] on link "Product" at bounding box center [297, 47] width 36 height 28
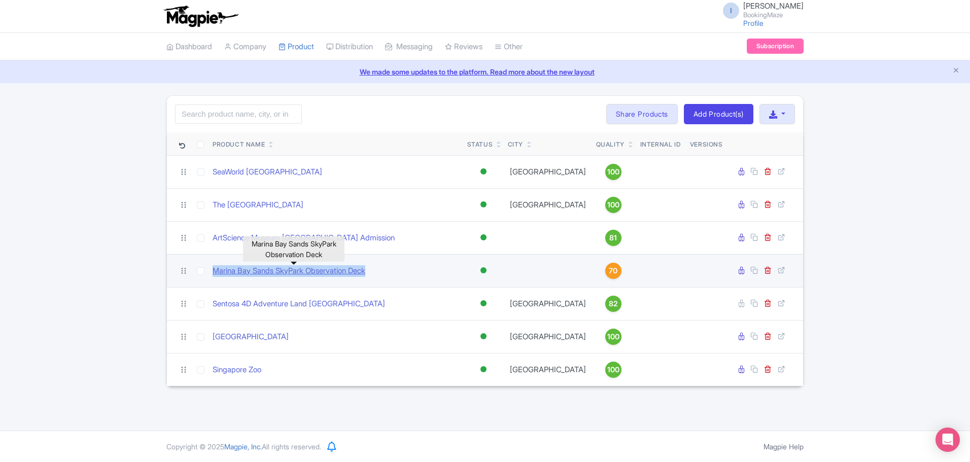
drag, startPoint x: 386, startPoint y: 275, endPoint x: 214, endPoint y: 270, distance: 172.6
click at [214, 270] on div "Marina Bay Sands SkyPark Observation Deck" at bounding box center [336, 271] width 247 height 12
click at [301, 271] on link "Marina Bay Sands SkyPark Observation Deck" at bounding box center [289, 271] width 153 height 12
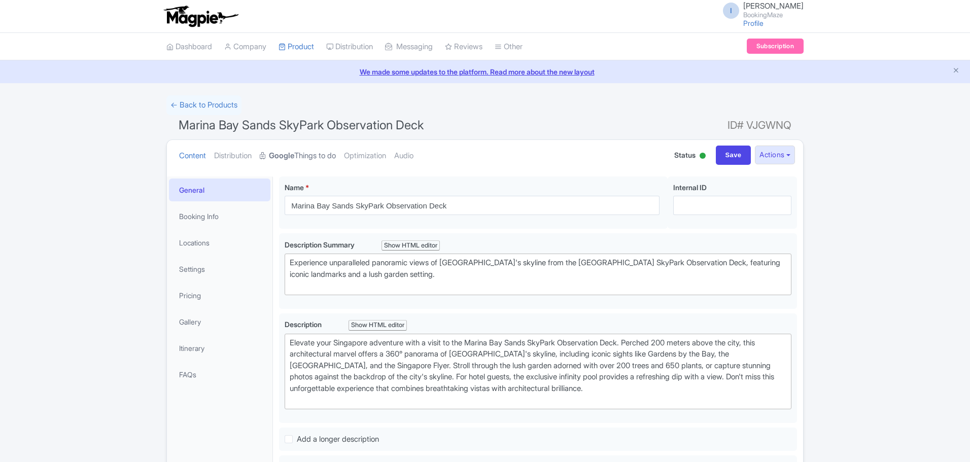
click at [311, 149] on link "Google Things to do" at bounding box center [298, 156] width 76 height 32
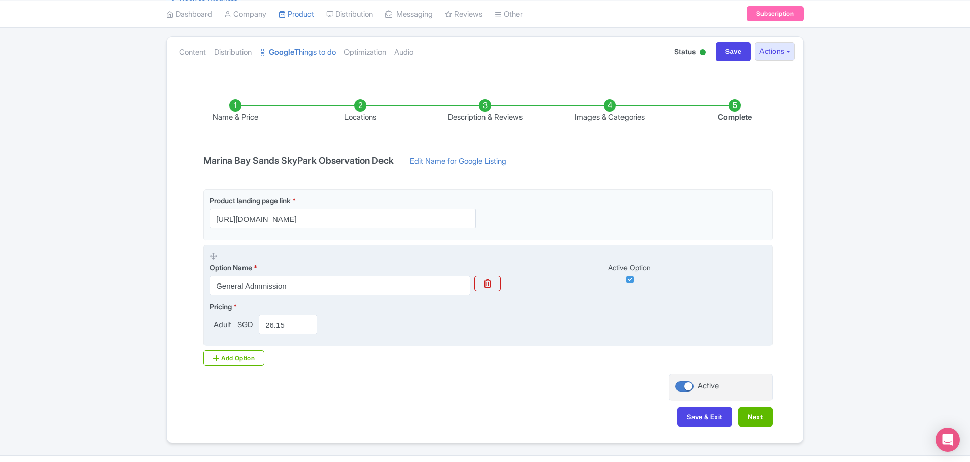
scroll to position [128, 0]
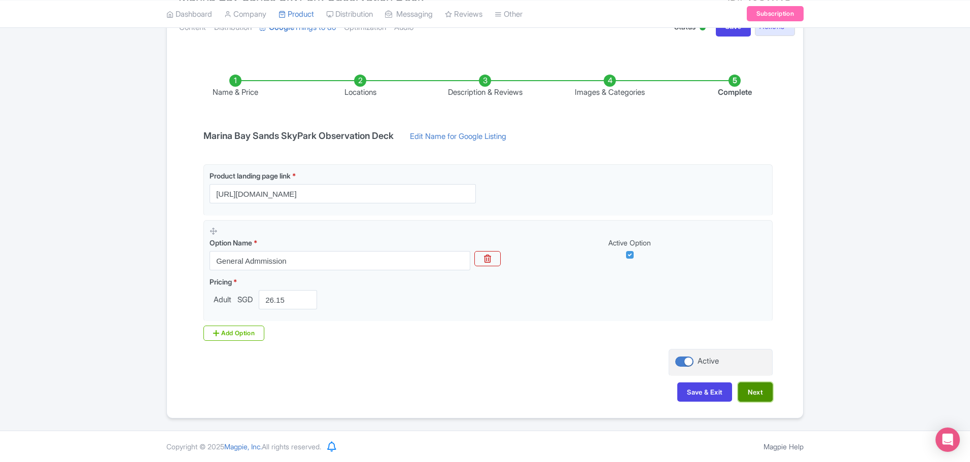
click at [758, 387] on button "Next" at bounding box center [755, 392] width 35 height 19
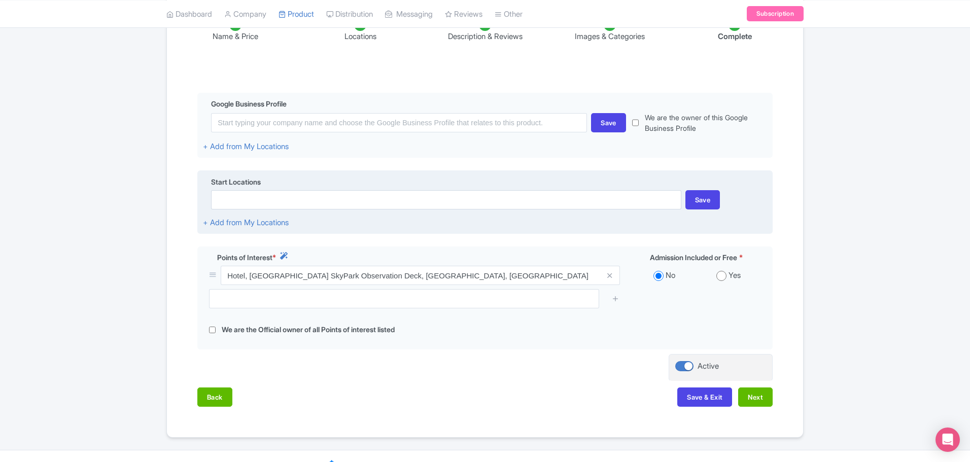
scroll to position [203, 0]
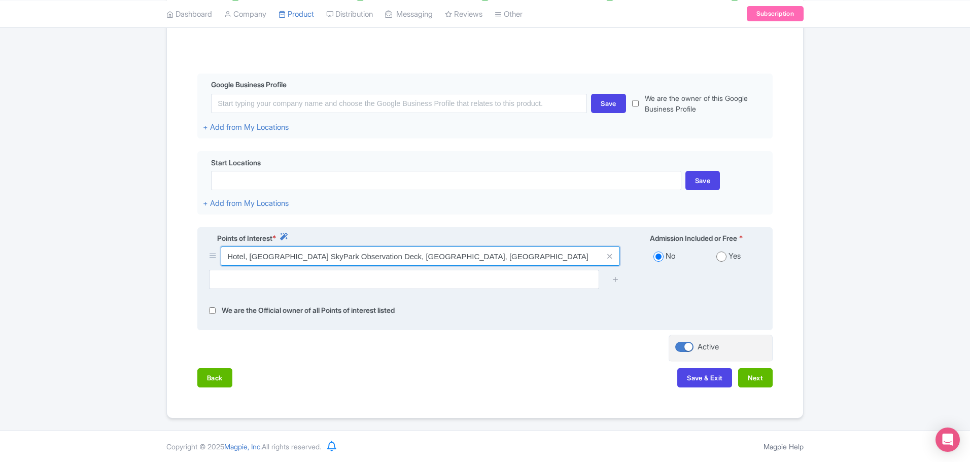
drag, startPoint x: 252, startPoint y: 257, endPoint x: 407, endPoint y: 254, distance: 154.8
click at [407, 254] on input "Hotel, Marina Bay Sands SkyPark Observation Deck, Level 56, Singapore" at bounding box center [420, 256] width 399 height 19
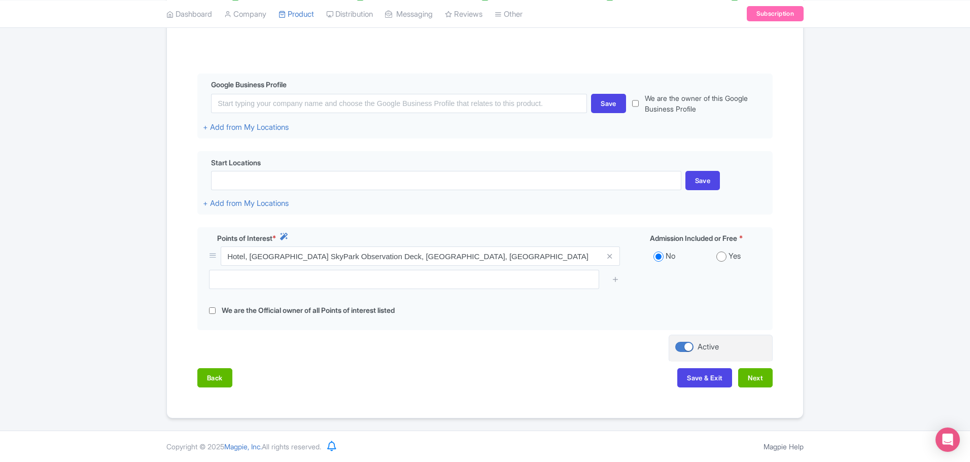
click at [445, 351] on div "Name & Price Locations Description & Reviews Images & Categories Complete Edit …" at bounding box center [485, 188] width 624 height 419
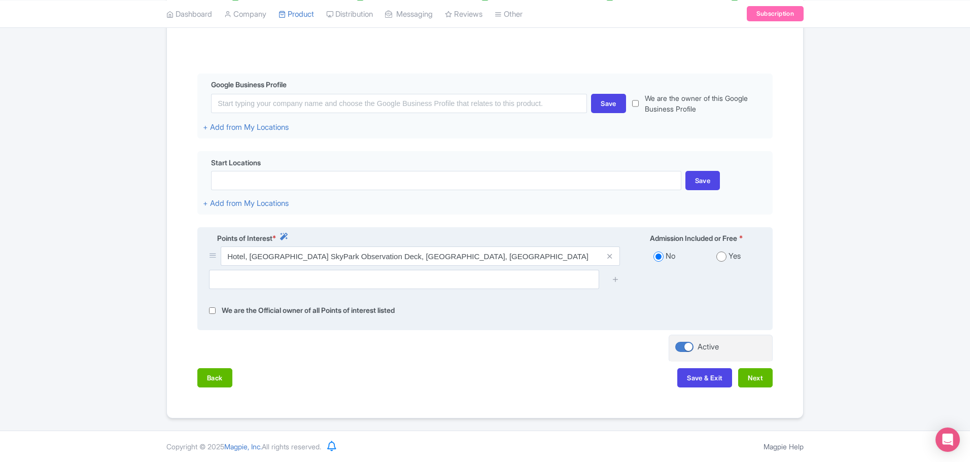
click at [719, 259] on input "radio" at bounding box center [722, 257] width 10 height 10
radio input "true"
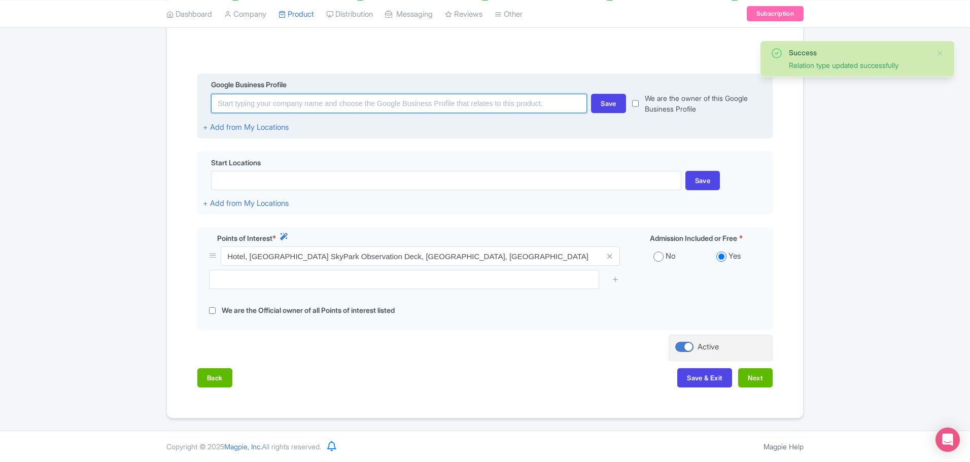
click at [386, 106] on input at bounding box center [399, 103] width 376 height 19
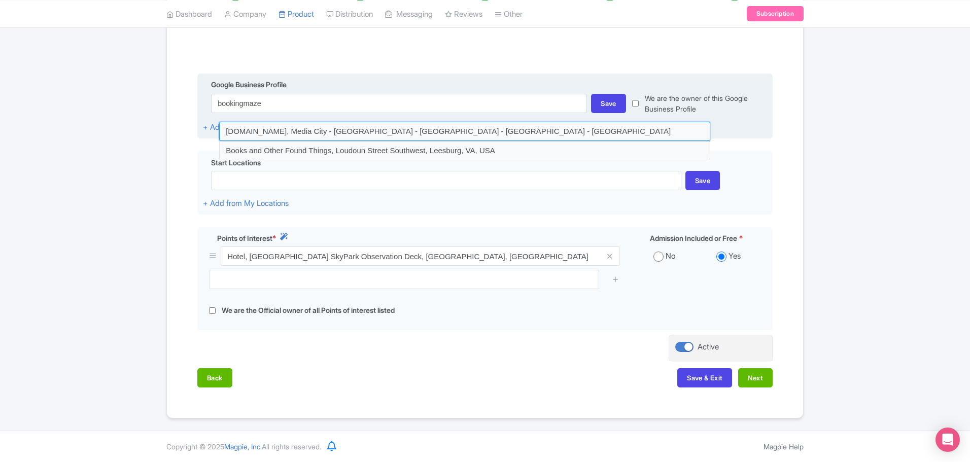
click at [396, 130] on input at bounding box center [464, 131] width 491 height 19
type input "[DOMAIN_NAME], Media City - [GEOGRAPHIC_DATA] - [GEOGRAPHIC_DATA] - [GEOGRAPHIC…"
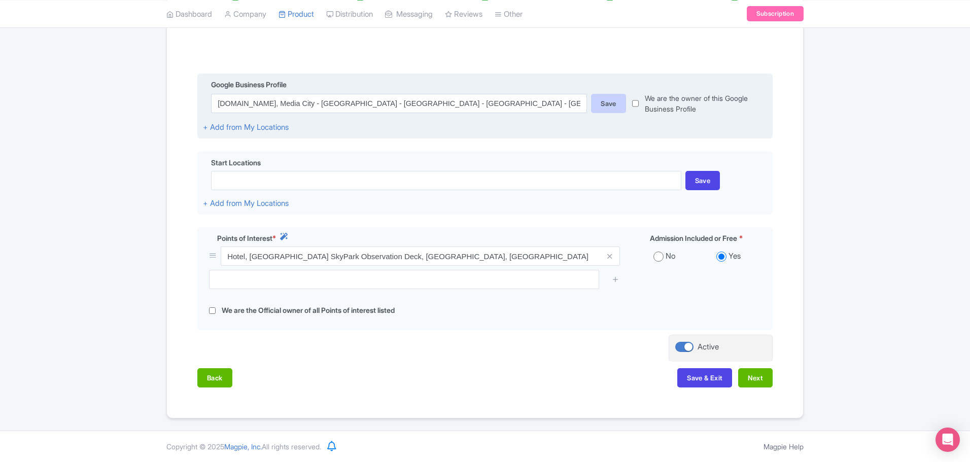
click at [596, 105] on div "Save" at bounding box center [608, 103] width 35 height 19
click at [605, 106] on div "Save" at bounding box center [608, 103] width 35 height 19
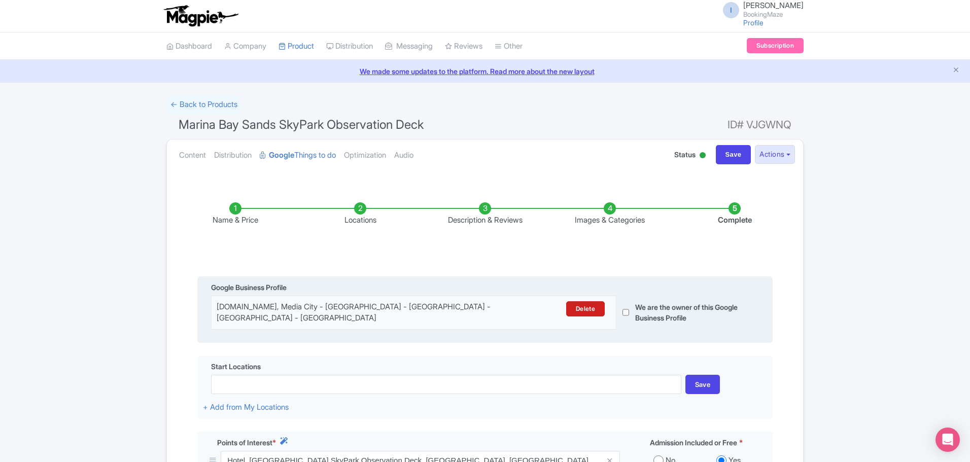
scroll to position [0, 0]
click at [729, 151] on input "Save" at bounding box center [734, 155] width 36 height 19
type input "Saving..."
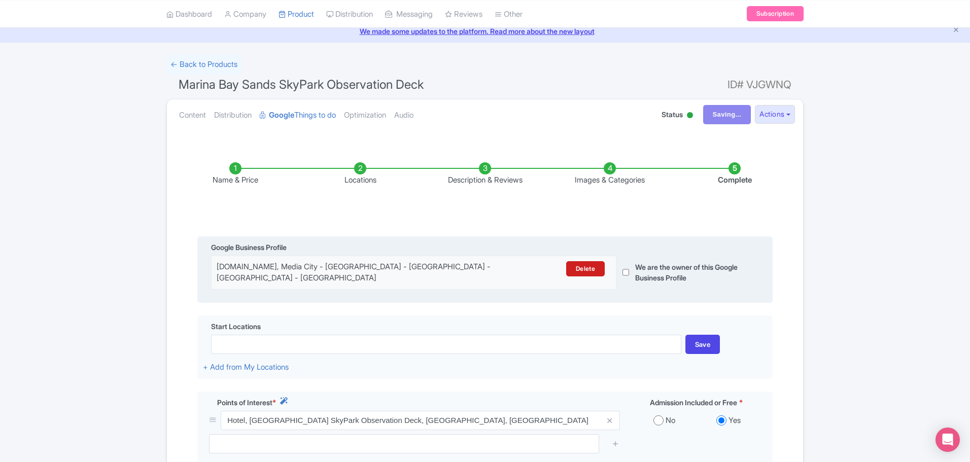
scroll to position [51, 0]
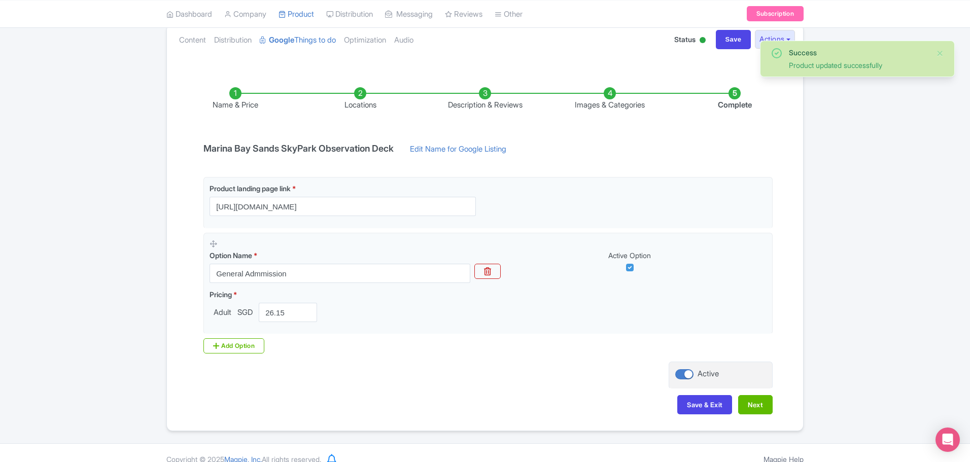
scroll to position [128, 0]
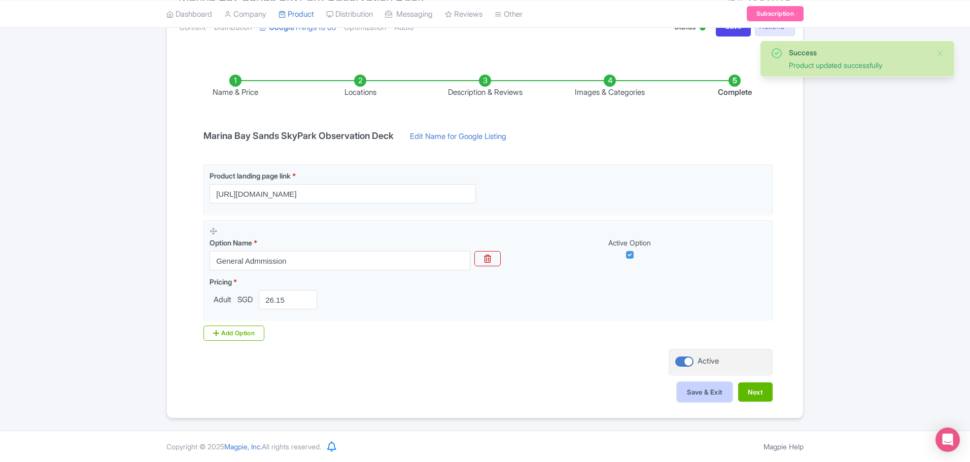
click at [679, 388] on button "Save & Exit" at bounding box center [704, 392] width 55 height 19
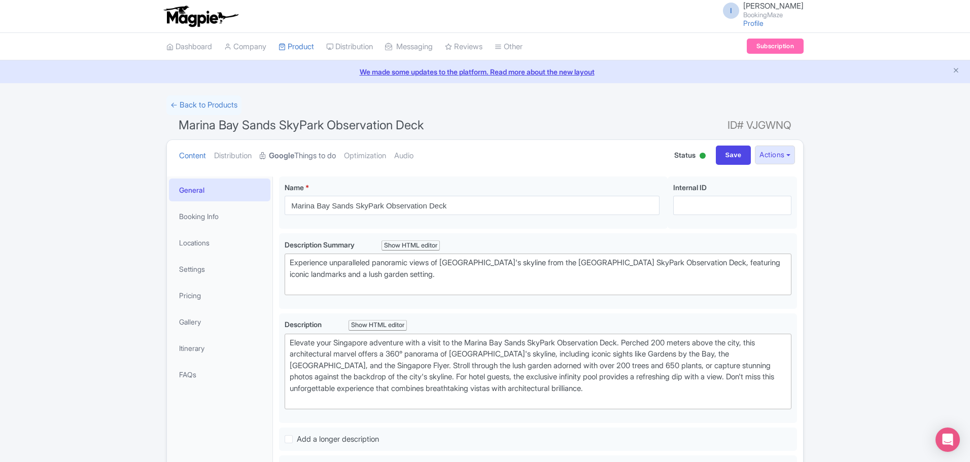
click at [276, 147] on link "Google Things to do" at bounding box center [298, 156] width 76 height 32
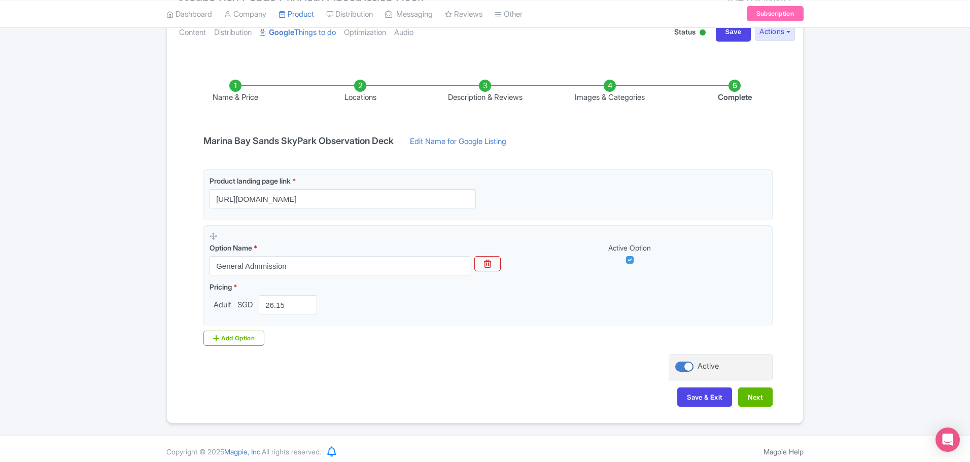
scroll to position [128, 0]
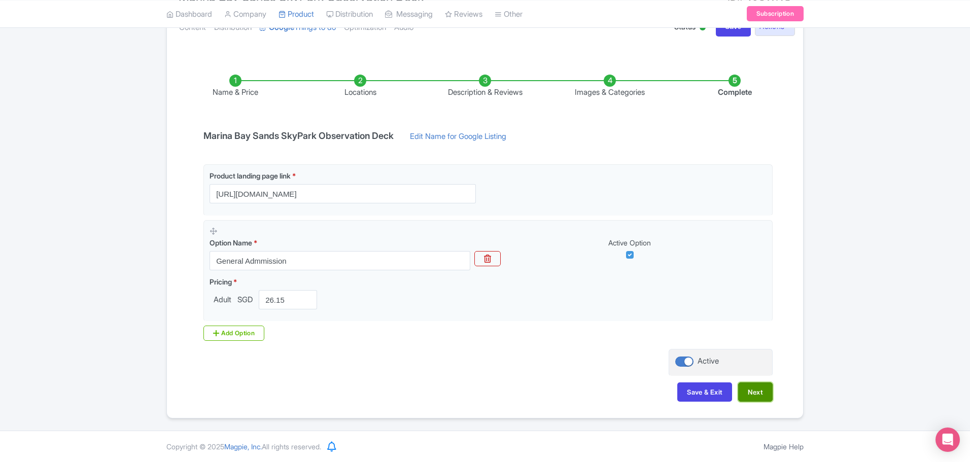
click at [760, 397] on button "Next" at bounding box center [755, 392] width 35 height 19
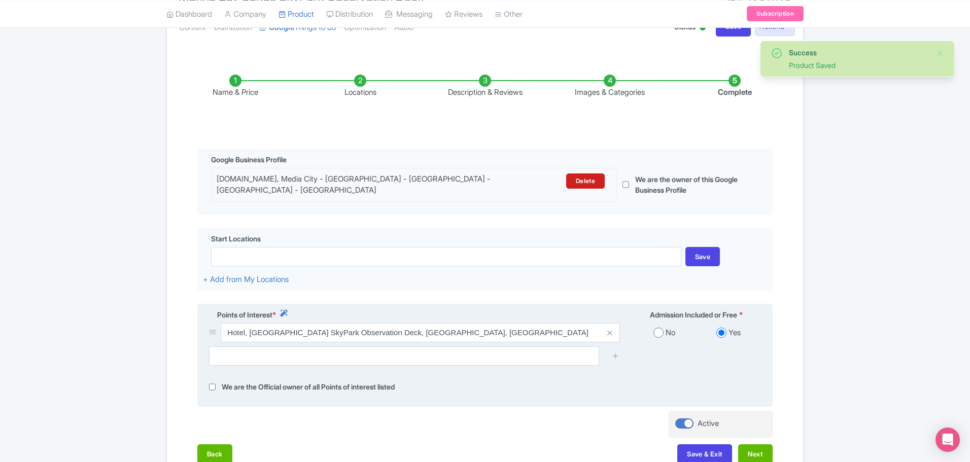
click at [759, 397] on div "Points of Interest * Admission Included or Free * Hotel, [GEOGRAPHIC_DATA] SkyP…" at bounding box center [484, 356] width 575 height 104
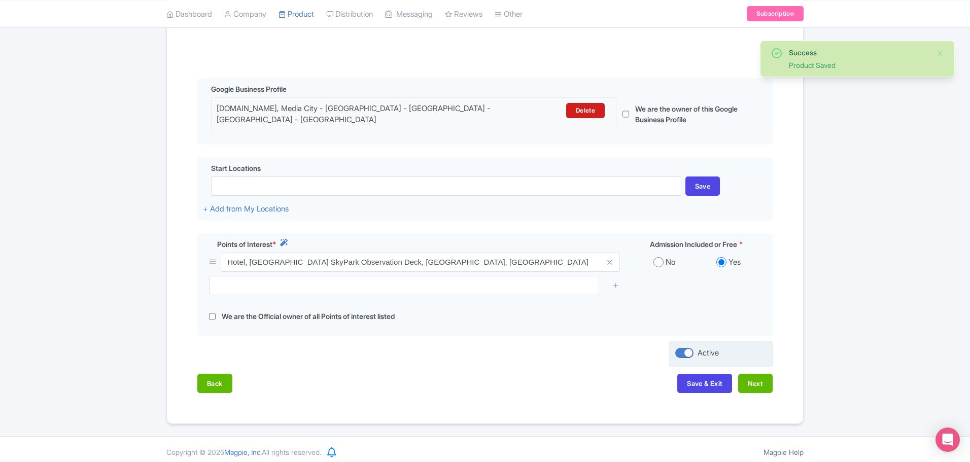
scroll to position [204, 0]
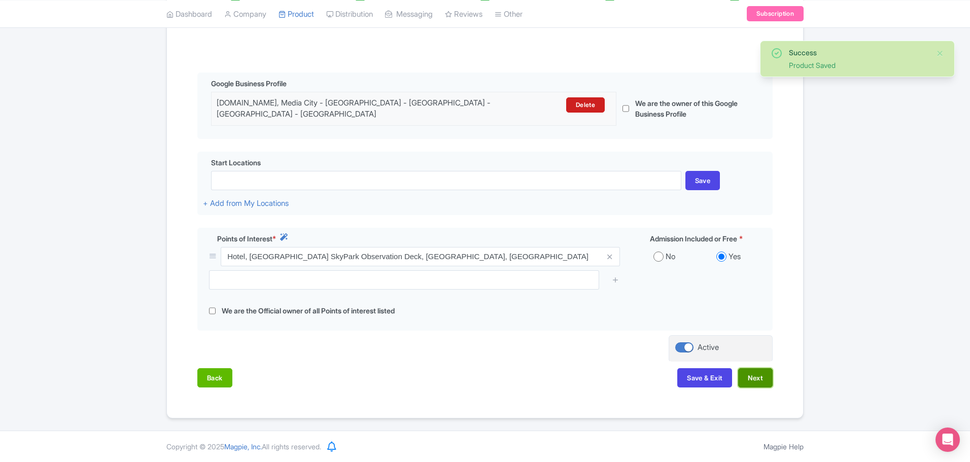
click at [755, 382] on button "Next" at bounding box center [755, 377] width 35 height 19
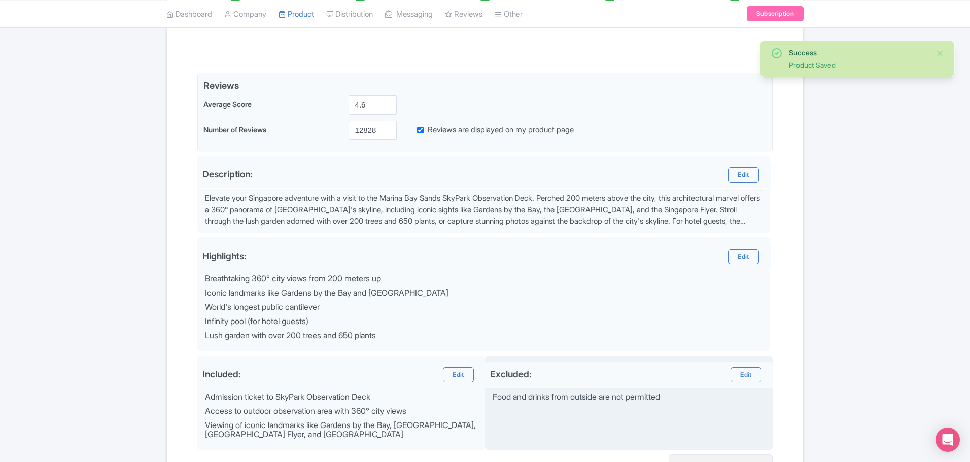
scroll to position [255, 0]
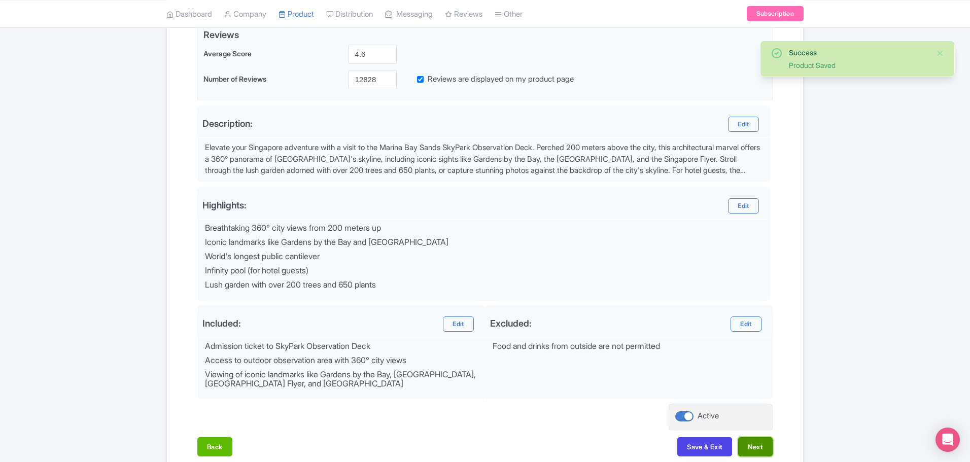
click at [751, 448] on button "Next" at bounding box center [755, 446] width 35 height 19
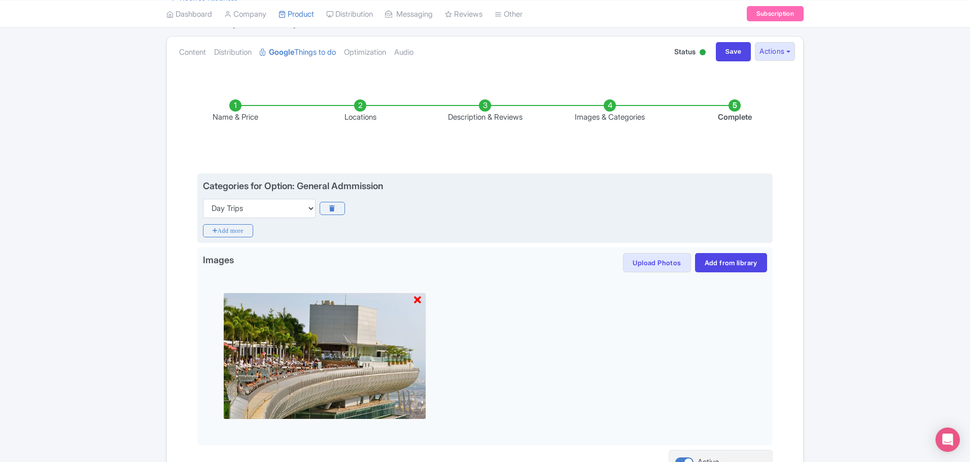
scroll to position [103, 0]
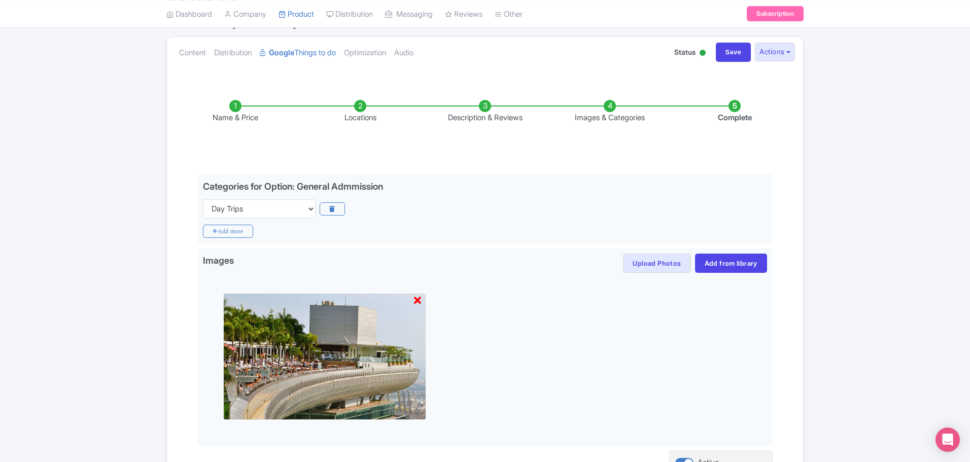
click at [608, 106] on li "Images & Categories" at bounding box center [610, 112] width 125 height 24
click at [613, 105] on li "Images & Categories" at bounding box center [610, 112] width 125 height 24
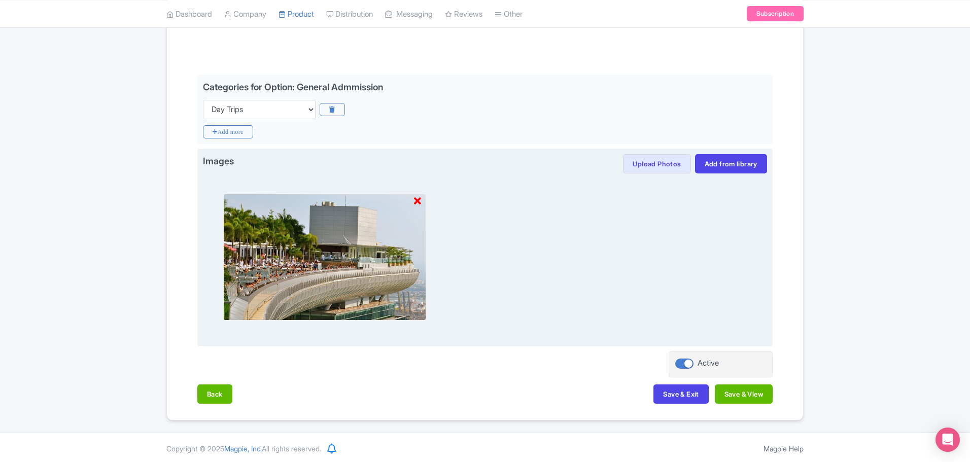
scroll to position [204, 0]
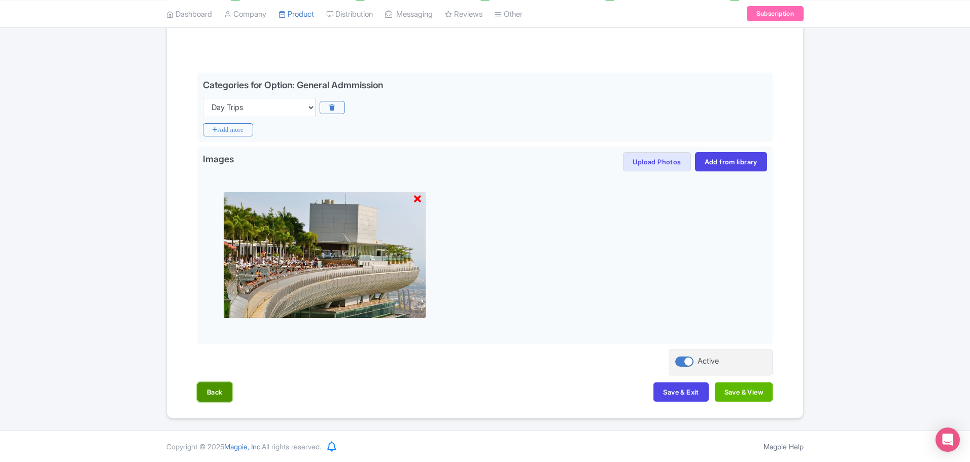
click at [224, 392] on button "Back" at bounding box center [214, 392] width 35 height 19
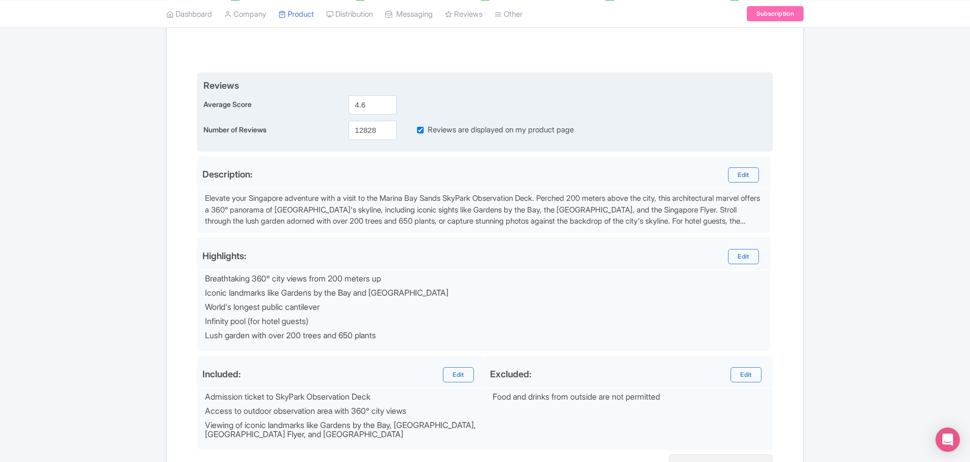
click at [420, 130] on input "Reviews are displayed on my product page" at bounding box center [420, 130] width 7 height 12
checkbox input "false"
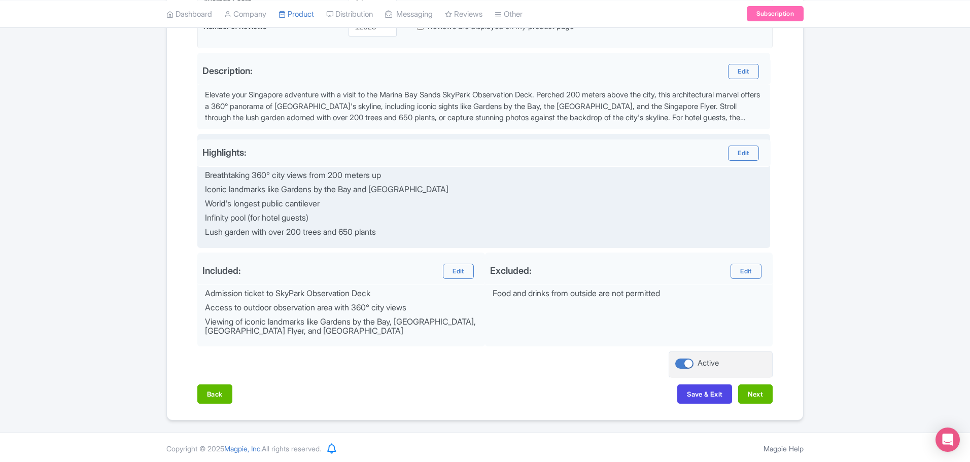
scroll to position [310, 0]
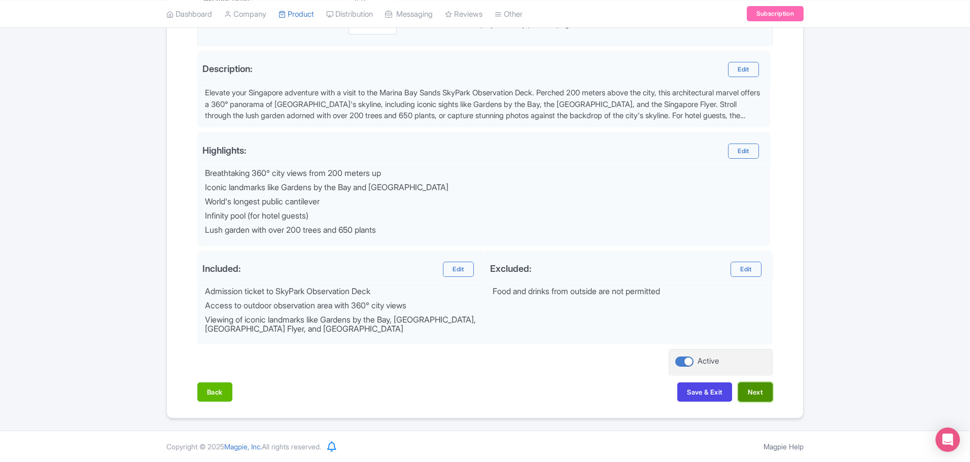
click at [765, 389] on button "Next" at bounding box center [755, 392] width 35 height 19
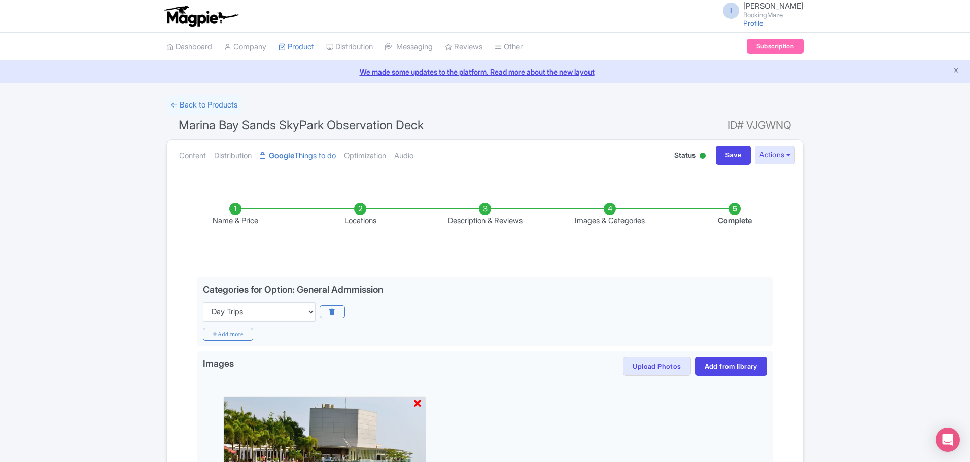
scroll to position [51, 0]
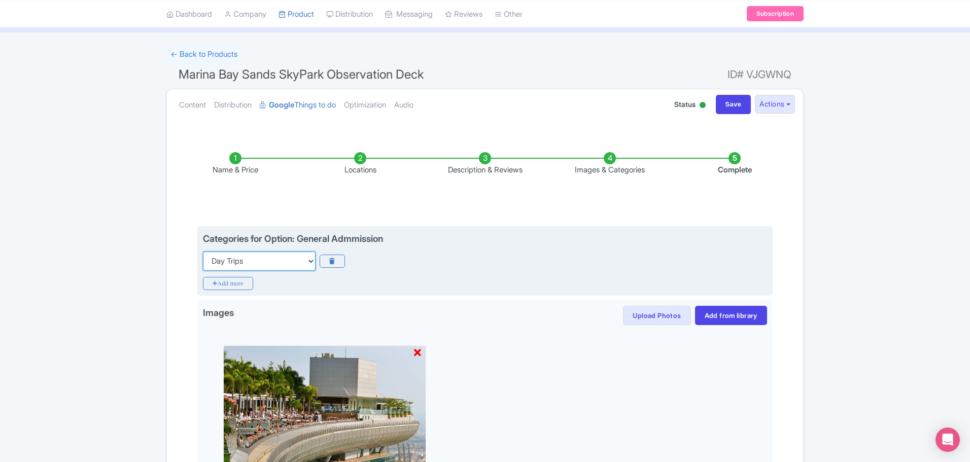
click at [311, 262] on select "Choose categories Adults Only Animals Audio Guide Beaches Bike Tours Boat Tours…" at bounding box center [259, 261] width 113 height 19
click at [421, 269] on div "Choose categories Adults Only Animals Audio Guide Beaches Bike Tours Boat Tours…" at bounding box center [485, 261] width 564 height 19
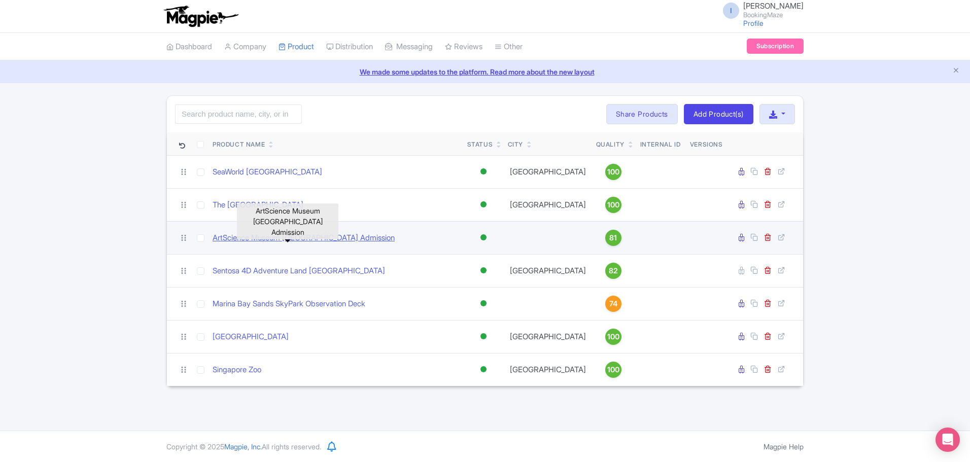
click at [303, 235] on link "ArtScience Museum [GEOGRAPHIC_DATA] Admission" at bounding box center [304, 238] width 182 height 12
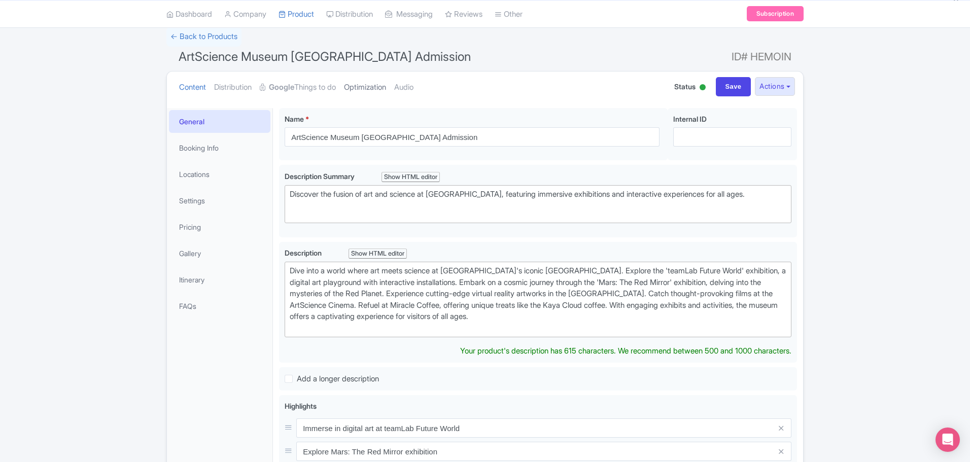
scroll to position [51, 0]
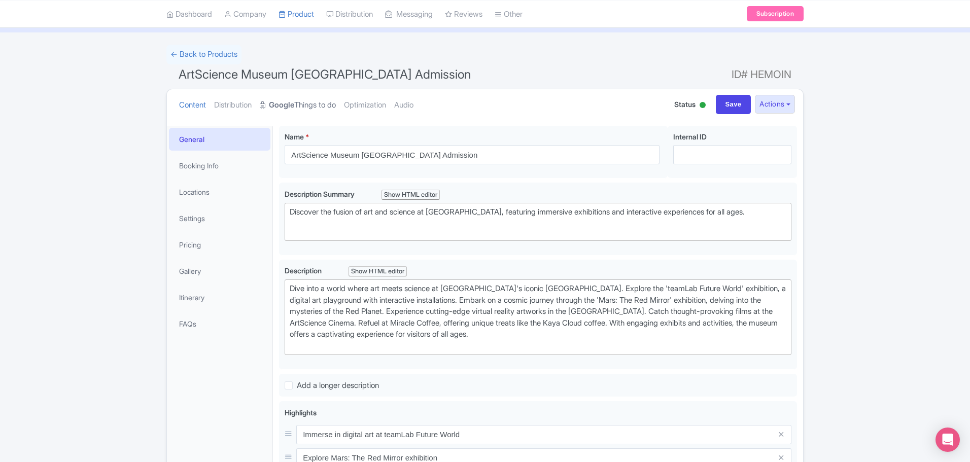
click at [322, 103] on link "Google Things to do" at bounding box center [298, 105] width 76 height 32
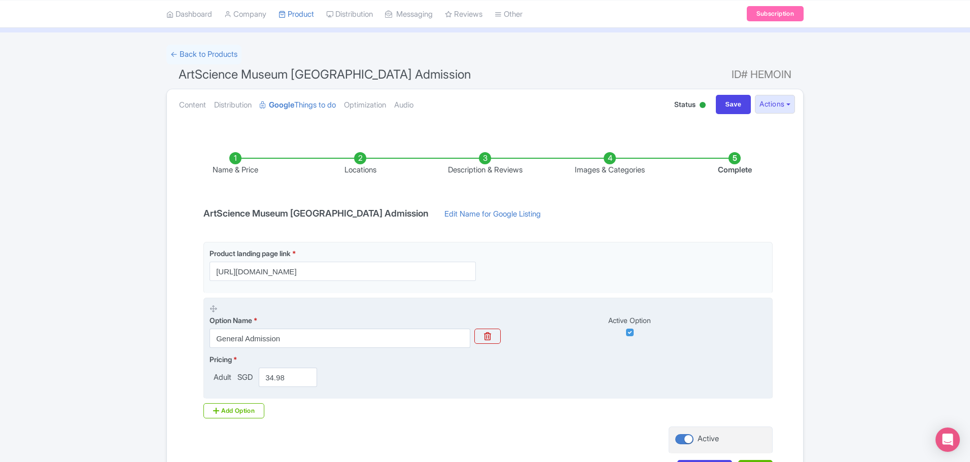
scroll to position [101, 0]
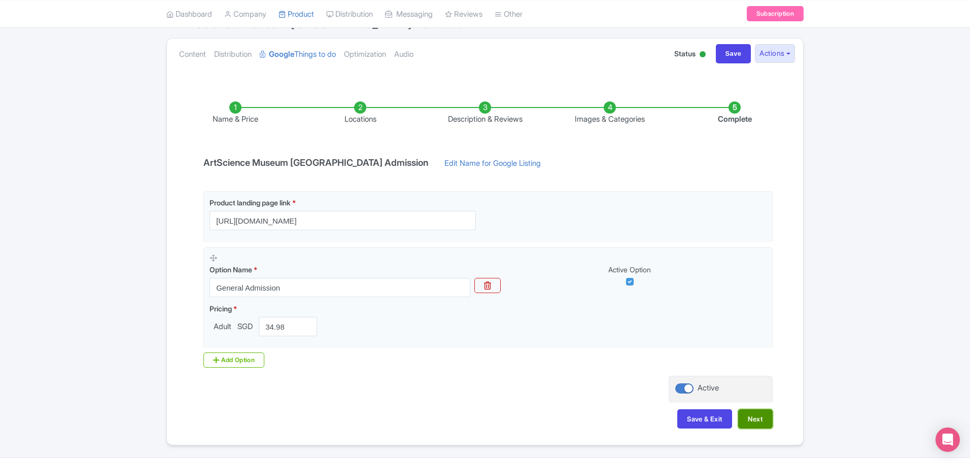
click at [747, 423] on button "Next" at bounding box center [755, 419] width 35 height 19
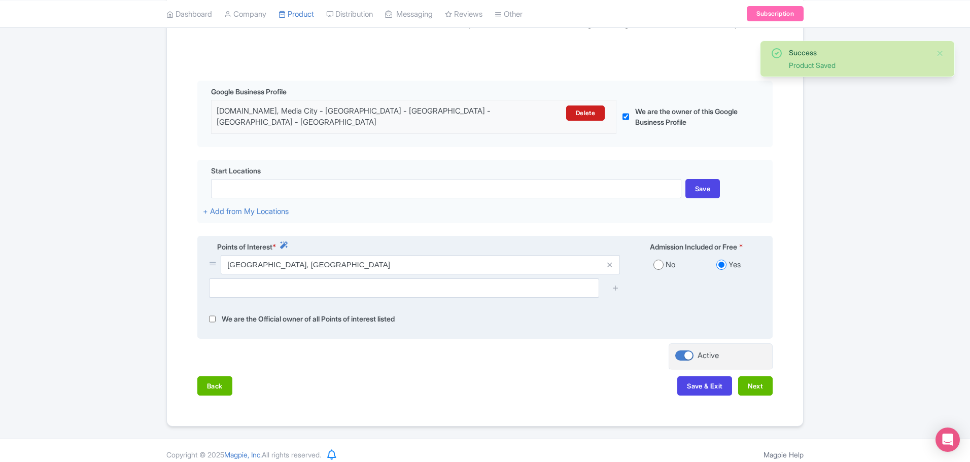
scroll to position [204, 0]
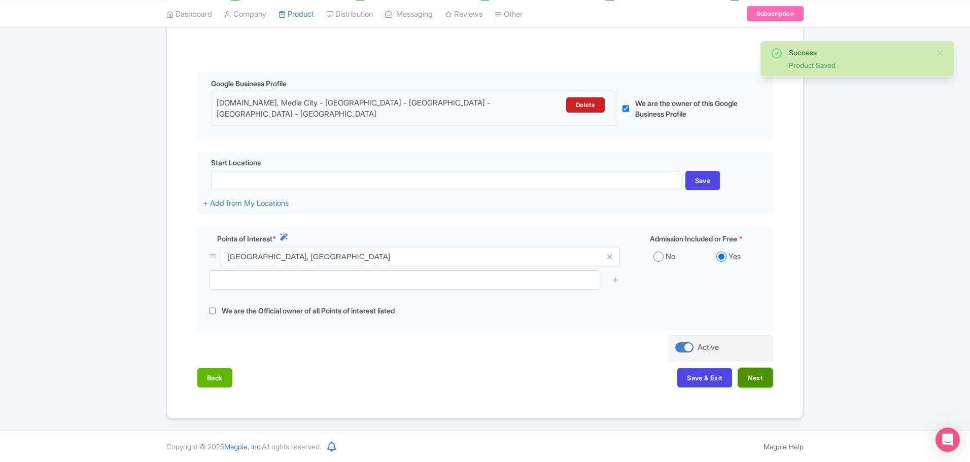
click at [766, 372] on button "Next" at bounding box center [755, 377] width 35 height 19
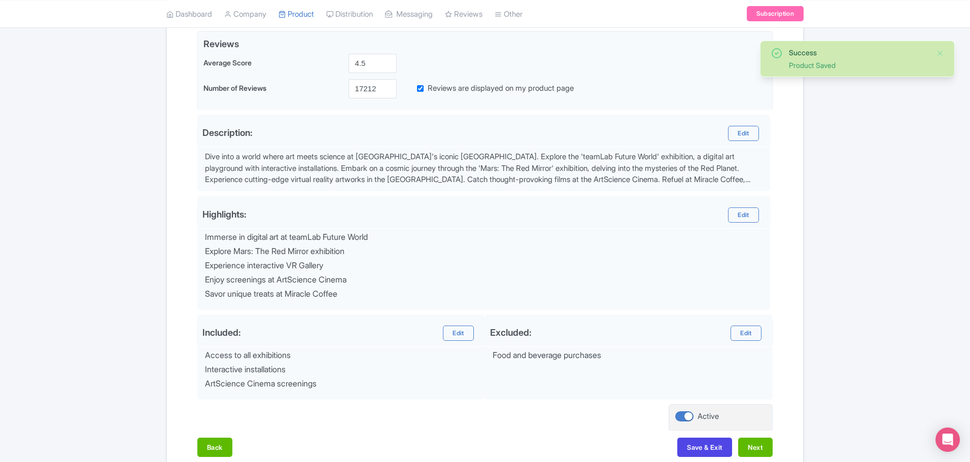
scroll to position [301, 0]
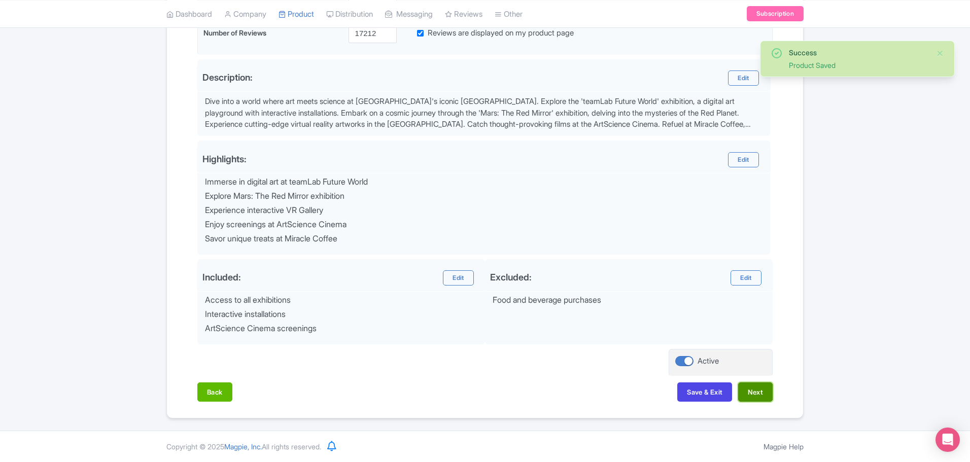
click at [757, 390] on button "Next" at bounding box center [755, 392] width 35 height 19
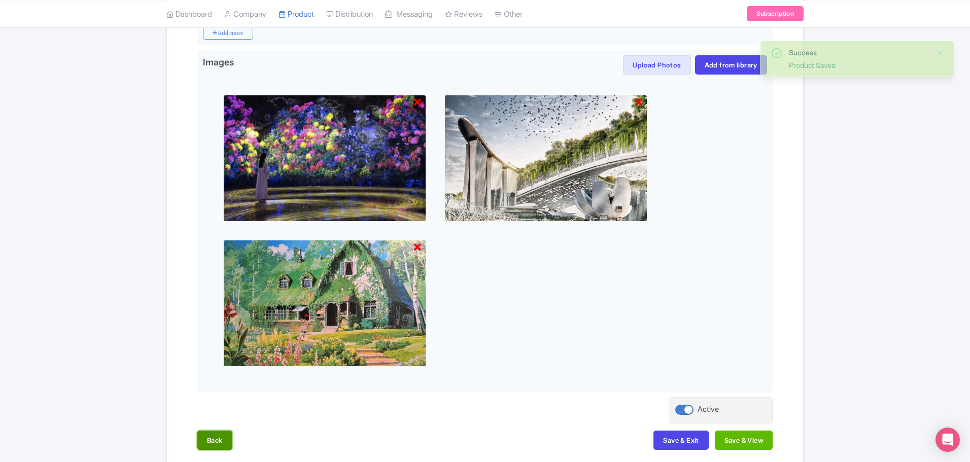
click at [209, 438] on button "Back" at bounding box center [214, 440] width 35 height 19
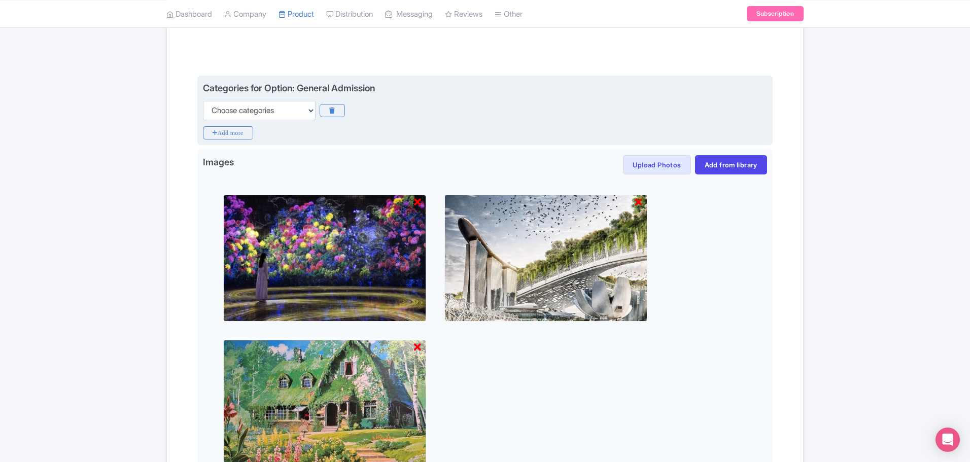
scroll to position [200, 0]
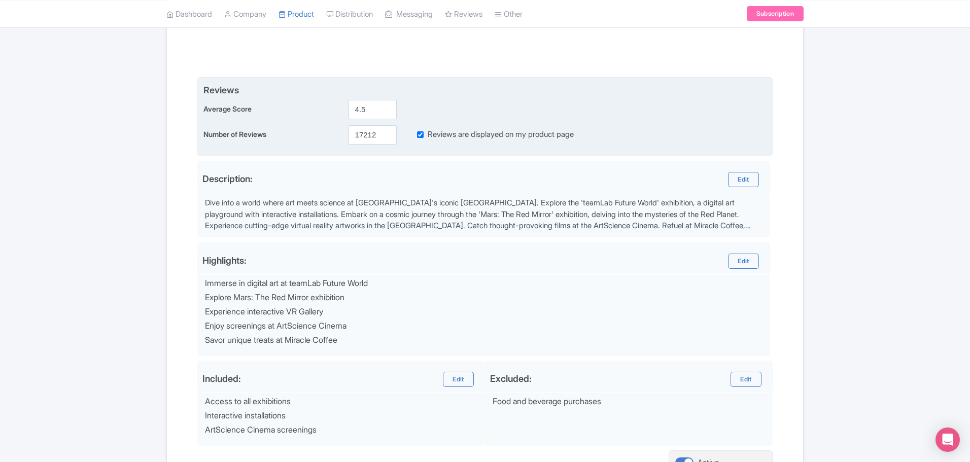
click at [420, 134] on input "Reviews are displayed on my product page" at bounding box center [420, 135] width 7 height 12
checkbox input "false"
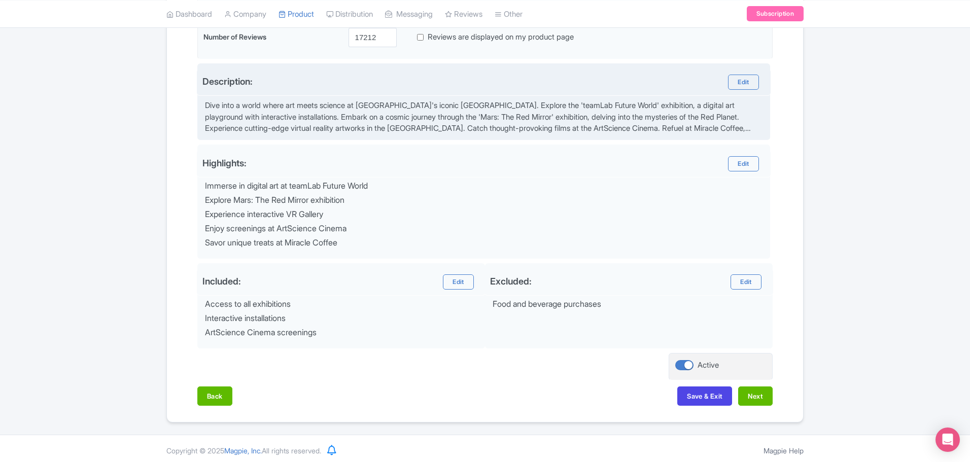
scroll to position [301, 0]
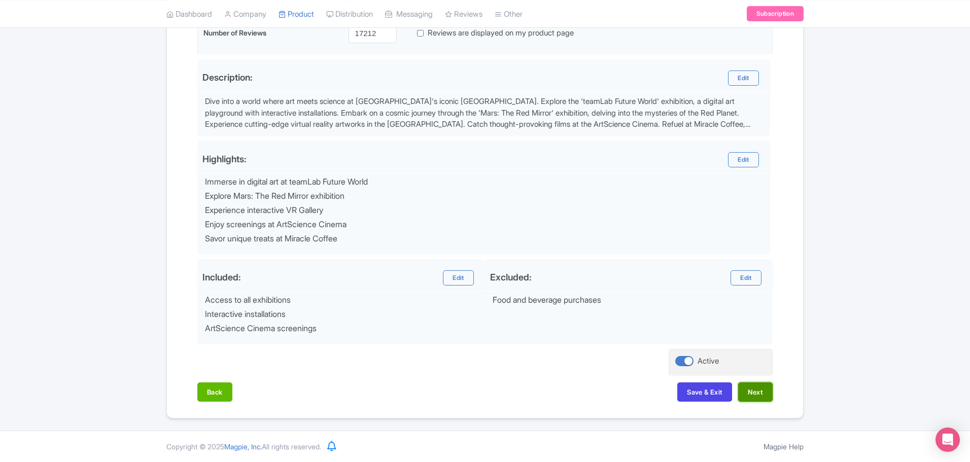
click at [759, 399] on button "Next" at bounding box center [755, 392] width 35 height 19
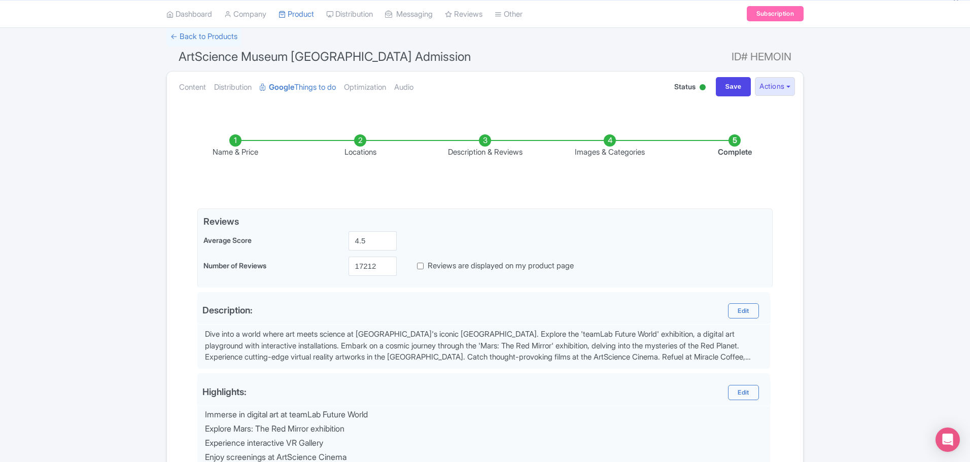
scroll to position [48, 0]
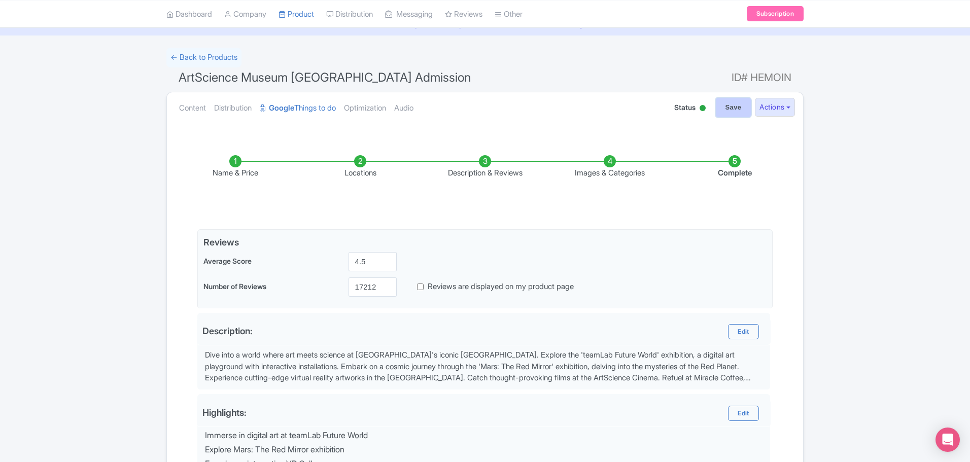
click at [733, 109] on input "Save" at bounding box center [734, 107] width 36 height 19
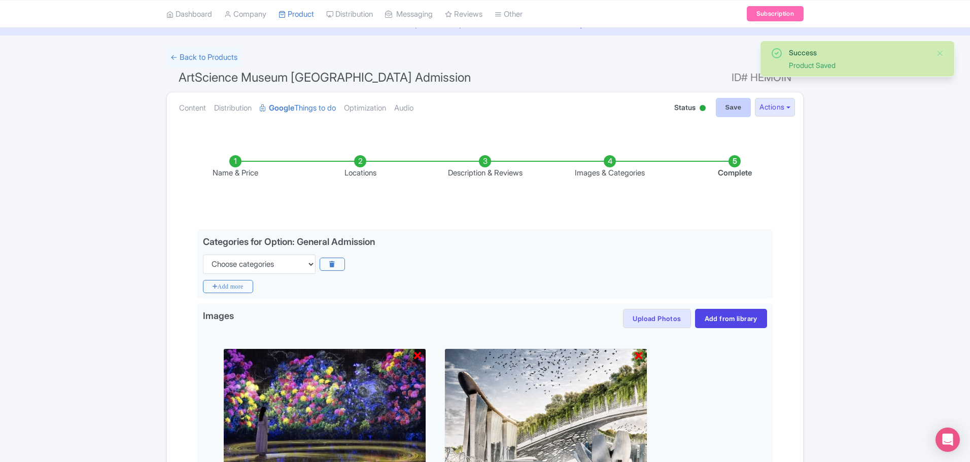
type input "Saving..."
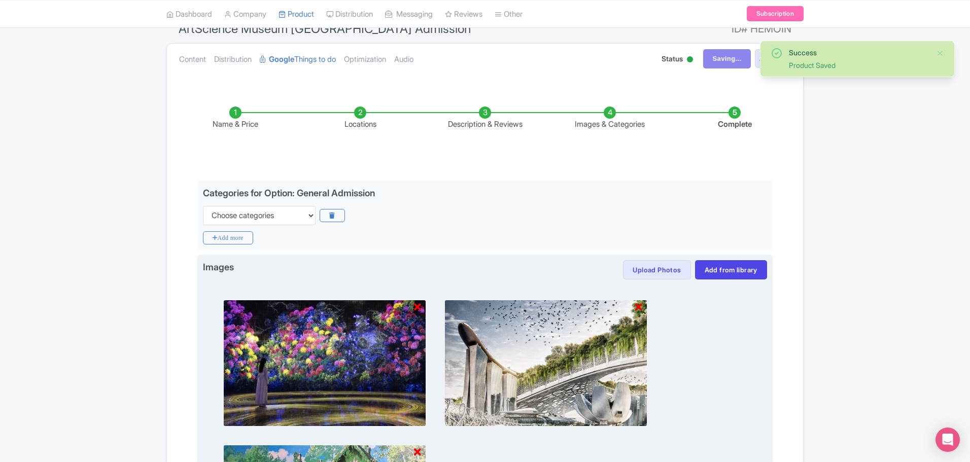
scroll to position [96, 0]
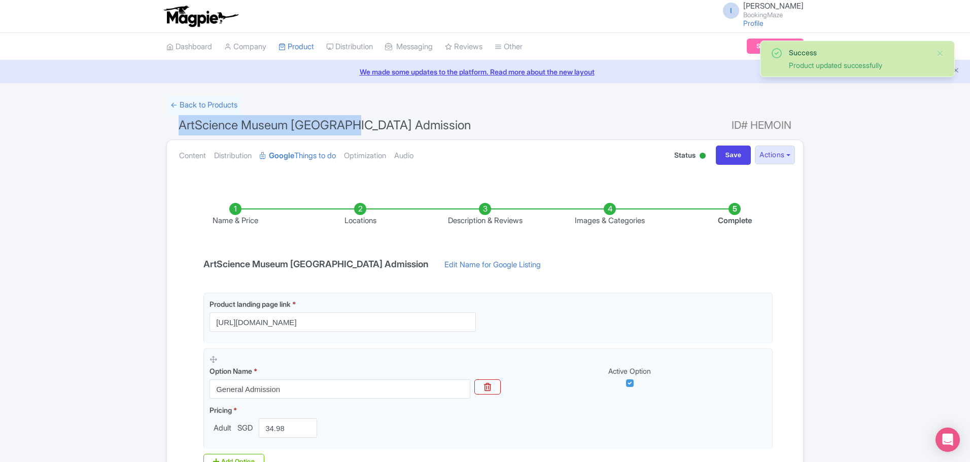
drag, startPoint x: 181, startPoint y: 127, endPoint x: 351, endPoint y: 129, distance: 170.0
click at [351, 129] on span "ArtScience Museum [GEOGRAPHIC_DATA] Admission" at bounding box center [325, 125] width 292 height 15
copy span "ArtScience Museum [GEOGRAPHIC_DATA]"
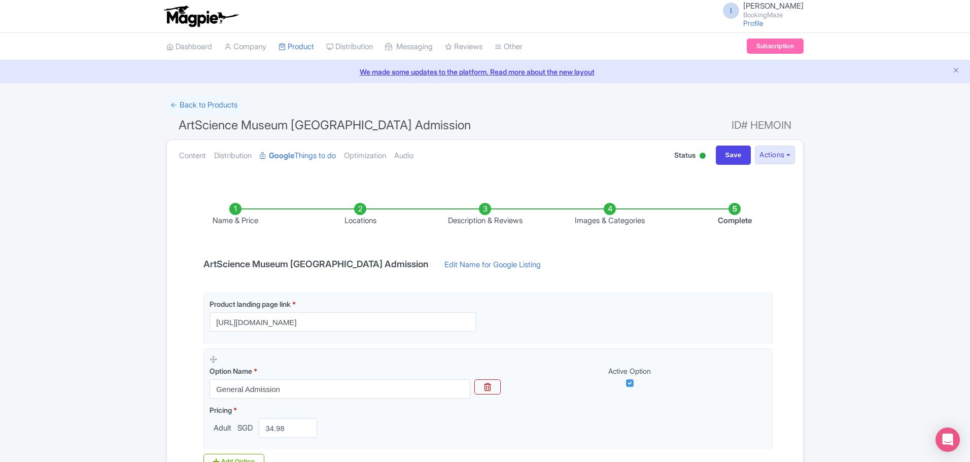
click at [237, 208] on li "Name & Price" at bounding box center [235, 215] width 125 height 24
click at [234, 210] on li "Name & Price" at bounding box center [235, 215] width 125 height 24
click at [239, 106] on link "← Back to Products" at bounding box center [203, 105] width 75 height 20
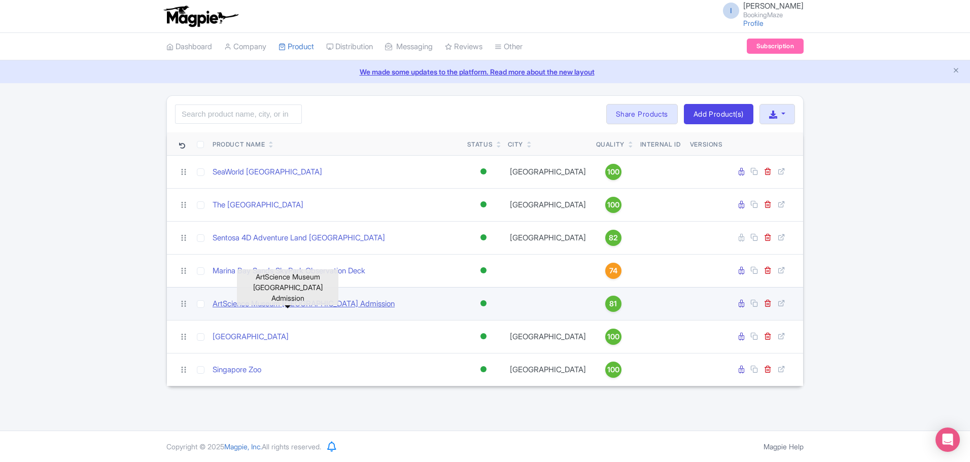
click at [277, 304] on link "ArtScience Museum [GEOGRAPHIC_DATA] Admission" at bounding box center [304, 304] width 182 height 12
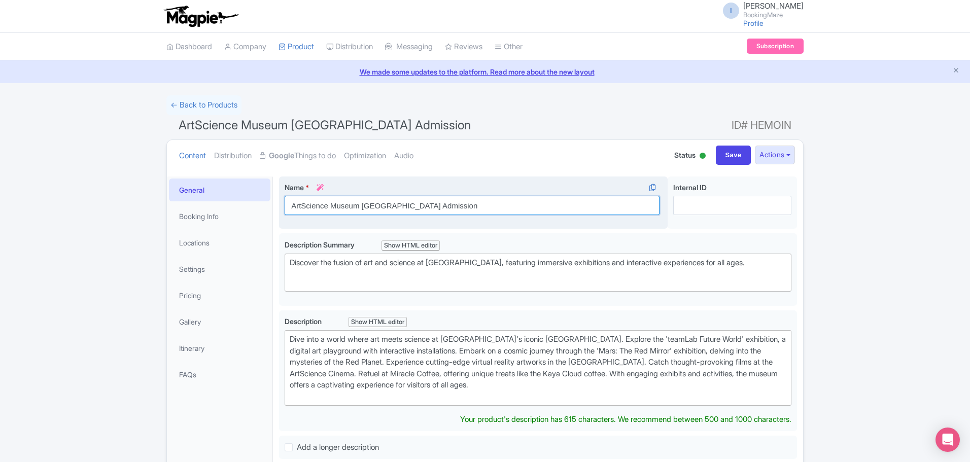
click at [439, 207] on input "ArtScience Museum [GEOGRAPHIC_DATA] Admission" at bounding box center [472, 205] width 375 height 19
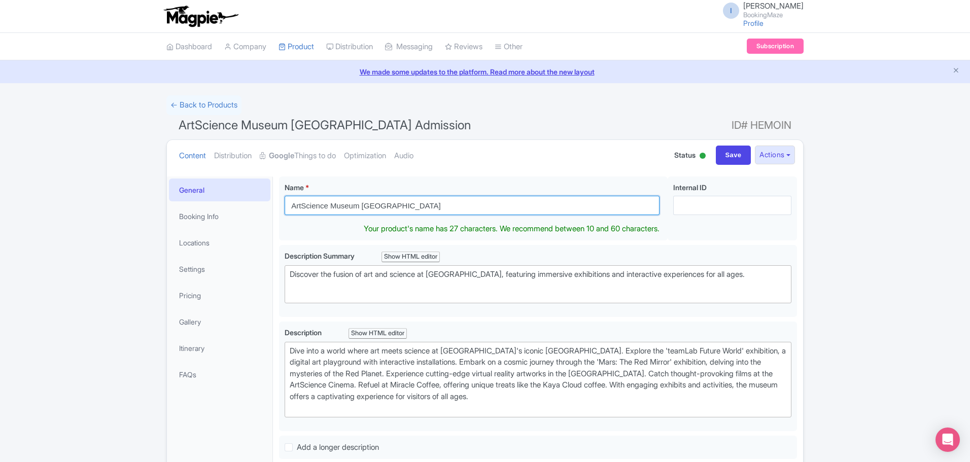
type input "ArtScience Museum [GEOGRAPHIC_DATA]"
